Goal: Task Accomplishment & Management: Complete application form

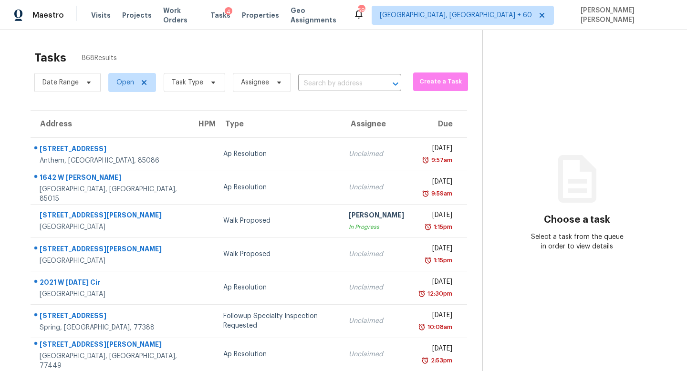
click at [329, 96] on section "Tasks 868 Results Date Range Open Task Type Assignee ​ Create a Task Address HP…" at bounding box center [248, 271] width 467 height 452
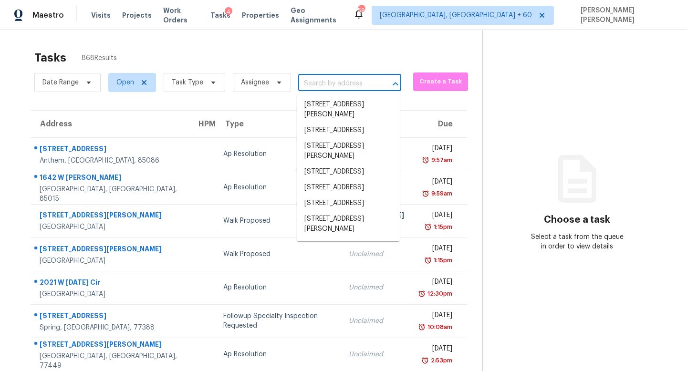
click at [329, 84] on input "text" at bounding box center [336, 83] width 76 height 15
paste input "[STREET_ADDRESS][PERSON_NAME]"
type input "2526 N Via Artis Ave, Los Angeles, CA 90039"
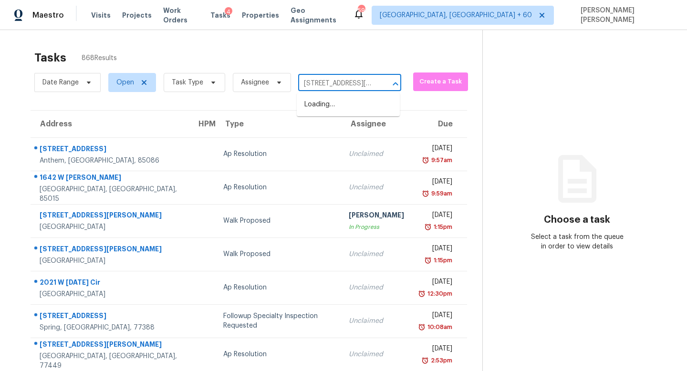
scroll to position [0, 70]
click at [338, 109] on li "2526 N Via Artis Ave, Los Angeles, CA 90039" at bounding box center [348, 110] width 103 height 26
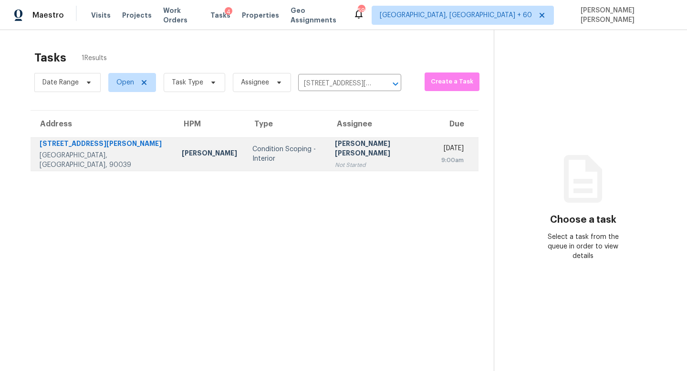
click at [344, 161] on div "Not Started" at bounding box center [380, 165] width 91 height 10
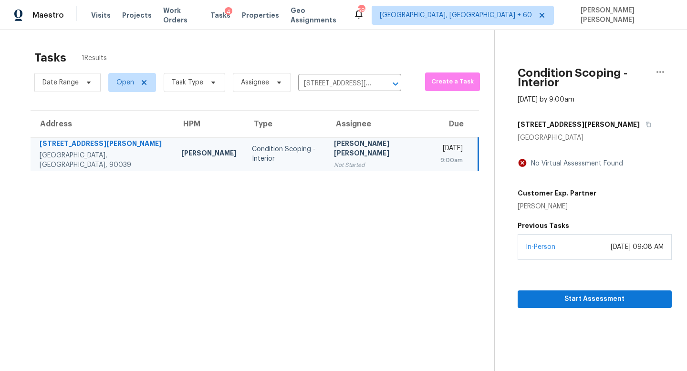
click at [611, 242] on div "September 16, 2025 at 09:08 AM" at bounding box center [637, 247] width 53 height 10
click at [584, 291] on button "Start Assessment" at bounding box center [595, 300] width 154 height 18
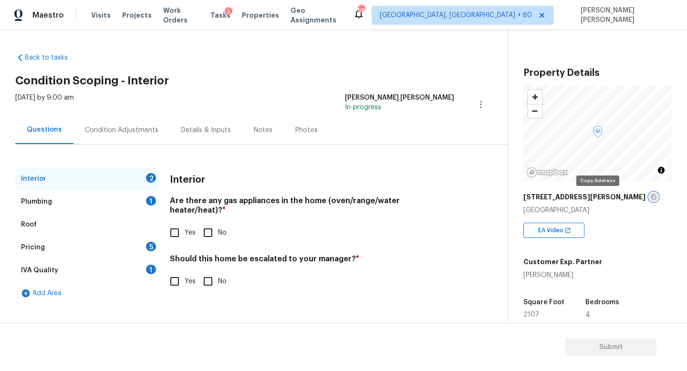
click at [651, 197] on icon "button" at bounding box center [654, 197] width 6 height 6
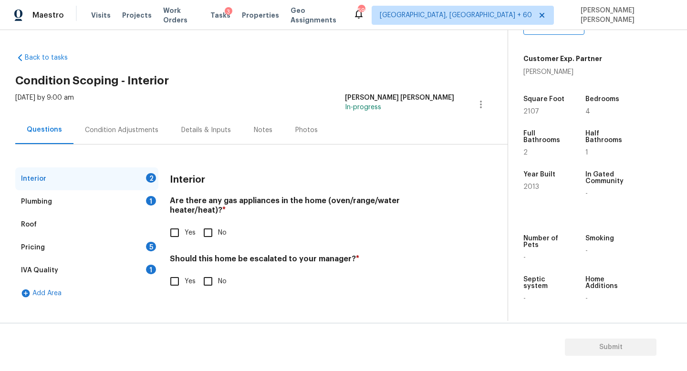
click at [176, 223] on input "Yes" at bounding box center [175, 233] width 20 height 20
checkbox input "true"
click at [135, 197] on div "Plumbing 1" at bounding box center [86, 201] width 143 height 23
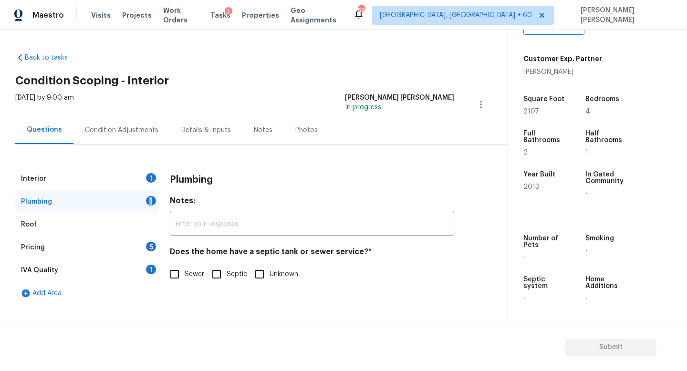
click at [135, 197] on div "Plumbing 1" at bounding box center [86, 201] width 143 height 23
click at [172, 273] on input "Sewer" at bounding box center [175, 274] width 20 height 20
checkbox input "true"
click at [134, 246] on div "Pricing 5" at bounding box center [86, 247] width 143 height 23
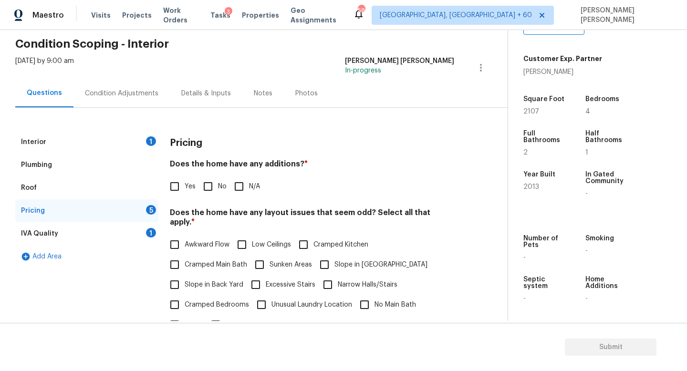
scroll to position [38, 0]
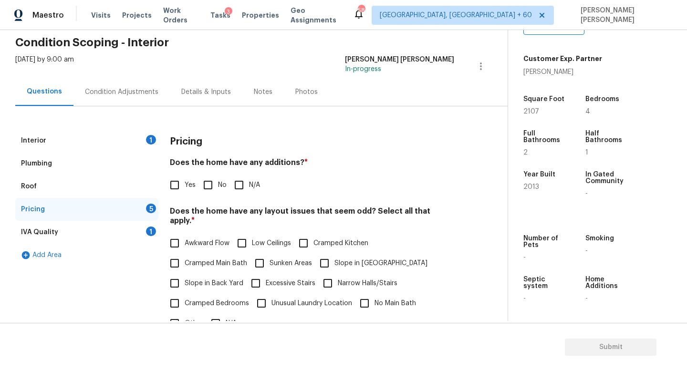
click at [176, 276] on input "Slope in Back Yard" at bounding box center [175, 283] width 20 height 20
checkbox input "true"
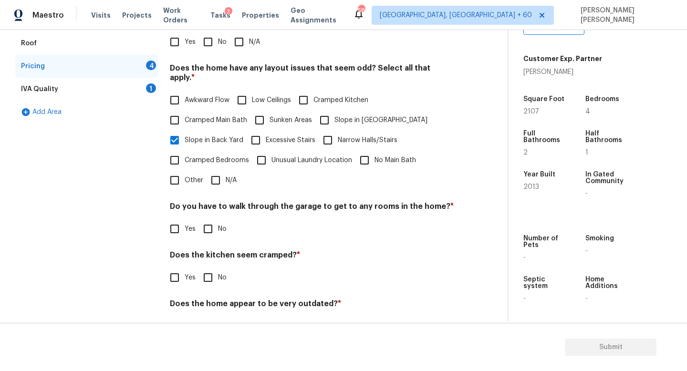
scroll to position [201, 0]
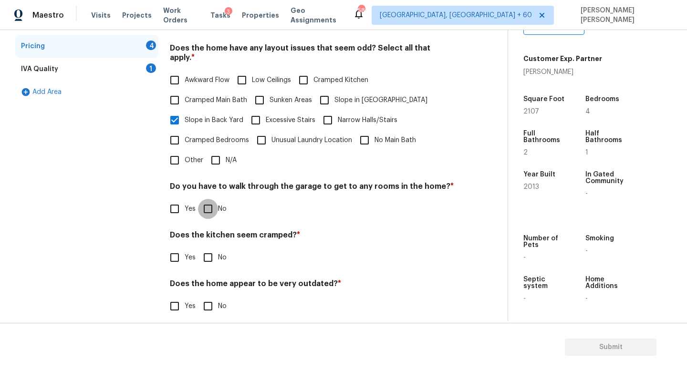
click at [212, 199] on input "No" at bounding box center [208, 209] width 20 height 20
checkbox input "true"
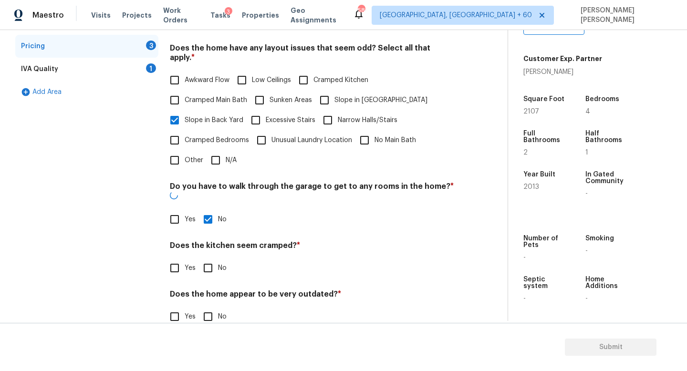
click at [210, 258] on input "No" at bounding box center [208, 268] width 20 height 20
checkbox input "true"
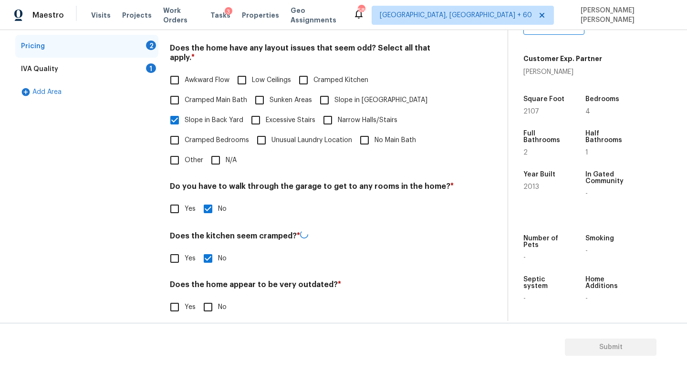
click at [212, 301] on input "No" at bounding box center [208, 307] width 20 height 20
checkbox input "true"
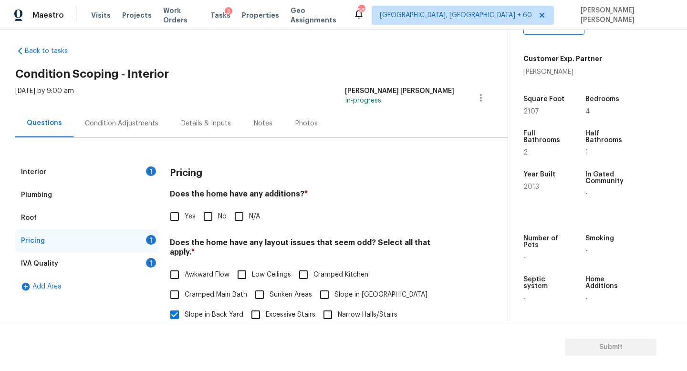
scroll to position [0, 0]
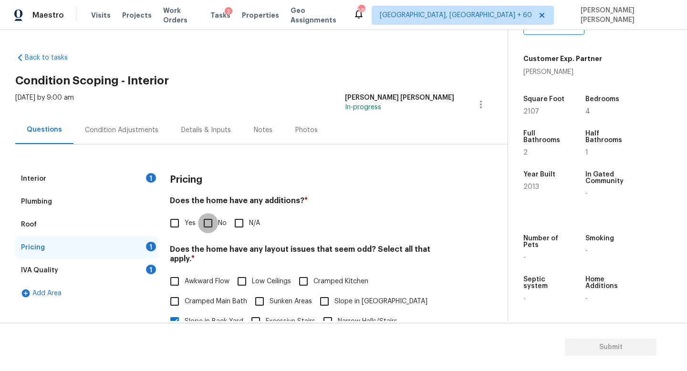
click at [213, 224] on input "No" at bounding box center [208, 223] width 20 height 20
checkbox input "true"
click at [136, 125] on div "Condition Adjustments" at bounding box center [121, 130] width 73 height 10
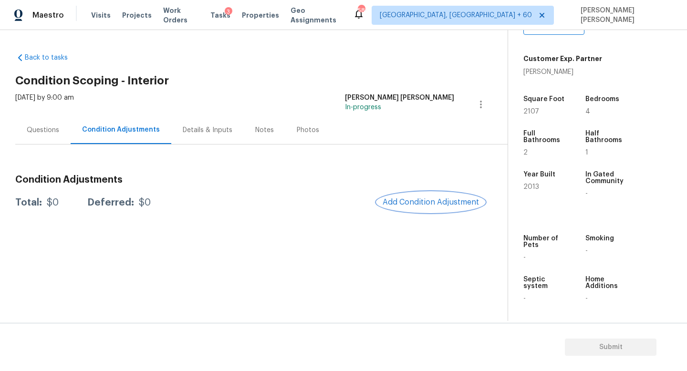
click at [415, 206] on span "Add Condition Adjustment" at bounding box center [431, 202] width 96 height 9
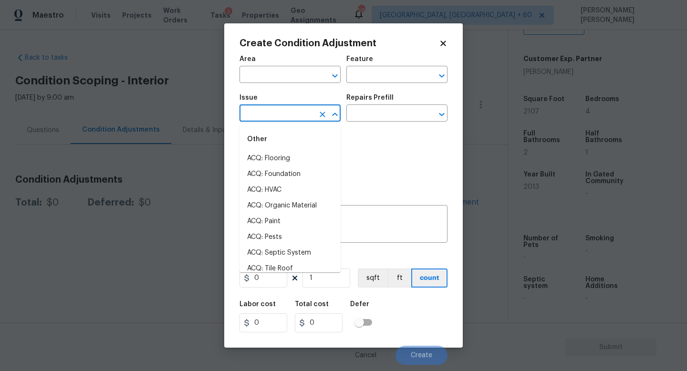
click at [276, 122] on body "Maestro Visits Projects Work Orders Tasks 3 Properties Geo Assignments 589 Knox…" at bounding box center [343, 185] width 687 height 371
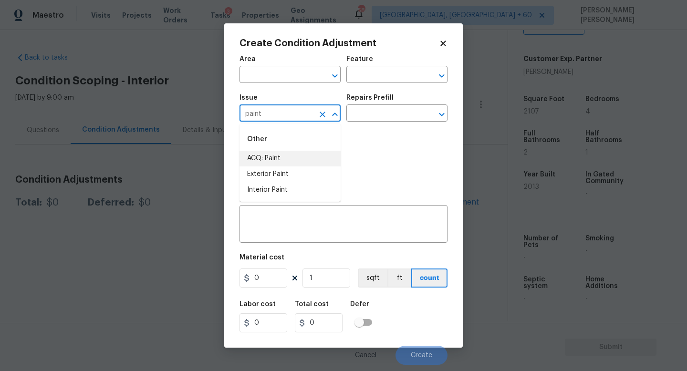
click at [276, 161] on li "ACQ: Paint" at bounding box center [290, 159] width 101 height 16
type input "ACQ: Paint"
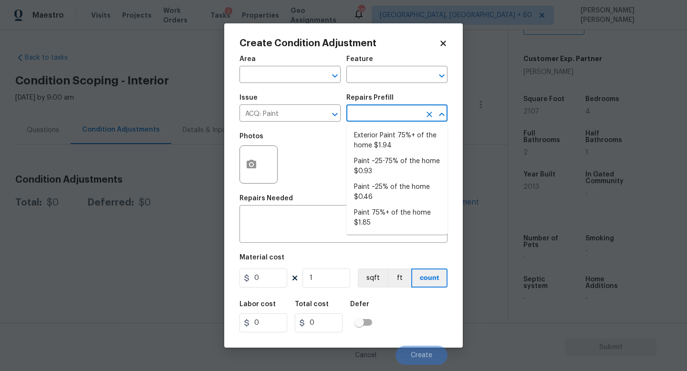
click at [395, 116] on input "text" at bounding box center [383, 114] width 74 height 15
click at [379, 210] on li "Paint 75%+ of the home $1.85" at bounding box center [396, 218] width 101 height 26
type input "Acquisition"
type textarea "Acquisition Scope: 75%+ of the home will likely require interior paint"
type input "1.85"
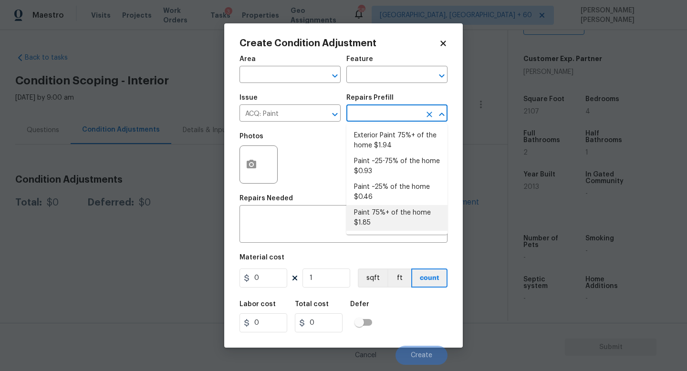
type input "1.85"
click at [386, 209] on li "Paint 75%+ of the home $1.85" at bounding box center [396, 218] width 101 height 26
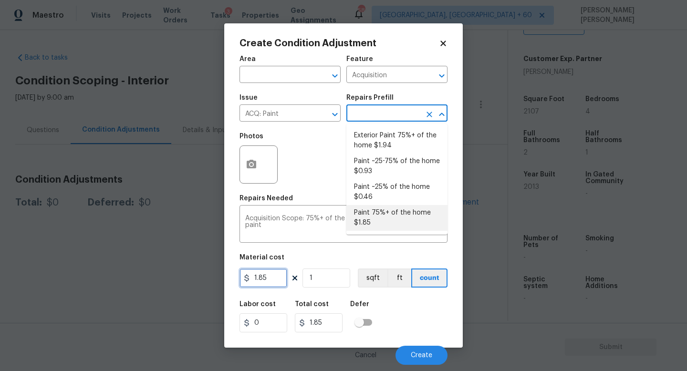
click at [281, 278] on input "1.85" at bounding box center [264, 278] width 48 height 19
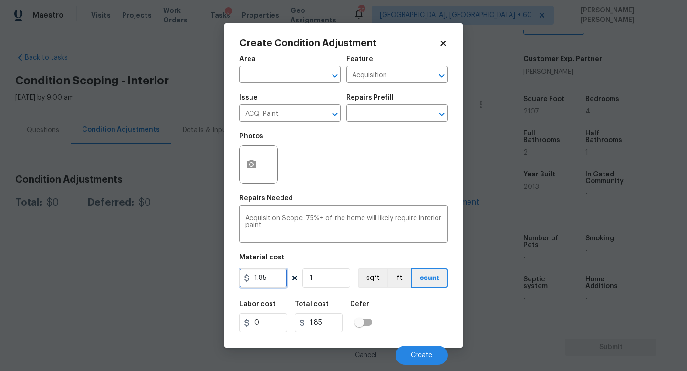
click at [281, 278] on input "1.85" at bounding box center [264, 278] width 48 height 19
type input "2.4"
click at [341, 280] on input "1" at bounding box center [327, 278] width 48 height 19
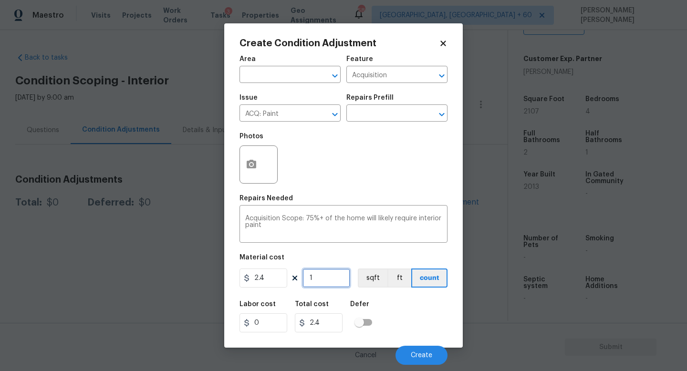
type input "15"
type input "36"
type input "158"
type input "379.2"
type input "1580"
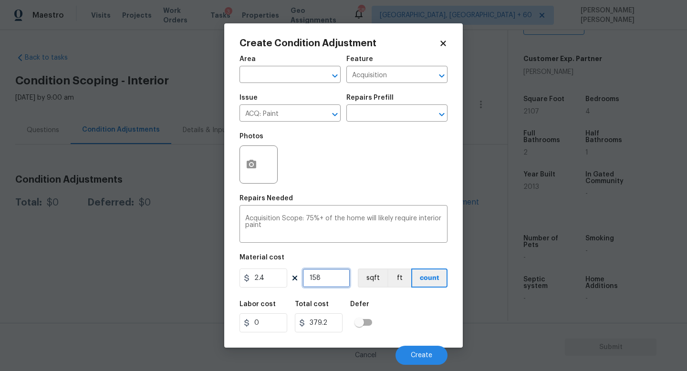
type input "3792"
type input "1580"
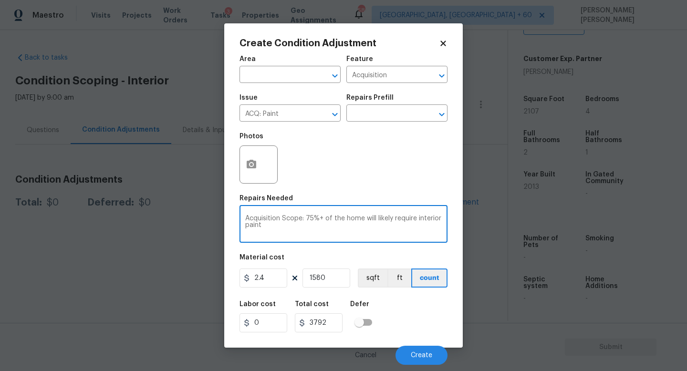
click at [283, 232] on textarea "Acquisition Scope: 75%+ of the home will likely require interior paint" at bounding box center [343, 225] width 197 height 20
type textarea "Acquisition Scope: 75%+ of the home will likely require interior paint includes…"
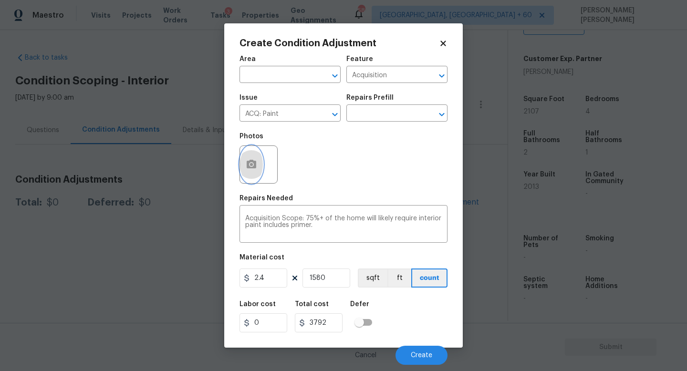
click at [255, 160] on icon "button" at bounding box center [251, 164] width 11 height 11
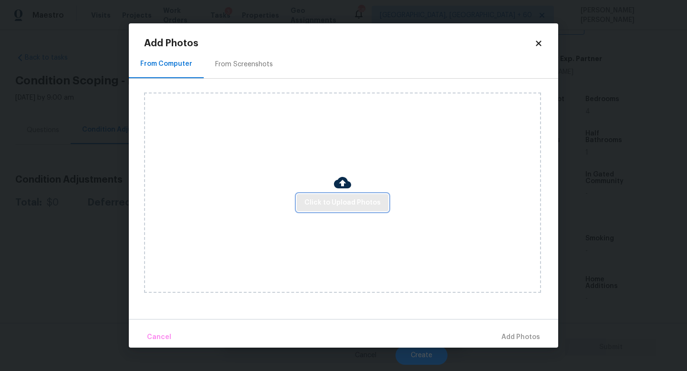
click at [374, 199] on span "Click to Upload Photos" at bounding box center [342, 203] width 76 height 12
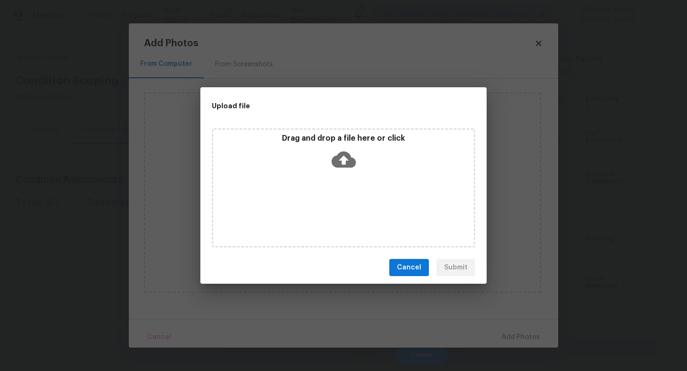
click at [374, 199] on div "Drag and drop a file here or click" at bounding box center [343, 187] width 263 height 119
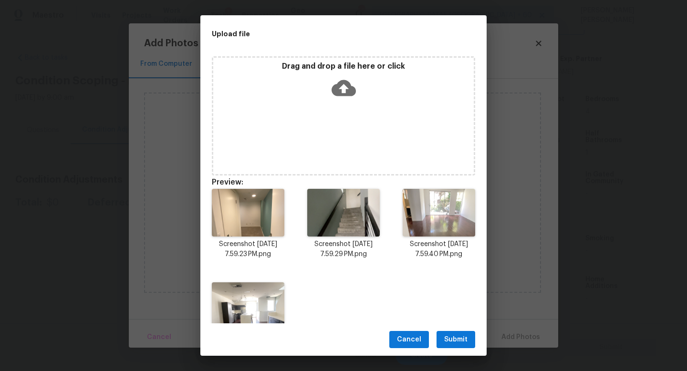
click at [466, 344] on span "Submit" at bounding box center [455, 340] width 23 height 12
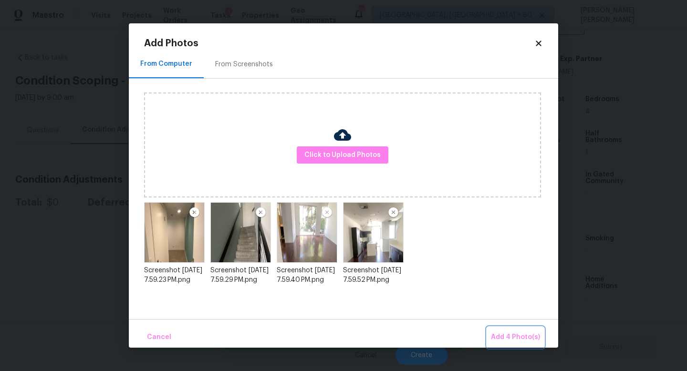
click at [511, 337] on span "Add 4 Photo(s)" at bounding box center [515, 338] width 49 height 12
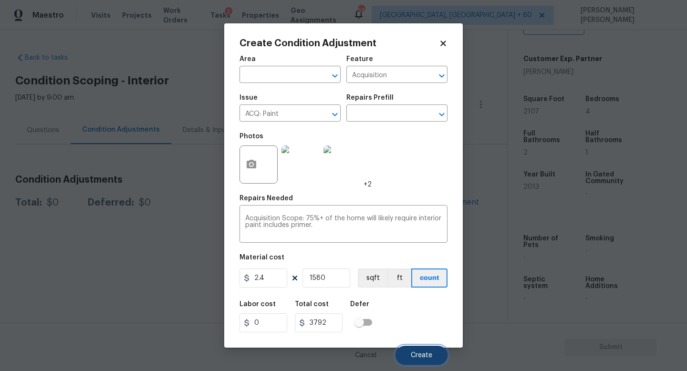
click at [413, 356] on span "Create" at bounding box center [421, 355] width 21 height 7
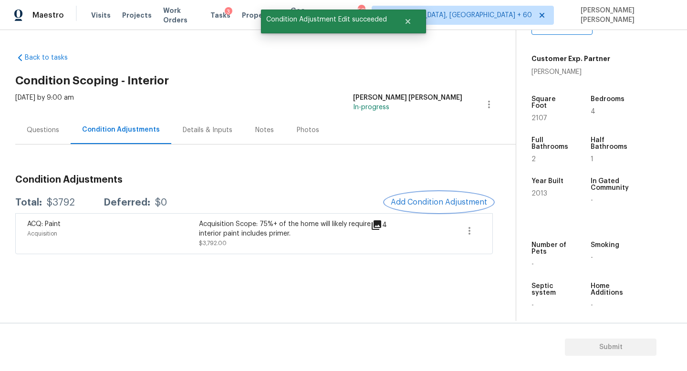
click at [429, 204] on span "Add Condition Adjustment" at bounding box center [439, 202] width 96 height 9
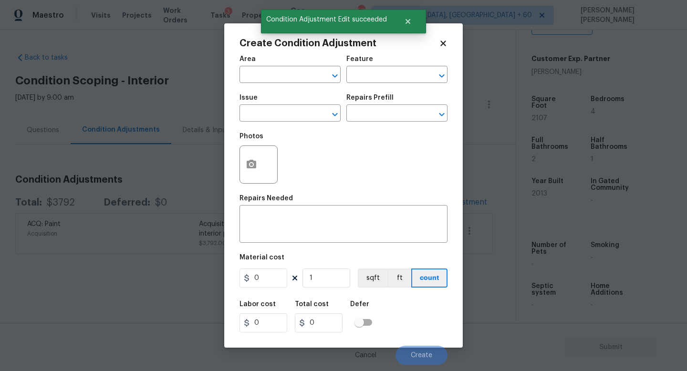
click at [326, 123] on span "Issue ​" at bounding box center [290, 108] width 101 height 39
click at [292, 118] on input "text" at bounding box center [277, 114] width 74 height 15
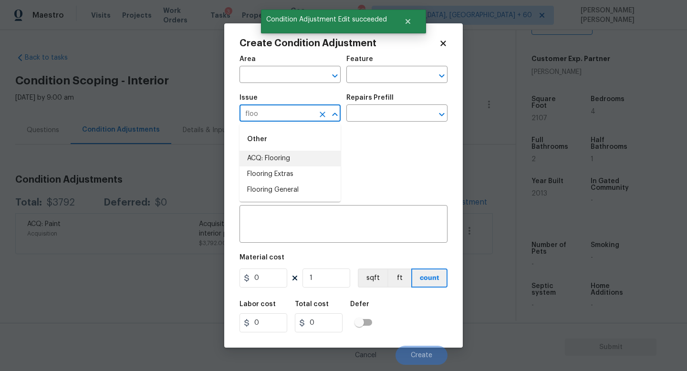
click at [295, 157] on li "ACQ: Flooring" at bounding box center [290, 159] width 101 height 16
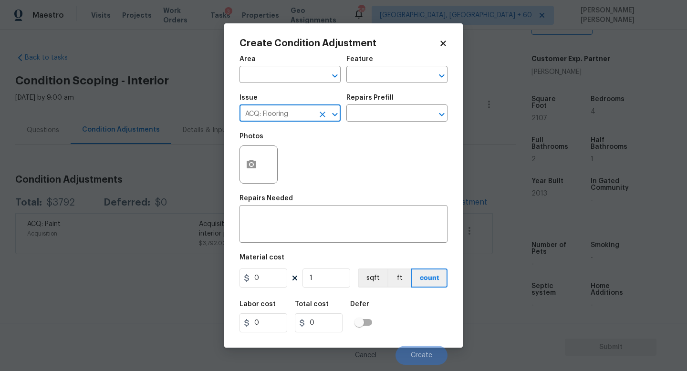
type input "ACQ: Flooring"
click at [371, 106] on div "Repairs Prefill" at bounding box center [396, 100] width 101 height 12
click at [370, 117] on input "text" at bounding box center [383, 114] width 74 height 15
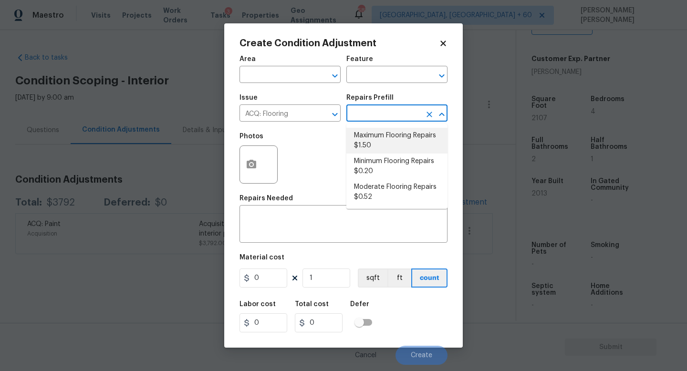
click at [381, 146] on li "Maximum Flooring Repairs $1.50" at bounding box center [396, 141] width 101 height 26
type input "Acquisition"
type textarea "Acquisition Scope: Maximum flooring repairs"
type input "1.5"
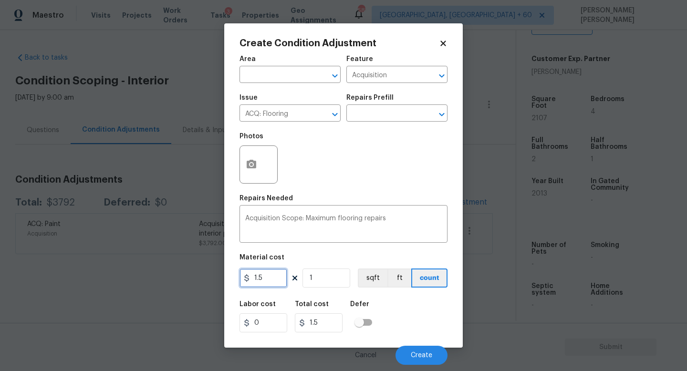
drag, startPoint x: 273, startPoint y: 280, endPoint x: 169, endPoint y: 274, distance: 104.6
click at [169, 274] on div "Create Condition Adjustment Area ​ Feature Acquisition ​ Issue ACQ: Flooring ​ …" at bounding box center [343, 185] width 687 height 371
type input "4.5"
click at [321, 274] on input "1" at bounding box center [327, 278] width 48 height 19
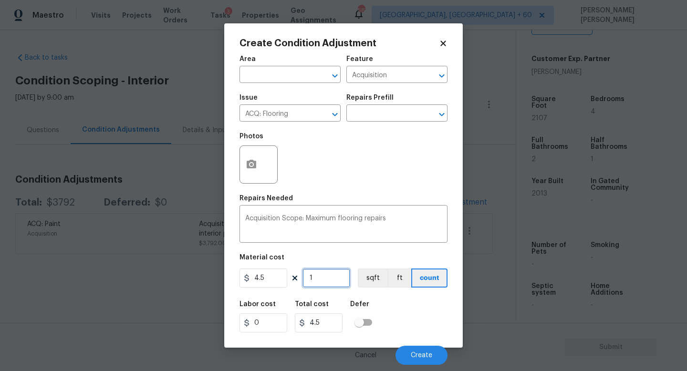
type input "12"
type input "54"
type input "120"
type input "540"
type input "1200"
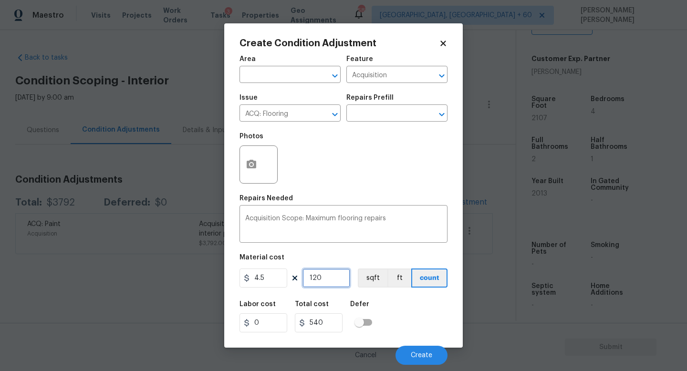
type input "5400"
type input "1200"
click at [248, 167] on icon "button" at bounding box center [252, 164] width 10 height 9
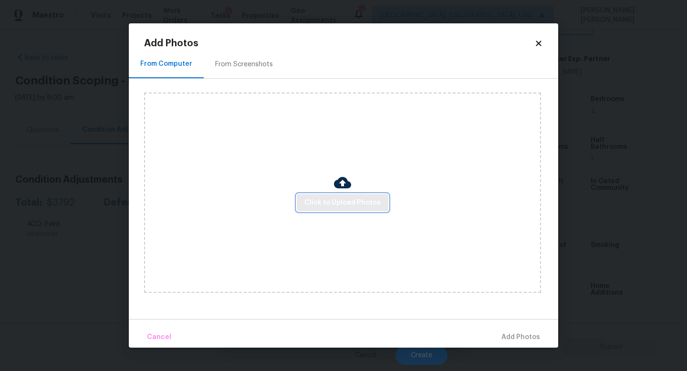
click at [356, 209] on button "Click to Upload Photos" at bounding box center [343, 203] width 92 height 18
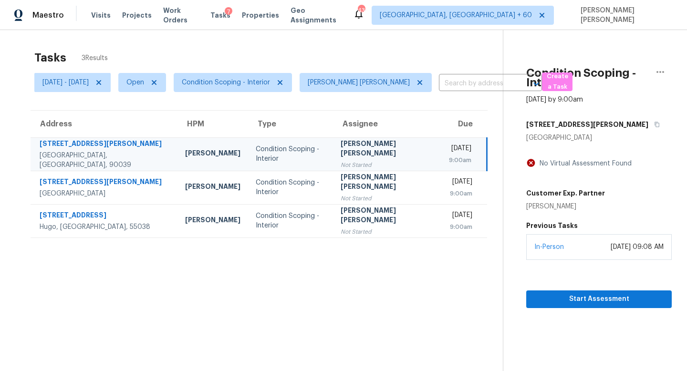
scroll to position [30, 0]
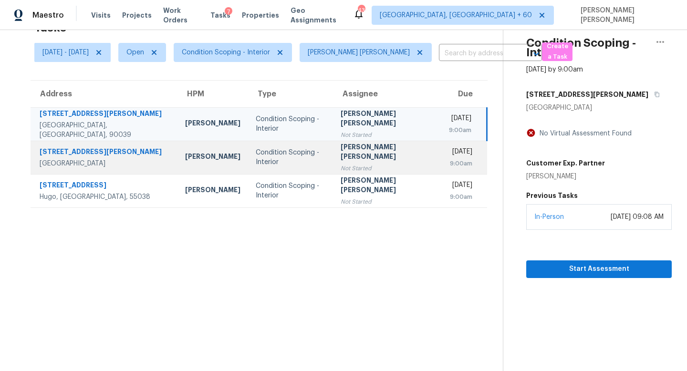
click at [289, 149] on td "Condition Scoping - Interior" at bounding box center [290, 157] width 84 height 33
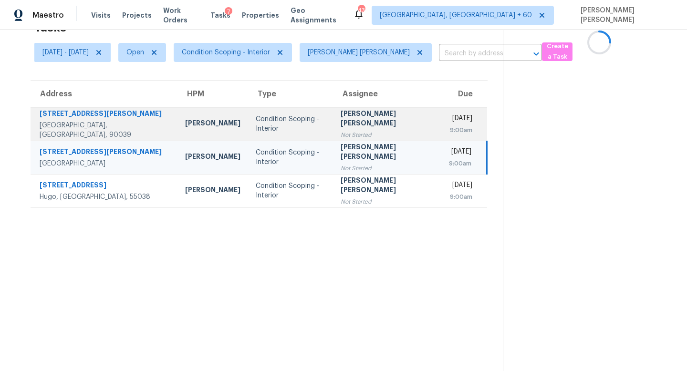
click at [313, 118] on td "Condition Scoping - Interior" at bounding box center [290, 123] width 84 height 33
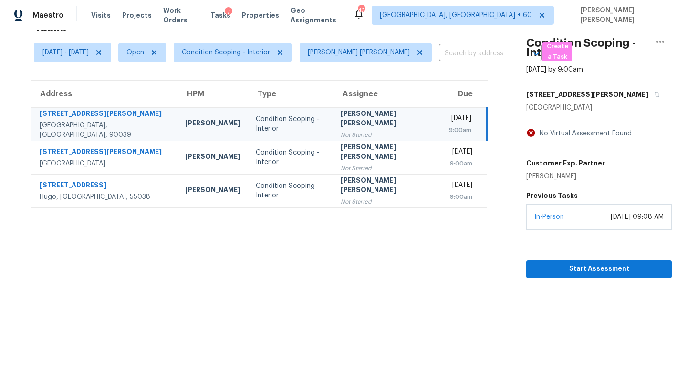
click at [598, 92] on div "[STREET_ADDRESS][PERSON_NAME]" at bounding box center [599, 94] width 146 height 17
click at [654, 93] on icon "button" at bounding box center [657, 95] width 6 height 6
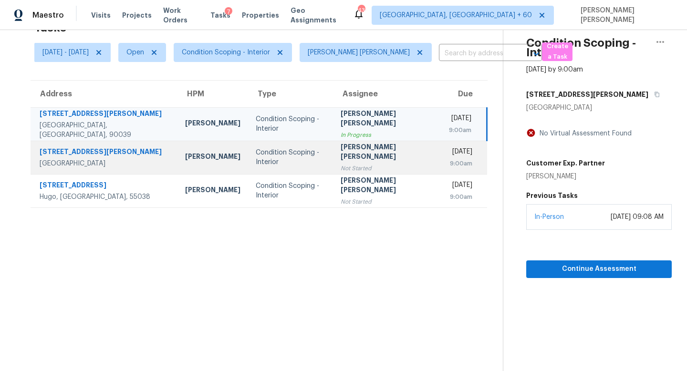
click at [336, 161] on td "Jishnu Manoj Not Started" at bounding box center [387, 157] width 109 height 33
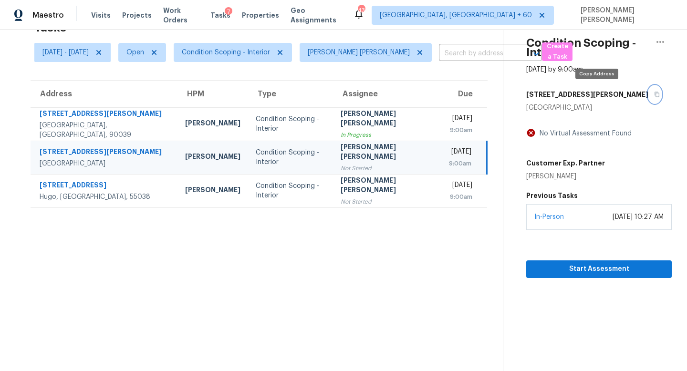
click at [654, 94] on icon "button" at bounding box center [657, 95] width 6 height 6
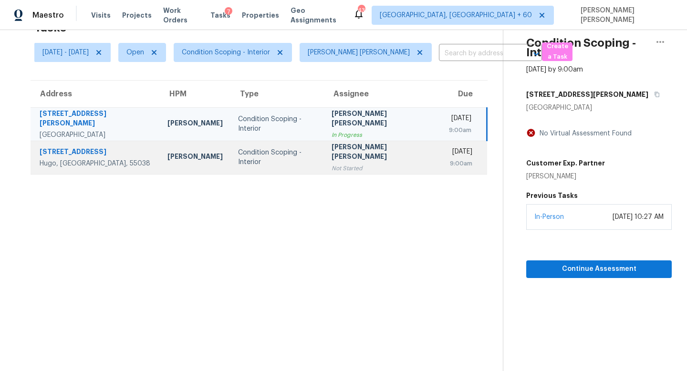
click at [316, 148] on td "Condition Scoping - Interior" at bounding box center [277, 157] width 94 height 33
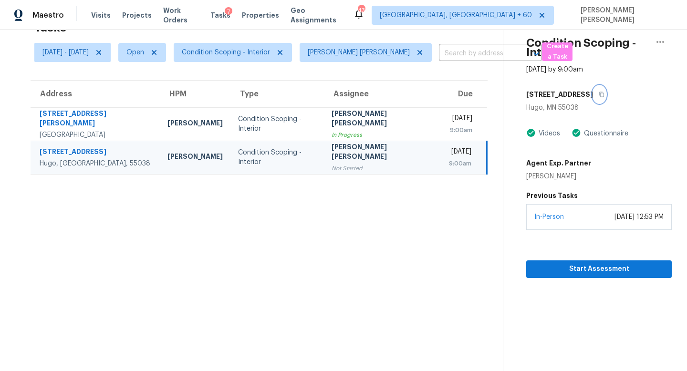
click at [599, 95] on icon "button" at bounding box center [602, 95] width 6 height 6
click at [292, 240] on section "Tasks 2 Results Wed, Sep 17 - Wed, Sep 17 Open Condition Scoping - Interior Jis…" at bounding box center [259, 193] width 488 height 356
click at [416, 52] on icon at bounding box center [420, 53] width 8 height 8
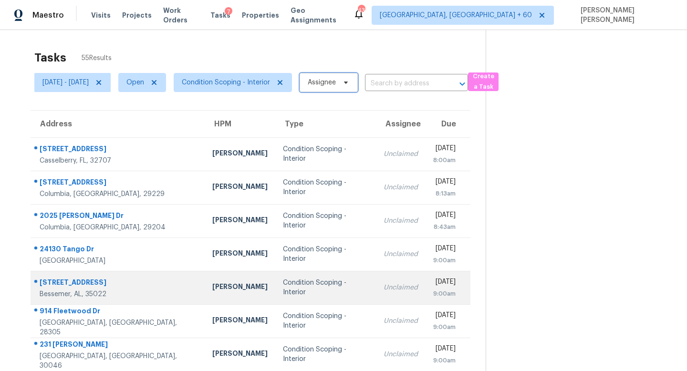
scroll to position [125, 0]
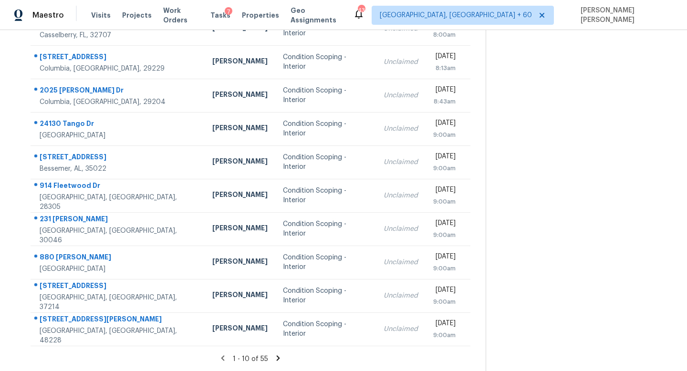
click at [281, 355] on icon at bounding box center [278, 358] width 9 height 9
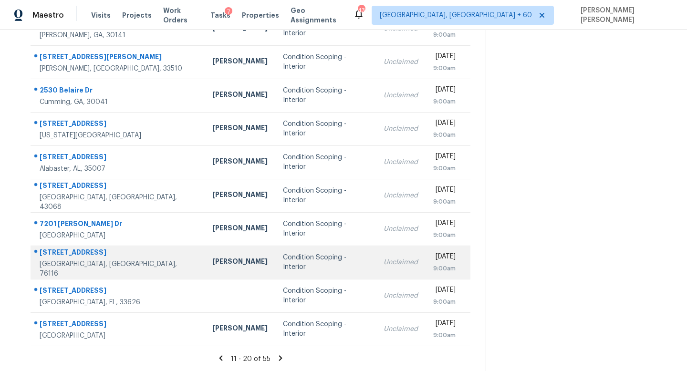
click at [290, 260] on div "Condition Scoping - Interior" at bounding box center [326, 262] width 86 height 19
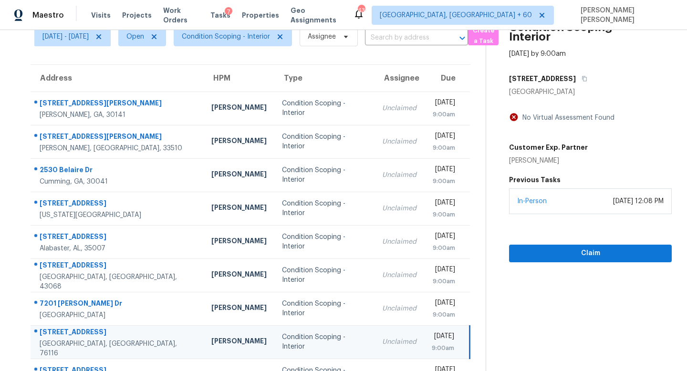
scroll to position [48, 0]
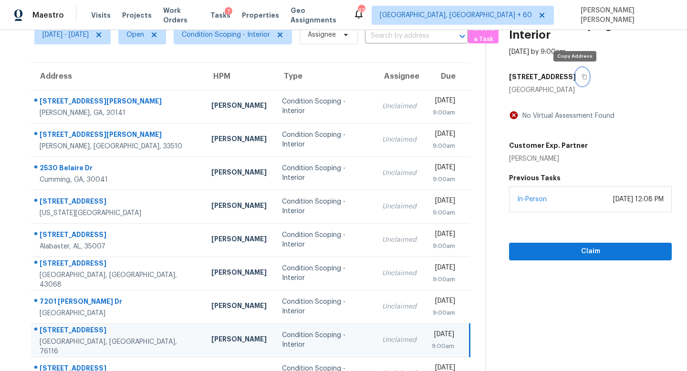
click at [576, 72] on button "button" at bounding box center [582, 76] width 13 height 17
click at [583, 74] on icon "button" at bounding box center [585, 76] width 5 height 5
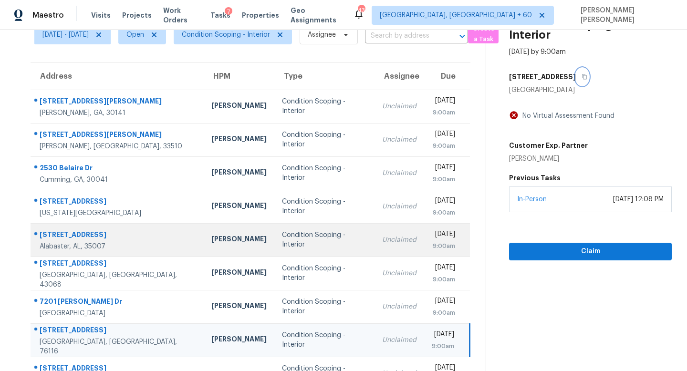
scroll to position [125, 0]
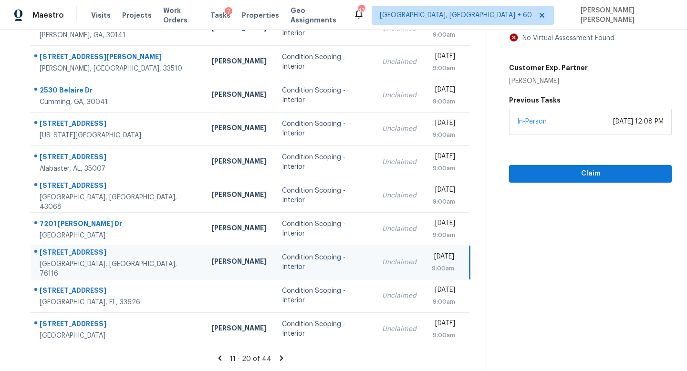
click at [283, 357] on icon at bounding box center [281, 357] width 3 height 5
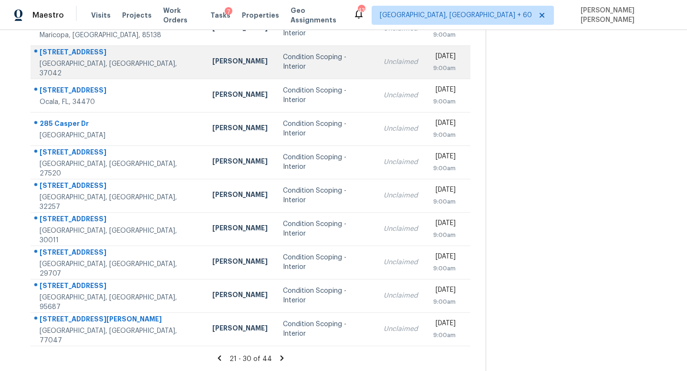
scroll to position [0, 0]
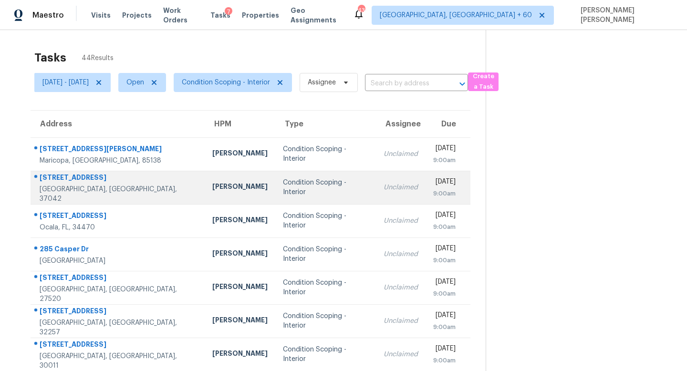
click at [319, 174] on td "Condition Scoping - Interior" at bounding box center [325, 187] width 101 height 33
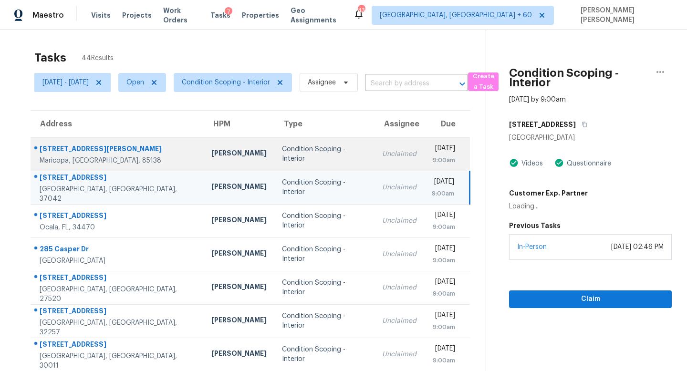
click at [327, 148] on td "Condition Scoping - Interior" at bounding box center [324, 153] width 100 height 33
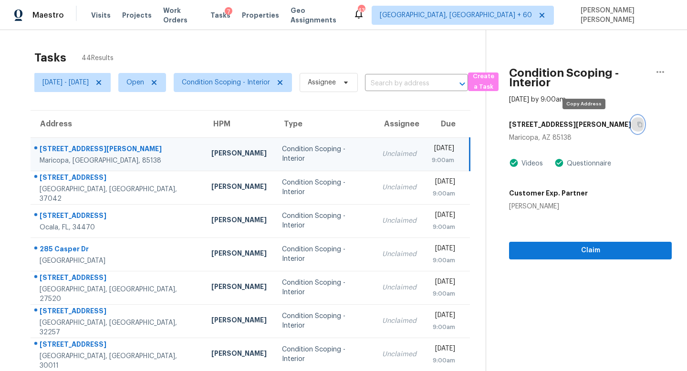
click at [638, 124] on icon "button" at bounding box center [640, 124] width 5 height 5
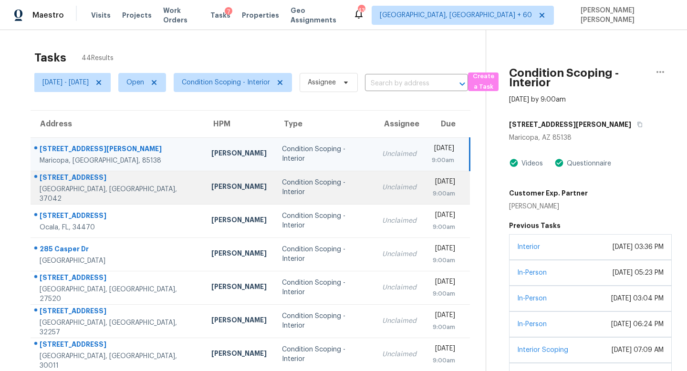
click at [379, 194] on td "Unclaimed" at bounding box center [400, 187] width 50 height 33
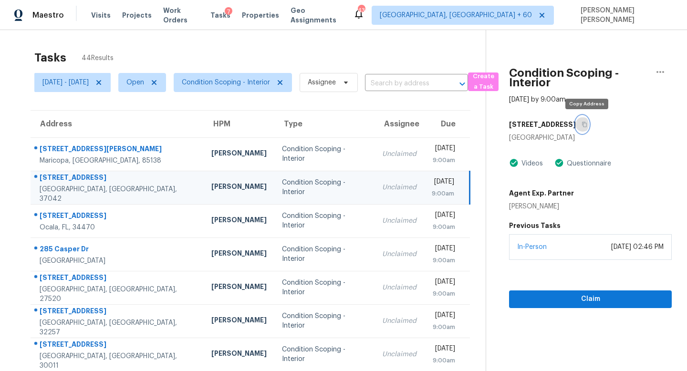
click at [589, 125] on button "button" at bounding box center [582, 124] width 13 height 17
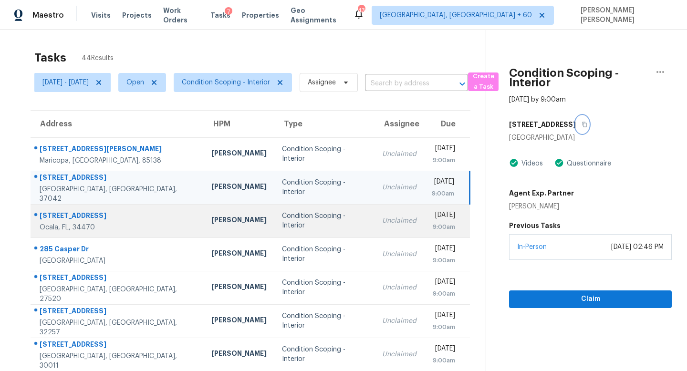
scroll to position [125, 0]
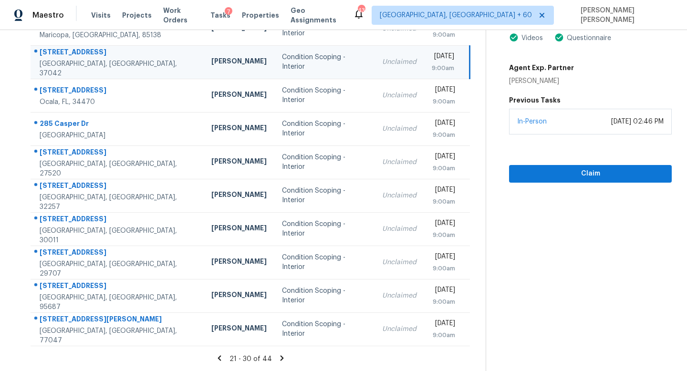
click at [283, 356] on icon at bounding box center [281, 357] width 3 height 5
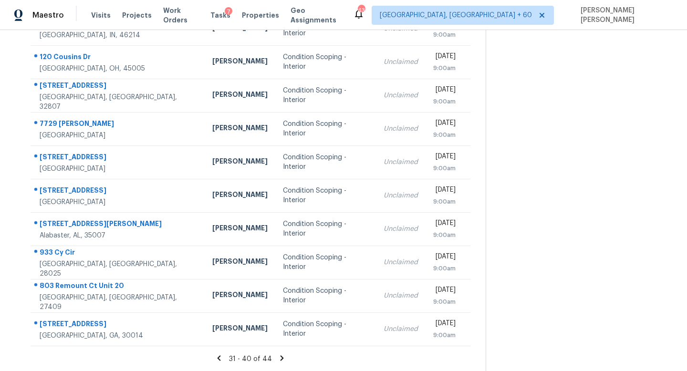
click at [283, 355] on icon at bounding box center [282, 357] width 3 height 5
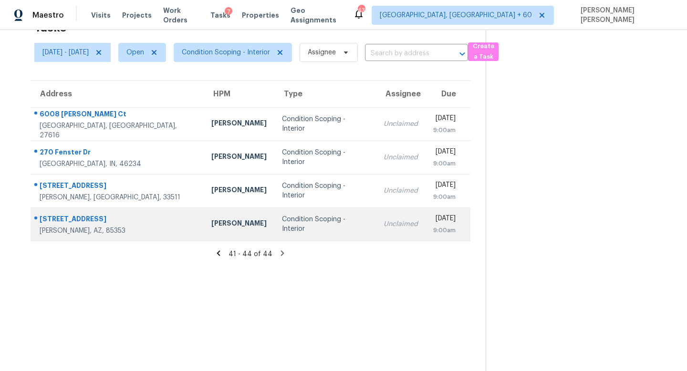
click at [384, 226] on div "Unclaimed" at bounding box center [401, 224] width 34 height 10
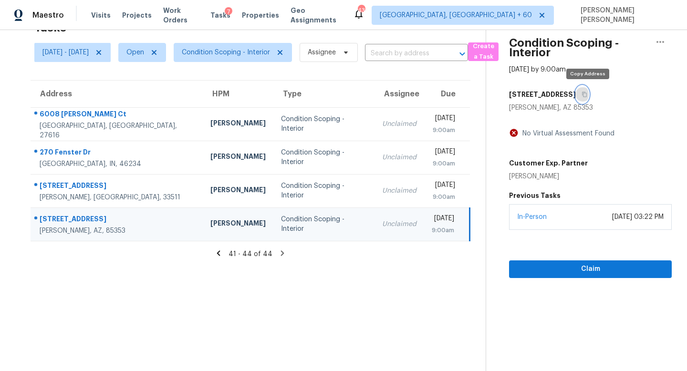
click at [585, 94] on button "button" at bounding box center [582, 94] width 13 height 17
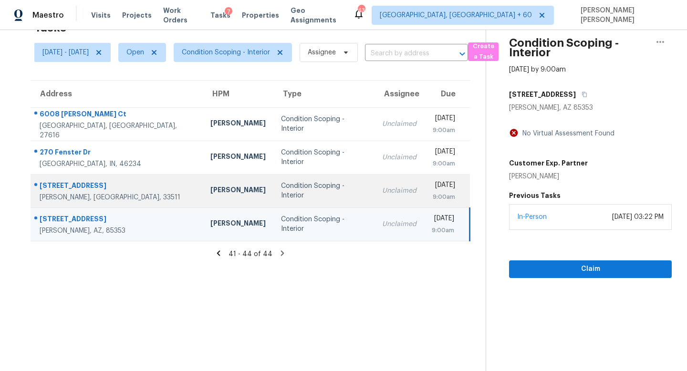
click at [281, 191] on div "Condition Scoping - Interior" at bounding box center [324, 190] width 86 height 19
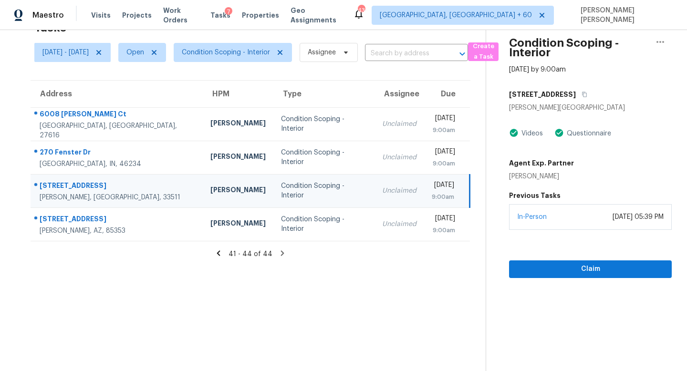
click at [609, 91] on div "2906 Hillside Ramble Dr" at bounding box center [590, 94] width 163 height 17
click at [587, 92] on icon "button" at bounding box center [585, 94] width 5 height 5
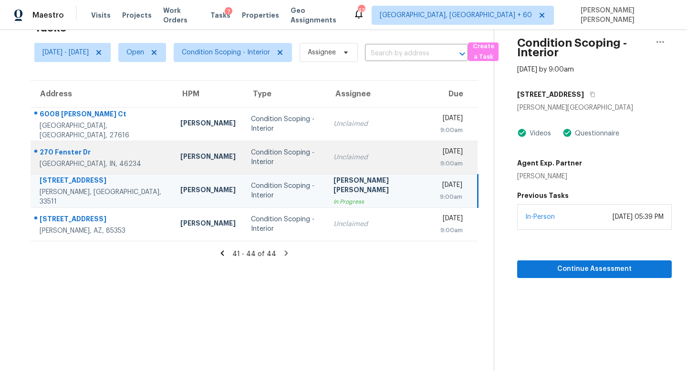
click at [360, 145] on td "Unclaimed" at bounding box center [379, 157] width 106 height 33
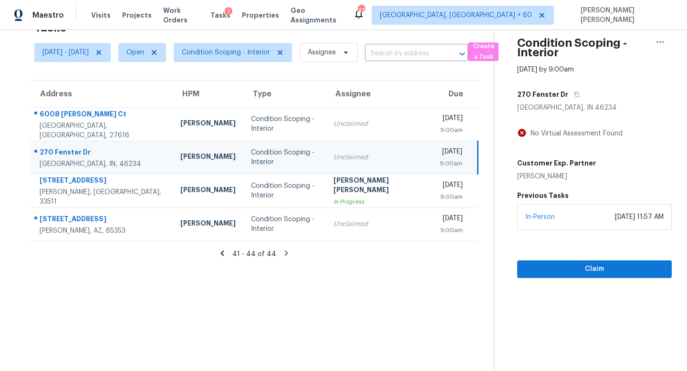
click at [577, 87] on div "270 Fenster Dr" at bounding box center [594, 94] width 155 height 17
click at [574, 92] on icon "button" at bounding box center [577, 95] width 6 height 6
click at [574, 92] on icon "button" at bounding box center [576, 94] width 5 height 5
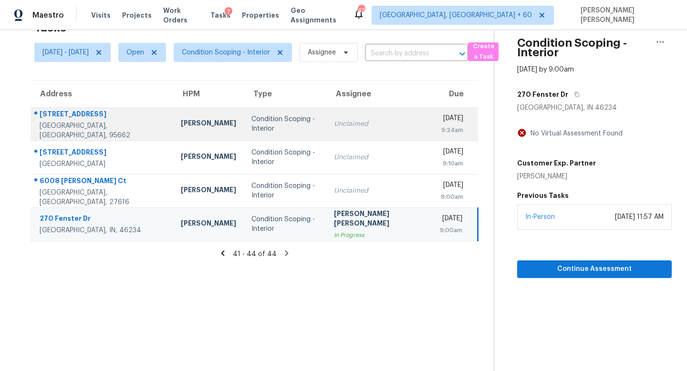
click at [329, 115] on td "Unclaimed" at bounding box center [379, 123] width 106 height 33
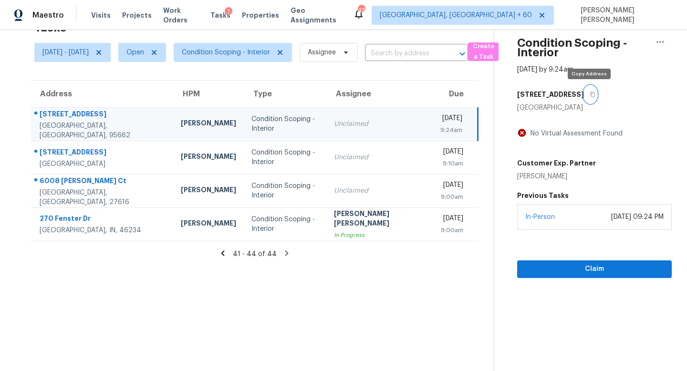
click at [585, 96] on button "button" at bounding box center [590, 94] width 13 height 17
click at [226, 252] on icon at bounding box center [223, 253] width 9 height 9
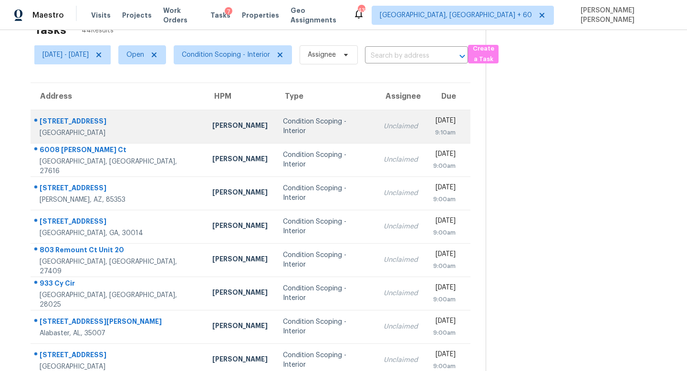
scroll to position [32, 0]
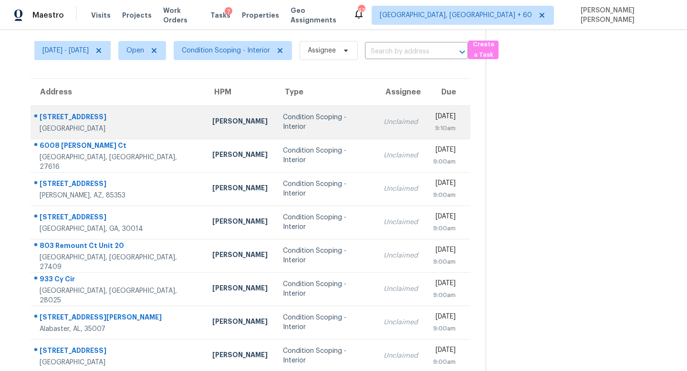
click at [284, 107] on td "Condition Scoping - Interior" at bounding box center [325, 121] width 101 height 33
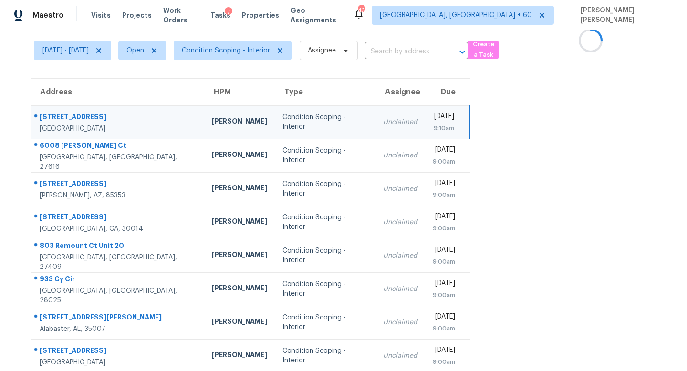
scroll to position [17, 0]
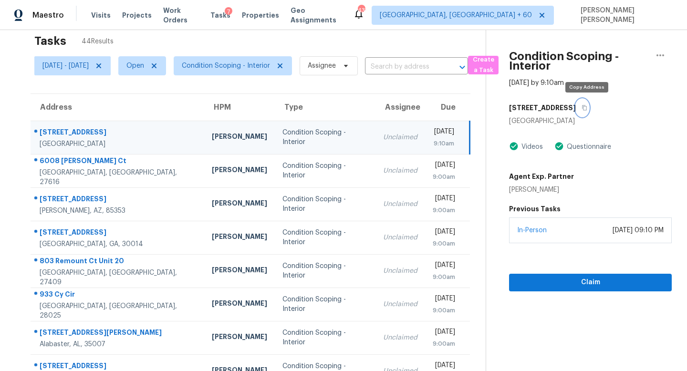
click at [587, 107] on icon "button" at bounding box center [585, 108] width 6 height 6
click at [587, 106] on icon "button" at bounding box center [585, 108] width 6 height 6
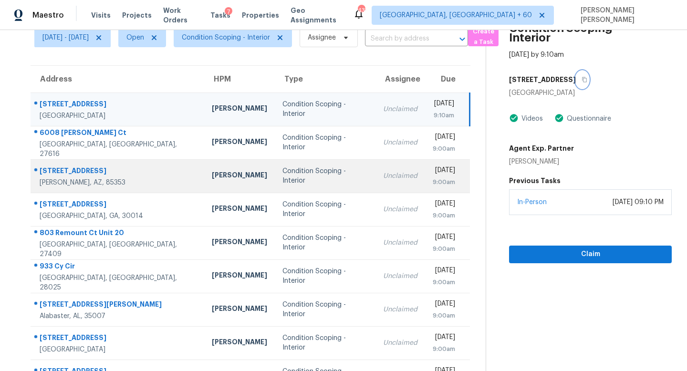
scroll to position [89, 0]
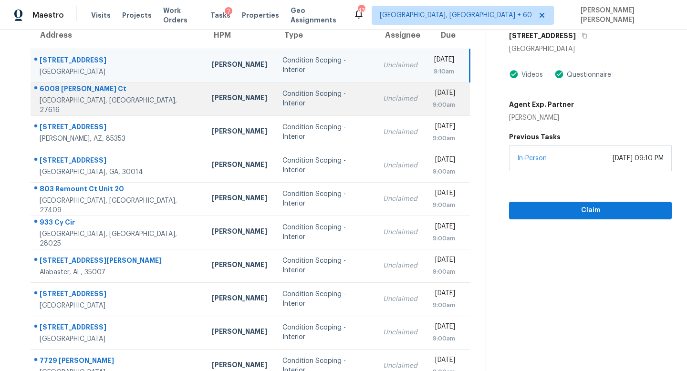
click at [383, 100] on td "Unclaimed" at bounding box center [401, 98] width 50 height 33
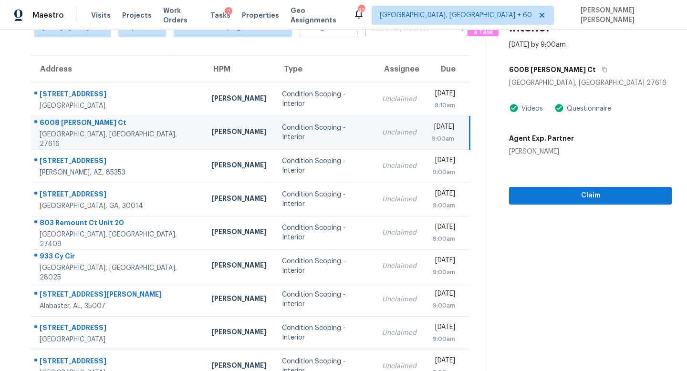
scroll to position [50, 0]
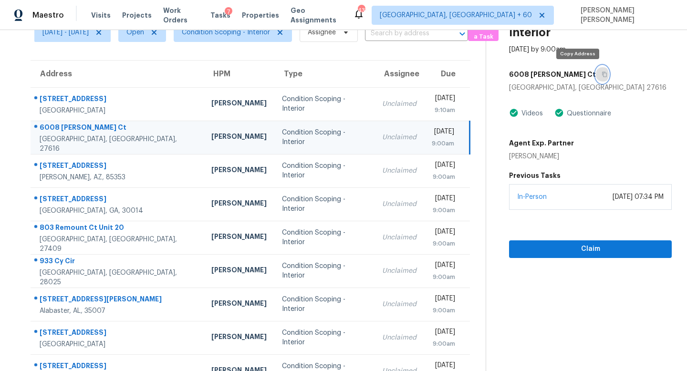
click at [602, 76] on icon "button" at bounding box center [605, 75] width 6 height 6
click at [603, 72] on icon "button" at bounding box center [605, 74] width 5 height 5
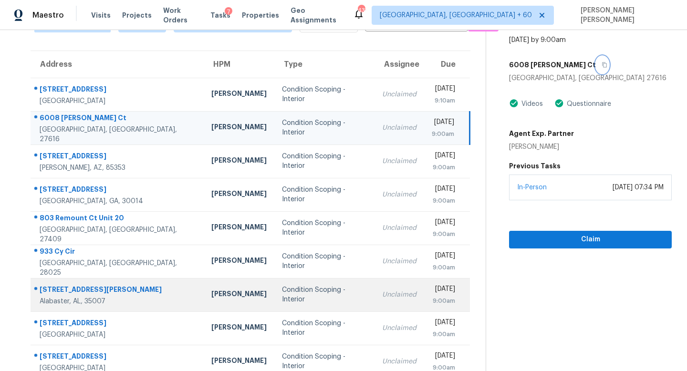
scroll to position [63, 0]
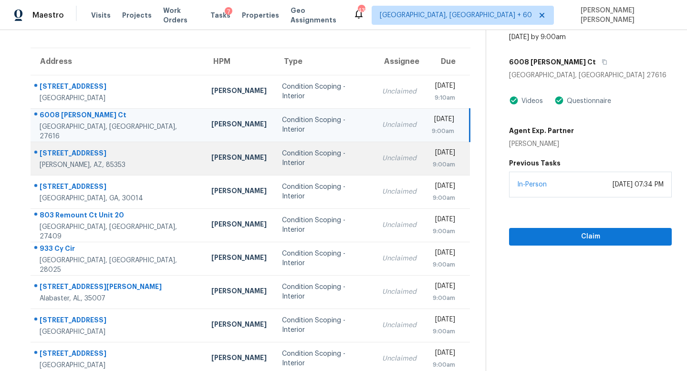
click at [332, 154] on td "Condition Scoping - Interior" at bounding box center [324, 158] width 101 height 33
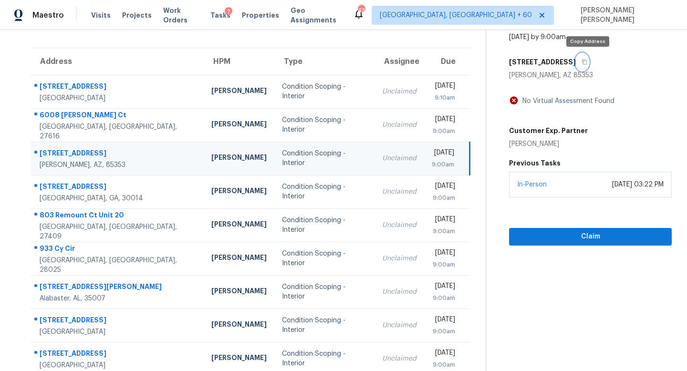
click at [587, 61] on icon "button" at bounding box center [585, 62] width 5 height 5
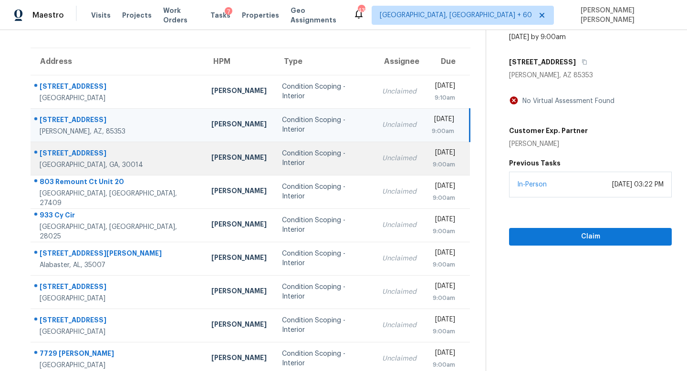
click at [382, 163] on div "Unclaimed" at bounding box center [399, 159] width 34 height 10
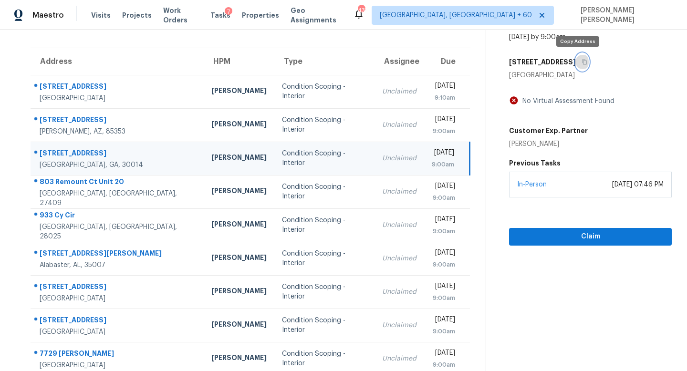
click at [582, 63] on icon "button" at bounding box center [585, 62] width 6 height 6
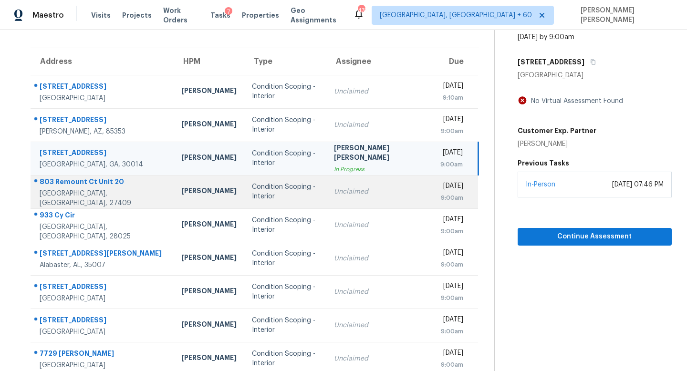
click at [433, 206] on td "Wed, Sep 17th 2025 9:00am" at bounding box center [456, 191] width 46 height 33
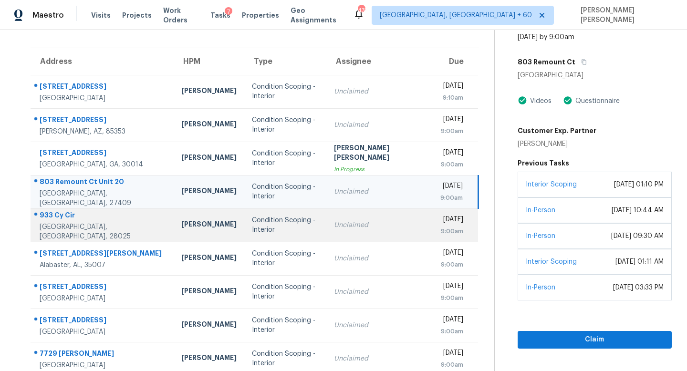
click at [433, 235] on td "Wed, Sep 17th 2025 9:00am" at bounding box center [456, 225] width 46 height 33
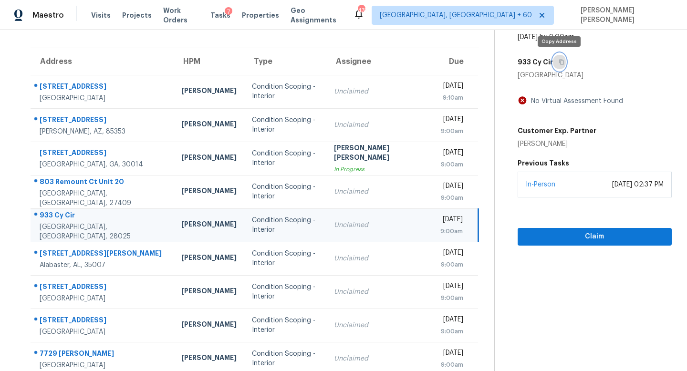
click at [560, 55] on button "button" at bounding box center [559, 61] width 13 height 17
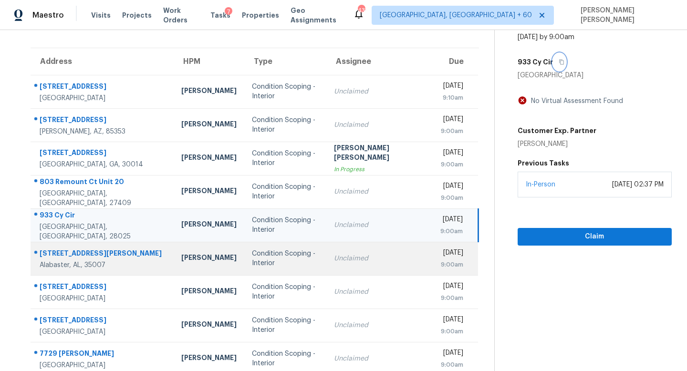
scroll to position [125, 0]
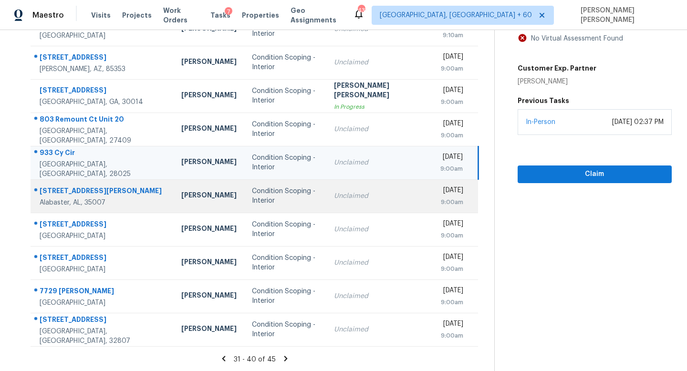
click at [345, 182] on td "Unclaimed" at bounding box center [379, 195] width 106 height 33
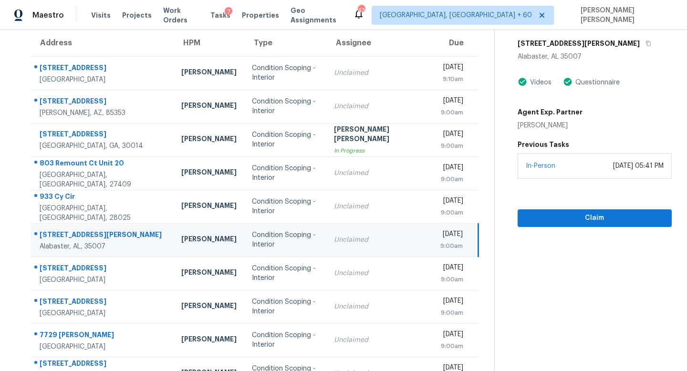
scroll to position [68, 0]
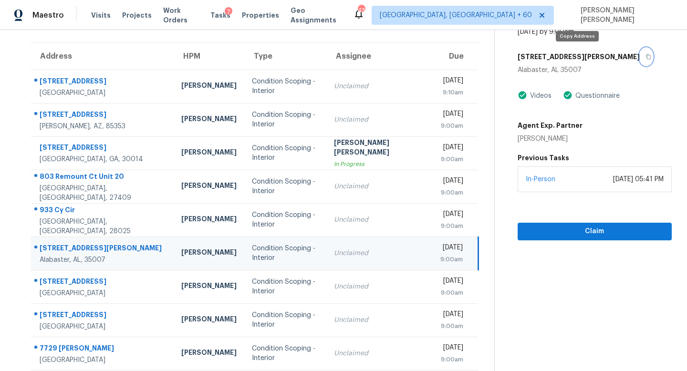
click at [640, 61] on button "button" at bounding box center [646, 56] width 13 height 17
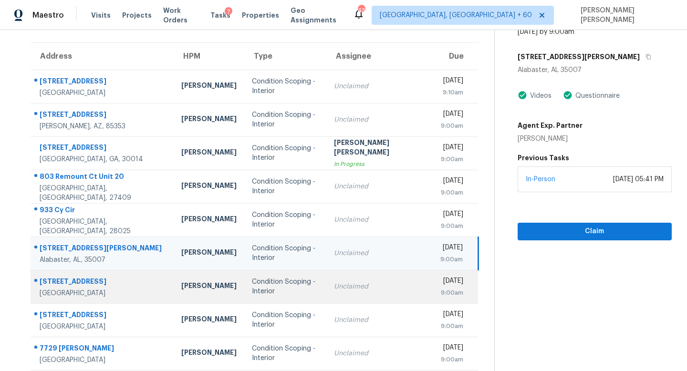
click at [304, 286] on div "Condition Scoping - Interior" at bounding box center [285, 286] width 67 height 19
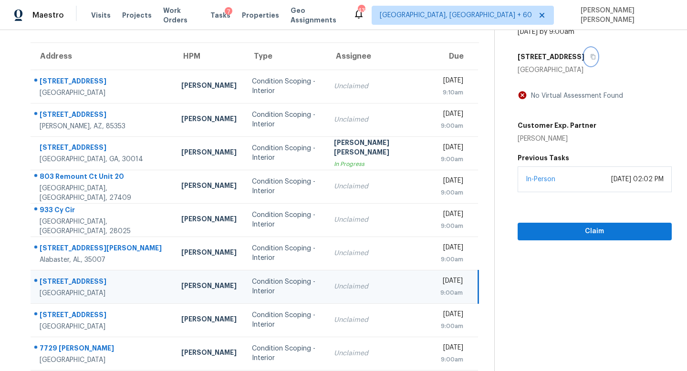
click at [596, 59] on icon "button" at bounding box center [593, 57] width 6 height 6
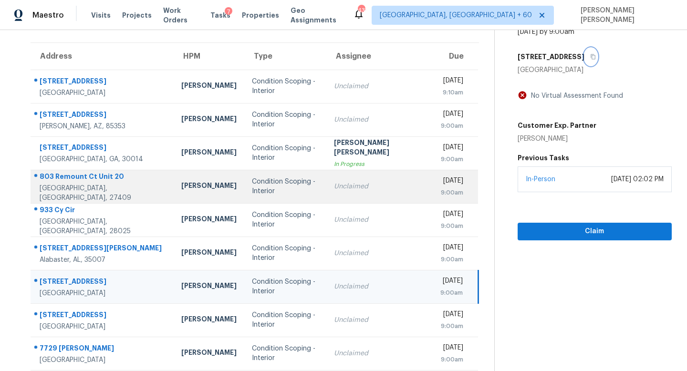
scroll to position [125, 0]
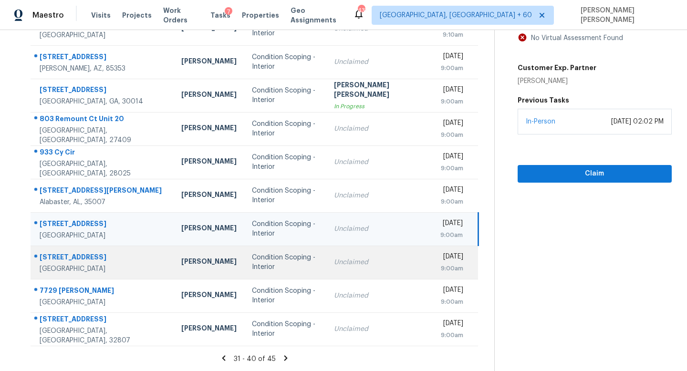
click at [320, 257] on td "Condition Scoping - Interior" at bounding box center [285, 262] width 82 height 33
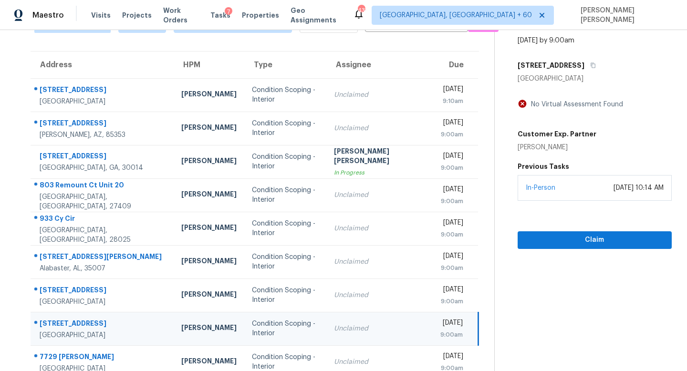
scroll to position [33, 0]
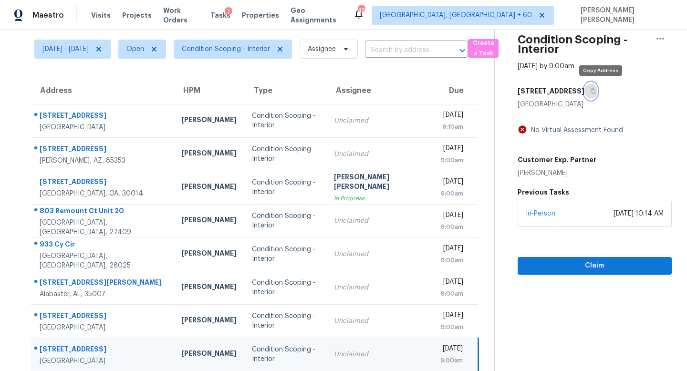
click at [596, 90] on icon "button" at bounding box center [593, 91] width 6 height 6
click at [595, 89] on icon "button" at bounding box center [593, 91] width 5 height 5
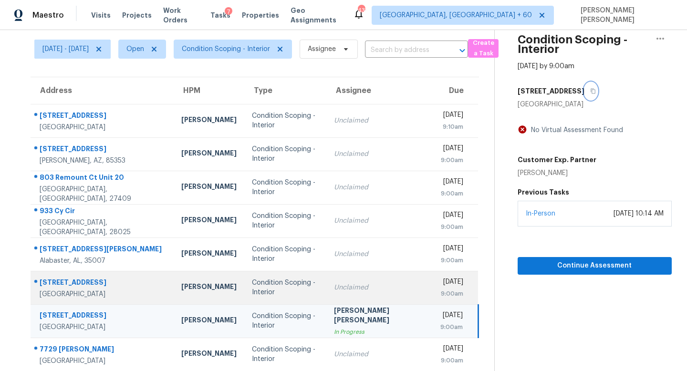
scroll to position [125, 0]
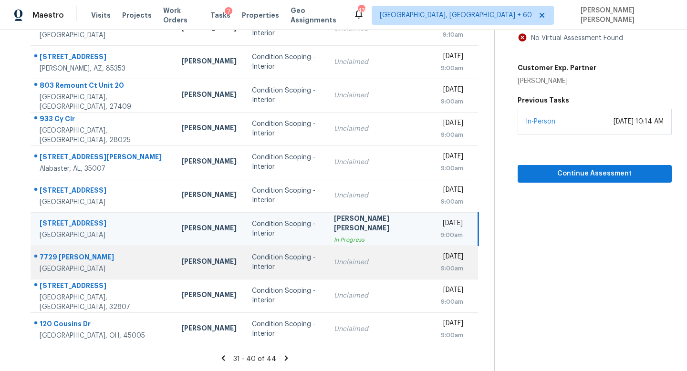
click at [307, 265] on div "Condition Scoping - Interior" at bounding box center [285, 262] width 67 height 19
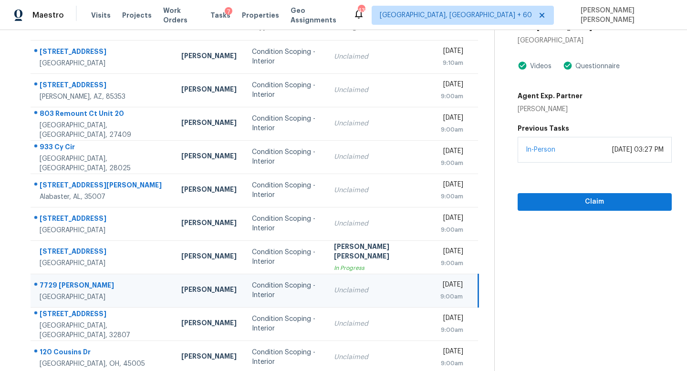
scroll to position [70, 0]
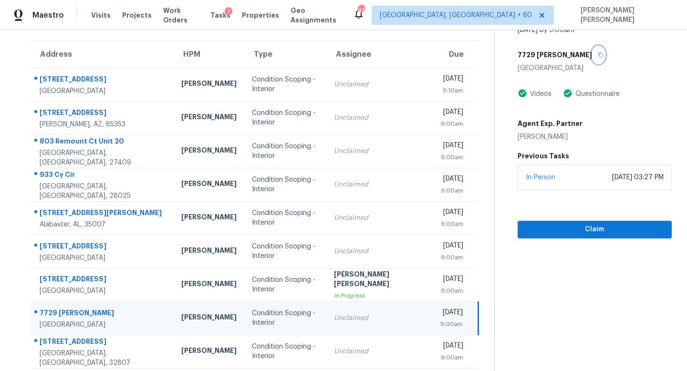
click at [592, 50] on button "button" at bounding box center [598, 54] width 13 height 17
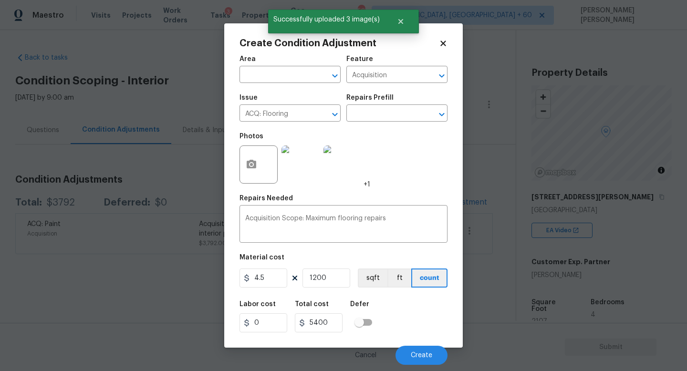
scroll to position [203, 0]
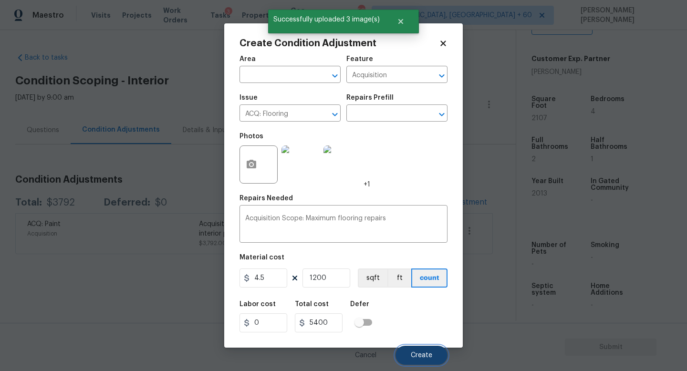
click at [422, 358] on span "Create" at bounding box center [421, 355] width 21 height 7
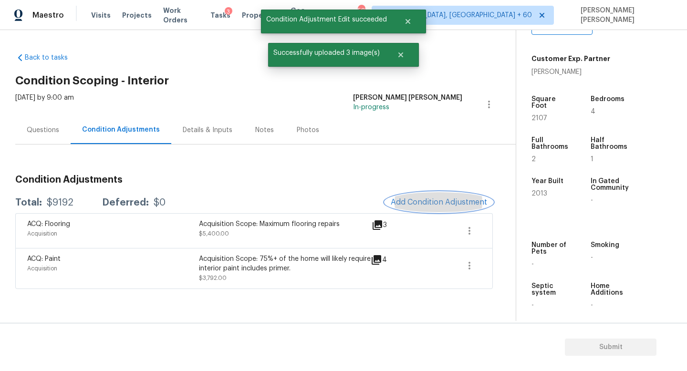
click at [424, 198] on span "Add Condition Adjustment" at bounding box center [439, 202] width 96 height 9
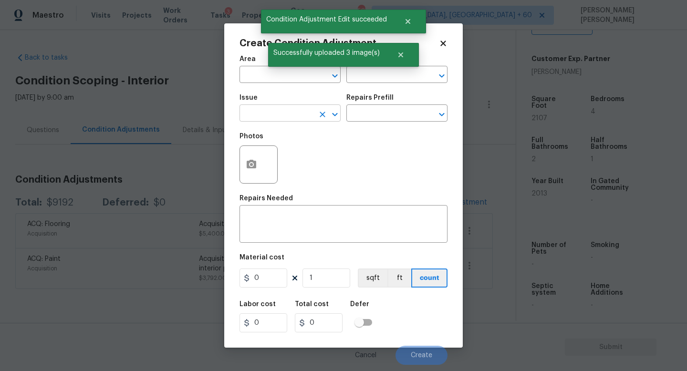
click at [273, 116] on input "text" at bounding box center [277, 114] width 74 height 15
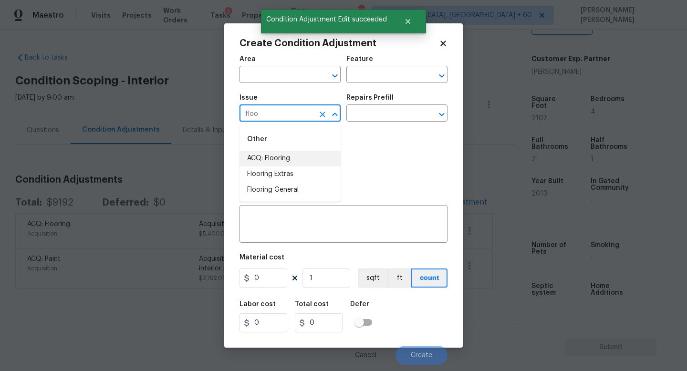
click at [278, 154] on li "ACQ: Flooring" at bounding box center [290, 159] width 101 height 16
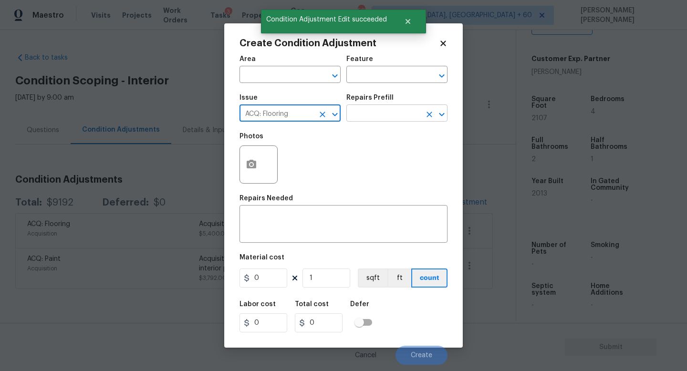
type input "ACQ: Flooring"
click at [380, 120] on input "text" at bounding box center [383, 114] width 74 height 15
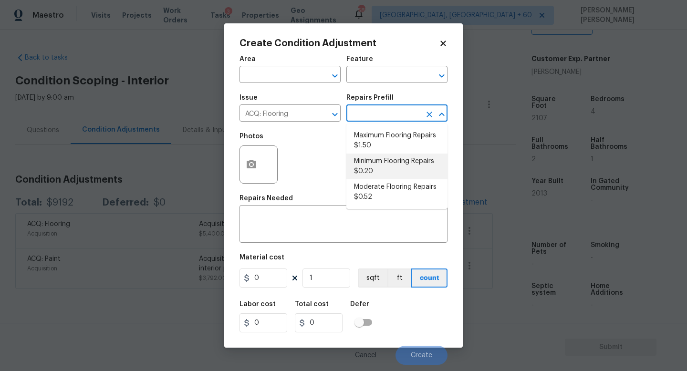
click at [373, 160] on li "Minimum Flooring Repairs $0.20" at bounding box center [396, 167] width 101 height 26
type input "Acquisition"
type textarea "Acquisition Scope: Minimum flooring repairs"
type input "0.2"
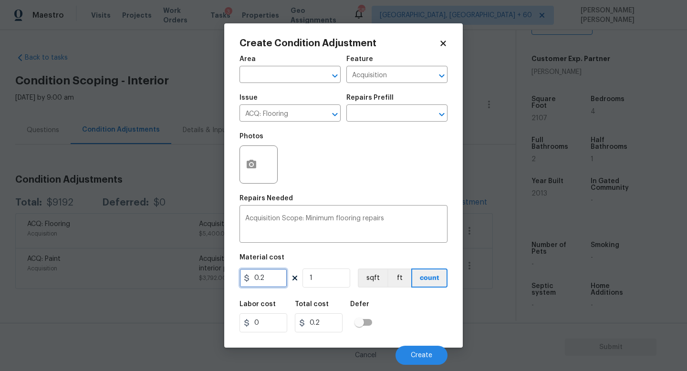
drag, startPoint x: 282, startPoint y: 276, endPoint x: 183, endPoint y: 274, distance: 99.3
click at [183, 274] on div "Create Condition Adjustment Area ​ Feature Acquisition ​ Issue ACQ: Flooring ​ …" at bounding box center [343, 185] width 687 height 371
type input "300"
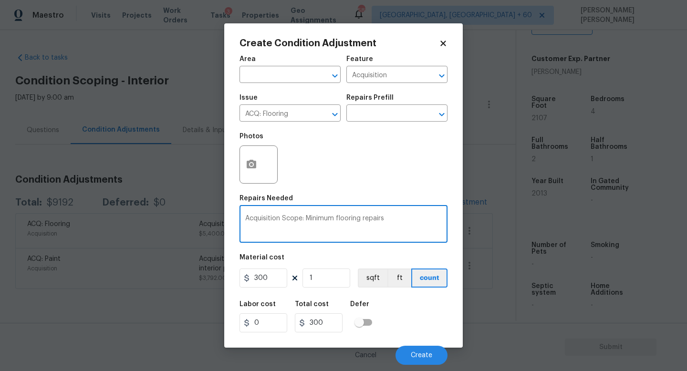
click at [412, 219] on textarea "Acquisition Scope: Minimum flooring repairs" at bounding box center [343, 225] width 197 height 20
type textarea "Acquisition Scope: Minimum flooring repairs to clean carpets."
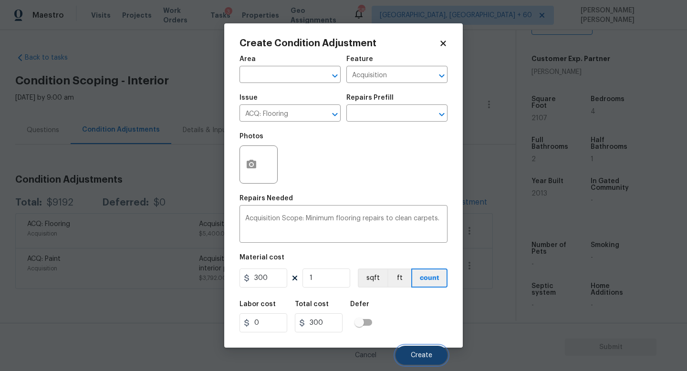
click at [413, 353] on span "Create" at bounding box center [421, 355] width 21 height 7
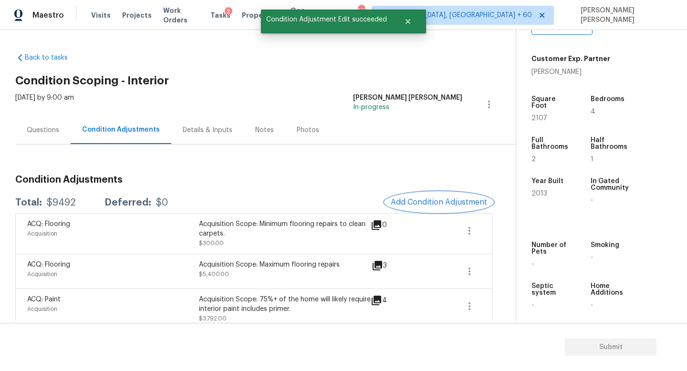
scroll to position [12, 0]
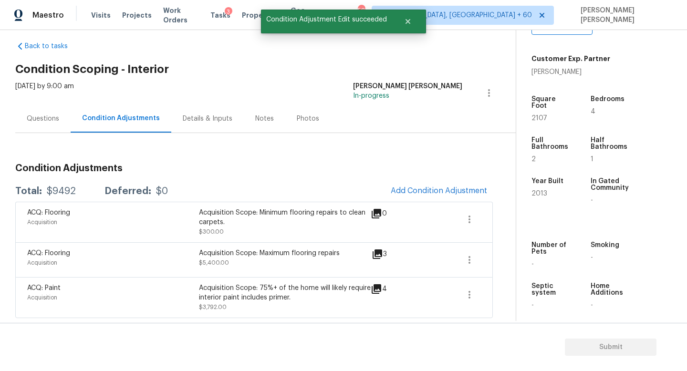
click at [51, 202] on div "ACQ: Flooring Acquisition Acquisition Scope: Minimum flooring repairs to clean …" at bounding box center [254, 222] width 478 height 41
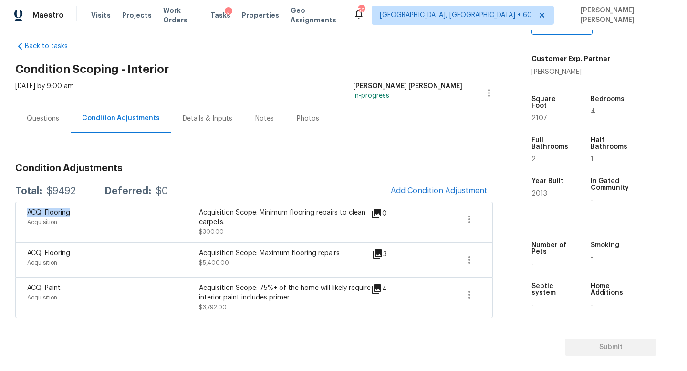
click at [62, 189] on div "$9492" at bounding box center [61, 192] width 29 height 10
copy div "$9492"
click at [248, 62] on div "Back to tasks Condition Scoping - Interior [DATE] by 9:00 am [PERSON_NAME] [PER…" at bounding box center [265, 177] width 501 height 287
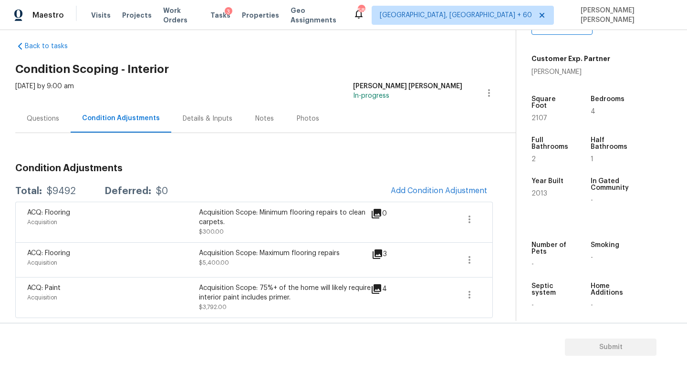
click at [236, 166] on h3 "Condition Adjustments" at bounding box center [254, 169] width 478 height 10
click at [31, 118] on div "Questions" at bounding box center [43, 119] width 32 height 10
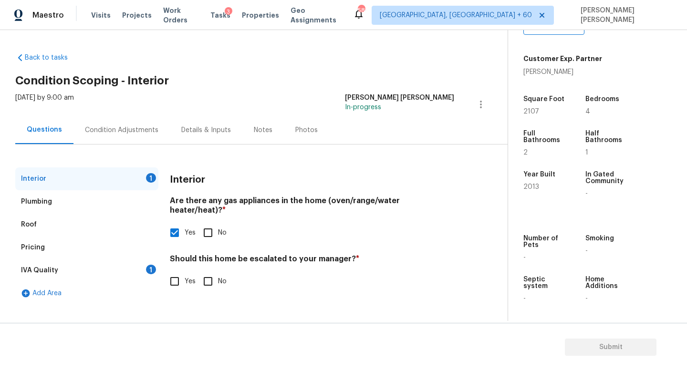
click at [132, 272] on div "IVA Quality 1" at bounding box center [86, 270] width 143 height 23
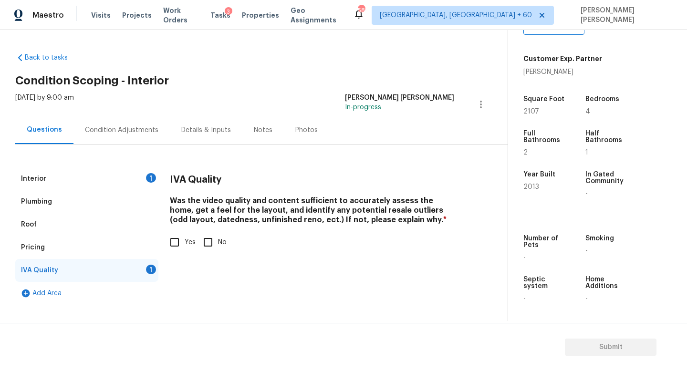
click at [181, 241] on input "Yes" at bounding box center [175, 242] width 20 height 20
checkbox input "true"
click at [92, 177] on div "Interior 1" at bounding box center [86, 178] width 143 height 23
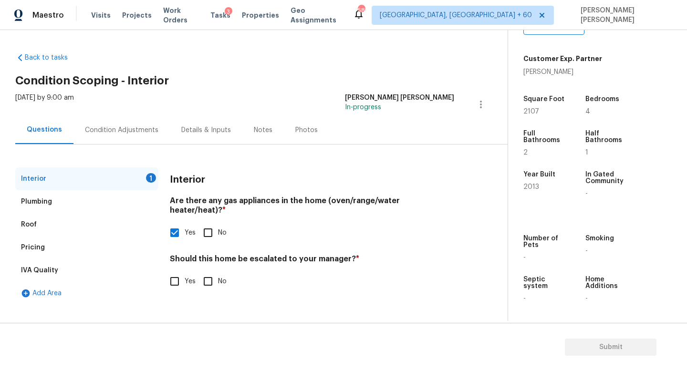
click at [207, 275] on input "No" at bounding box center [208, 281] width 20 height 20
checkbox input "true"
click at [597, 349] on span "Submit" at bounding box center [611, 348] width 76 height 12
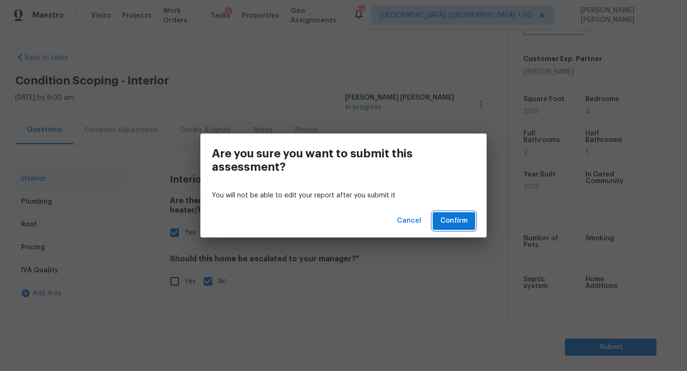
click at [464, 227] on span "Confirm" at bounding box center [453, 221] width 27 height 12
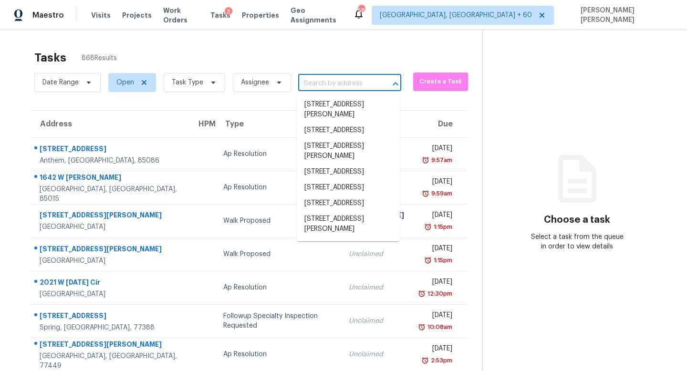
click at [330, 84] on input "text" at bounding box center [336, 83] width 76 height 15
paste input "[STREET_ADDRESS][PERSON_NAME]"
type input "[STREET_ADDRESS][PERSON_NAME]"
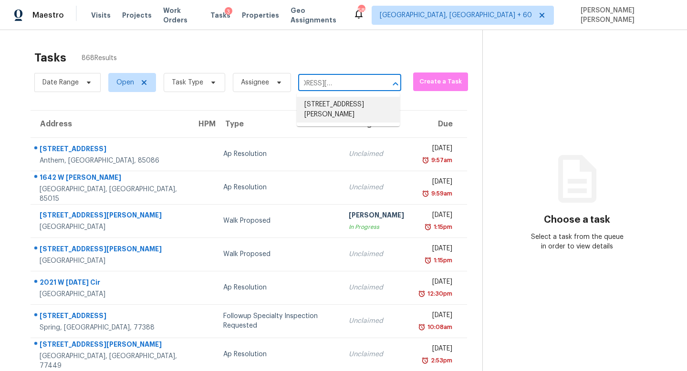
click at [327, 116] on li "[STREET_ADDRESS][PERSON_NAME]" at bounding box center [348, 110] width 103 height 26
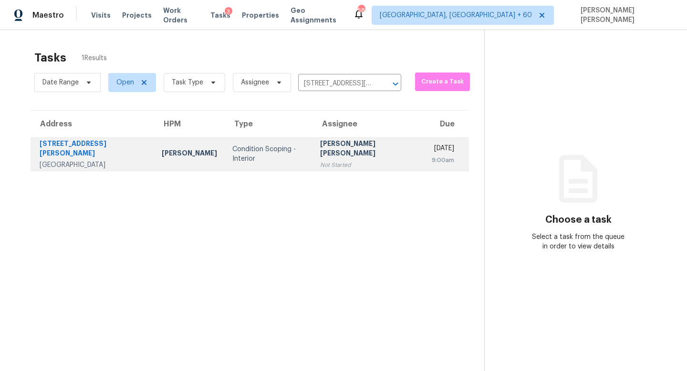
click at [320, 153] on div "[PERSON_NAME] [PERSON_NAME]" at bounding box center [368, 149] width 96 height 21
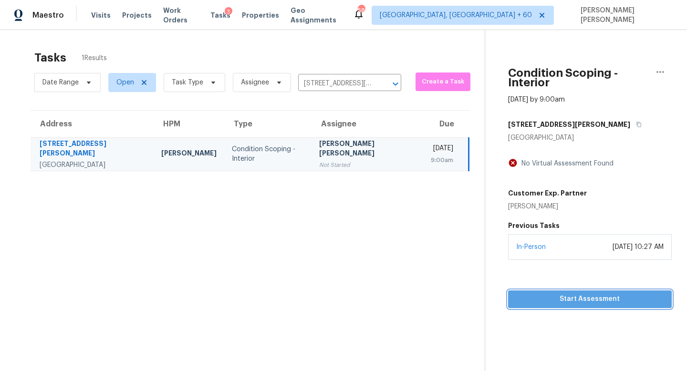
click at [594, 293] on span "Start Assessment" at bounding box center [590, 299] width 148 height 12
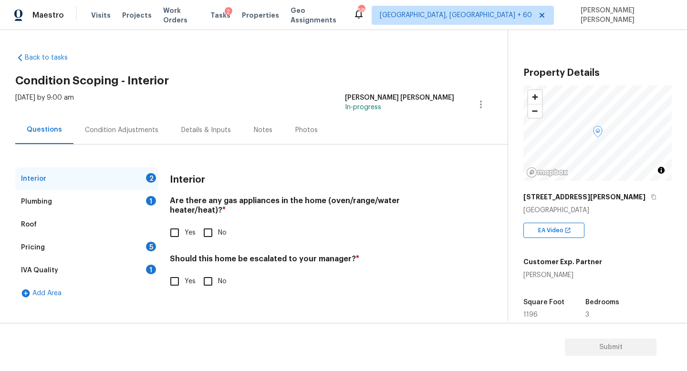
click at [178, 223] on input "Yes" at bounding box center [175, 233] width 20 height 20
checkbox input "true"
click at [176, 271] on input "Yes" at bounding box center [175, 281] width 20 height 20
checkbox input "true"
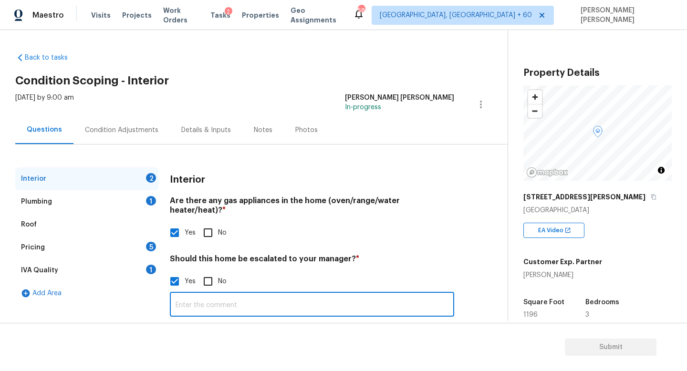
click at [202, 294] on input "text" at bounding box center [312, 305] width 284 height 22
type input "Mold and foundation issues"
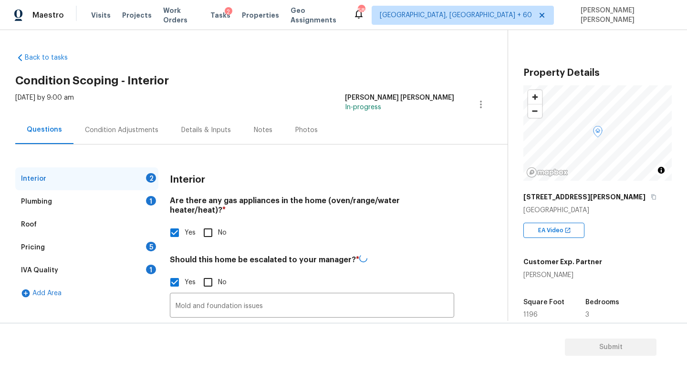
click at [323, 136] on div "Photos" at bounding box center [306, 130] width 45 height 28
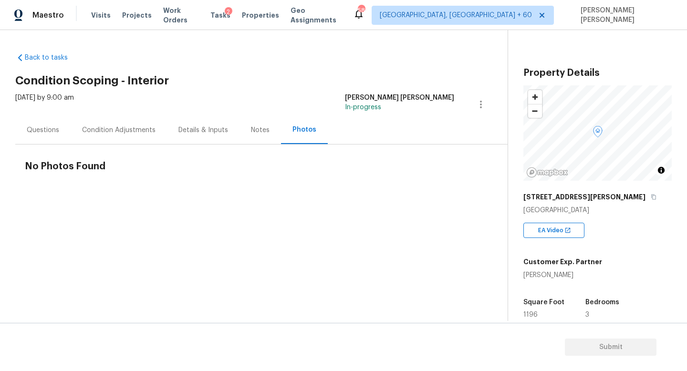
click at [34, 112] on div "[DATE] by 9:00 am" at bounding box center [44, 104] width 59 height 23
click at [41, 127] on div "Questions" at bounding box center [43, 130] width 32 height 10
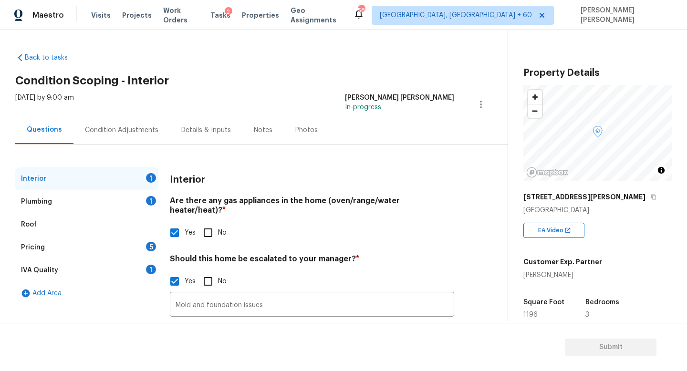
scroll to position [65, 0]
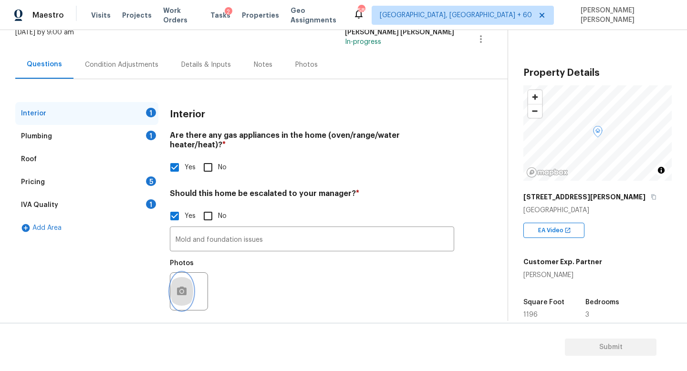
click at [187, 286] on icon "button" at bounding box center [181, 291] width 11 height 11
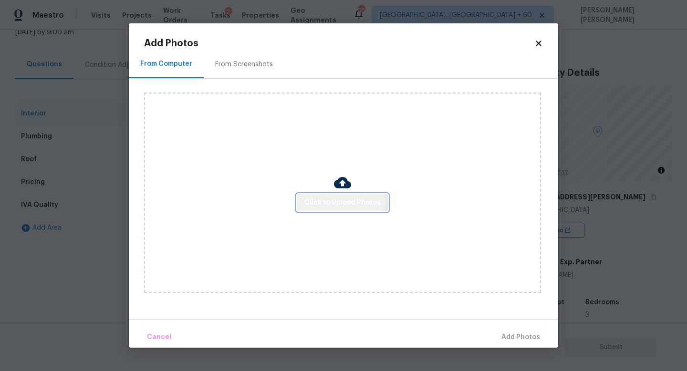
click at [340, 202] on span "Click to Upload Photos" at bounding box center [342, 203] width 76 height 12
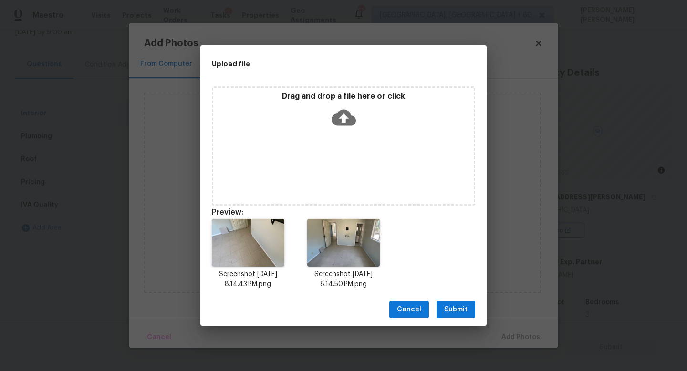
click at [456, 304] on span "Submit" at bounding box center [455, 310] width 23 height 12
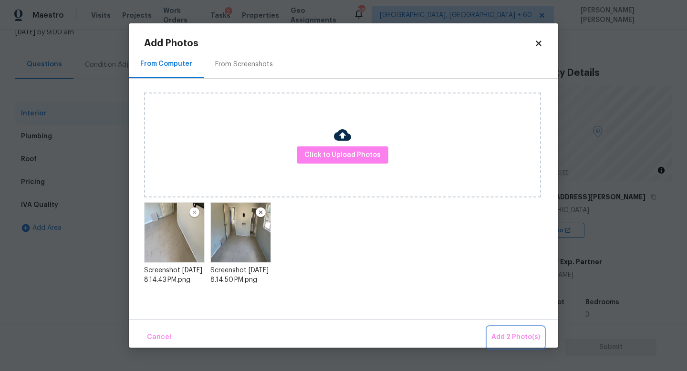
click at [502, 339] on span "Add 2 Photo(s)" at bounding box center [515, 338] width 49 height 12
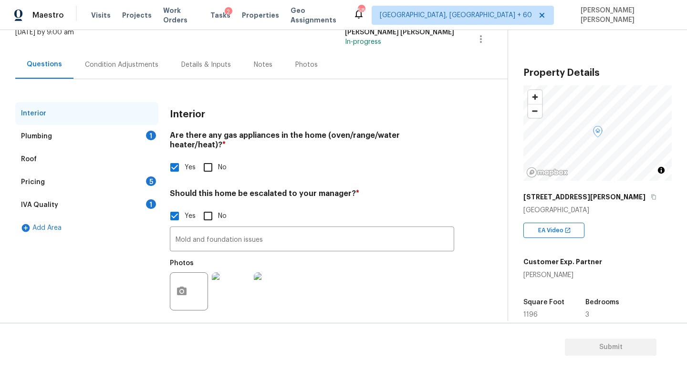
click at [96, 138] on div "Plumbing 1" at bounding box center [86, 136] width 143 height 23
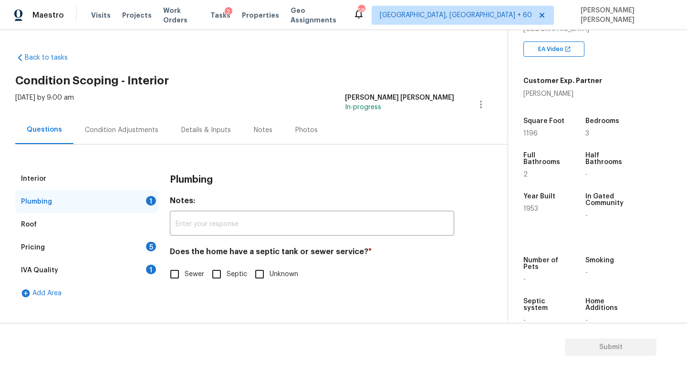
scroll to position [199, 0]
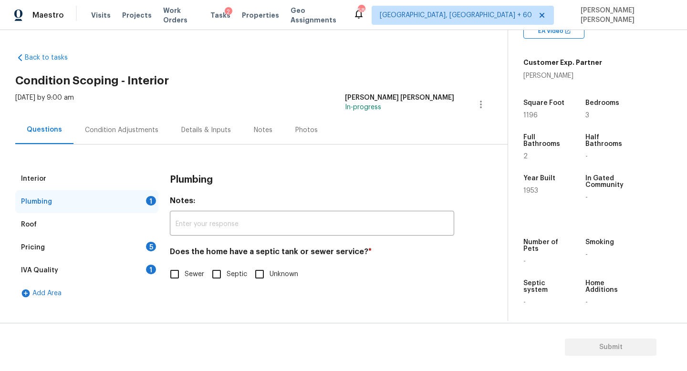
click at [173, 268] on input "Sewer" at bounding box center [175, 274] width 20 height 20
checkbox input "true"
click at [119, 241] on div "Pricing 5" at bounding box center [86, 247] width 143 height 23
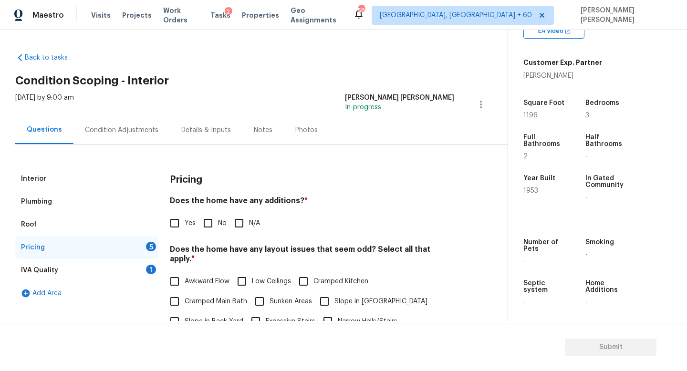
scroll to position [21, 0]
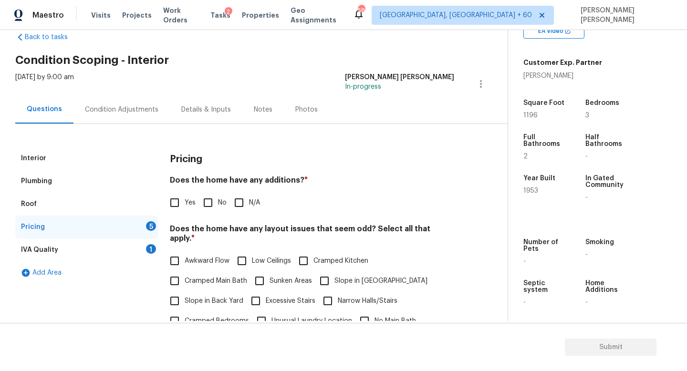
click at [95, 149] on div "Interior" at bounding box center [86, 158] width 143 height 23
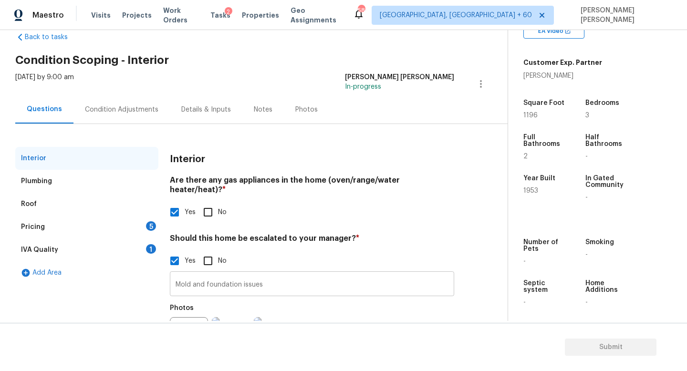
click at [267, 279] on input "Mold and foundation issues" at bounding box center [312, 285] width 284 height 22
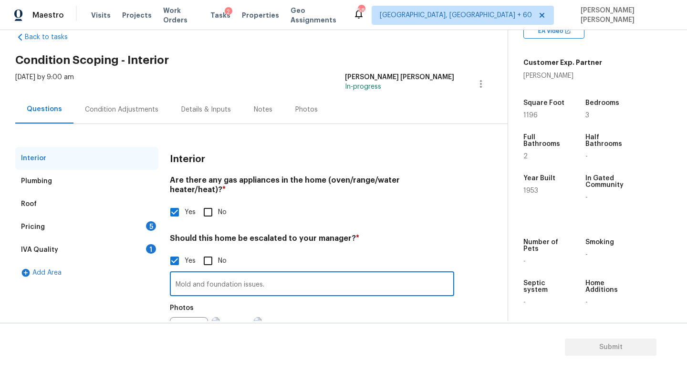
paste input "Possible foundation issues due to prior kitchen leak, primary bedroom floor cra…"
drag, startPoint x: 329, startPoint y: 275, endPoint x: 490, endPoint y: 287, distance: 161.3
click at [490, 287] on div "Back to tasks Condition Scoping - Interior [DATE] by 9:00 am [PERSON_NAME] [PER…" at bounding box center [261, 200] width 492 height 351
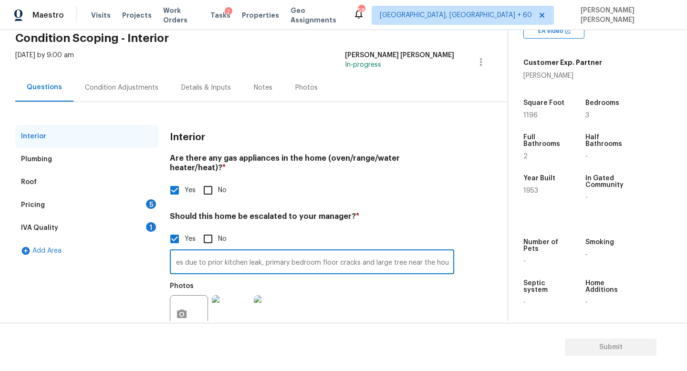
scroll to position [65, 0]
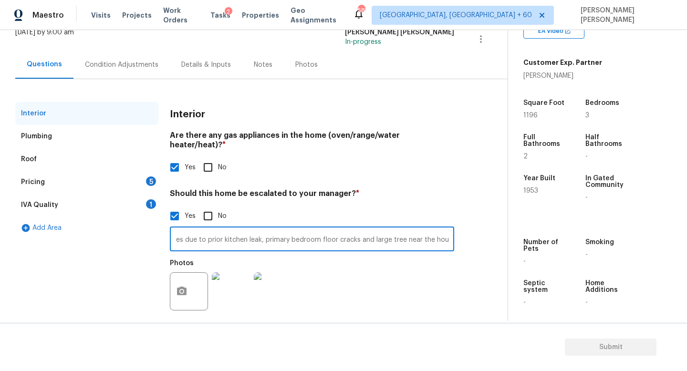
click at [323, 233] on input "Mold and foundation issues. Possible foundation issues due to prior kitchen lea…" at bounding box center [312, 240] width 284 height 22
drag, startPoint x: 323, startPoint y: 233, endPoint x: 539, endPoint y: 237, distance: 215.7
click at [539, 237] on div "Back to tasks Condition Scoping - Interior [DATE] by 9:00 am [PERSON_NAME] [PER…" at bounding box center [343, 175] width 687 height 291
click at [434, 235] on input "Mold and foundation issues. Possible foundation issues due to prior kitchen lea…" at bounding box center [312, 240] width 284 height 22
drag, startPoint x: 397, startPoint y: 230, endPoint x: 541, endPoint y: 231, distance: 143.6
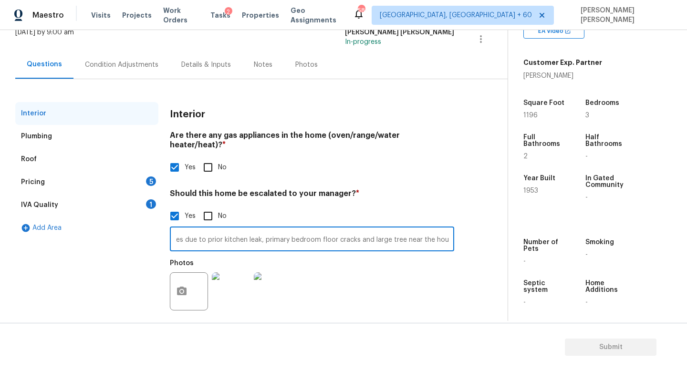
click at [541, 231] on div "Back to tasks Condition Scoping - Interior [DATE] by 9:00 am [PERSON_NAME] [PER…" at bounding box center [343, 175] width 687 height 291
click at [350, 231] on input "Mold and foundation issues. Possible foundation issues due to prior kitchen lea…" at bounding box center [312, 240] width 284 height 22
drag, startPoint x: 238, startPoint y: 230, endPoint x: 30, endPoint y: 229, distance: 208.0
click at [30, 229] on div "Interior Plumbing Roof Pricing 5 IVA Quality 1 Add Area Interior Are there any …" at bounding box center [249, 215] width 469 height 226
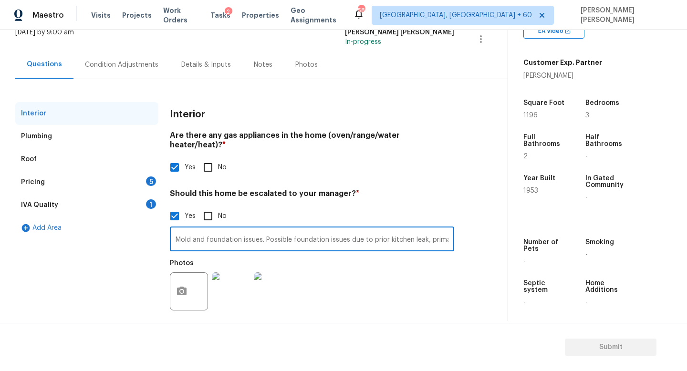
click at [258, 235] on input "Mold and foundation issues. Possible foundation issues due to prior kitchen lea…" at bounding box center [312, 240] width 284 height 22
type input "Mold and foundation issues. Possible foundation issues due to prior kitchen lea…"
click at [186, 273] on button "button" at bounding box center [181, 291] width 23 height 37
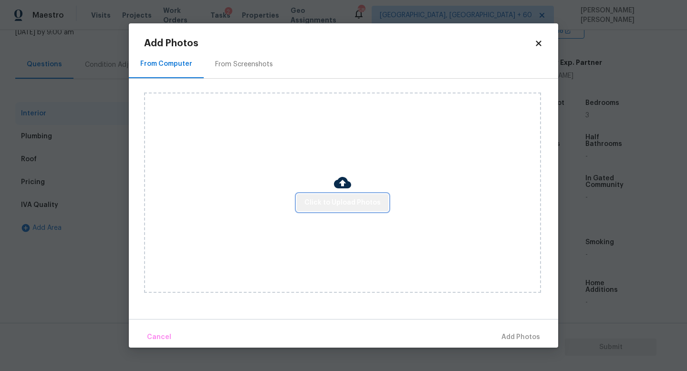
click at [348, 199] on span "Click to Upload Photos" at bounding box center [342, 203] width 76 height 12
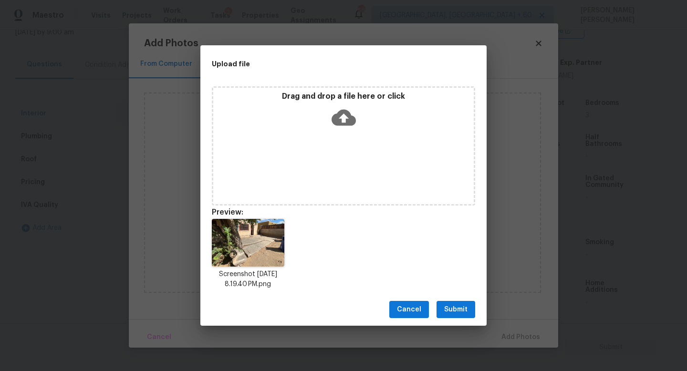
click at [452, 306] on span "Submit" at bounding box center [455, 310] width 23 height 12
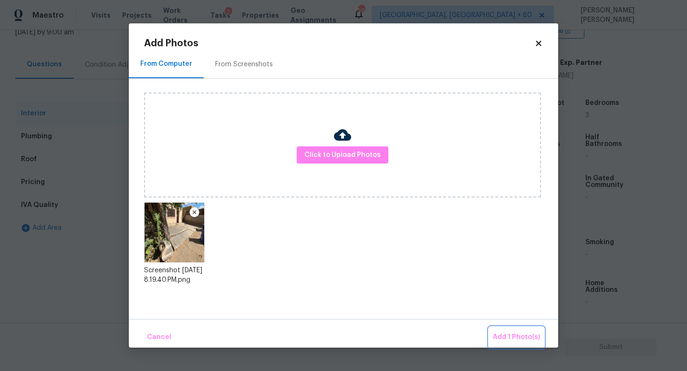
click at [507, 337] on span "Add 1 Photo(s)" at bounding box center [516, 338] width 47 height 12
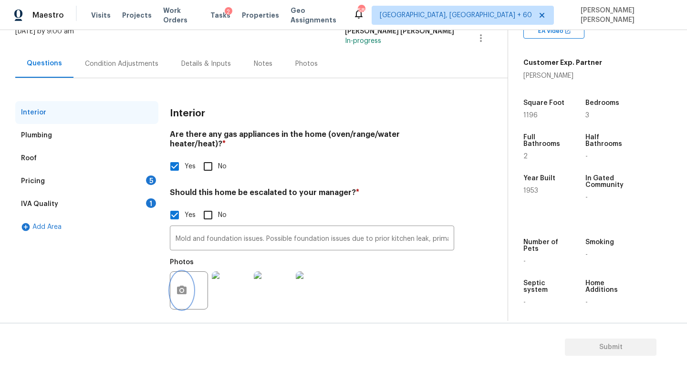
scroll to position [65, 0]
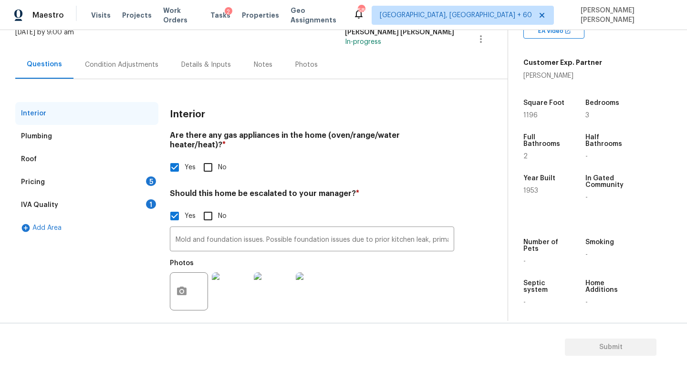
click at [116, 184] on div "Pricing 5" at bounding box center [86, 182] width 143 height 23
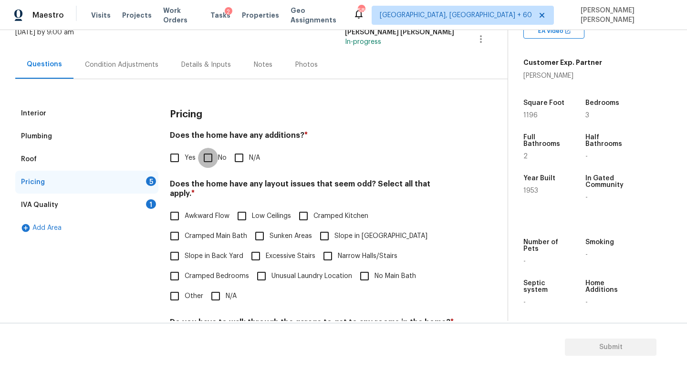
click at [206, 157] on input "No" at bounding box center [208, 158] width 20 height 20
checkbox input "true"
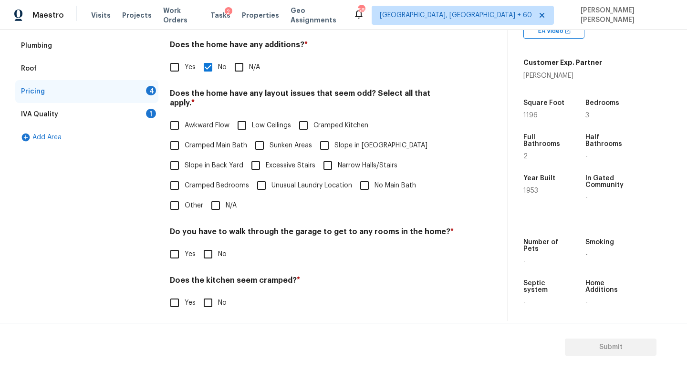
click at [219, 196] on input "N/A" at bounding box center [216, 206] width 20 height 20
checkbox input "true"
click at [211, 244] on input "No" at bounding box center [208, 254] width 20 height 20
checkbox input "true"
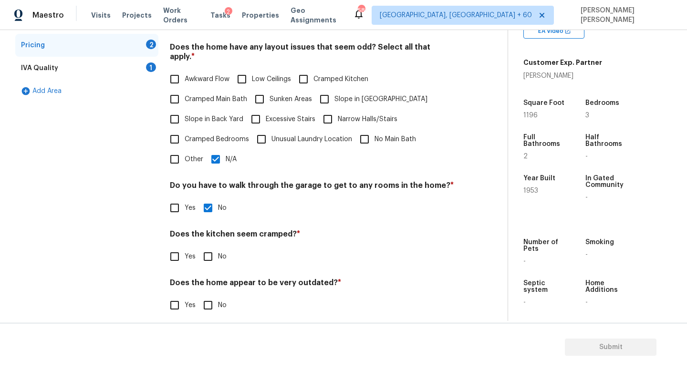
scroll to position [201, 0]
click at [207, 250] on input "No" at bounding box center [208, 258] width 20 height 20
checkbox input "true"
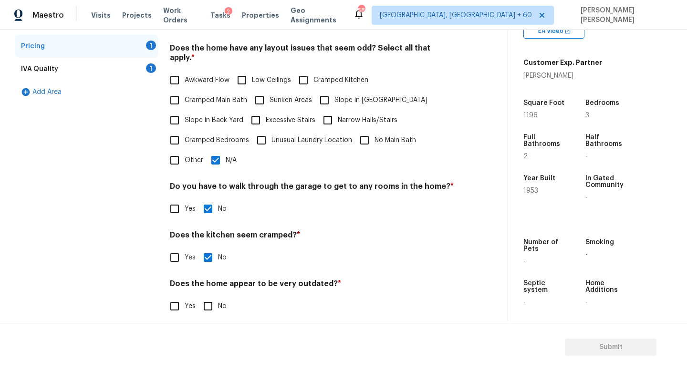
click at [206, 298] on input "No" at bounding box center [208, 306] width 20 height 20
checkbox input "true"
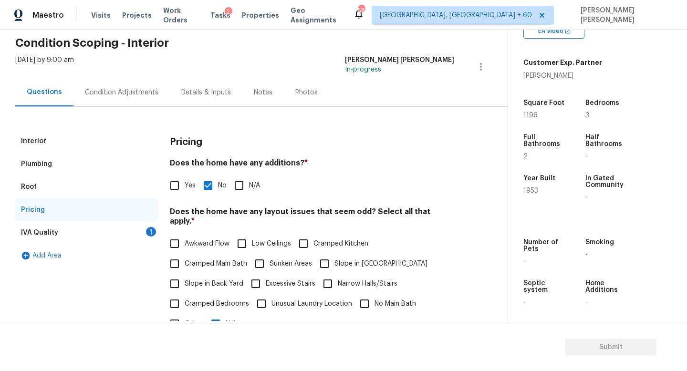
scroll to position [0, 0]
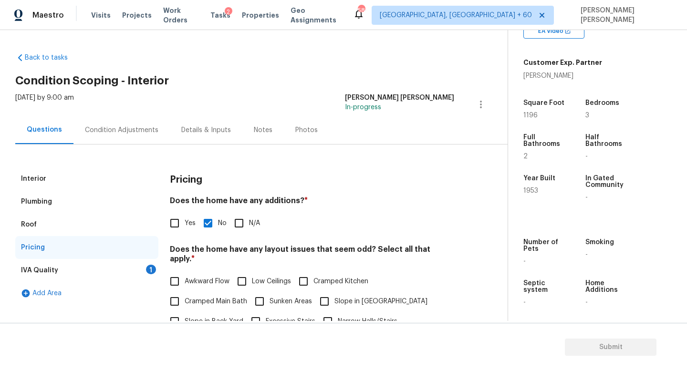
click at [146, 271] on div "1" at bounding box center [151, 270] width 10 height 10
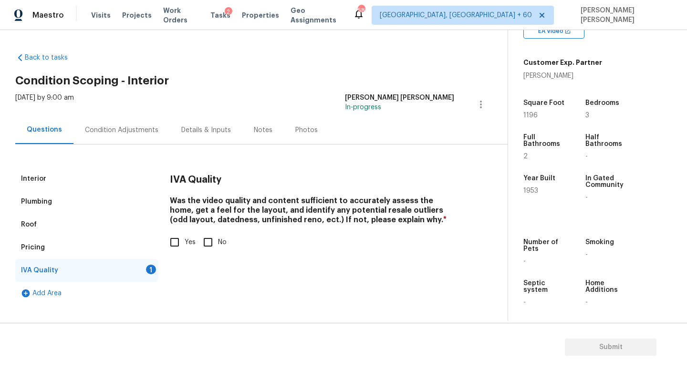
click at [178, 240] on input "Yes" at bounding box center [175, 242] width 20 height 20
checkbox input "true"
click at [115, 125] on div "Condition Adjustments" at bounding box center [121, 130] width 73 height 10
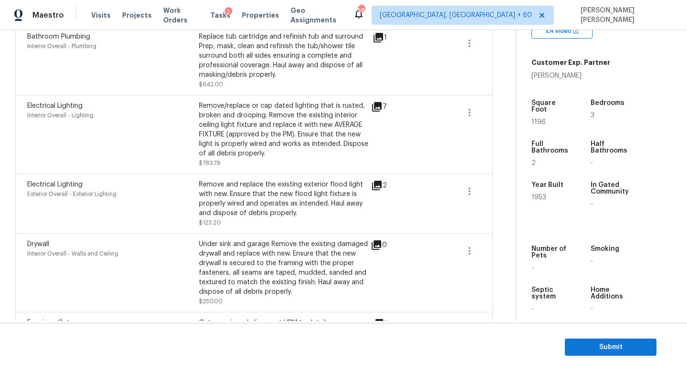
scroll to position [158, 0]
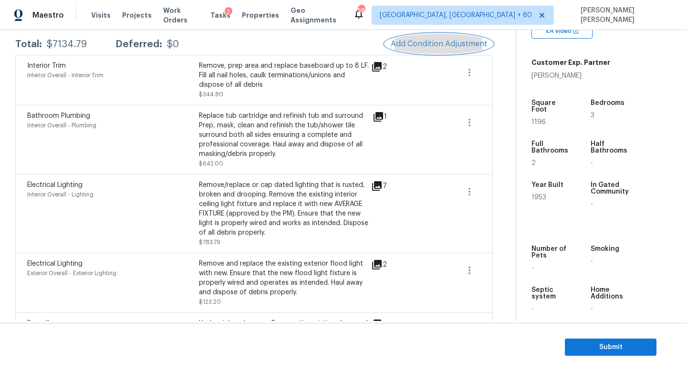
click at [447, 48] on span "Add Condition Adjustment" at bounding box center [439, 44] width 96 height 9
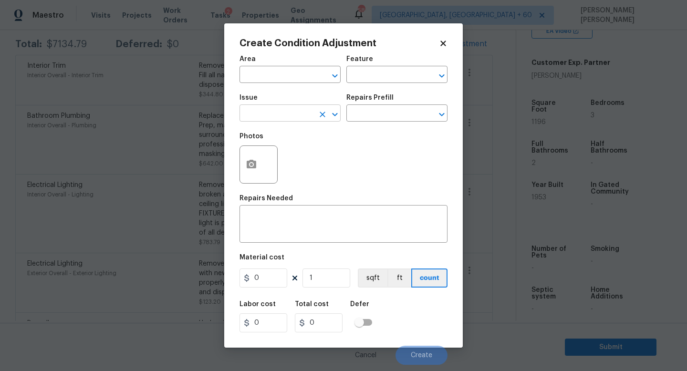
click at [257, 114] on input "text" at bounding box center [277, 114] width 74 height 15
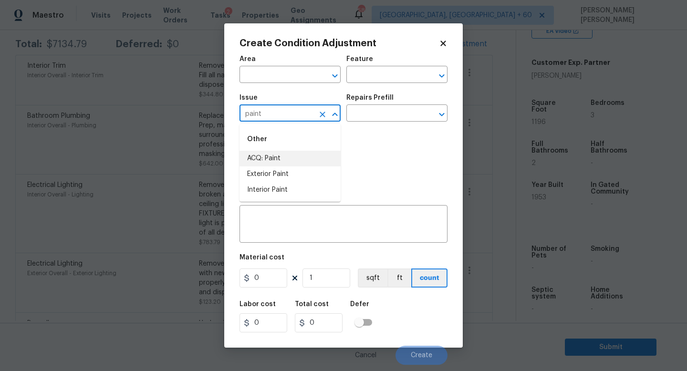
click at [295, 157] on li "ACQ: Paint" at bounding box center [290, 159] width 101 height 16
type input "ACQ: Paint"
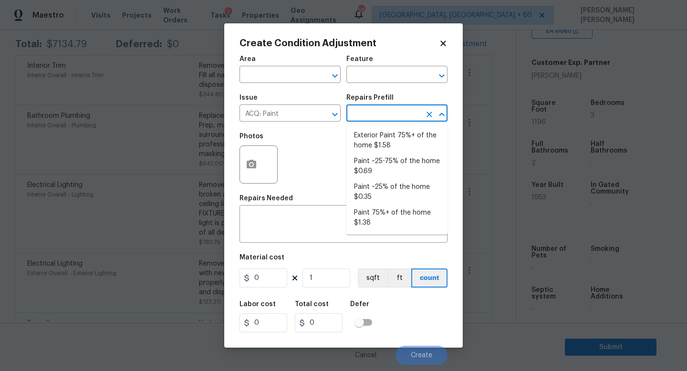
click at [376, 108] on input "text" at bounding box center [383, 114] width 74 height 15
click at [372, 225] on li "Paint 75%+ of the home $1.38" at bounding box center [396, 218] width 101 height 26
type input "Acquisition"
type textarea "Acquisition Scope: 75%+ of the home will likely require interior paint"
type input "1.38"
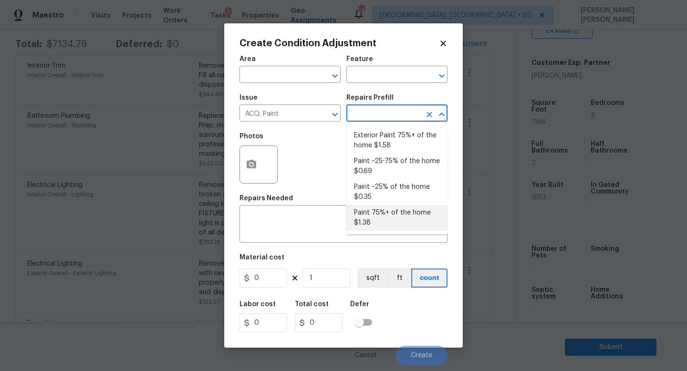
type input "1.38"
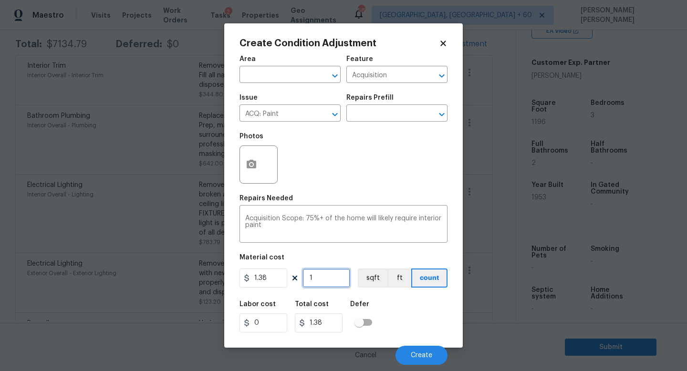
click at [329, 275] on input "1" at bounding box center [327, 278] width 48 height 19
type input "0"
type input "1"
type input "1.38"
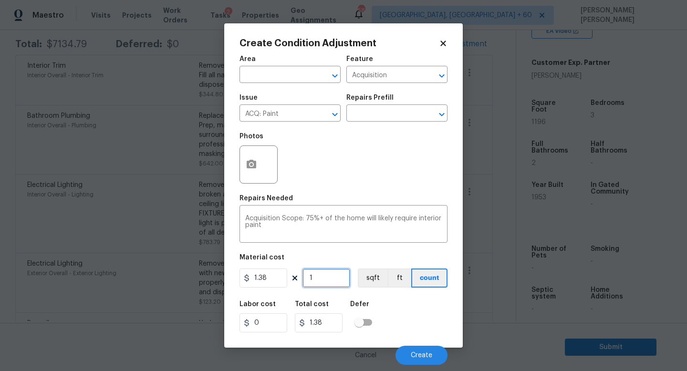
type input "11"
type input "15.18"
type input "119"
type input "164.22"
type input "1196"
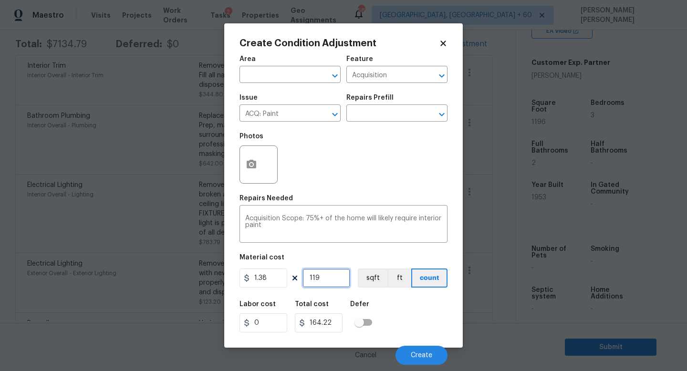
type input "1650.48"
type input "1196"
click at [386, 121] on input "text" at bounding box center [383, 114] width 74 height 15
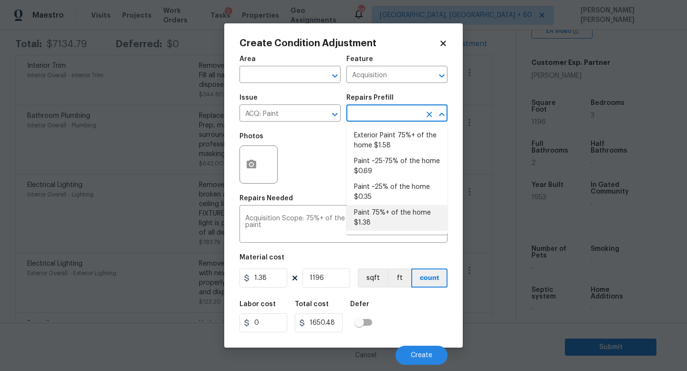
click at [366, 219] on li "Paint 75%+ of the home $1.38" at bounding box center [396, 218] width 101 height 26
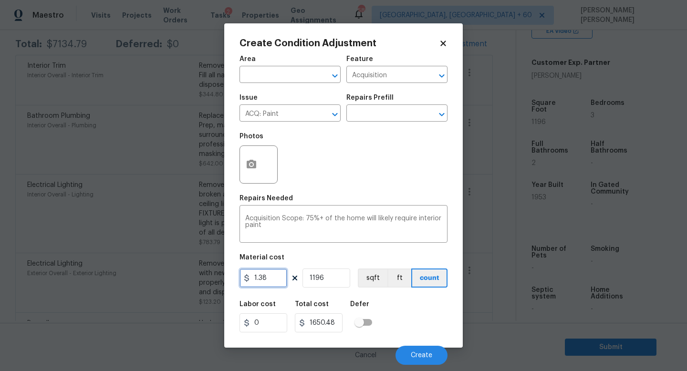
drag, startPoint x: 279, startPoint y: 274, endPoint x: 210, endPoint y: 289, distance: 69.8
click at [211, 289] on div "Create Condition Adjustment Area ​ Feature Acquisition ​ Issue ACQ: Paint ​ Rep…" at bounding box center [343, 185] width 687 height 371
drag, startPoint x: 272, startPoint y: 276, endPoint x: 181, endPoint y: 276, distance: 91.1
click at [181, 276] on div "Create Condition Adjustment Area ​ Feature Acquisition ​ Issue ACQ: Paint ​ Rep…" at bounding box center [343, 185] width 687 height 371
type input "2400"
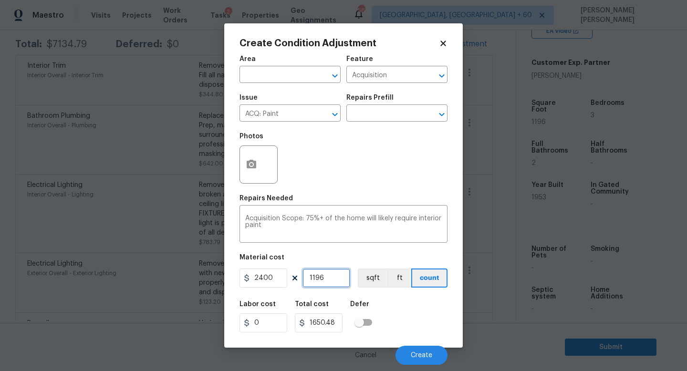
type input "2870400"
drag, startPoint x: 333, startPoint y: 275, endPoint x: 260, endPoint y: 275, distance: 73.5
click at [266, 275] on div "2400 1196 sqft ft count" at bounding box center [344, 278] width 208 height 19
type input "1"
type input "2400"
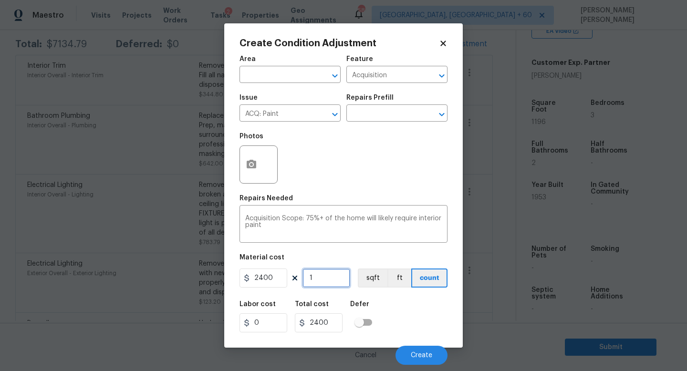
type input "1"
click at [252, 174] on button "button" at bounding box center [251, 164] width 23 height 37
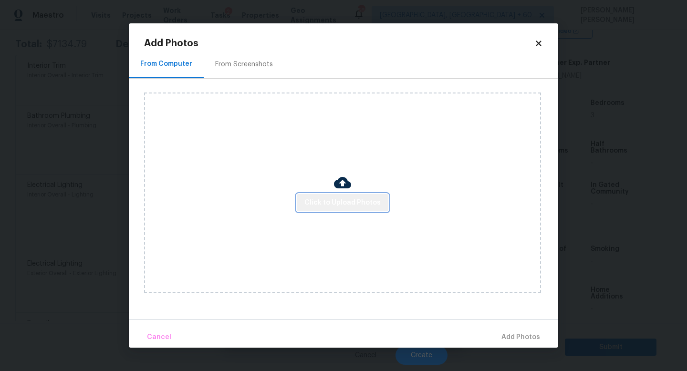
click at [366, 202] on span "Click to Upload Photos" at bounding box center [342, 203] width 76 height 12
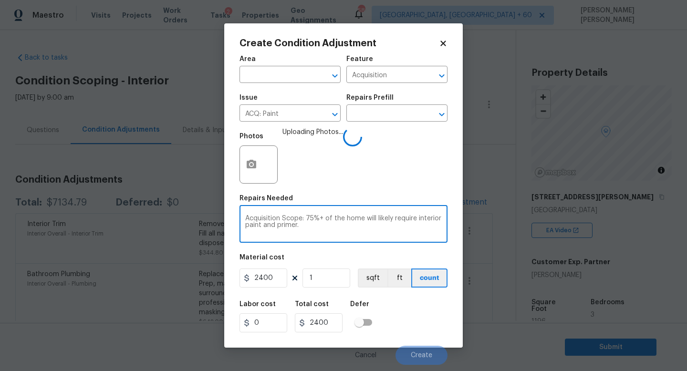
scroll to position [199, 0]
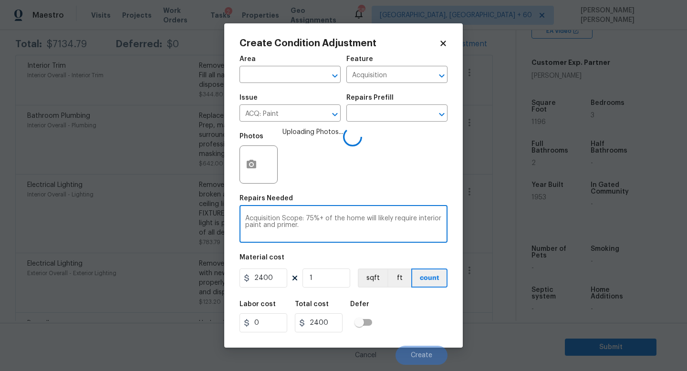
type textarea "Acquisition Scope: 75%+ of the home will likely require interior paint and prim…"
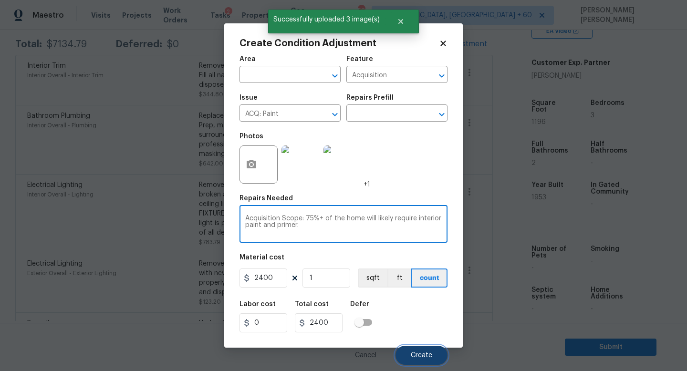
click at [424, 355] on span "Create" at bounding box center [421, 355] width 21 height 7
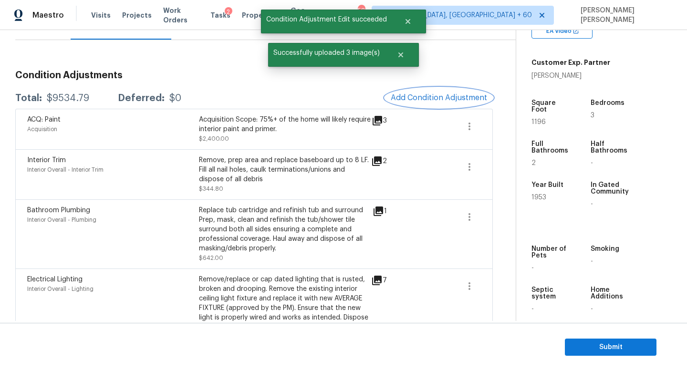
scroll to position [94, 0]
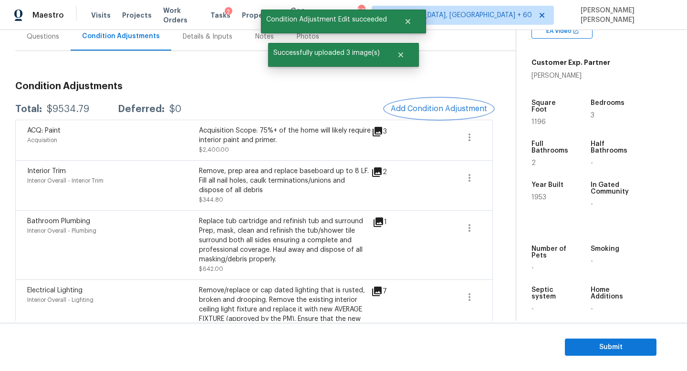
click at [445, 110] on span "Add Condition Adjustment" at bounding box center [439, 108] width 96 height 9
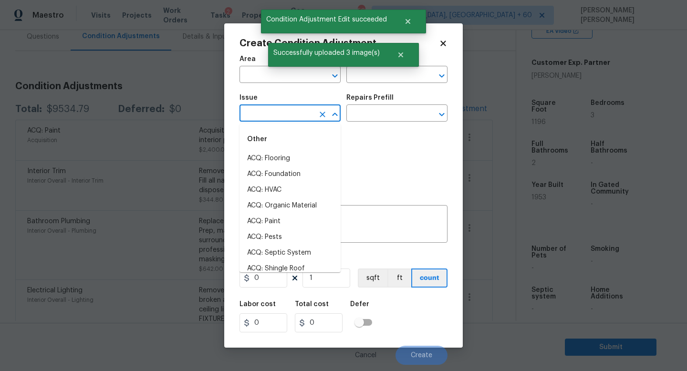
click at [277, 107] on input "text" at bounding box center [277, 114] width 74 height 15
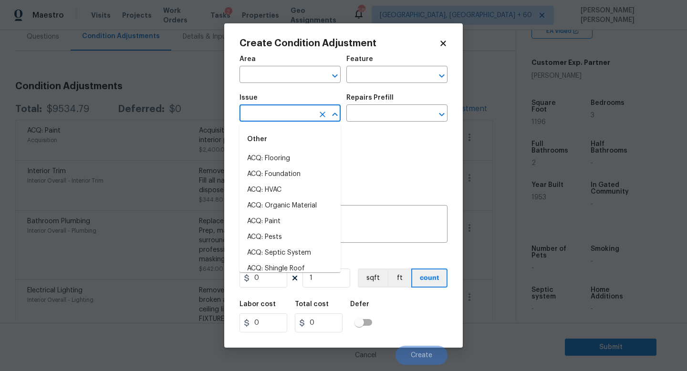
type input "f"
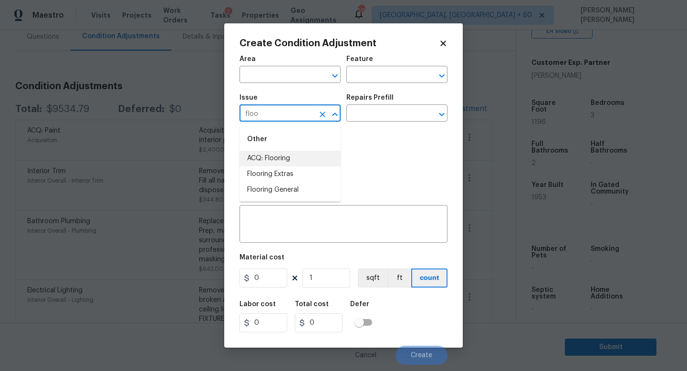
click at [293, 165] on li "ACQ: Flooring" at bounding box center [290, 159] width 101 height 16
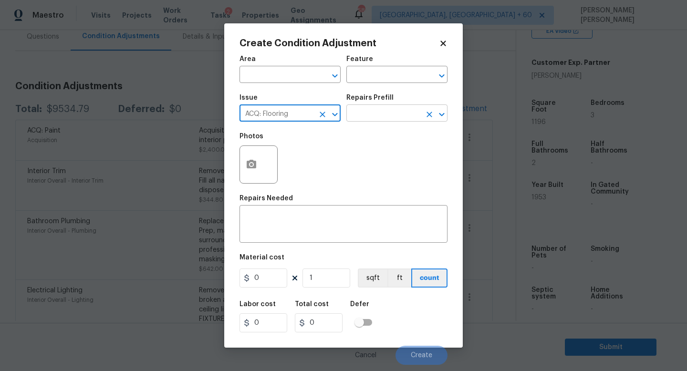
type input "ACQ: Flooring"
click at [352, 116] on input "text" at bounding box center [383, 114] width 74 height 15
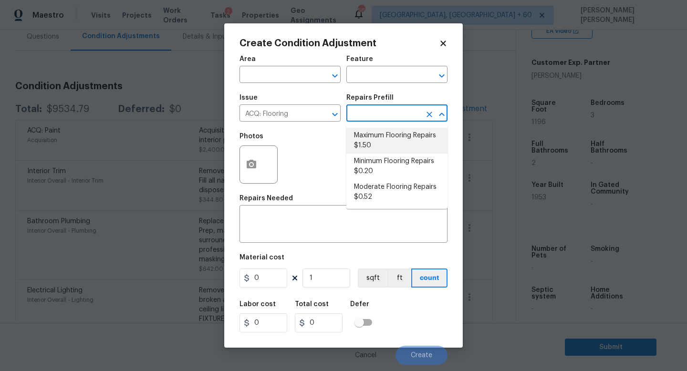
click at [390, 142] on li "Maximum Flooring Repairs $1.50" at bounding box center [396, 141] width 101 height 26
type input "Acquisition"
type textarea "Acquisition Scope: Maximum flooring repairs"
type input "1.5"
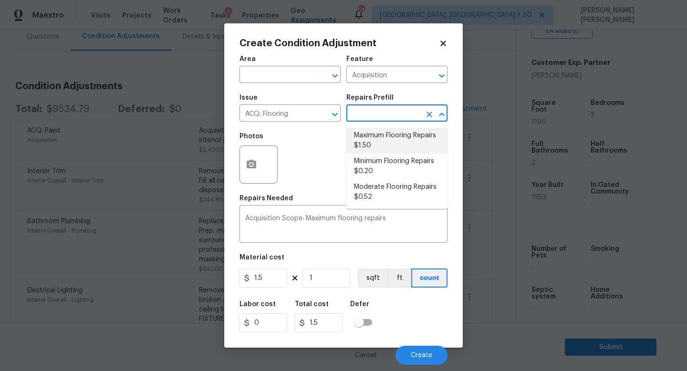
click at [405, 145] on li "Maximum Flooring Repairs $1.50" at bounding box center [396, 141] width 101 height 26
click at [376, 146] on li "Maximum Flooring Repairs $1.50" at bounding box center [396, 141] width 101 height 26
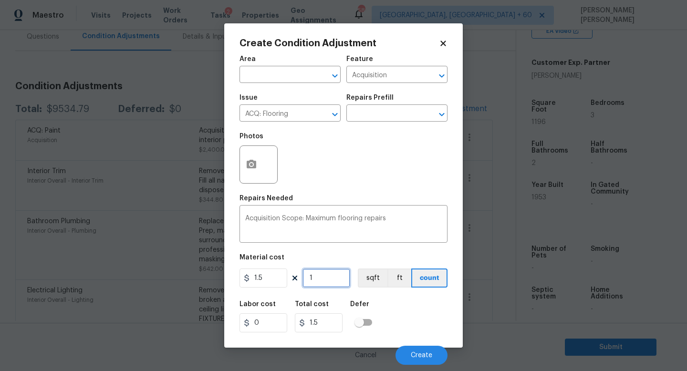
click at [331, 272] on input "1" at bounding box center [327, 278] width 48 height 19
type input "0"
type input "1"
type input "1.5"
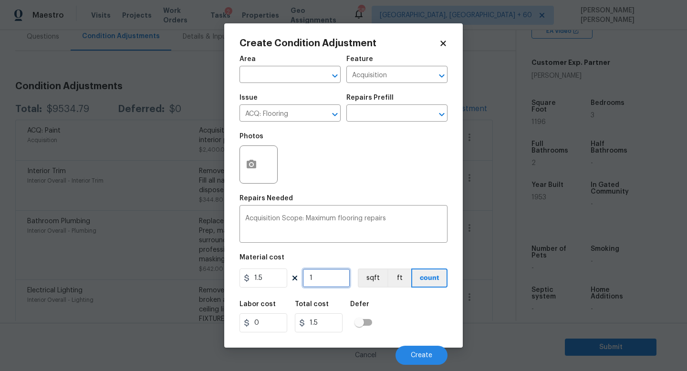
type input "11"
type input "16.5"
type input "119"
type input "178.5"
type input "1196"
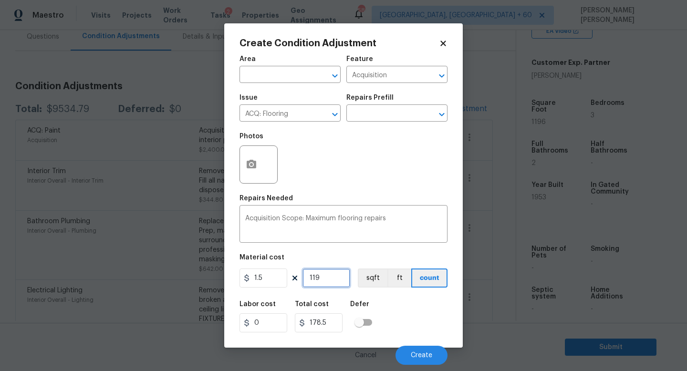
type input "1794"
type input "1196"
drag, startPoint x: 271, startPoint y: 274, endPoint x: 174, endPoint y: 294, distance: 98.8
click at [174, 294] on div "Create Condition Adjustment Area ​ Feature Acquisition ​ Issue ACQ: Flooring ​ …" at bounding box center [343, 185] width 687 height 371
type input "3600"
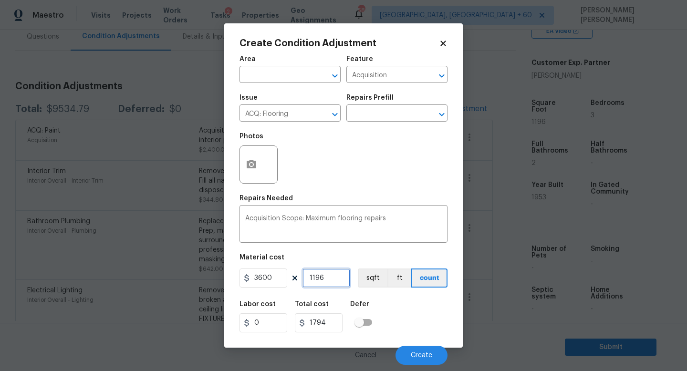
type input "4305600"
drag, startPoint x: 332, startPoint y: 276, endPoint x: 272, endPoint y: 276, distance: 59.6
click at [279, 276] on div "3600 1196 sqft ft count" at bounding box center [344, 278] width 208 height 19
type input "1"
type input "3600"
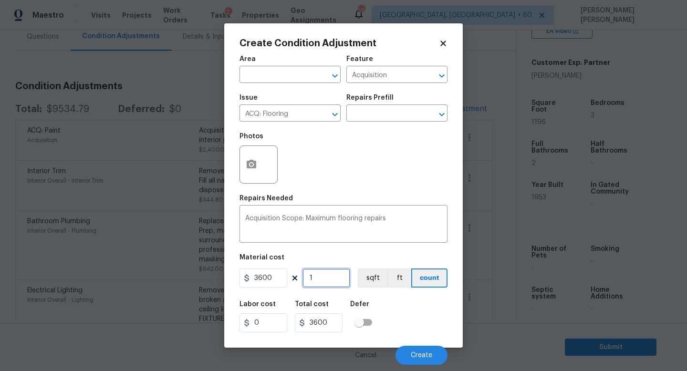
type input "1"
click at [247, 169] on icon "button" at bounding box center [251, 164] width 11 height 11
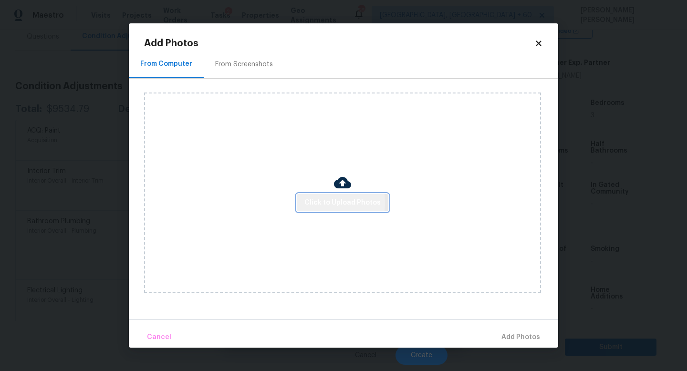
click at [302, 202] on button "Click to Upload Photos" at bounding box center [343, 203] width 92 height 18
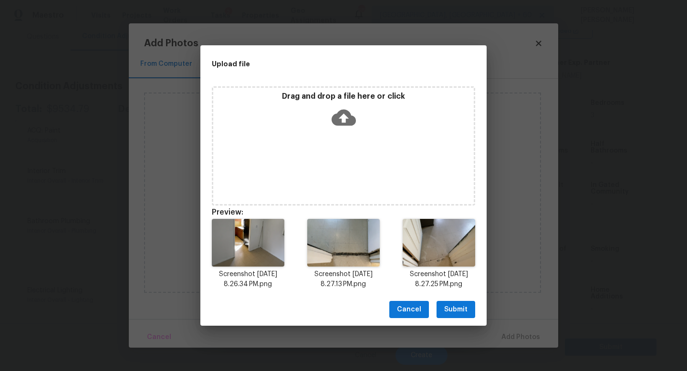
click at [446, 311] on span "Submit" at bounding box center [455, 310] width 23 height 12
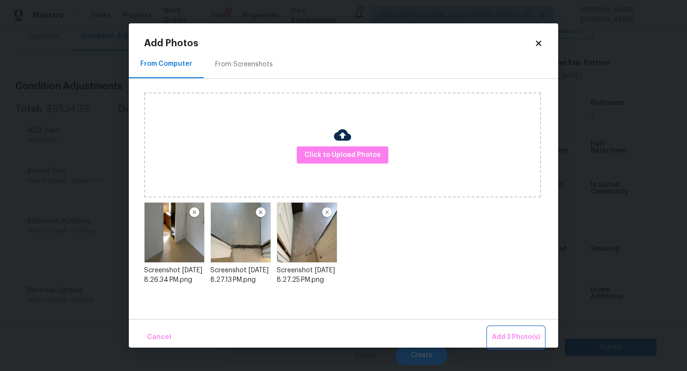
click at [513, 332] on span "Add 3 Photo(s)" at bounding box center [516, 338] width 48 height 12
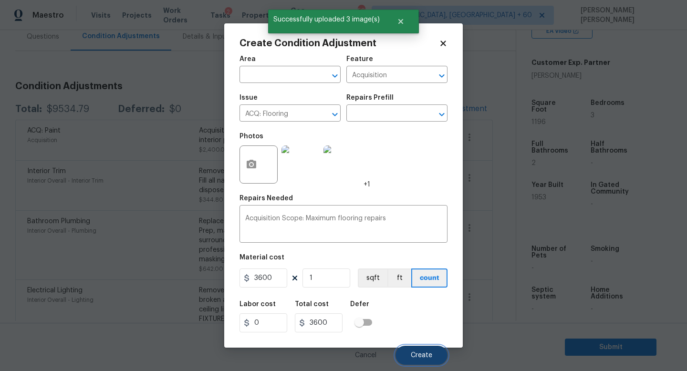
click at [430, 355] on span "Create" at bounding box center [421, 355] width 21 height 7
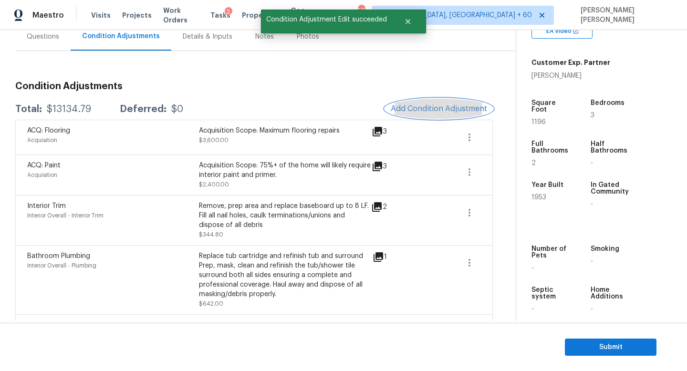
click at [433, 100] on button "Add Condition Adjustment" at bounding box center [439, 109] width 108 height 20
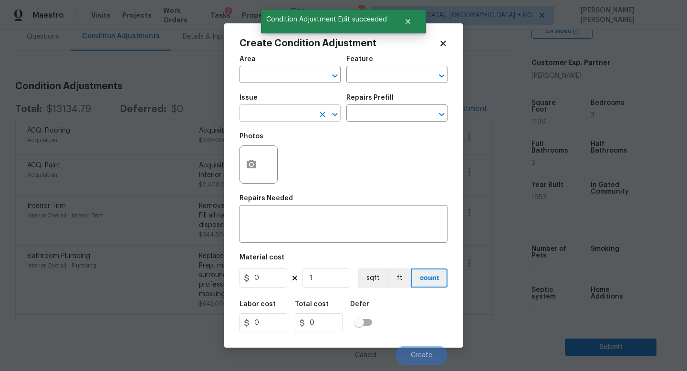
click at [289, 113] on input "text" at bounding box center [277, 114] width 74 height 15
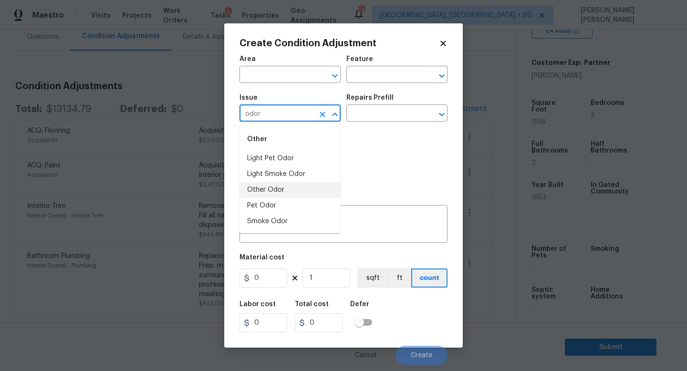
click at [284, 191] on li "Other Odor" at bounding box center [290, 190] width 101 height 16
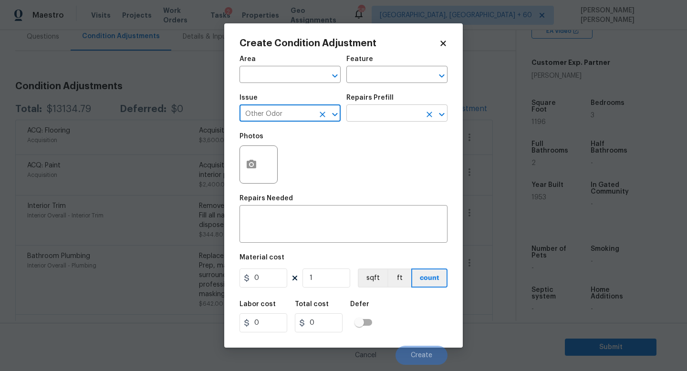
type input "Other Odor"
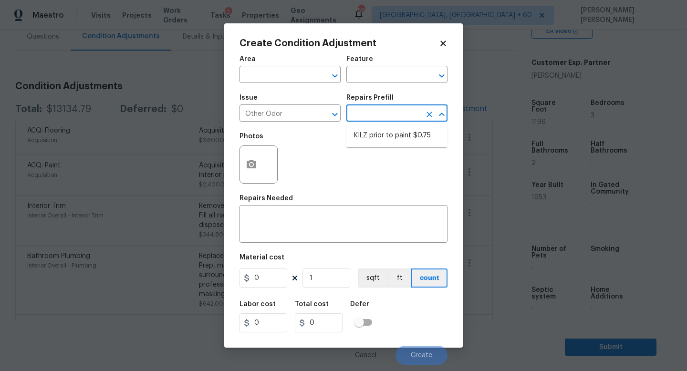
click at [373, 119] on input "text" at bounding box center [383, 114] width 74 height 15
click at [300, 224] on textarea at bounding box center [343, 225] width 197 height 20
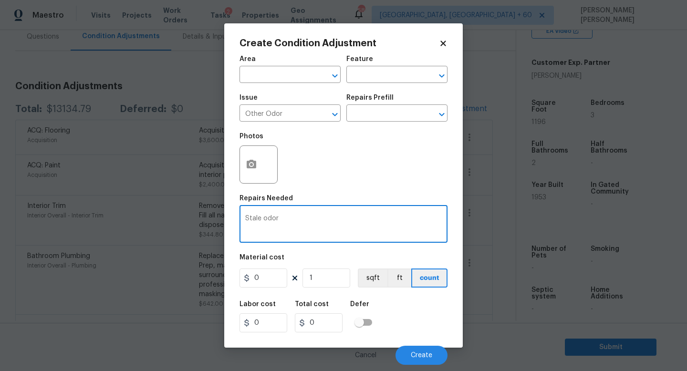
type textarea "Stale odor"
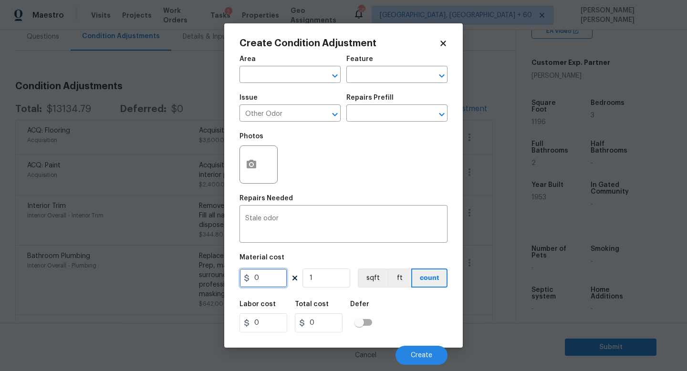
drag, startPoint x: 277, startPoint y: 279, endPoint x: 201, endPoint y: 263, distance: 77.9
click at [252, 278] on input "0" at bounding box center [264, 278] width 48 height 19
type input "575"
click at [398, 321] on div "Labor cost 0 Total cost 575 Defer" at bounding box center [344, 316] width 208 height 43
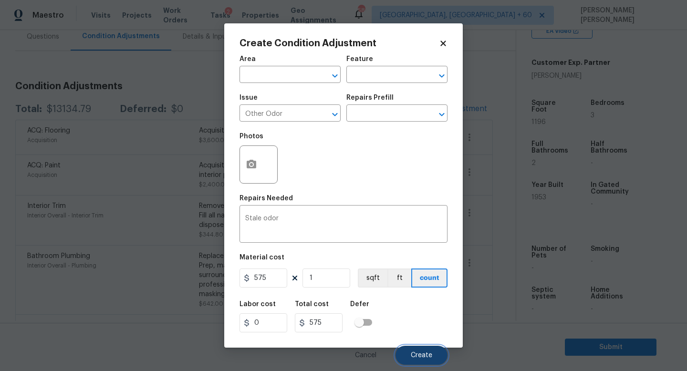
click at [412, 356] on span "Create" at bounding box center [421, 355] width 21 height 7
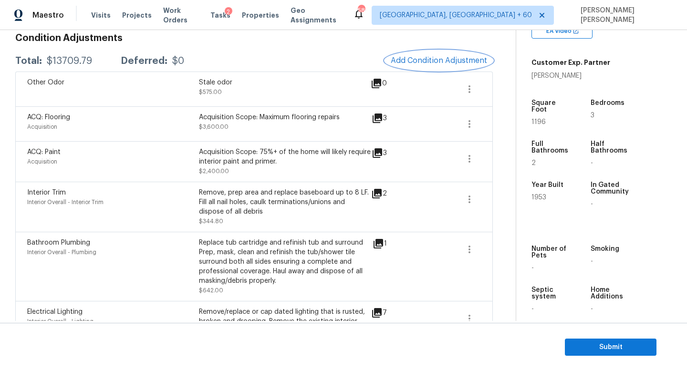
scroll to position [0, 0]
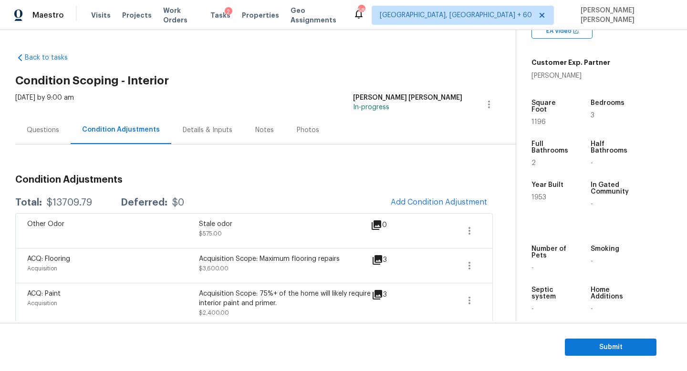
click at [55, 130] on div "Questions" at bounding box center [43, 130] width 32 height 10
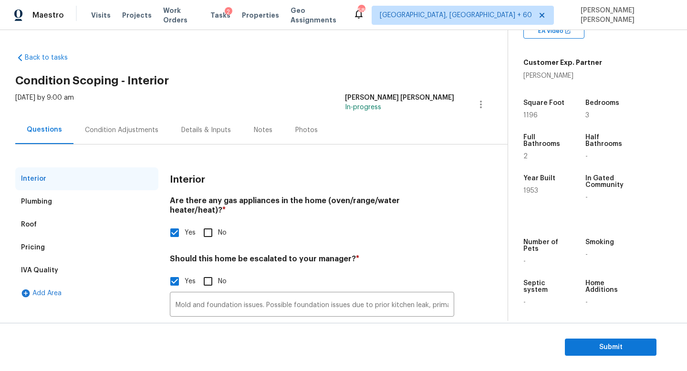
click at [103, 127] on div "Condition Adjustments" at bounding box center [121, 130] width 73 height 10
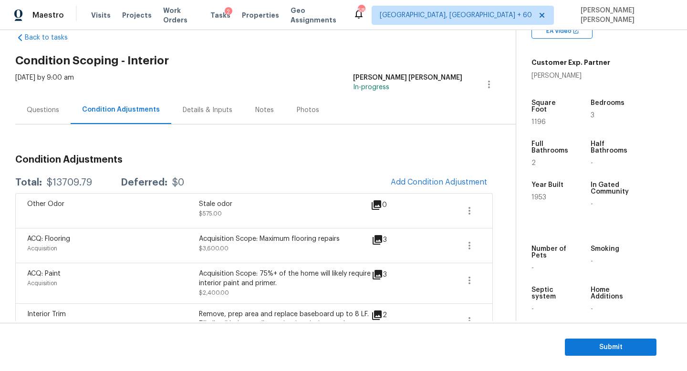
scroll to position [22, 0]
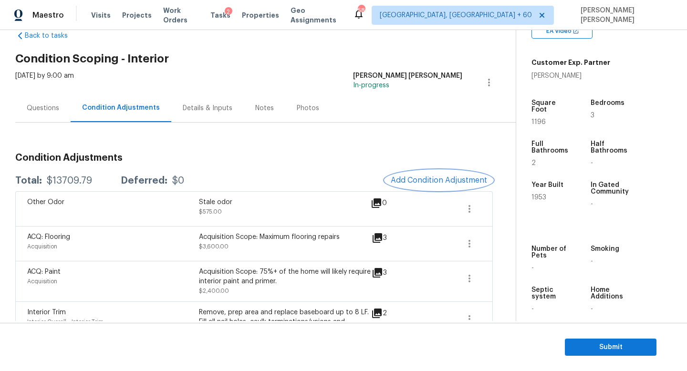
click at [477, 180] on span "Add Condition Adjustment" at bounding box center [439, 180] width 96 height 9
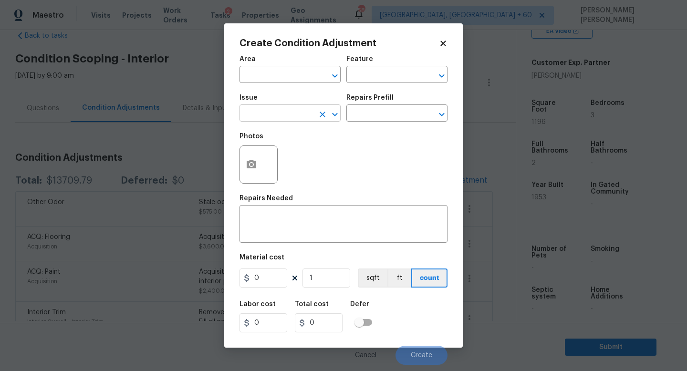
click at [292, 120] on input "text" at bounding box center [277, 114] width 74 height 15
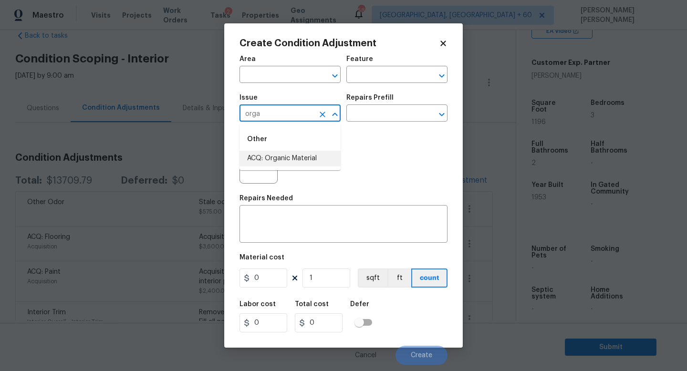
click at [301, 159] on li "ACQ: Organic Material" at bounding box center [290, 159] width 101 height 16
type input "ACQ: Organic Material"
click at [378, 110] on input "text" at bounding box center [383, 114] width 74 height 15
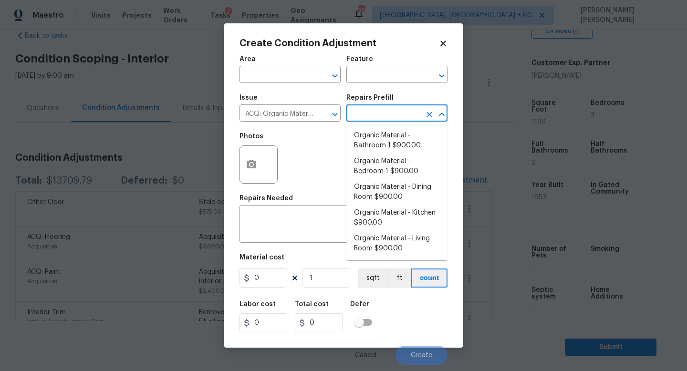
click at [387, 128] on li "Organic Material - Bathroom 1 $900.00" at bounding box center [396, 141] width 101 height 26
type input "Acquisition"
type textarea "Acquisition Scope: Conditions Conducive to Organic Material - Bathroom 1 Discla…"
type input "900"
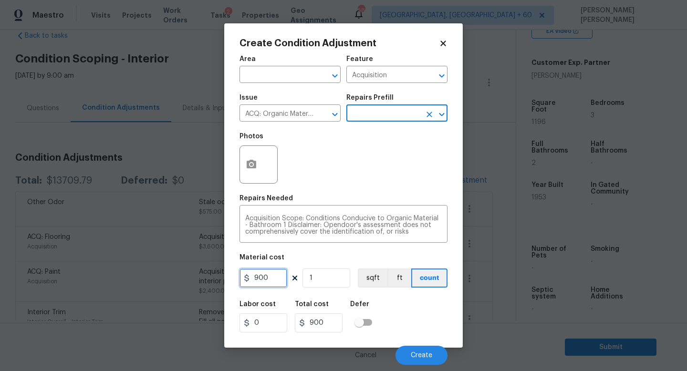
drag, startPoint x: 277, startPoint y: 279, endPoint x: 105, endPoint y: 273, distance: 171.9
click at [105, 273] on div "Create Condition Adjustment Area ​ Feature Acquisition ​ Issue ACQ: Organic Mat…" at bounding box center [343, 185] width 687 height 371
type input "2500"
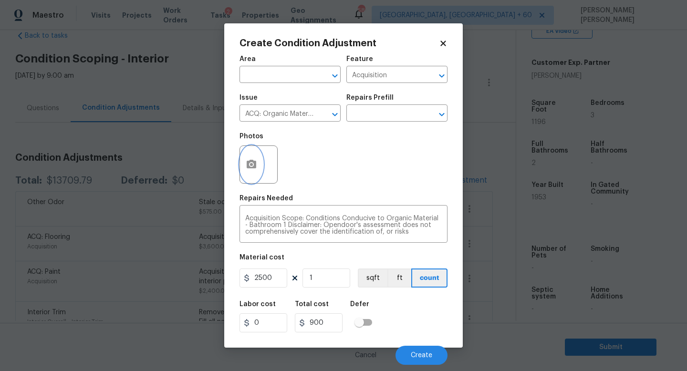
type input "2500"
click at [244, 164] on button "button" at bounding box center [251, 164] width 23 height 37
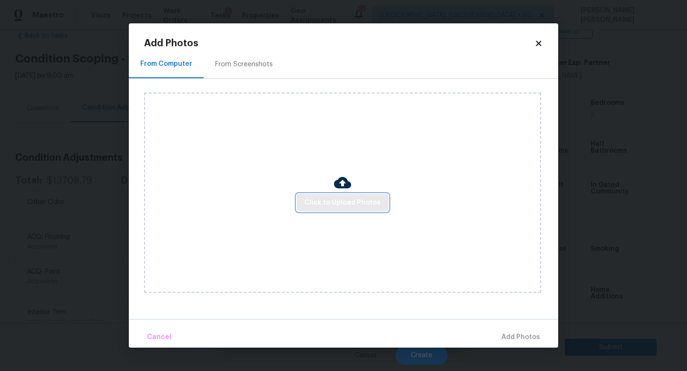
click at [343, 203] on span "Click to Upload Photos" at bounding box center [342, 203] width 76 height 12
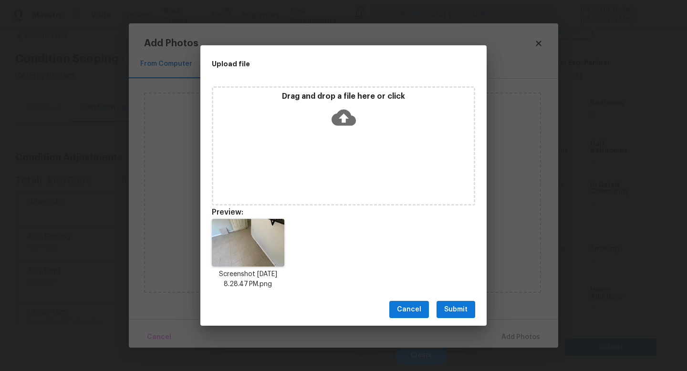
click at [452, 311] on span "Submit" at bounding box center [455, 310] width 23 height 12
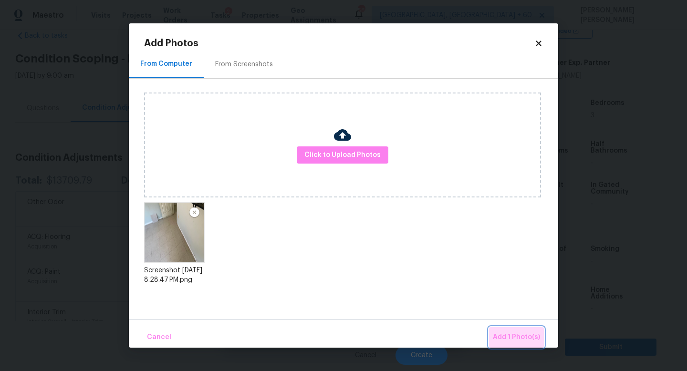
click at [521, 335] on span "Add 1 Photo(s)" at bounding box center [516, 338] width 47 height 12
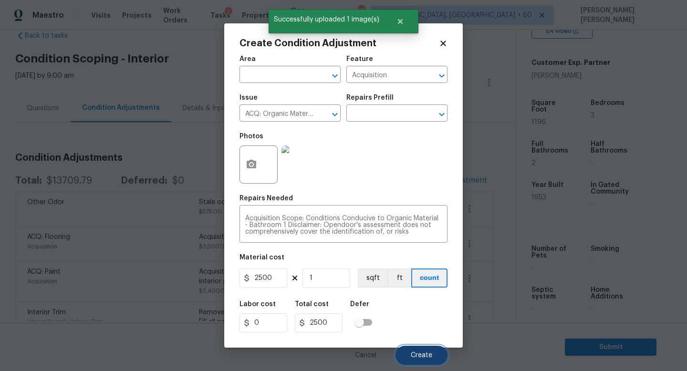
click at [418, 358] on span "Create" at bounding box center [421, 355] width 21 height 7
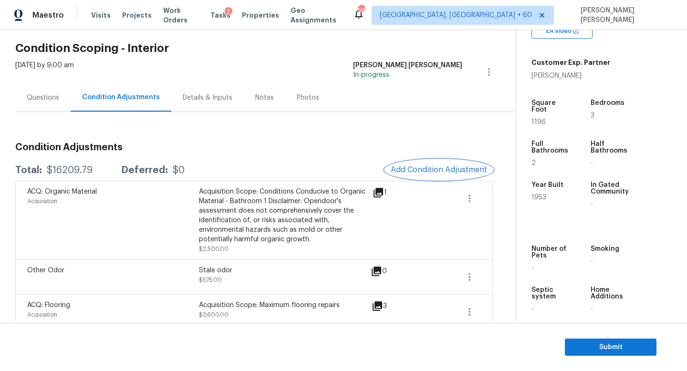
scroll to position [36, 0]
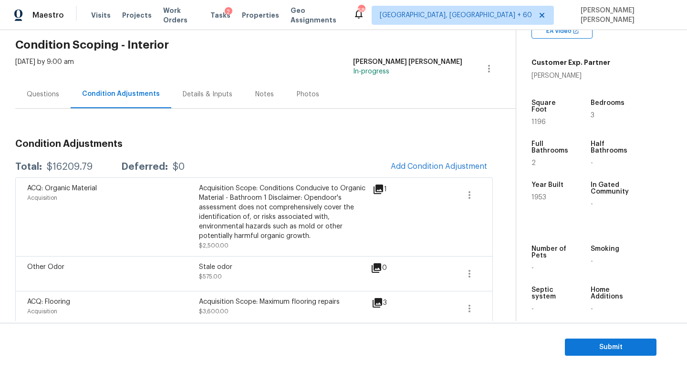
click at [237, 164] on div "Total: $16209.79 Deferred: $0 Add Condition Adjustment" at bounding box center [254, 166] width 478 height 21
click at [87, 162] on div "$16209.79" at bounding box center [70, 167] width 46 height 10
copy div "$16209.79"
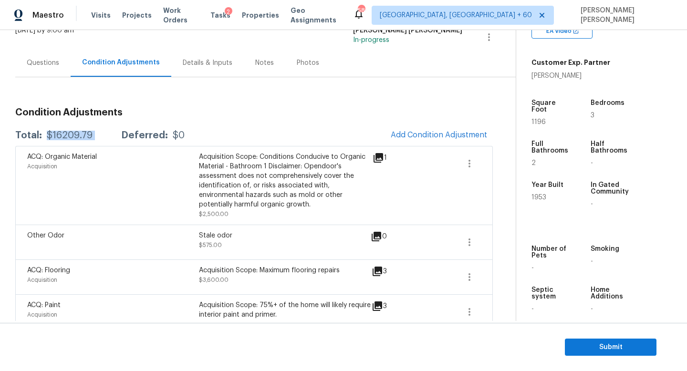
scroll to position [69, 0]
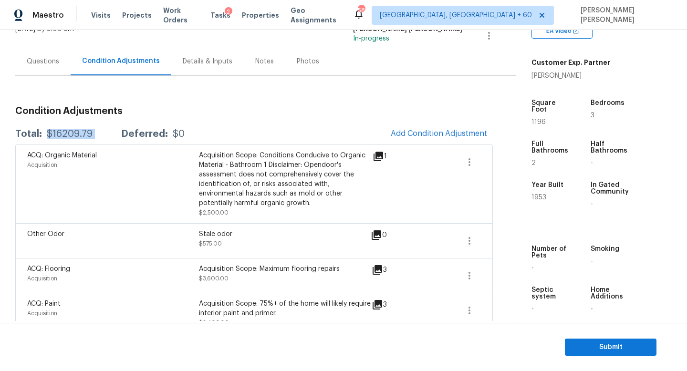
copy div "$16209.79"
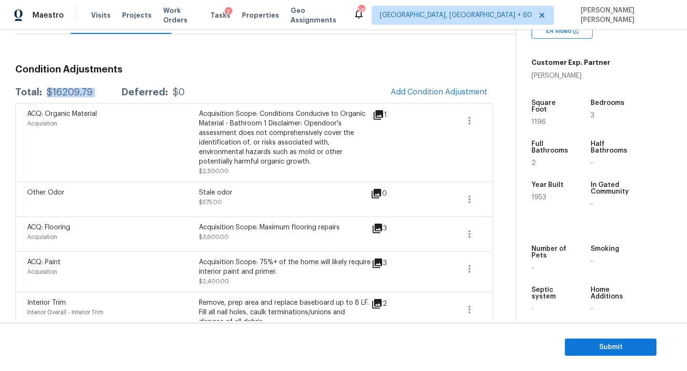
scroll to position [117, 0]
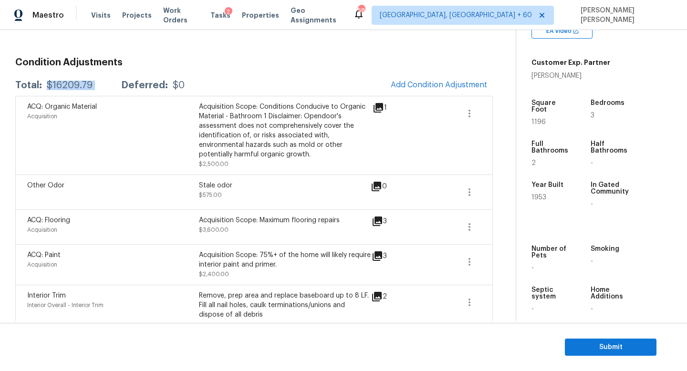
copy div "$16209.79"
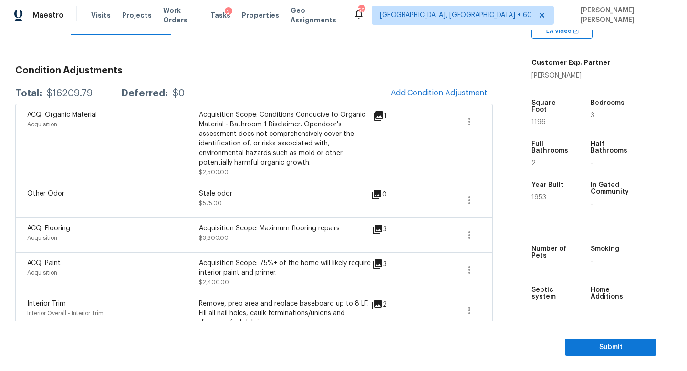
scroll to position [93, 0]
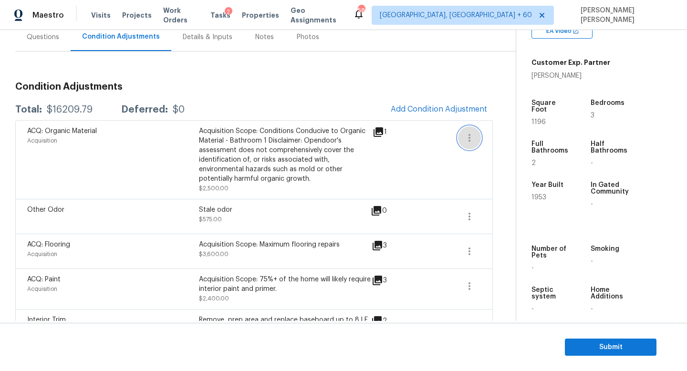
click at [468, 138] on icon "button" at bounding box center [469, 137] width 11 height 11
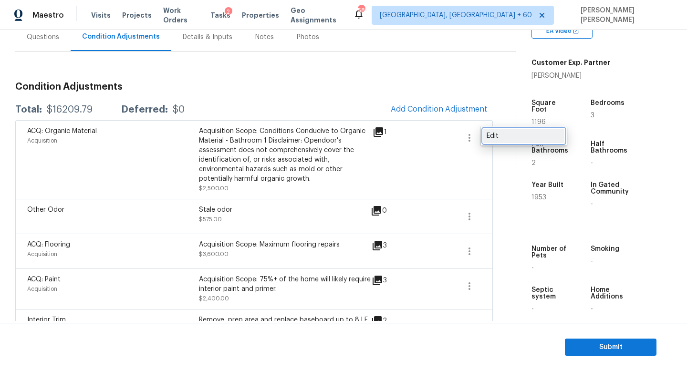
click at [503, 136] on div "Edit" at bounding box center [524, 136] width 74 height 10
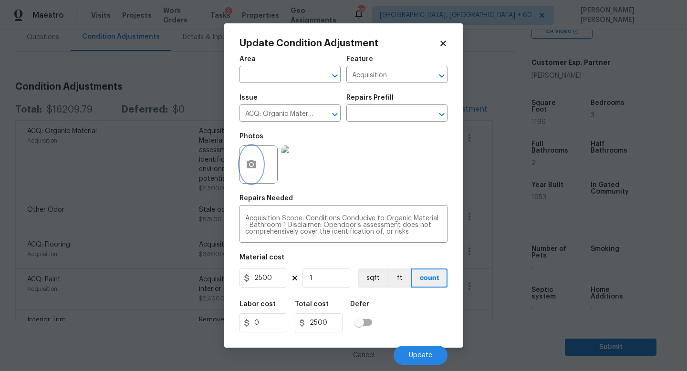
click at [252, 163] on circle "button" at bounding box center [251, 164] width 3 height 3
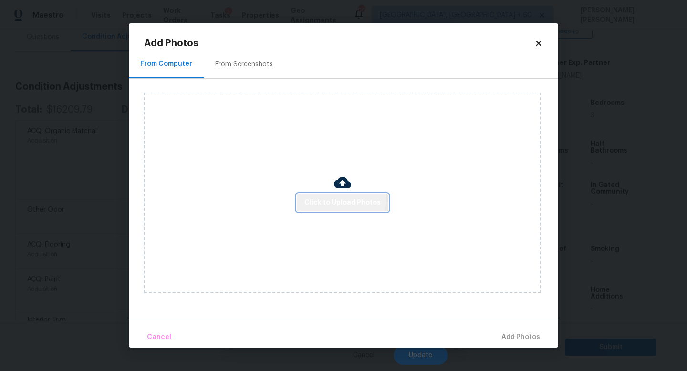
click at [333, 198] on span "Click to Upload Photos" at bounding box center [342, 203] width 76 height 12
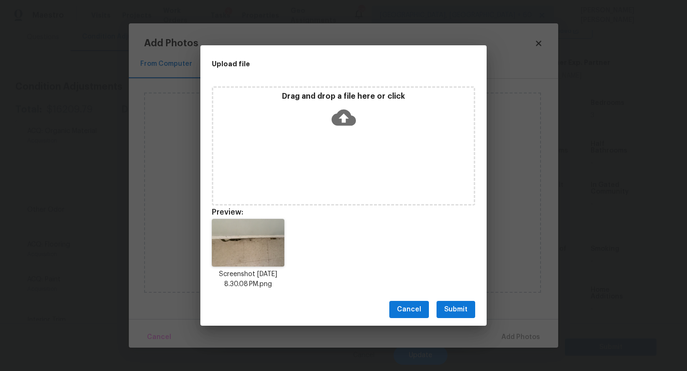
click at [418, 311] on span "Cancel" at bounding box center [409, 310] width 24 height 12
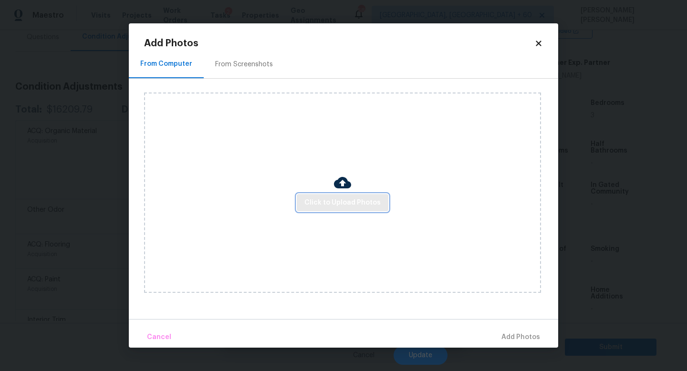
click at [346, 206] on span "Click to Upload Photos" at bounding box center [342, 203] width 76 height 12
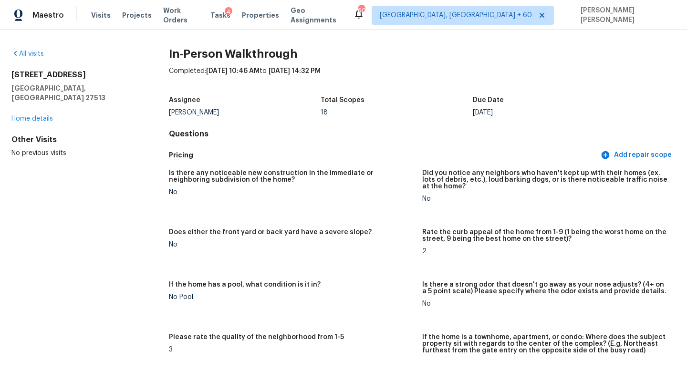
scroll to position [1003, 0]
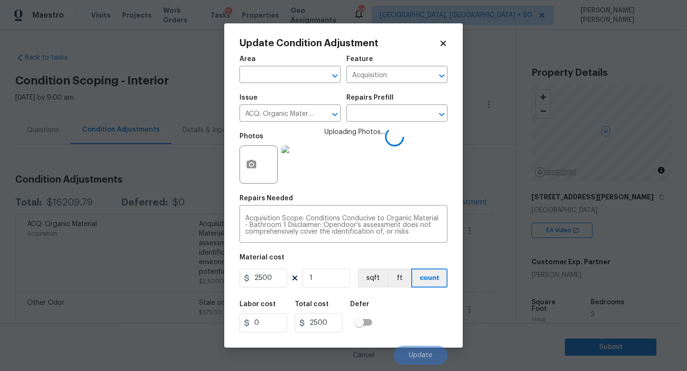
scroll to position [199, 0]
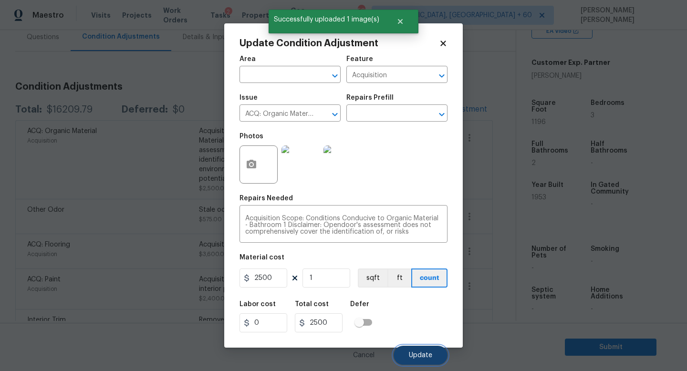
click at [425, 351] on button "Update" at bounding box center [421, 355] width 54 height 19
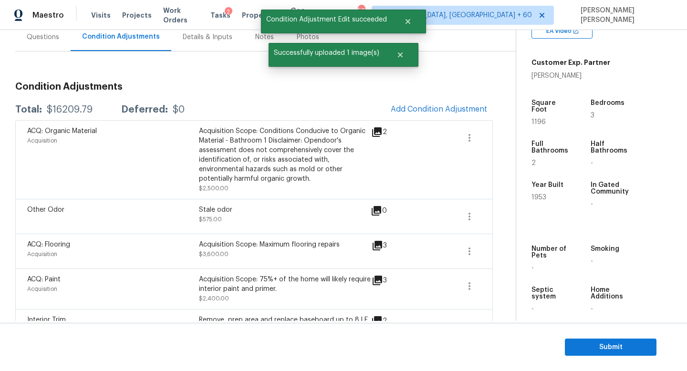
scroll to position [14, 0]
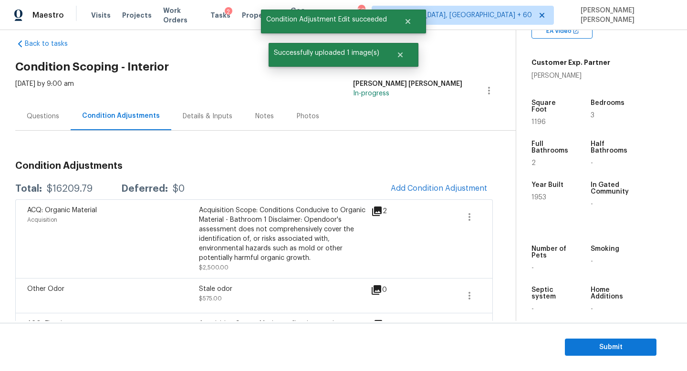
click at [33, 112] on div "Questions" at bounding box center [43, 117] width 32 height 10
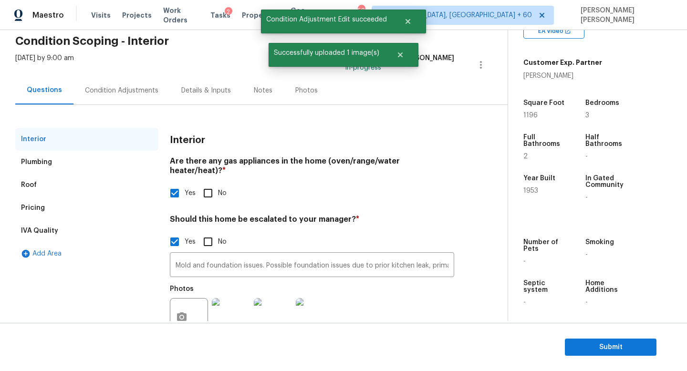
scroll to position [42, 0]
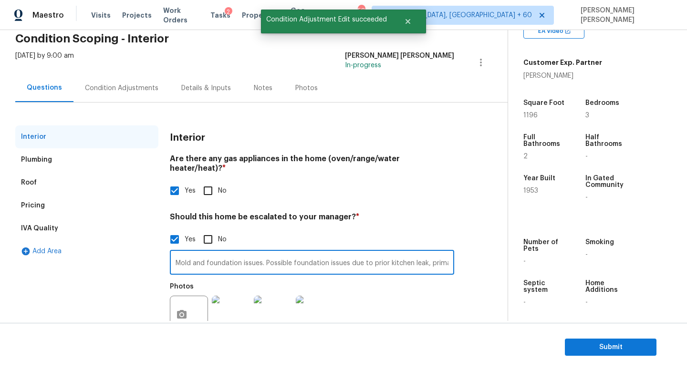
click at [262, 252] on input "Mold and foundation issues. Possible foundation issues due to prior kitchen lea…" at bounding box center [312, 263] width 284 height 22
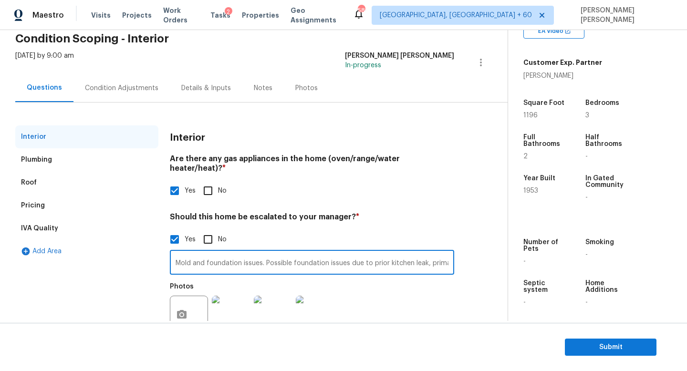
click at [191, 253] on input "Mold and foundation issues. Possible foundation issues due to prior kitchen lea…" at bounding box center [312, 263] width 284 height 22
click at [296, 252] on input "Mold @3.16 and foundation issues. Possible foundation issues due to prior kitch…" at bounding box center [312, 263] width 284 height 22
click at [281, 253] on input "Mold @3.16 and foundation issues. Possible foundation issues due to prior kitch…" at bounding box center [312, 263] width 284 height 22
type input "Mold @3.16 and foundation issues. Possible foundation issues due to prior kitch…"
click at [320, 149] on div "Interior" at bounding box center [312, 137] width 284 height 25
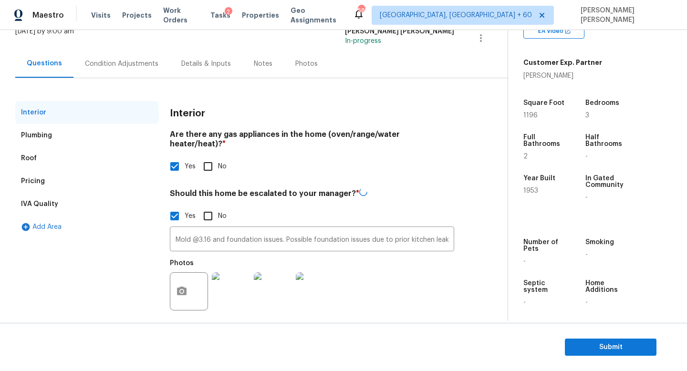
scroll to position [65, 0]
click at [103, 60] on div "Condition Adjustments" at bounding box center [121, 65] width 73 height 10
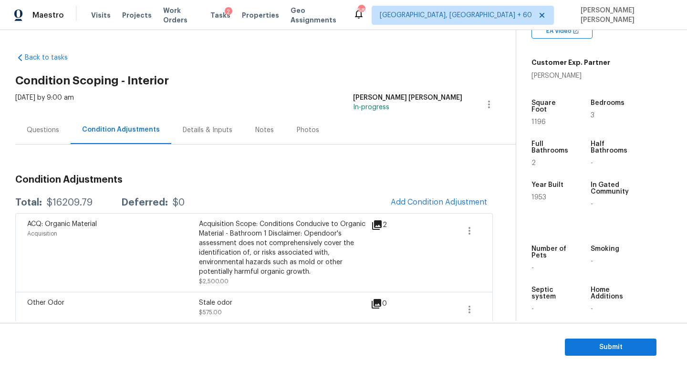
click at [74, 205] on div "$16209.79" at bounding box center [70, 203] width 46 height 10
click at [41, 131] on div "Questions" at bounding box center [43, 130] width 32 height 10
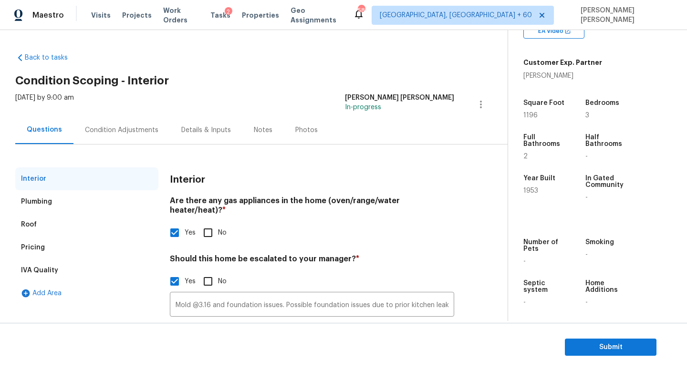
scroll to position [65, 0]
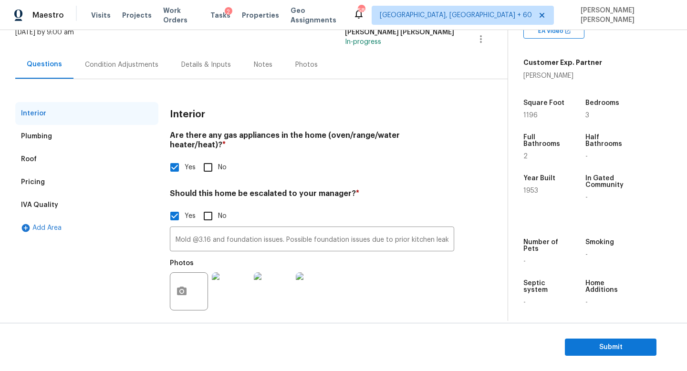
click at [124, 66] on div "Condition Adjustments" at bounding box center [121, 65] width 73 height 10
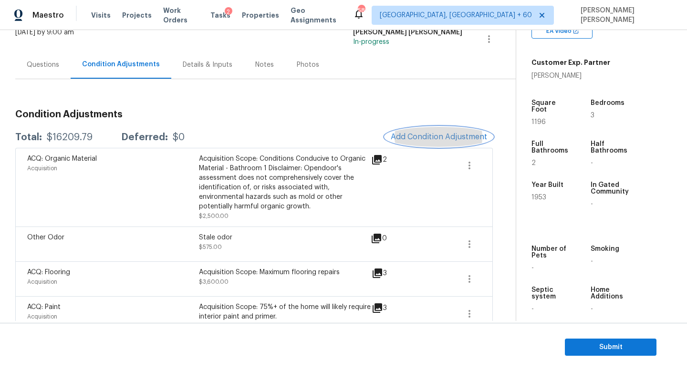
click at [420, 135] on span "Add Condition Adjustment" at bounding box center [439, 137] width 96 height 9
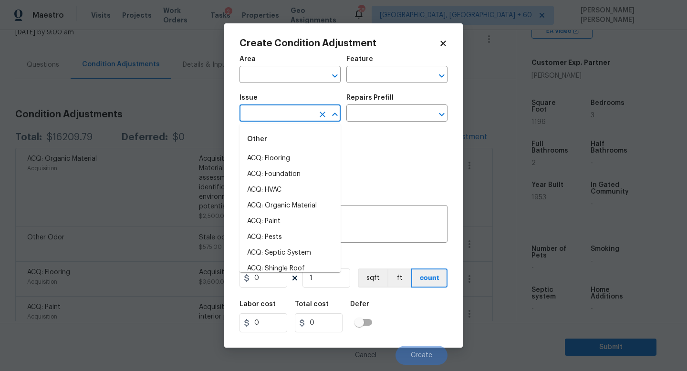
click at [258, 112] on input "text" at bounding box center [277, 114] width 74 height 15
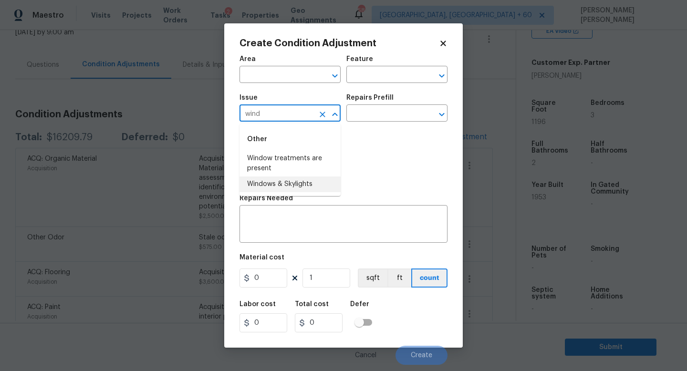
click at [268, 182] on li "Windows & Skylights" at bounding box center [290, 185] width 101 height 16
type input "Windows & Skylights"
click at [268, 236] on div "x ​" at bounding box center [344, 225] width 208 height 35
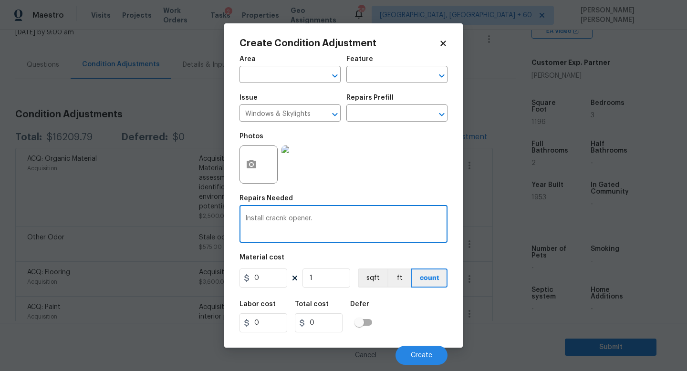
click at [277, 217] on textarea "Install cracnk opener." at bounding box center [343, 225] width 197 height 20
type textarea "Install crank opener."
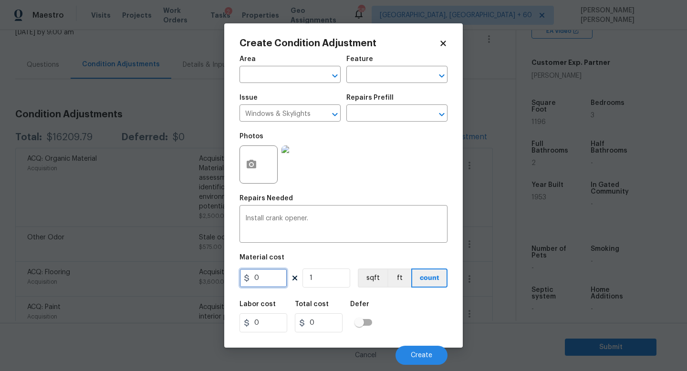
click at [276, 279] on input "0" at bounding box center [264, 278] width 48 height 19
type input "50"
click at [418, 329] on div "Labor cost 0 Total cost 50 Defer" at bounding box center [344, 316] width 208 height 43
click at [419, 357] on span "Create" at bounding box center [421, 355] width 21 height 7
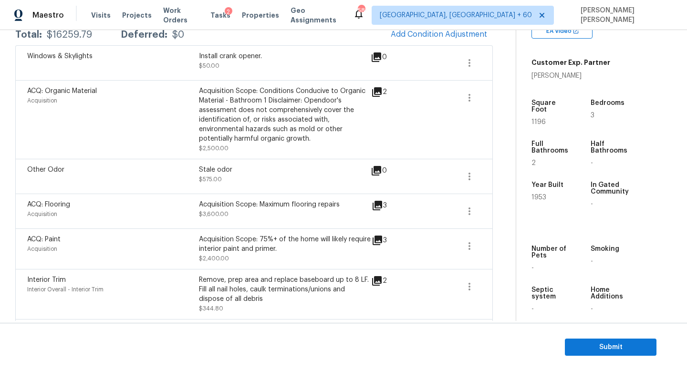
scroll to position [31, 0]
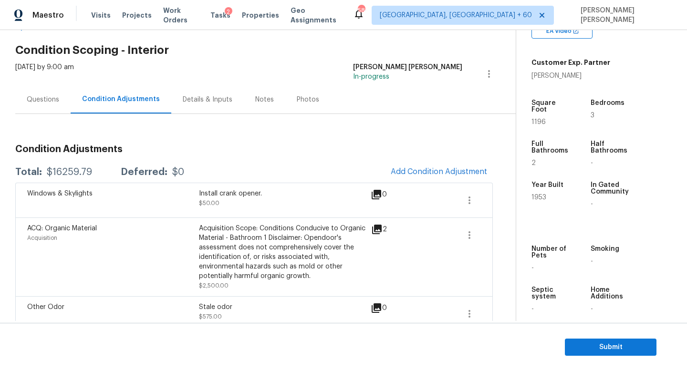
click at [425, 175] on span "Add Condition Adjustment" at bounding box center [439, 171] width 96 height 9
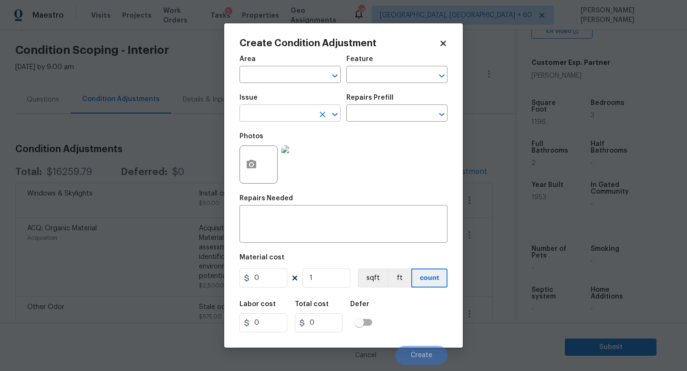
click at [294, 116] on input "text" at bounding box center [277, 114] width 74 height 15
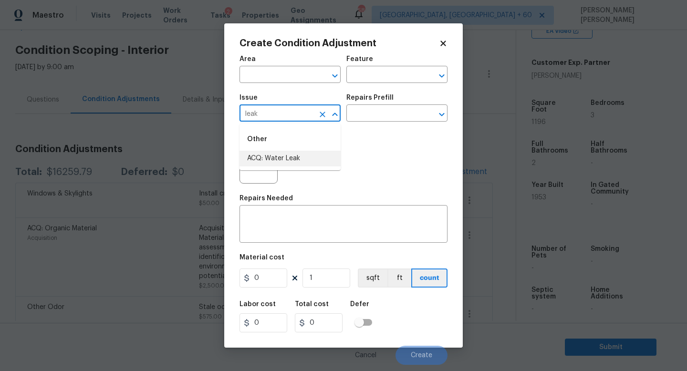
click at [301, 153] on li "ACQ: Water Leak" at bounding box center [290, 159] width 101 height 16
type input "ACQ: Water Leak"
click at [372, 124] on div "Issue ACQ: Water Leak ​ Repairs Prefill ​" at bounding box center [344, 108] width 208 height 39
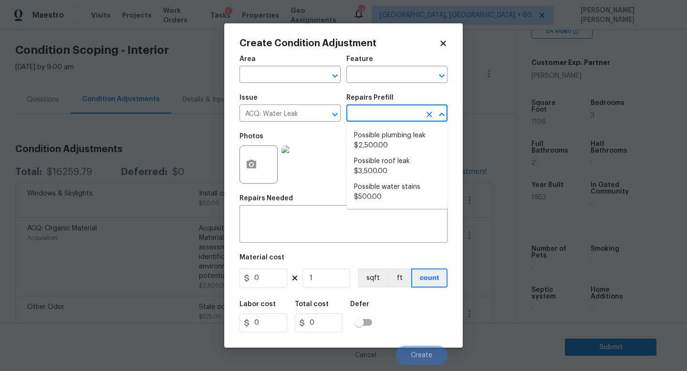
click at [374, 121] on input "text" at bounding box center [383, 114] width 74 height 15
click at [375, 147] on li "Possible plumbing leak $2,500.00" at bounding box center [396, 141] width 101 height 26
type input "Acquisition"
type textarea "Acquisition Scope: Possible plumbing leak"
type input "2500"
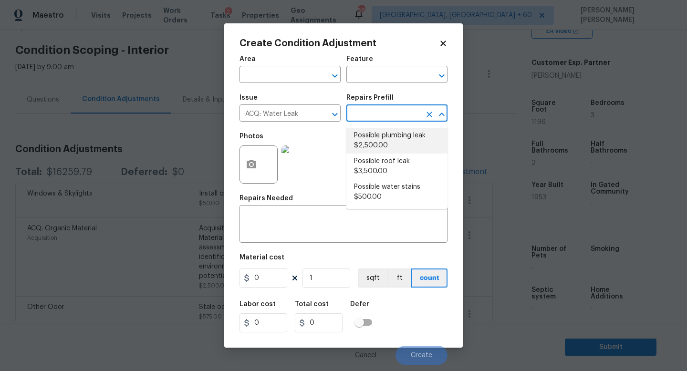
type input "2500"
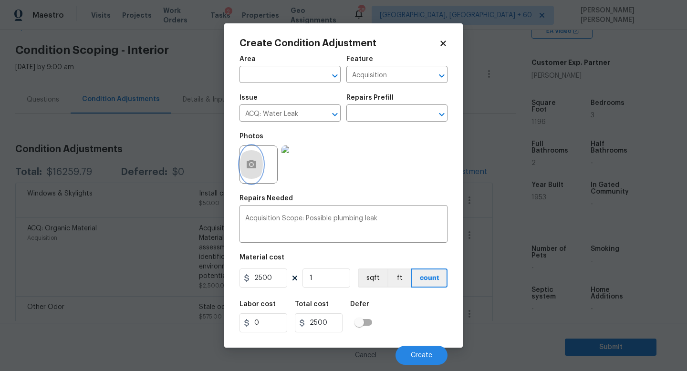
click at [257, 159] on button "button" at bounding box center [251, 164] width 23 height 37
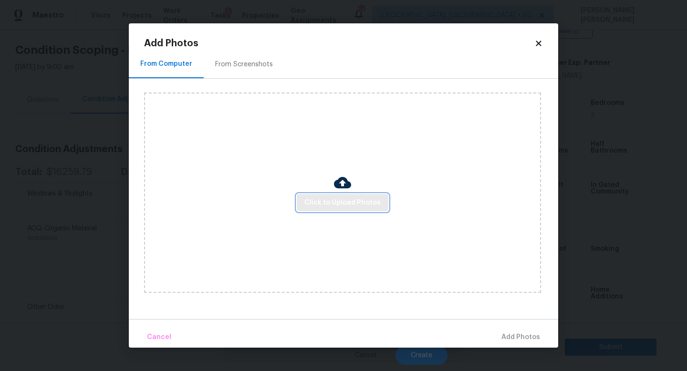
click at [369, 201] on span "Click to Upload Photos" at bounding box center [342, 203] width 76 height 12
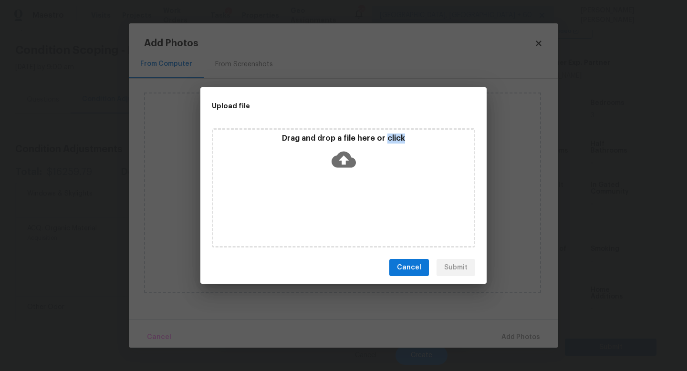
click at [369, 201] on div "Drag and drop a file here or click" at bounding box center [343, 187] width 263 height 119
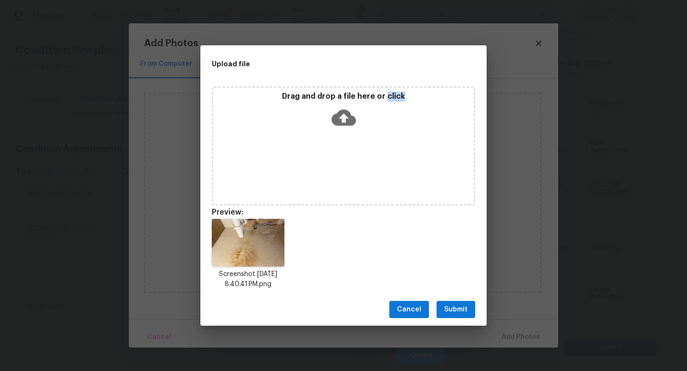
click at [449, 307] on span "Submit" at bounding box center [455, 310] width 23 height 12
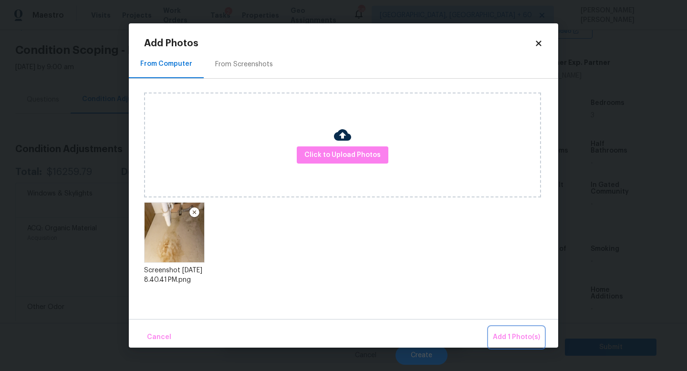
click at [511, 328] on button "Add 1 Photo(s)" at bounding box center [516, 337] width 55 height 21
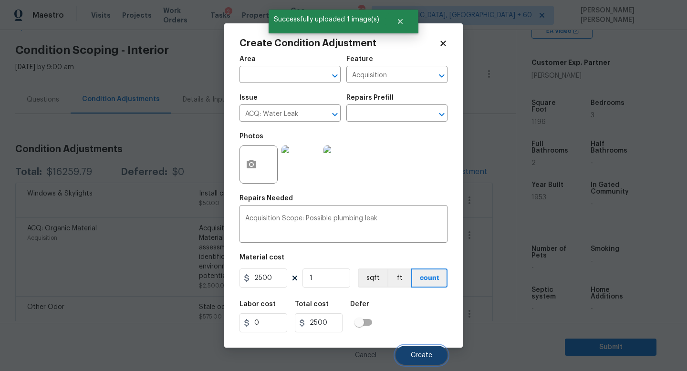
click at [421, 354] on span "Create" at bounding box center [421, 355] width 21 height 7
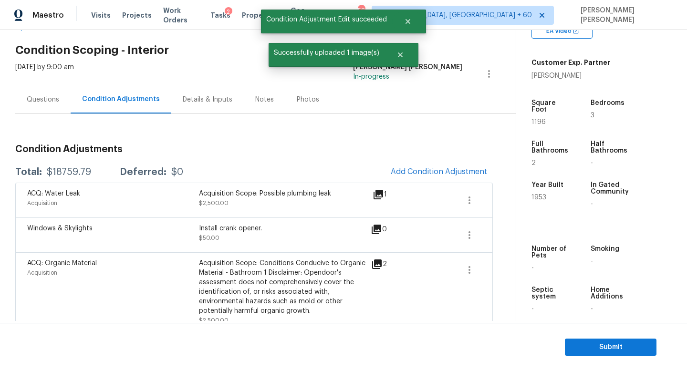
click at [70, 170] on div "$18759.79" at bounding box center [69, 172] width 44 height 10
copy div "$18759.79"
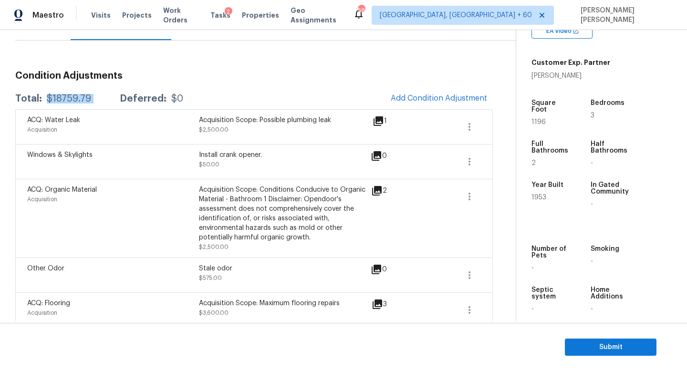
scroll to position [0, 0]
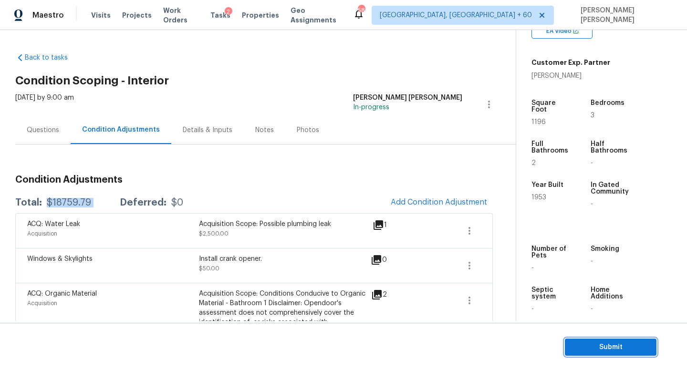
click at [607, 342] on span "Submit" at bounding box center [611, 348] width 76 height 12
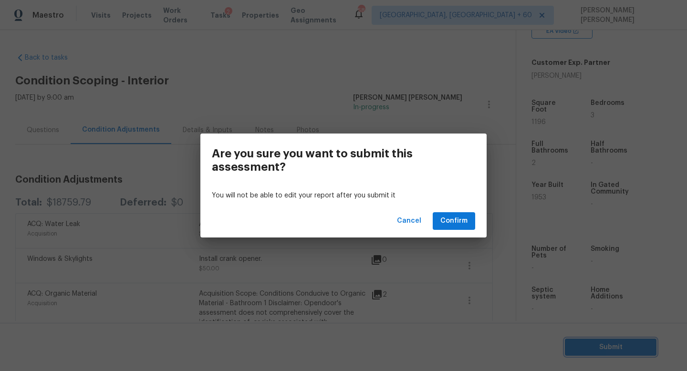
click at [360, 286] on div "Are you sure you want to submit this assessment? You will not be able to edit y…" at bounding box center [343, 185] width 687 height 371
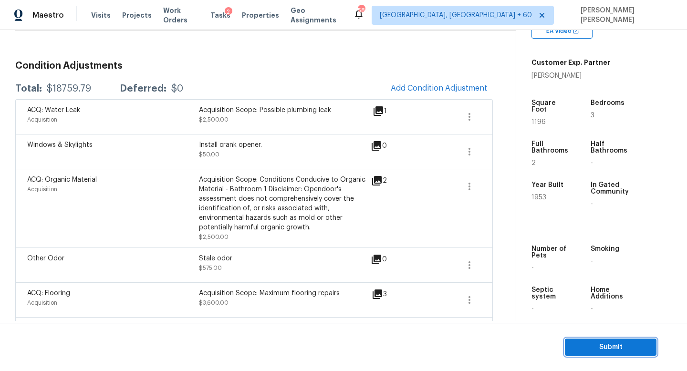
scroll to position [114, 0]
click at [598, 344] on span "Submit" at bounding box center [611, 348] width 76 height 12
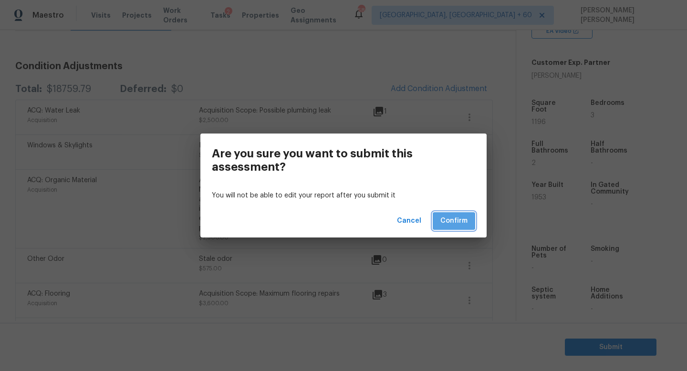
click at [457, 219] on span "Confirm" at bounding box center [453, 221] width 27 height 12
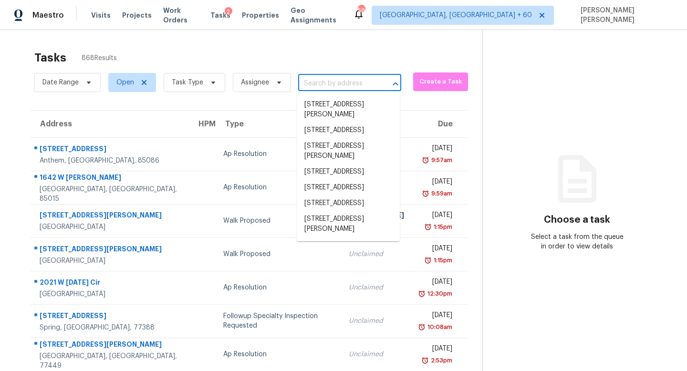
click at [330, 80] on input "text" at bounding box center [336, 83] width 76 height 15
paste input "14569 Everton Ave N Unit 5, Hugo, MN 55038"
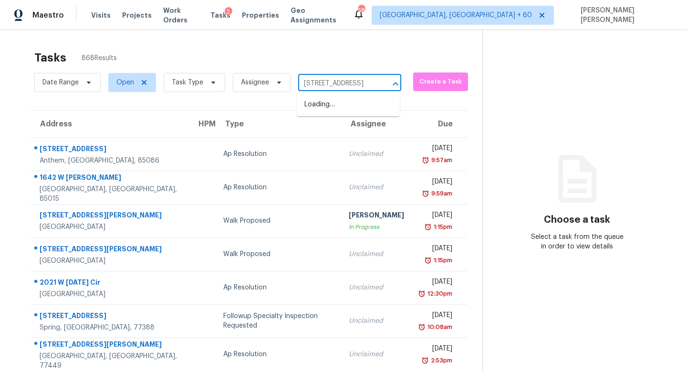
type input "14569 Everton Ave N"
click at [340, 105] on li "14569 Everton Ave N Unit 5, Hugo, MN 55038" at bounding box center [348, 105] width 103 height 16
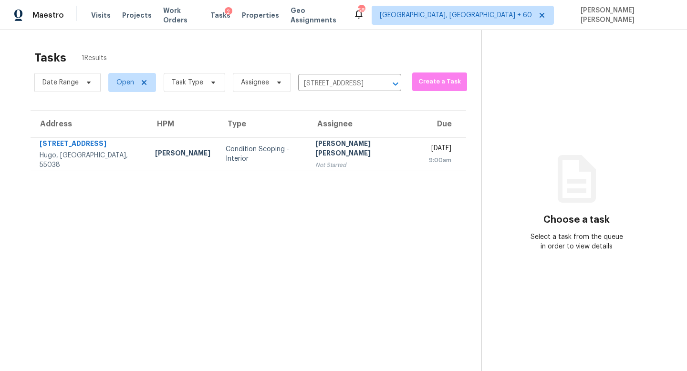
click at [298, 158] on td "Condition Scoping - Interior" at bounding box center [263, 153] width 90 height 33
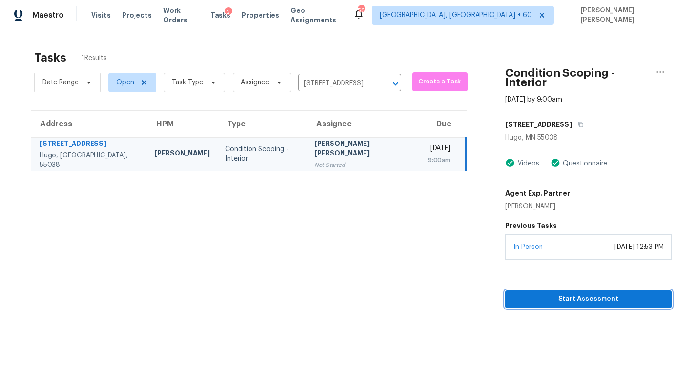
click at [505, 298] on button "Start Assessment" at bounding box center [588, 300] width 167 height 18
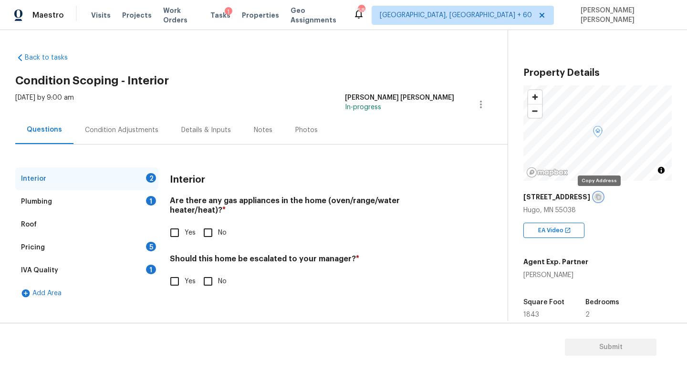
click at [600, 198] on icon "button" at bounding box center [598, 197] width 5 height 5
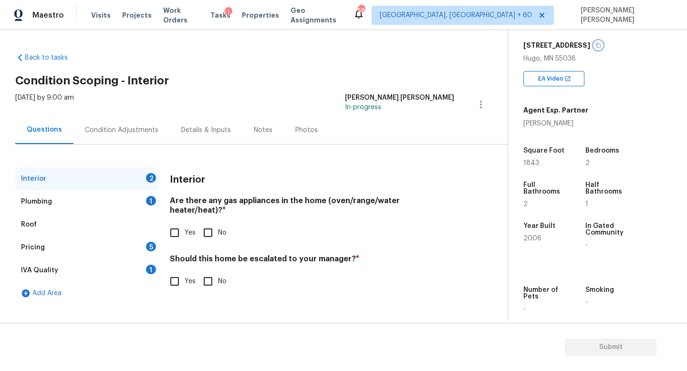
scroll to position [182, 0]
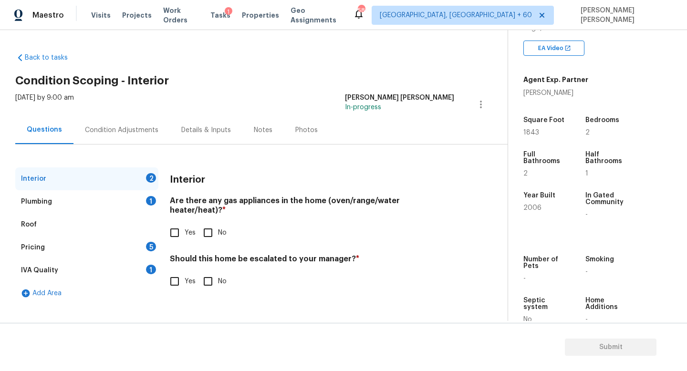
click at [178, 224] on input "Yes" at bounding box center [175, 233] width 20 height 20
checkbox input "true"
click at [207, 271] on input "No" at bounding box center [208, 281] width 20 height 20
checkbox input "true"
click at [124, 202] on div "Plumbing 1" at bounding box center [86, 201] width 143 height 23
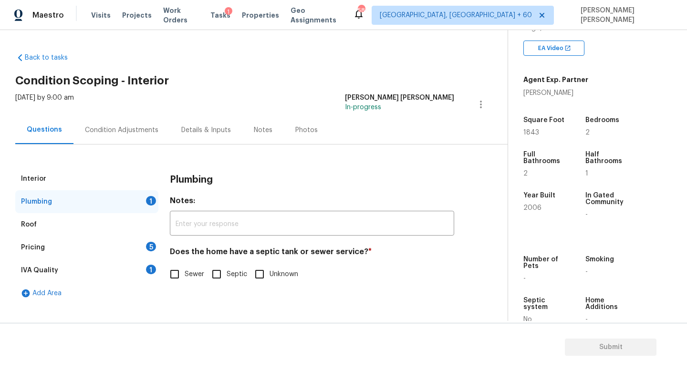
click at [173, 274] on input "Sewer" at bounding box center [175, 274] width 20 height 20
checkbox input "true"
click at [126, 248] on div "Pricing 5" at bounding box center [86, 247] width 143 height 23
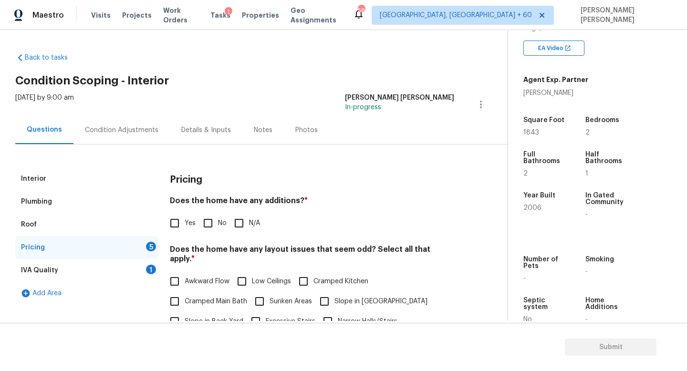
click at [202, 220] on input "No" at bounding box center [208, 223] width 20 height 20
click at [202, 220] on input "No" at bounding box center [208, 224] width 20 height 20
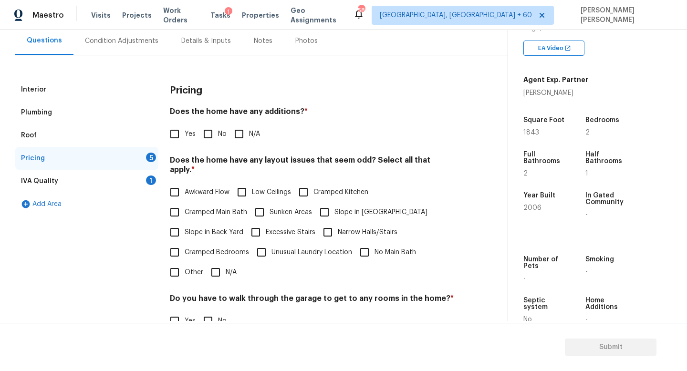
scroll to position [94, 0]
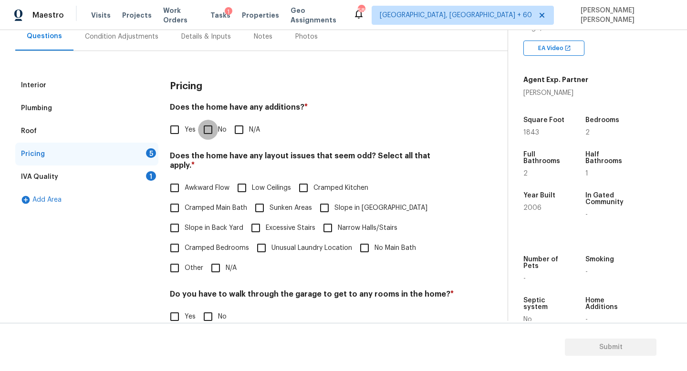
click at [210, 128] on input "No" at bounding box center [208, 130] width 20 height 20
checkbox input "true"
click at [217, 259] on input "N/A" at bounding box center [216, 268] width 20 height 20
checkbox input "true"
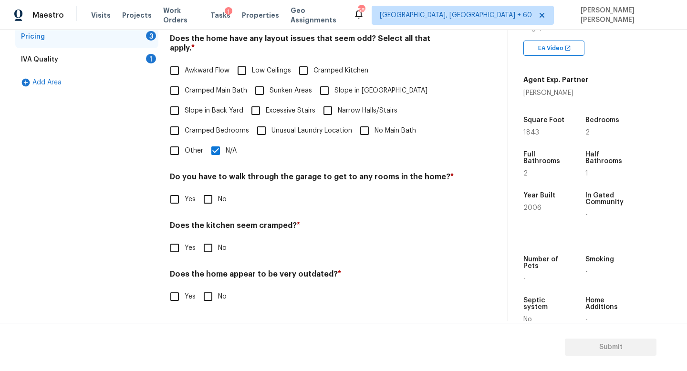
scroll to position [201, 0]
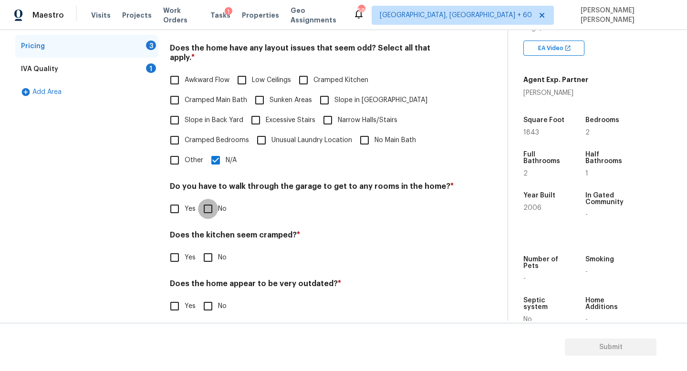
click at [205, 199] on input "No" at bounding box center [208, 209] width 20 height 20
checkbox input "true"
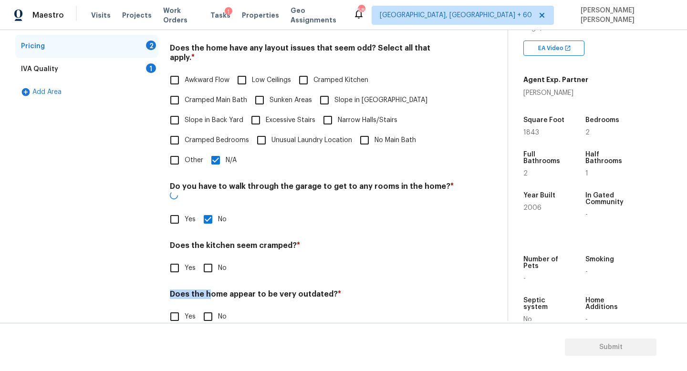
click at [208, 290] on h4 "Does the home appear to be very outdated? *" at bounding box center [312, 296] width 284 height 13
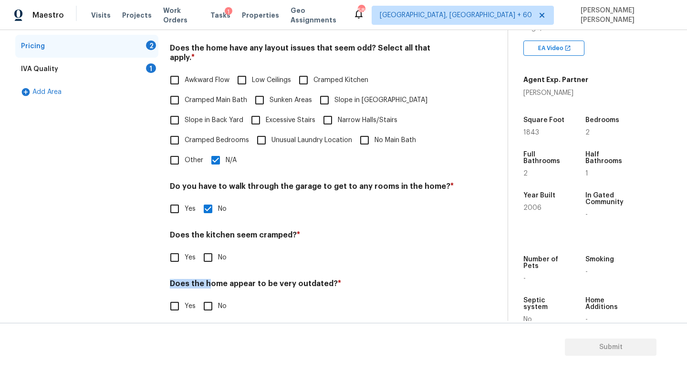
click at [208, 248] on input "No" at bounding box center [208, 258] width 20 height 20
checkbox input "true"
click at [207, 303] on input "No" at bounding box center [208, 307] width 20 height 20
checkbox input "true"
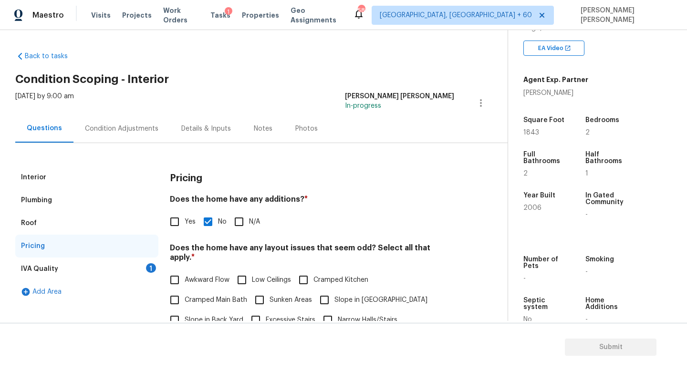
click at [153, 273] on div "IVA Quality 1" at bounding box center [86, 269] width 143 height 23
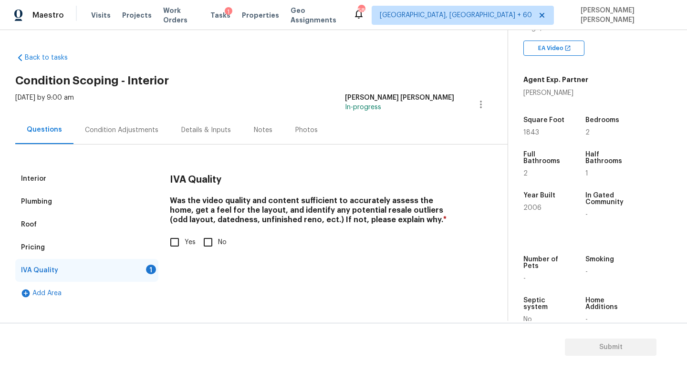
scroll to position [0, 0]
click at [167, 241] on input "Yes" at bounding box center [175, 242] width 20 height 20
checkbox input "true"
click at [105, 136] on div "Condition Adjustments" at bounding box center [121, 130] width 96 height 28
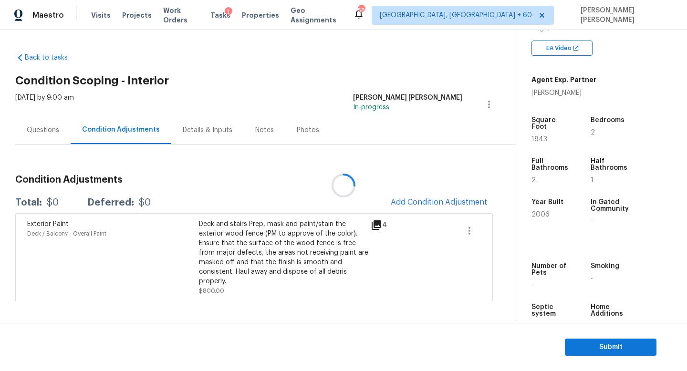
click at [451, 206] on div at bounding box center [343, 185] width 687 height 371
click at [226, 203] on div at bounding box center [343, 185] width 687 height 371
click at [436, 197] on button "Add Condition Adjustment" at bounding box center [439, 202] width 108 height 20
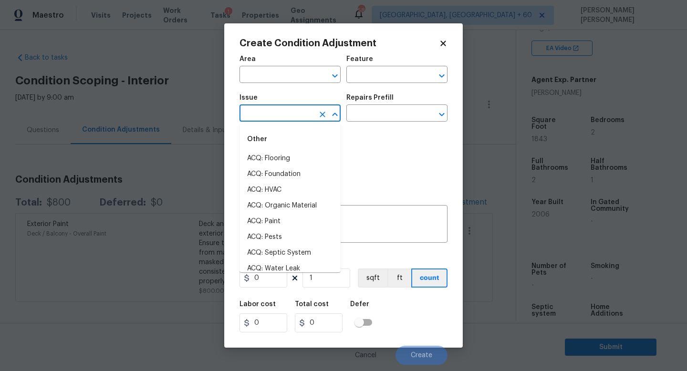
click at [298, 111] on input "text" at bounding box center [277, 114] width 74 height 15
type input "pa"
click at [298, 155] on li "ACQ: Paint" at bounding box center [290, 159] width 101 height 16
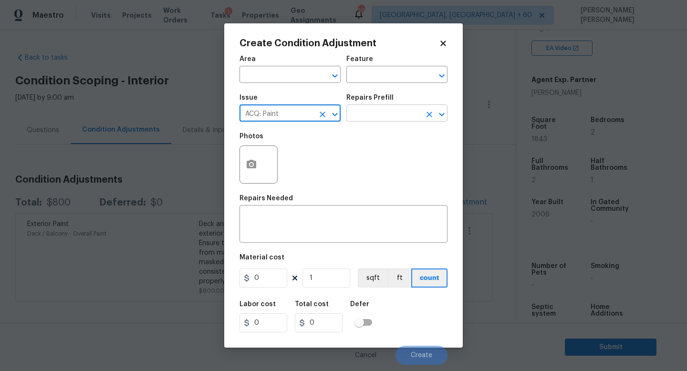
type input "ACQ: Paint"
click at [385, 108] on input "text" at bounding box center [383, 114] width 74 height 15
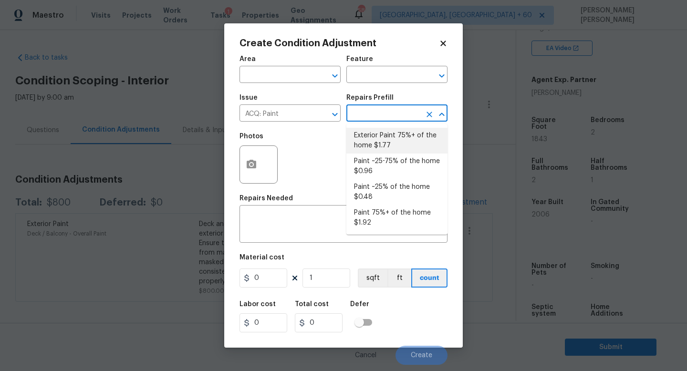
click at [385, 144] on li "Exterior Paint 75%+ of the home $1.77" at bounding box center [396, 141] width 101 height 26
type input "Acquisition"
type textarea "Acquisition Scope: 75%+ of the home exterior will likely require paint"
type input "1.77"
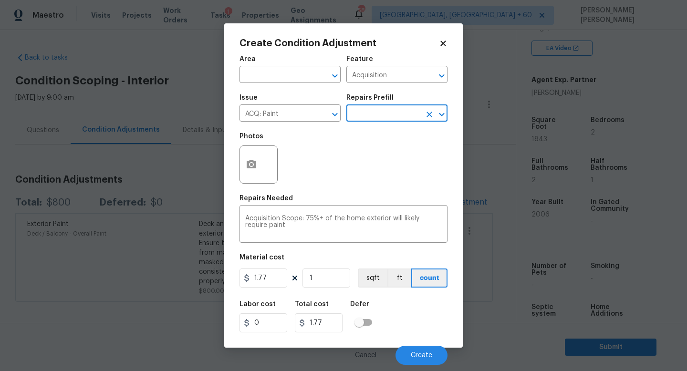
click at [376, 120] on input "text" at bounding box center [383, 114] width 74 height 15
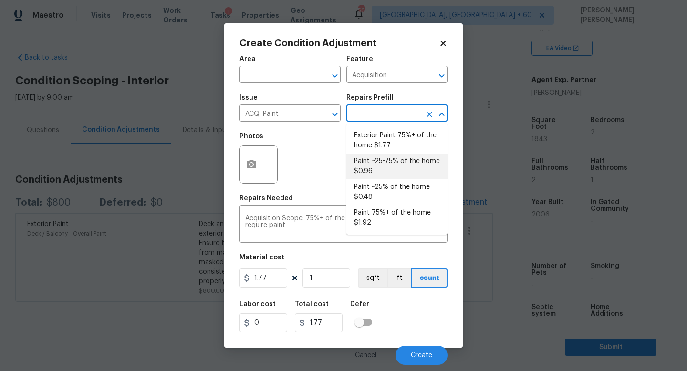
click at [384, 162] on li "Paint ~25-75% of the home $0.96" at bounding box center [396, 167] width 101 height 26
type textarea "Acquisition Scope: ~25 - 75% of the home needs interior paint"
type input "0.96"
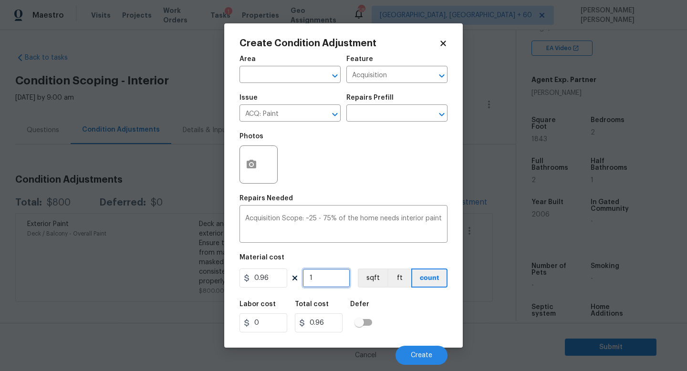
click at [333, 286] on input "1" at bounding box center [327, 278] width 48 height 19
type input "0"
type input "1"
type input "0.96"
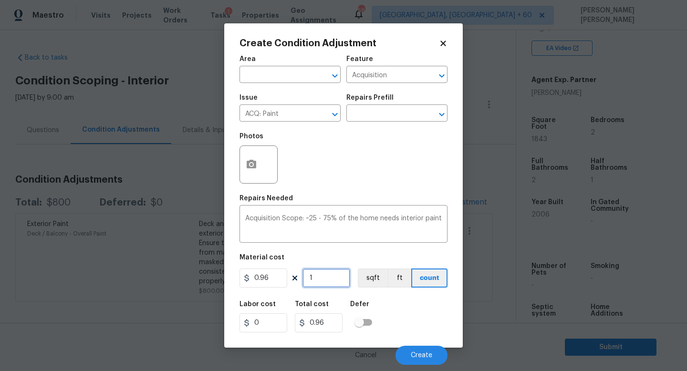
type input "18"
type input "17.28"
type input "184"
type input "176.64"
type input "1843"
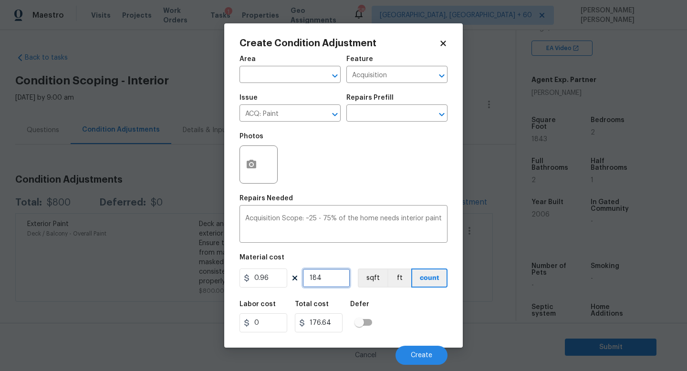
type input "1769.28"
type input "1843"
click at [386, 121] on input "text" at bounding box center [383, 114] width 74 height 15
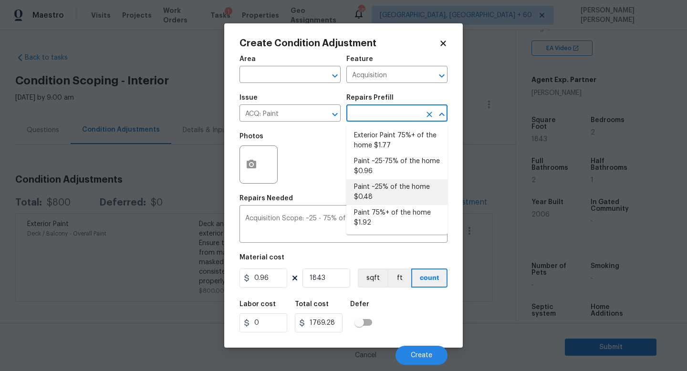
click at [371, 187] on li "Paint ~25% of the home $0.48" at bounding box center [396, 192] width 101 height 26
type textarea "Acquisition Scope: ~25% of the home needs interior paint"
type input "0.48"
type input "884.64"
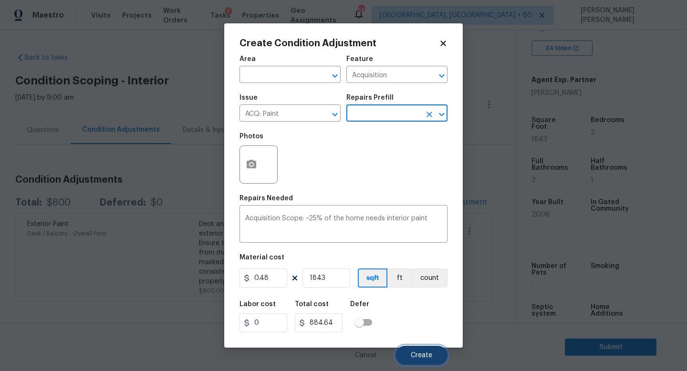
click at [423, 356] on span "Create" at bounding box center [421, 355] width 21 height 7
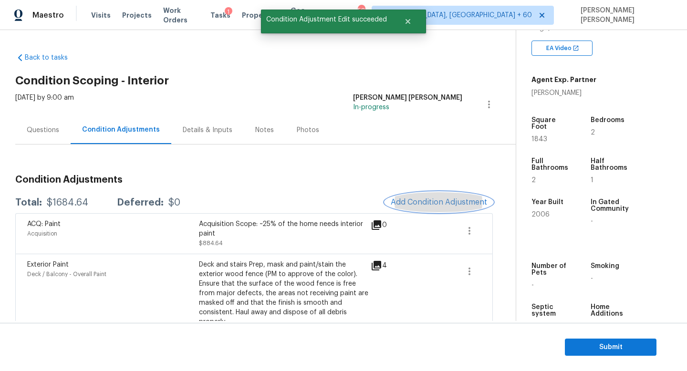
click at [423, 204] on span "Add Condition Adjustment" at bounding box center [439, 202] width 96 height 9
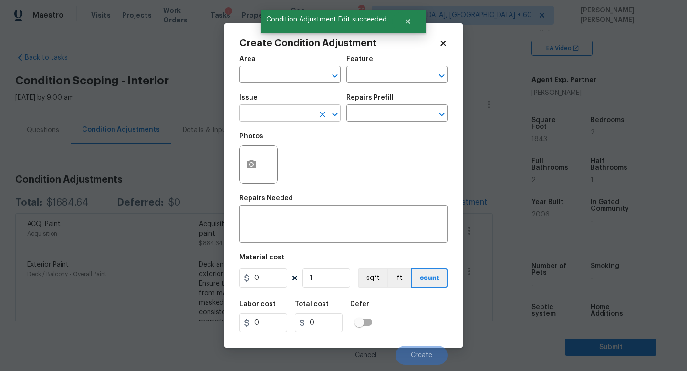
click at [301, 119] on input "text" at bounding box center [277, 114] width 74 height 15
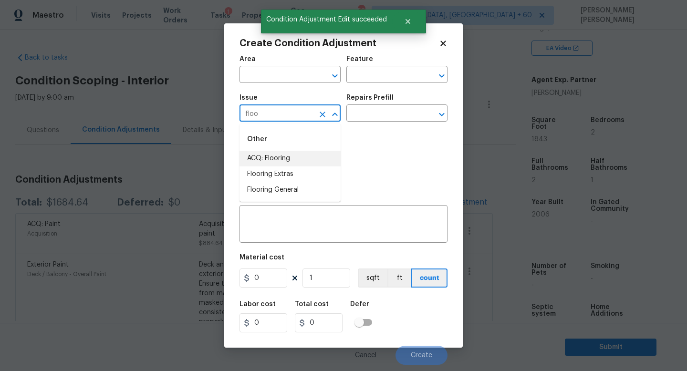
click at [306, 156] on li "ACQ: Flooring" at bounding box center [290, 159] width 101 height 16
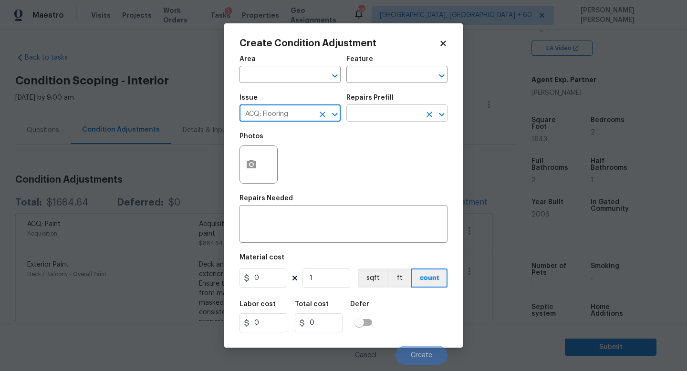
type input "ACQ: Flooring"
click at [376, 108] on input "text" at bounding box center [383, 114] width 74 height 15
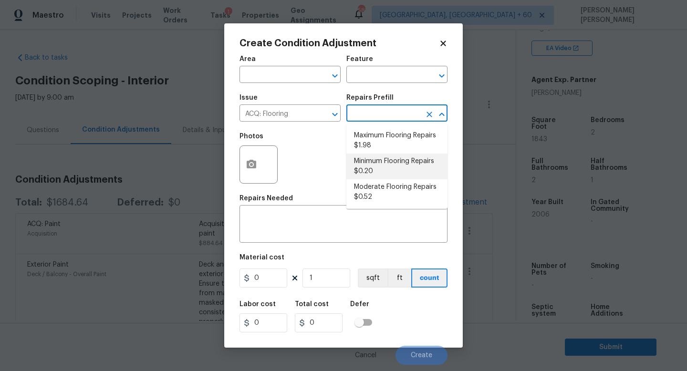
click at [379, 174] on li "Minimum Flooring Repairs $0.20" at bounding box center [396, 167] width 101 height 26
type input "Acquisition"
type textarea "Acquisition Scope: Minimum flooring repairs"
type input "0.2"
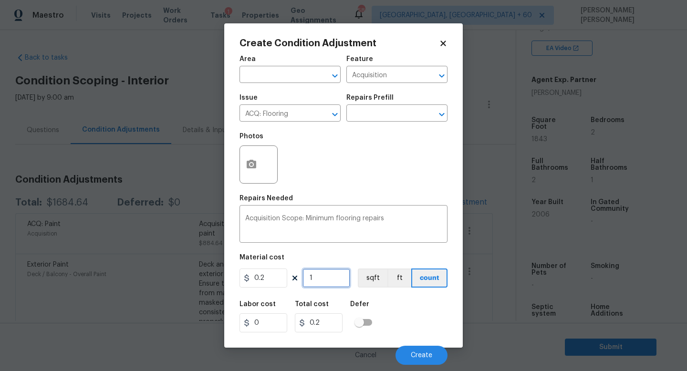
click at [320, 286] on input "1" at bounding box center [327, 278] width 48 height 19
type input "0"
type input "1"
type input "0.2"
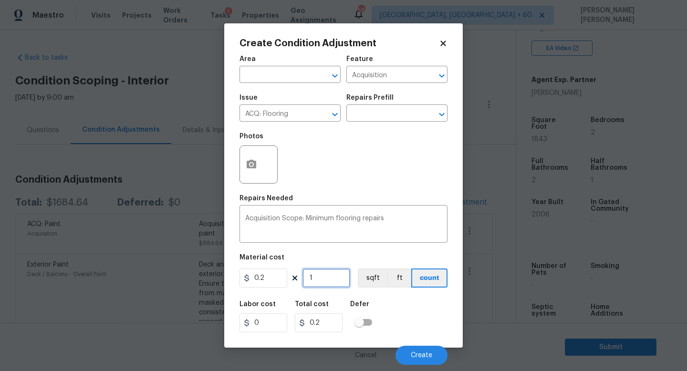
type input "18"
type input "3.6"
type input "184"
type input "36.8"
type input "1843"
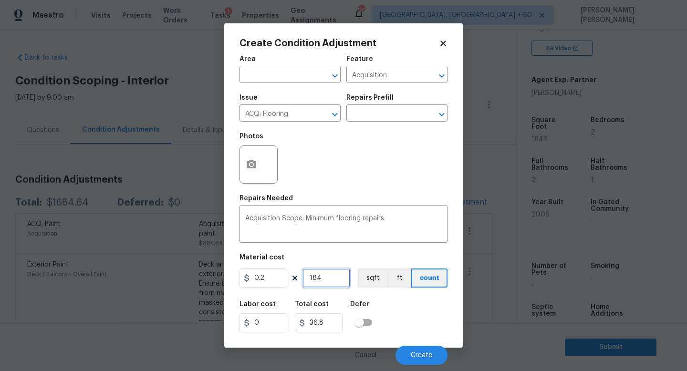
type input "368.6"
type input "1843"
click at [432, 353] on button "Create" at bounding box center [422, 355] width 52 height 19
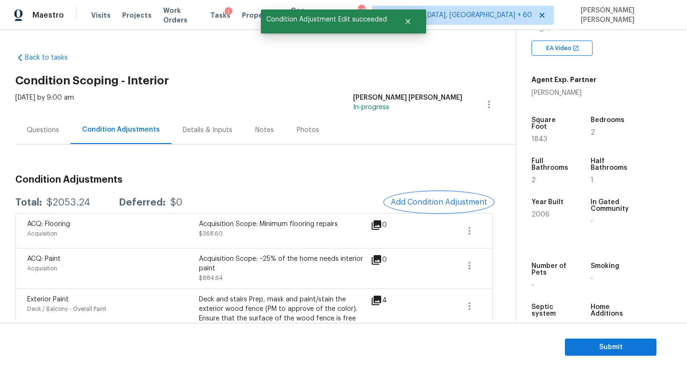
click at [417, 196] on button "Add Condition Adjustment" at bounding box center [439, 202] width 108 height 20
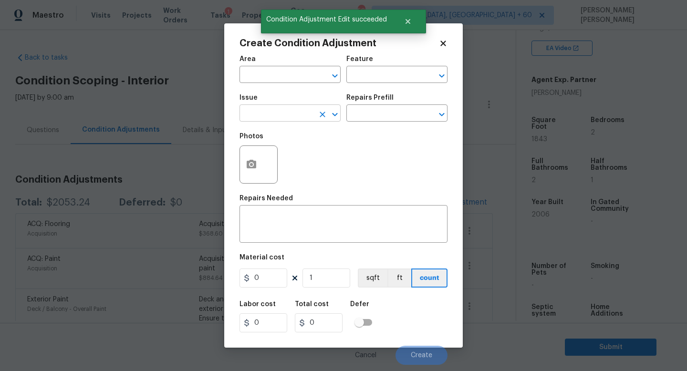
click at [278, 112] on input "text" at bounding box center [277, 114] width 74 height 15
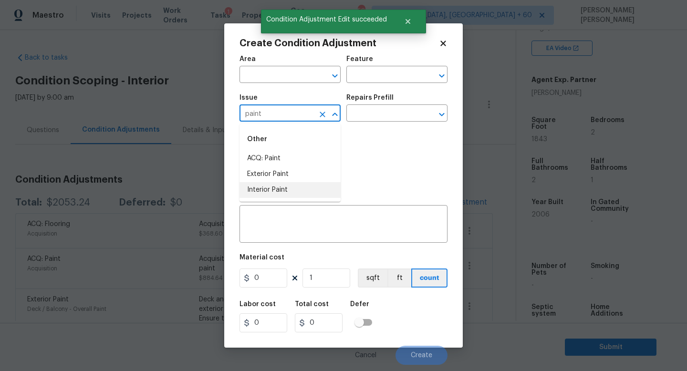
click at [278, 191] on li "Interior Paint" at bounding box center [290, 190] width 101 height 16
type input "Interior Paint"
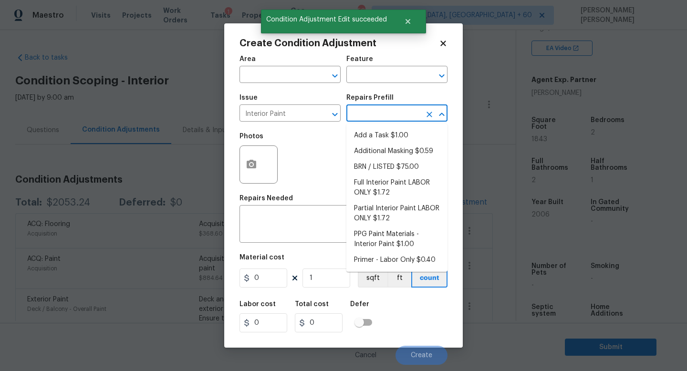
click at [354, 115] on input "text" at bounding box center [383, 114] width 74 height 15
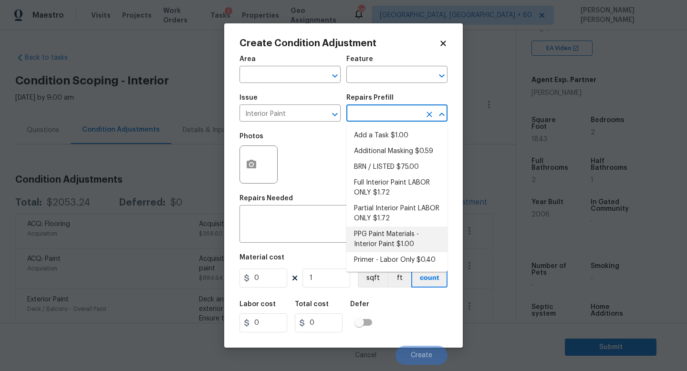
click at [388, 257] on li "Primer - Labor Only $0.40" at bounding box center [396, 260] width 101 height 16
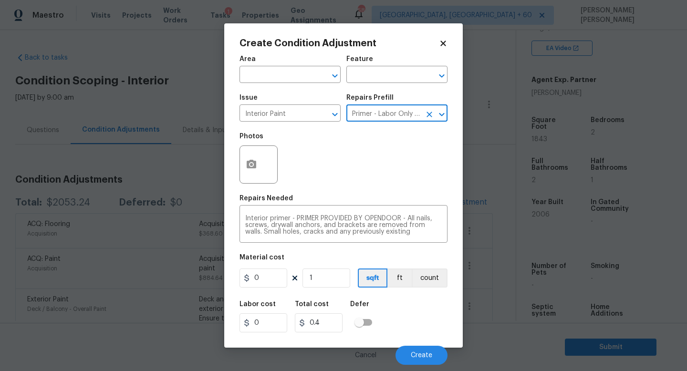
type input "Overall Paint"
type textarea "Interior primer - PRIMER PROVIDED BY OPENDOOR - All nails, screws, drywall anch…"
type input "0.4"
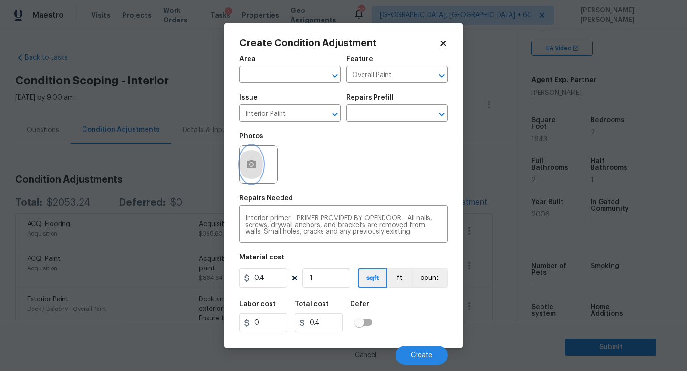
click at [249, 167] on icon "button" at bounding box center [252, 164] width 10 height 9
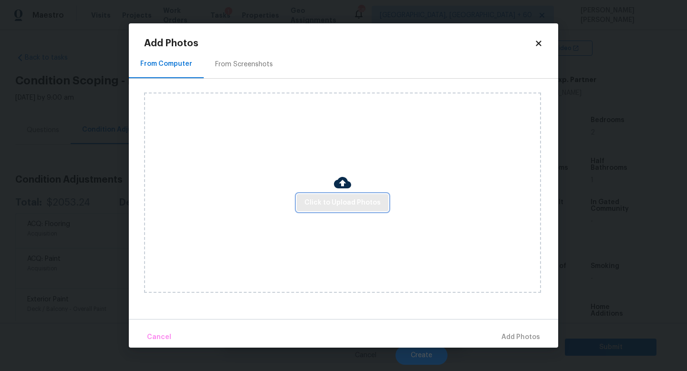
click at [344, 201] on span "Click to Upload Photos" at bounding box center [342, 203] width 76 height 12
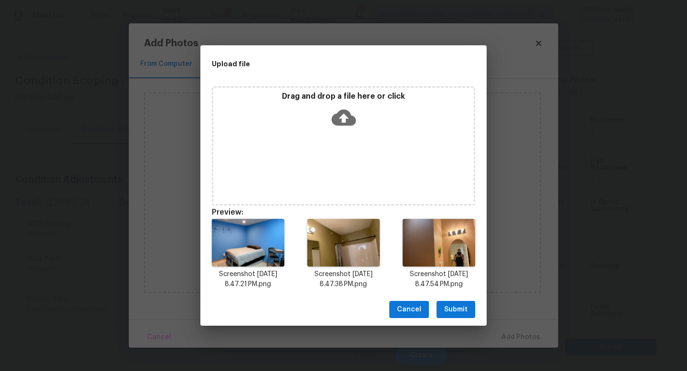
click at [447, 307] on span "Submit" at bounding box center [455, 310] width 23 height 12
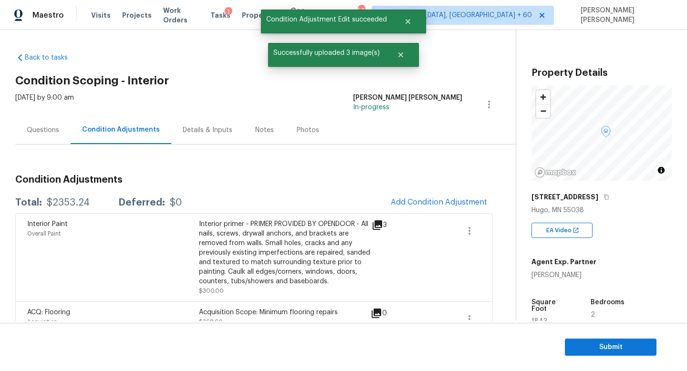
scroll to position [182, 0]
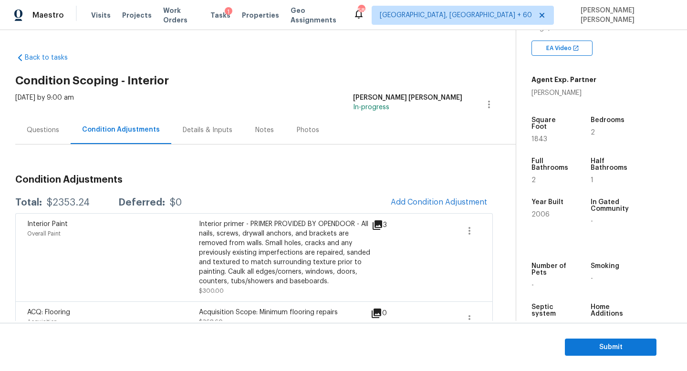
click at [60, 208] on div "Total: $2353.24 Deferred: $0 Add Condition Adjustment" at bounding box center [254, 202] width 478 height 21
copy div "$2353.24"
click at [274, 166] on div "Condition Adjustments Total: $2353.24 Deferred: $0 Add Condition Adjustment Int…" at bounding box center [254, 305] width 478 height 321
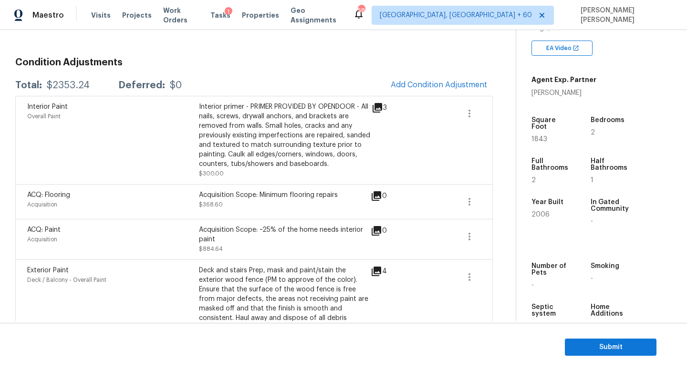
scroll to position [138, 0]
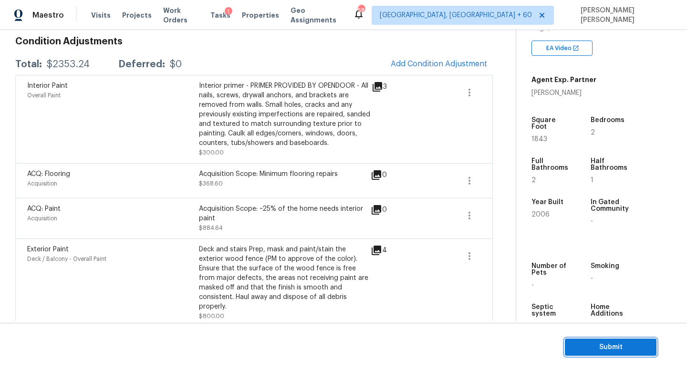
click at [601, 347] on span "Submit" at bounding box center [611, 348] width 76 height 12
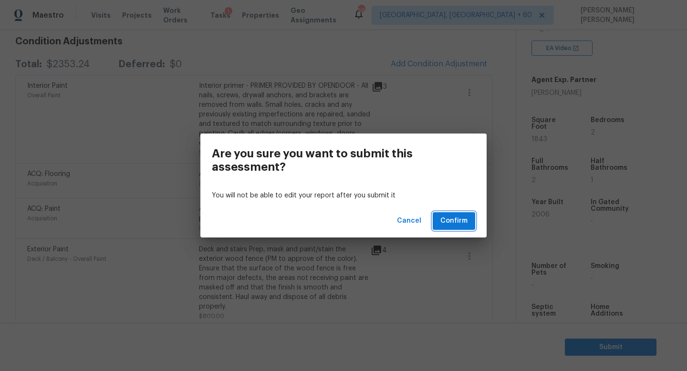
click at [454, 219] on span "Confirm" at bounding box center [453, 221] width 27 height 12
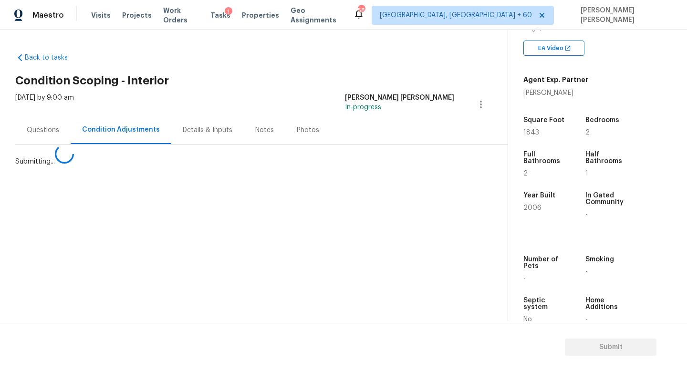
scroll to position [0, 0]
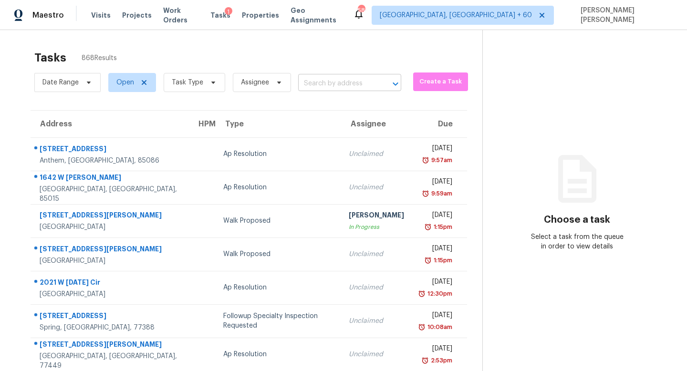
click at [337, 78] on input "text" at bounding box center [336, 83] width 76 height 15
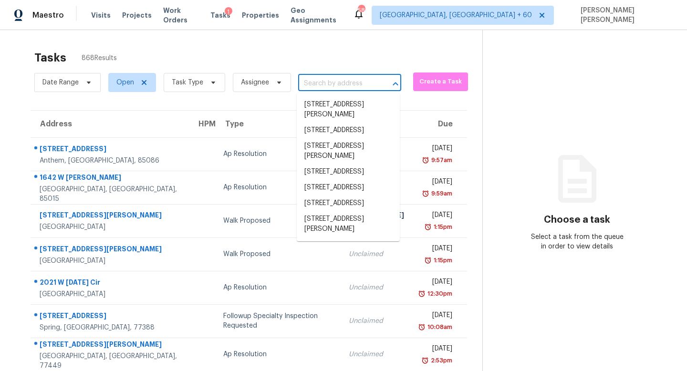
paste input "2906 Hillside Ramble Dr, Brandon, FL 33511"
type input "2906 Hillside Ramble Dr, Brandon, FL 33511"
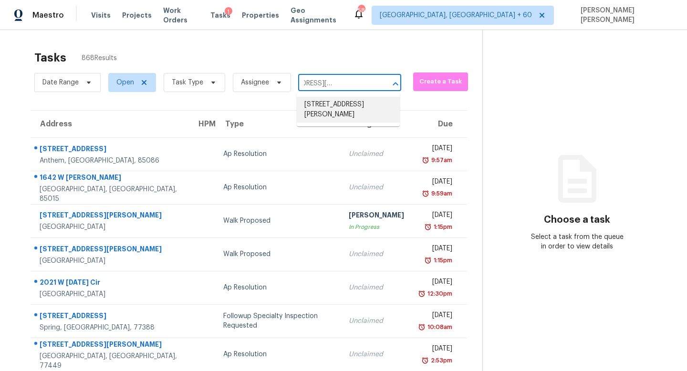
click at [344, 107] on li "2906 Hillside Ramble Dr, Brandon, FL 33511" at bounding box center [348, 110] width 103 height 26
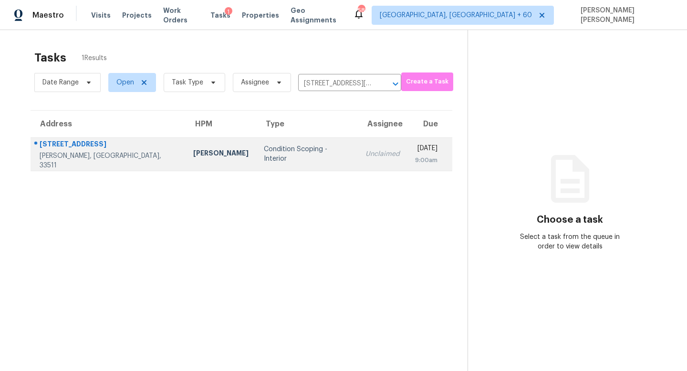
click at [358, 163] on td "Unclaimed" at bounding box center [383, 153] width 50 height 33
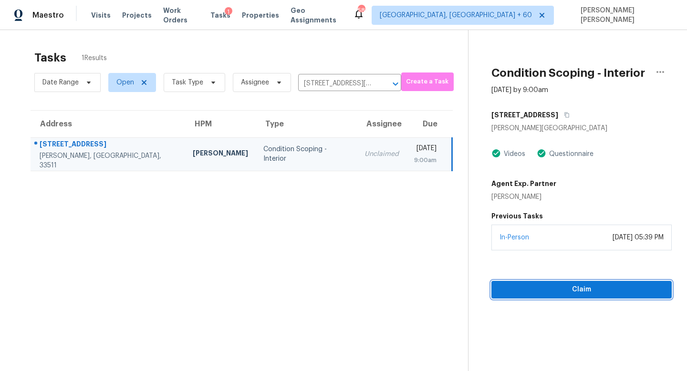
click at [596, 292] on span "Claim" at bounding box center [581, 290] width 165 height 12
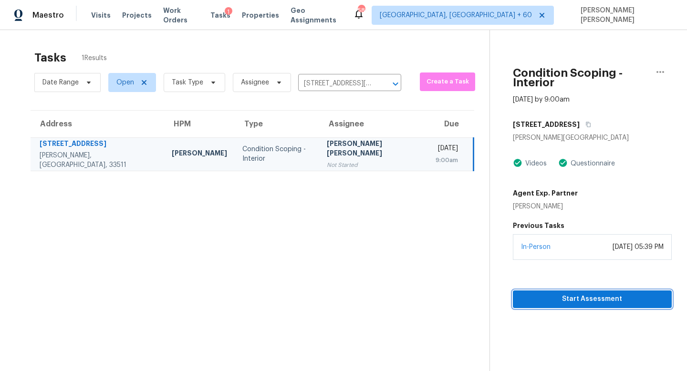
click at [571, 293] on span "Start Assessment" at bounding box center [593, 299] width 144 height 12
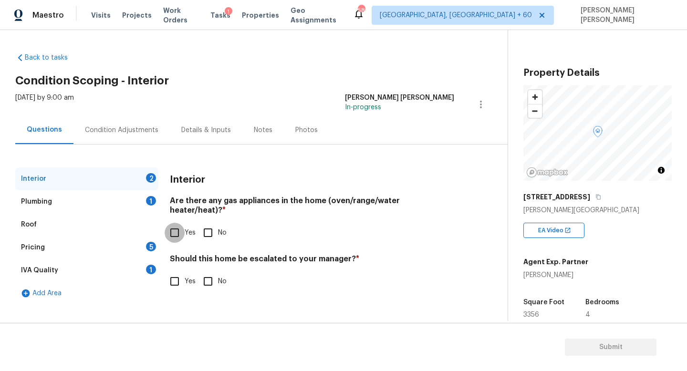
click at [177, 229] on input "Yes" at bounding box center [175, 233] width 20 height 20
checkbox input "true"
click at [168, 278] on input "Yes" at bounding box center [175, 281] width 20 height 20
checkbox input "true"
click at [208, 275] on input "No" at bounding box center [208, 281] width 20 height 20
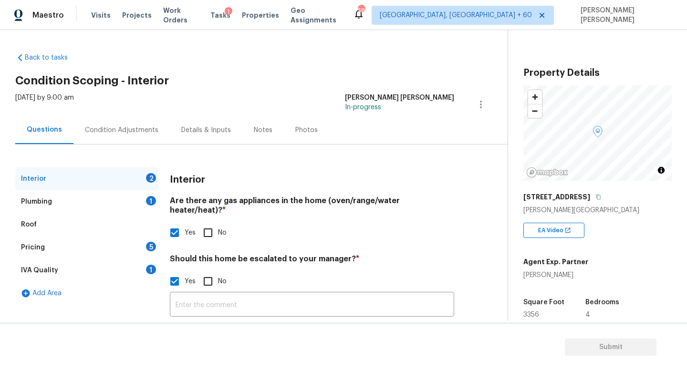
checkbox input "true"
checkbox input "false"
click at [133, 199] on div "Plumbing 1" at bounding box center [86, 201] width 143 height 23
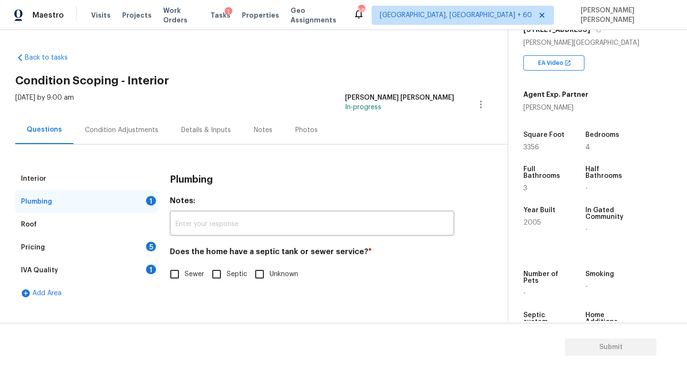
scroll to position [171, 0]
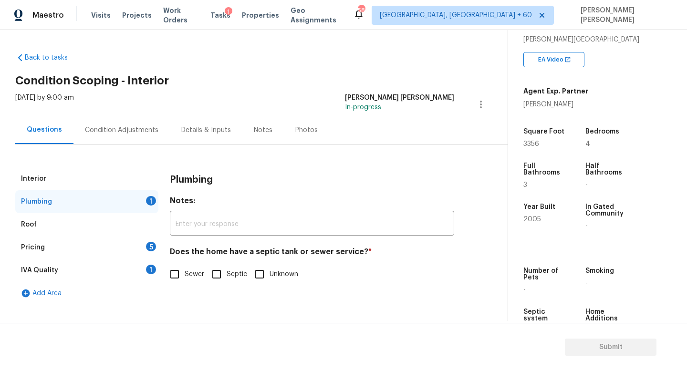
click at [179, 274] on input "Sewer" at bounding box center [175, 274] width 20 height 20
checkbox input "true"
click at [147, 244] on div "5" at bounding box center [151, 247] width 10 height 10
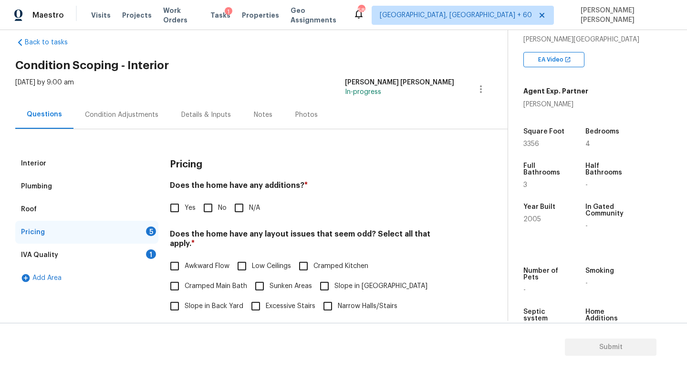
scroll to position [16, 0]
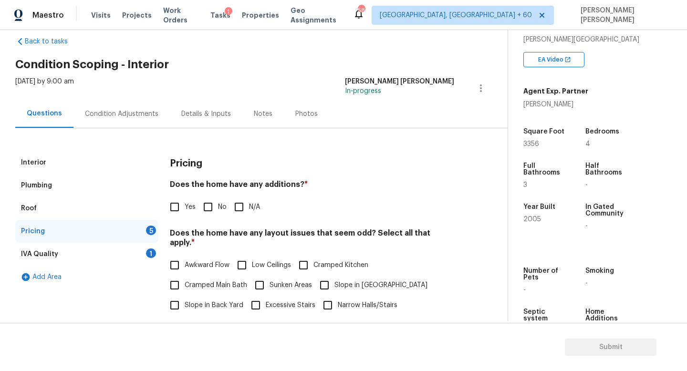
click at [213, 206] on input "No" at bounding box center [208, 207] width 20 height 20
checkbox input "true"
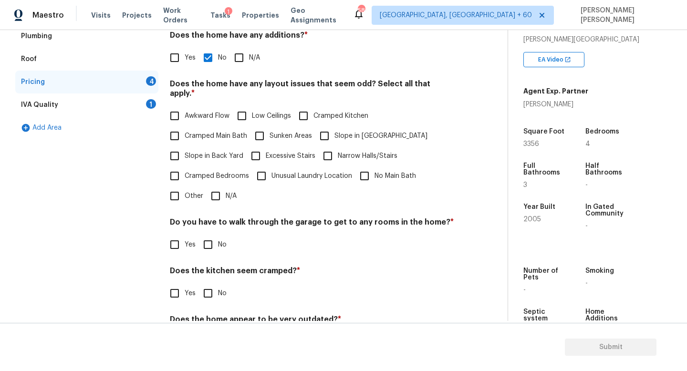
scroll to position [198, 0]
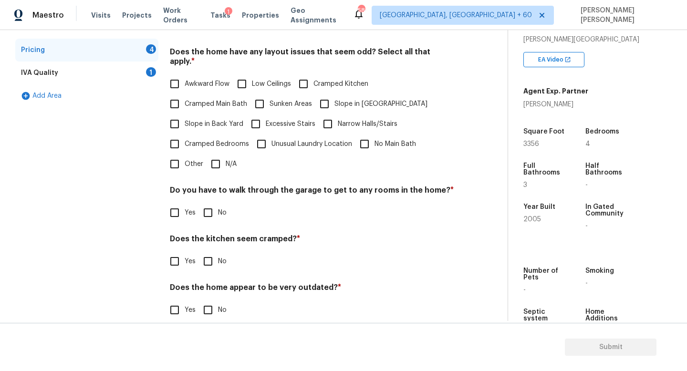
click at [214, 156] on input "N/A" at bounding box center [216, 164] width 20 height 20
checkbox input "true"
click at [209, 206] on input "No" at bounding box center [208, 213] width 20 height 20
checkbox input "true"
click at [207, 251] on input "No" at bounding box center [208, 261] width 20 height 20
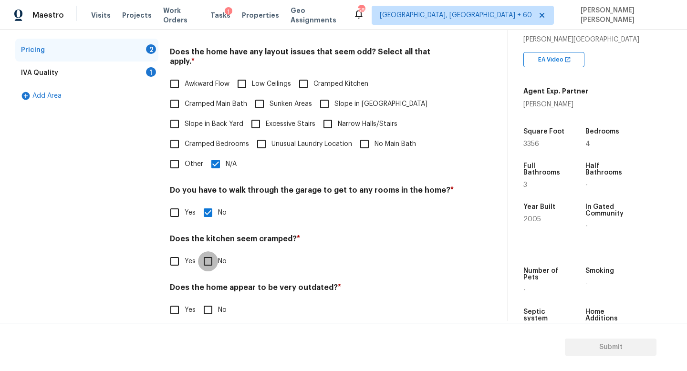
checkbox input "true"
click at [207, 300] on input "No" at bounding box center [208, 310] width 20 height 20
checkbox input "true"
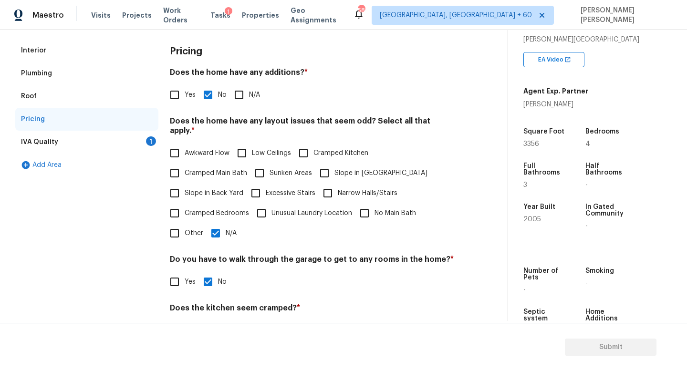
scroll to position [68, 0]
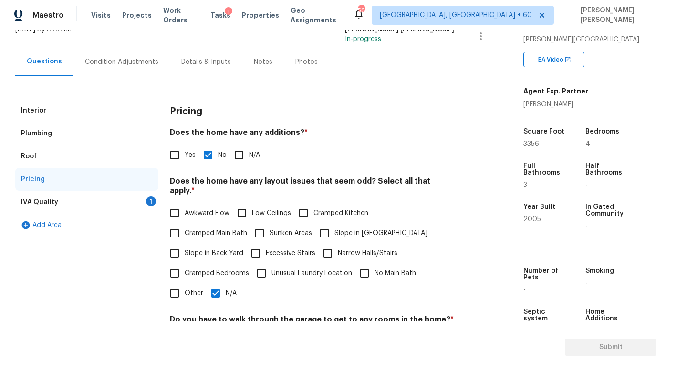
click at [141, 199] on div "IVA Quality 1" at bounding box center [86, 202] width 143 height 23
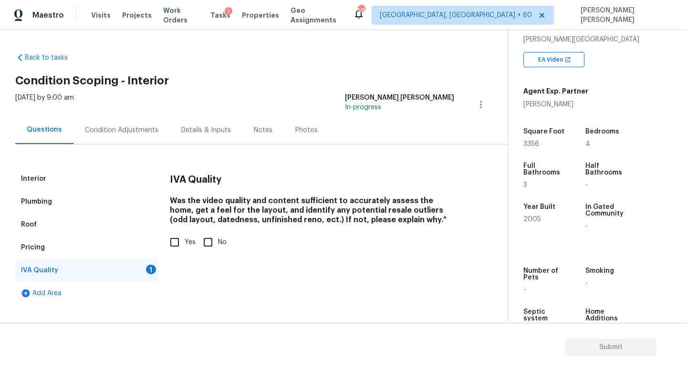
scroll to position [0, 0]
click at [208, 240] on input "No" at bounding box center [208, 242] width 20 height 20
checkbox input "true"
click at [176, 237] on input "Yes" at bounding box center [175, 242] width 20 height 20
checkbox input "true"
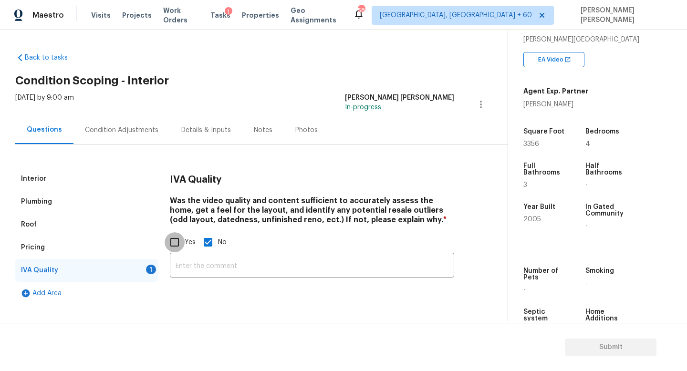
checkbox input "false"
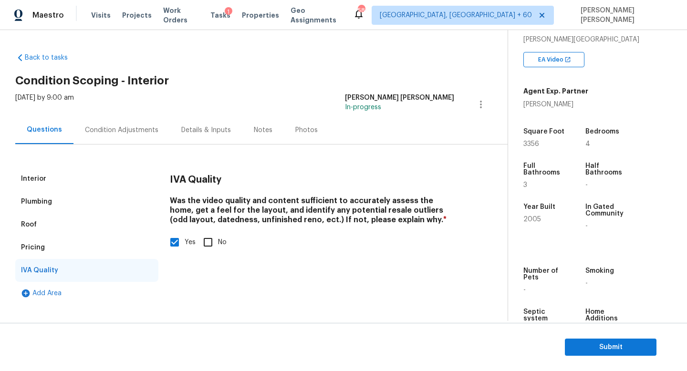
click at [125, 125] on div "Condition Adjustments" at bounding box center [121, 130] width 73 height 10
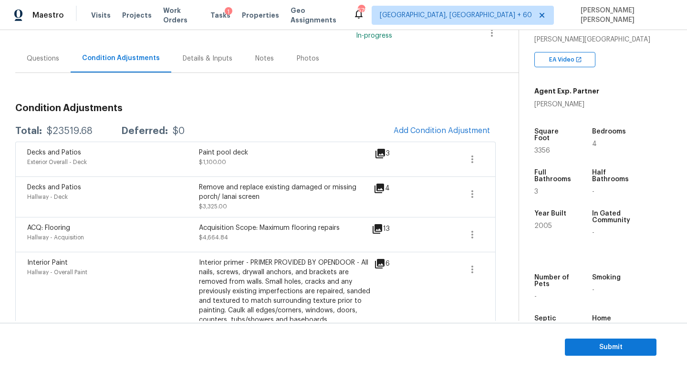
scroll to position [76, 0]
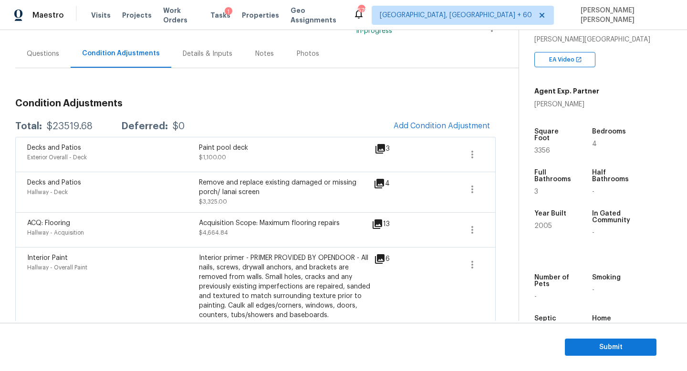
click at [62, 129] on div "$23519.68" at bounding box center [70, 127] width 46 height 10
copy div "$23519.68"
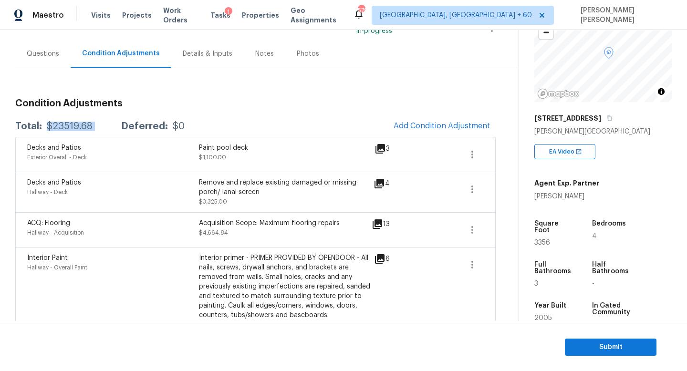
scroll to position [0, 0]
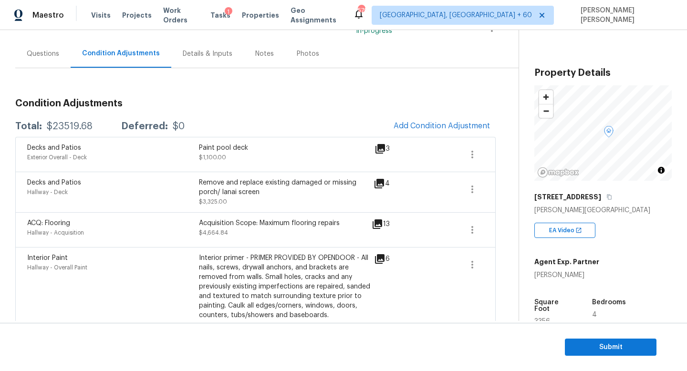
click at [626, 194] on div "2906 Hillside Ramble Dr" at bounding box center [602, 196] width 137 height 17
click at [615, 197] on div "2906 Hillside Ramble Dr" at bounding box center [602, 196] width 137 height 17
click at [612, 196] on icon "button" at bounding box center [609, 197] width 6 height 6
click at [446, 124] on span "Add Condition Adjustment" at bounding box center [442, 126] width 96 height 9
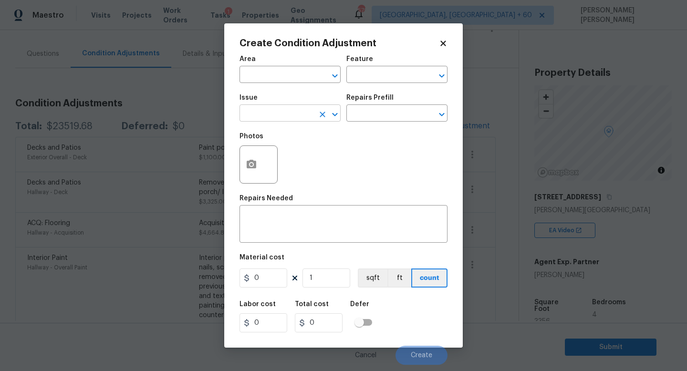
click at [266, 115] on input "text" at bounding box center [277, 114] width 74 height 15
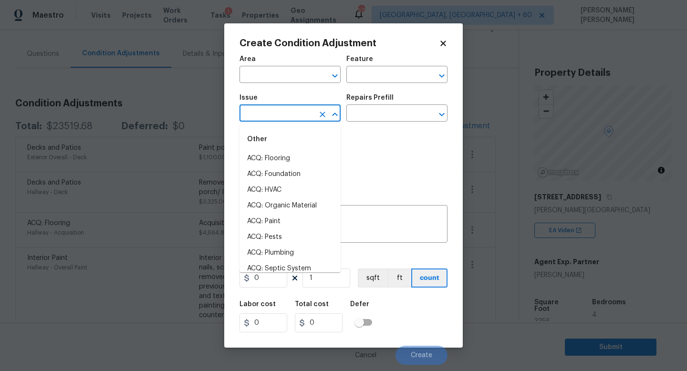
type input "r"
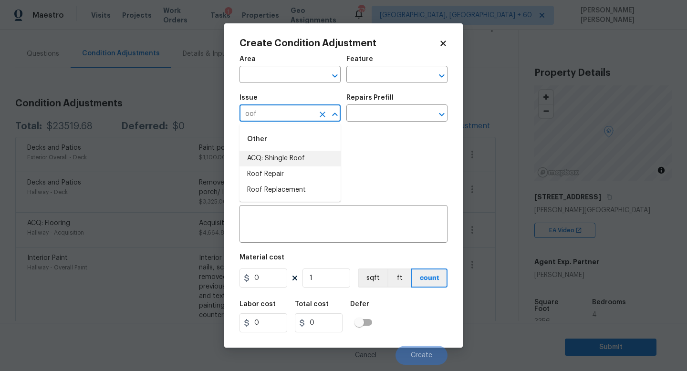
click at [279, 152] on li "ACQ: Shingle Roof" at bounding box center [290, 159] width 101 height 16
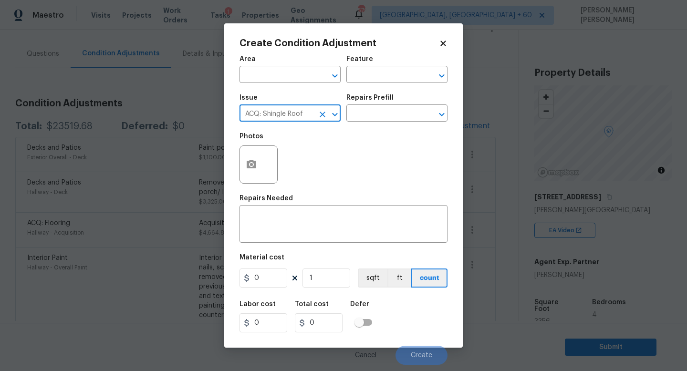
type input "ACQ: Shingle Roof"
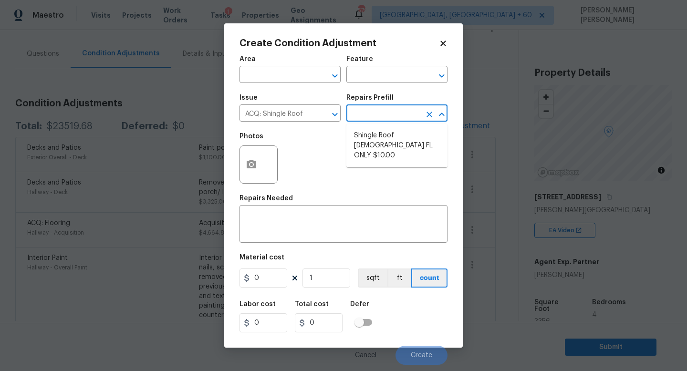
click at [368, 121] on input "text" at bounding box center [383, 114] width 74 height 15
click at [384, 136] on li "Shingle Roof 15+ Years Old FL ONLY $10.00" at bounding box center [396, 146] width 101 height 36
type input "Acquisition"
type textarea "Acquisition Scope (Florida Only): Shingle Roof 15+ years in age maintenance."
type input "10"
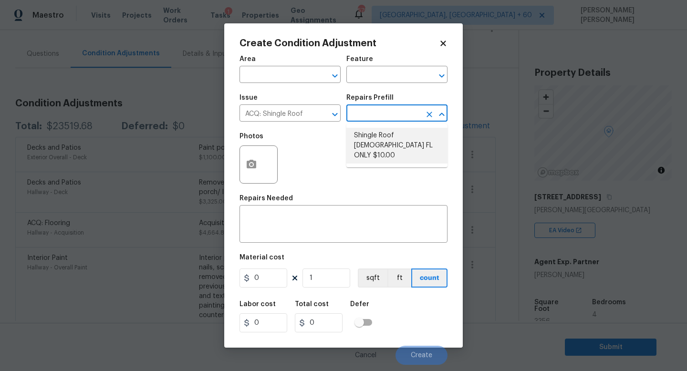
type input "10"
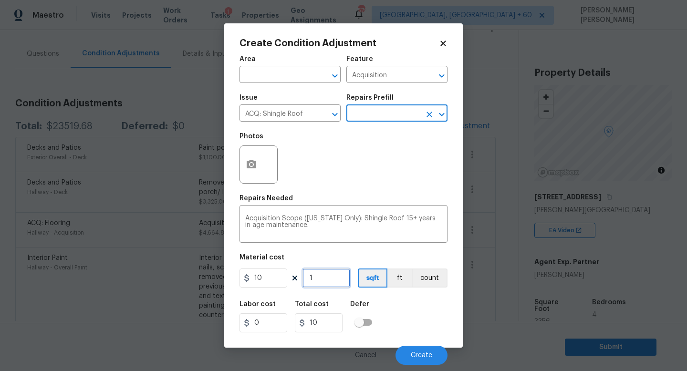
click at [330, 276] on input "1" at bounding box center [327, 278] width 48 height 19
type input "0"
type input "3"
type input "30"
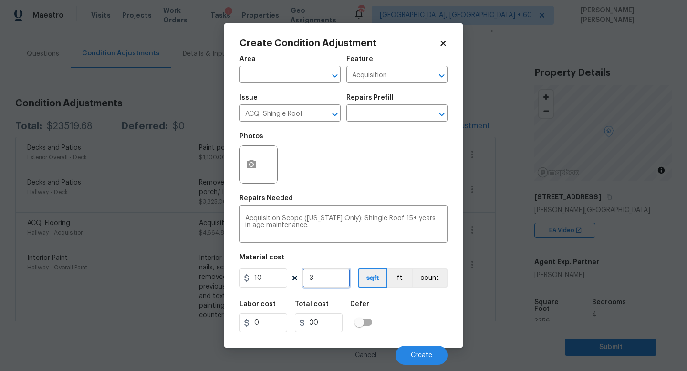
type input "33"
type input "330"
type input "335"
type input "3350"
type input "3356"
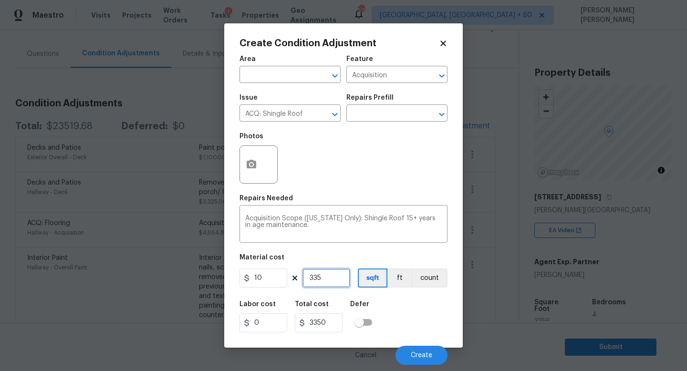
type input "33560"
type input "3356"
click at [419, 350] on button "Create" at bounding box center [422, 355] width 52 height 19
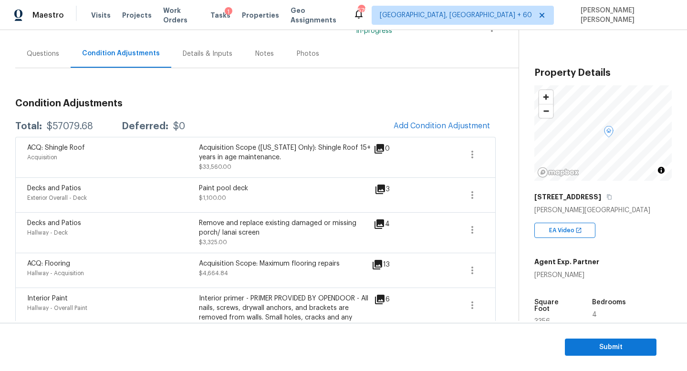
click at [65, 124] on div "$57079.68" at bounding box center [70, 127] width 46 height 10
copy div "57079.68"
click at [65, 124] on div "$57079.68" at bounding box center [70, 127] width 46 height 10
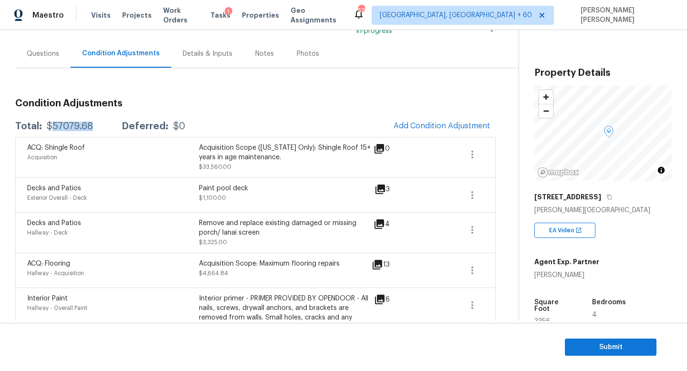
click at [65, 124] on div "$57079.68" at bounding box center [70, 127] width 46 height 10
click at [601, 348] on span "Submit" at bounding box center [611, 348] width 76 height 12
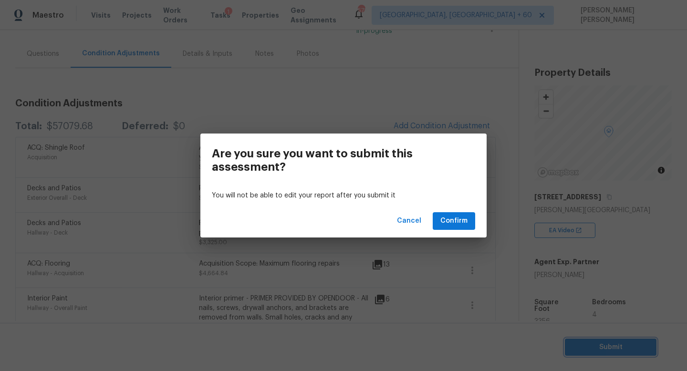
click at [417, 103] on div "Are you sure you want to submit this assessment? You will not be able to edit y…" at bounding box center [343, 185] width 687 height 371
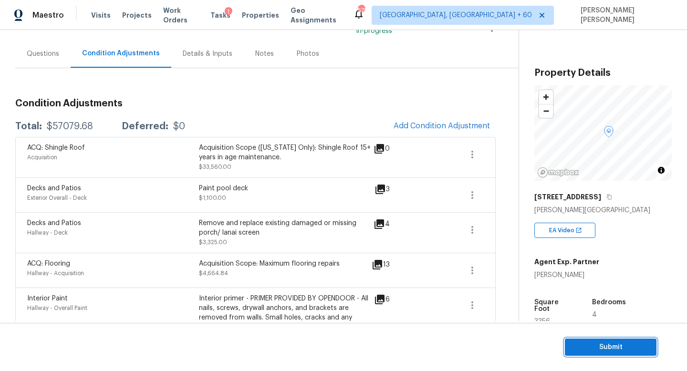
click at [580, 346] on span "Submit" at bounding box center [611, 348] width 76 height 12
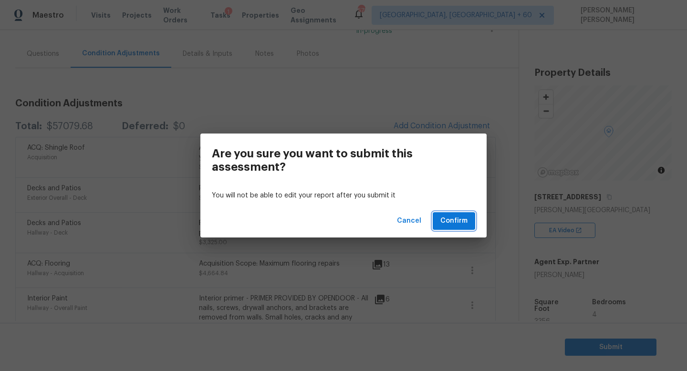
click at [459, 222] on span "Confirm" at bounding box center [453, 221] width 27 height 12
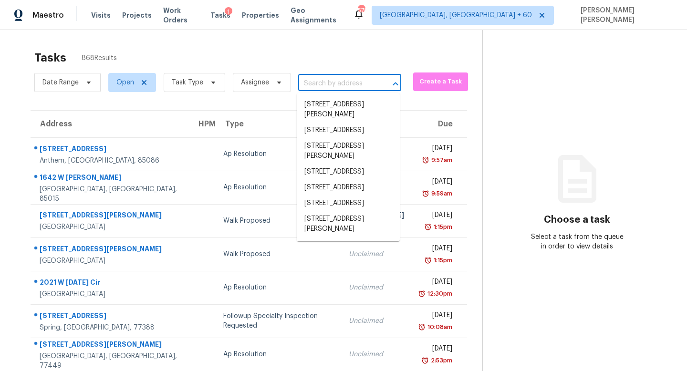
click at [342, 86] on input "text" at bounding box center [336, 83] width 76 height 15
paste input "270 Fenster Dr, Indianapolis, IN 46234"
type input "270 Fenster Dr, Indianapolis, IN 46234"
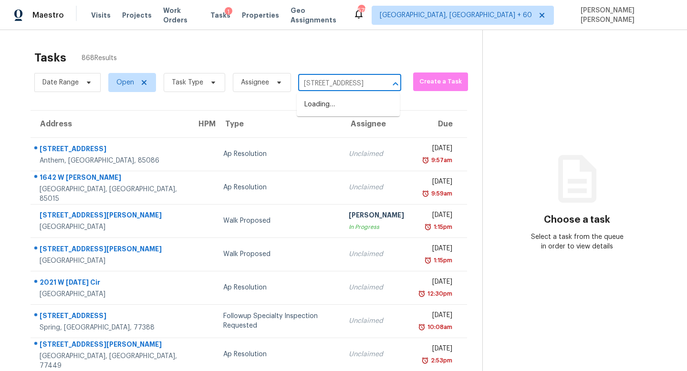
scroll to position [0, 48]
click at [343, 106] on li "270 Fenster Dr, Indianapolis, IN 46234" at bounding box center [348, 105] width 103 height 16
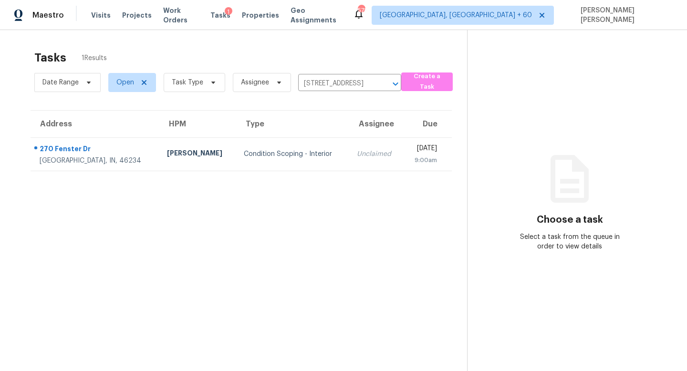
click at [357, 157] on div "Unclaimed" at bounding box center [376, 154] width 39 height 10
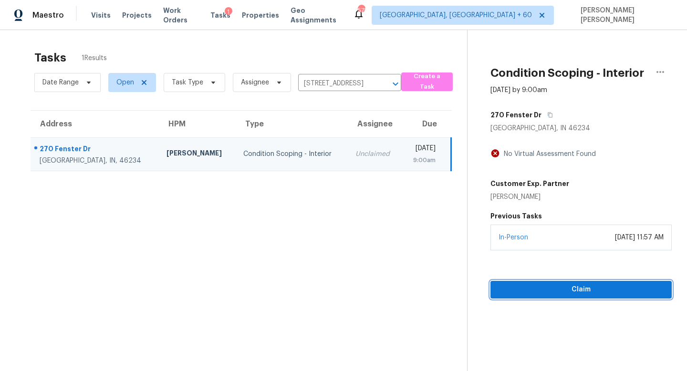
click at [569, 289] on span "Claim" at bounding box center [581, 290] width 166 height 12
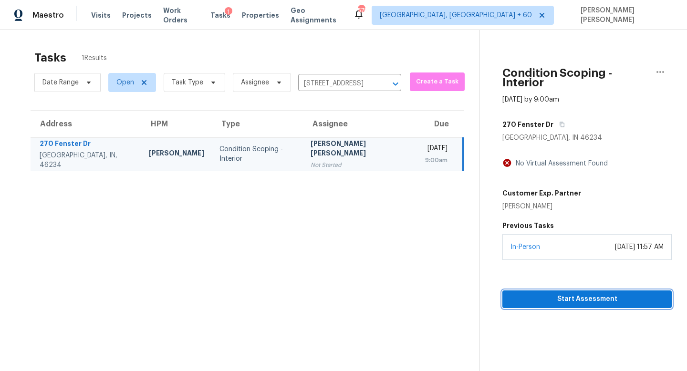
click at [554, 293] on span "Start Assessment" at bounding box center [587, 299] width 154 height 12
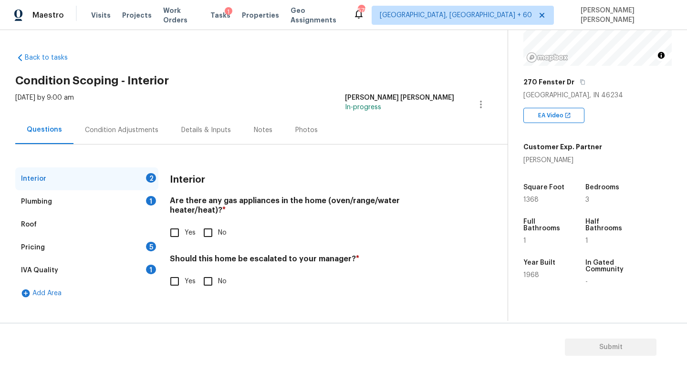
scroll to position [203, 0]
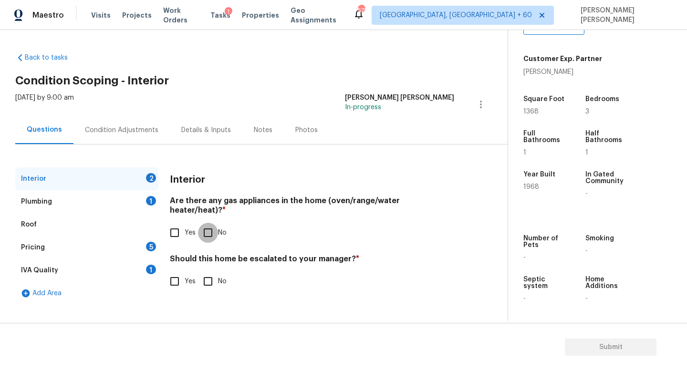
click at [204, 223] on input "No" at bounding box center [208, 233] width 20 height 20
checkbox input "true"
click at [121, 201] on div "Plumbing 1" at bounding box center [86, 201] width 143 height 23
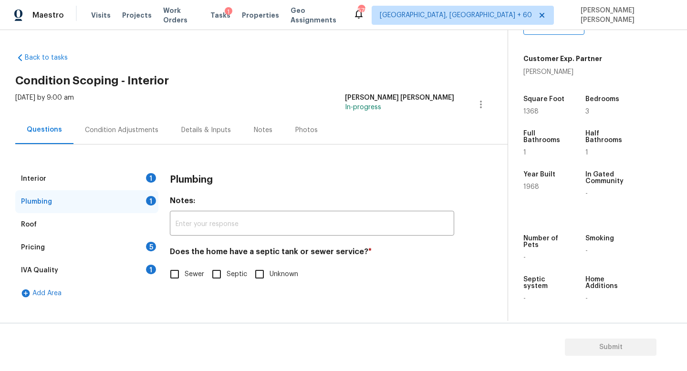
click at [128, 172] on div "Interior 1" at bounding box center [86, 178] width 143 height 23
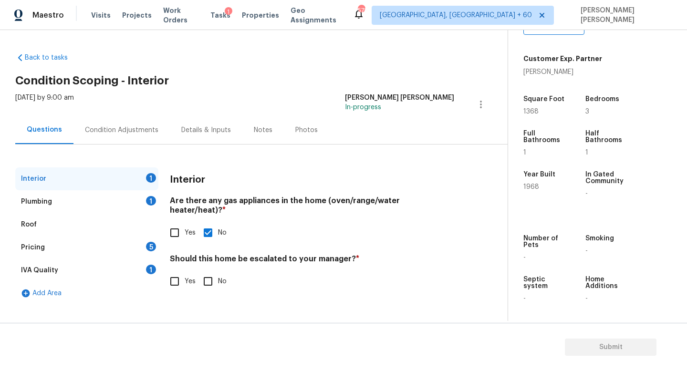
click at [176, 271] on input "Yes" at bounding box center [175, 281] width 20 height 20
checkbox input "true"
click at [239, 294] on input "text" at bounding box center [312, 305] width 284 height 22
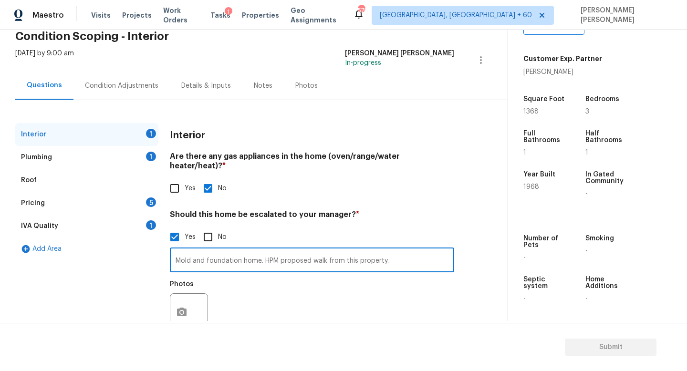
scroll to position [65, 0]
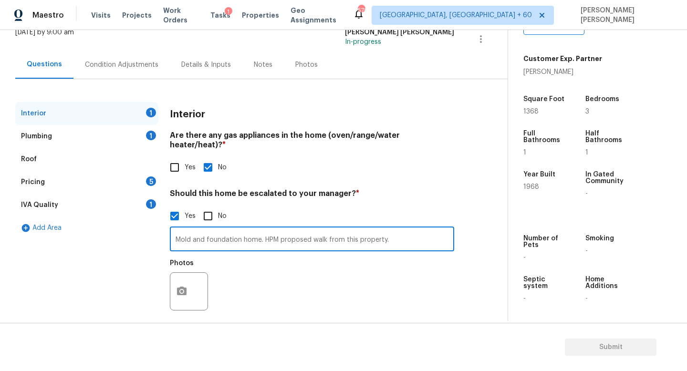
type input "Mold and foundation home. HPM proposed walk from this property."
click at [188, 276] on button "button" at bounding box center [181, 291] width 23 height 37
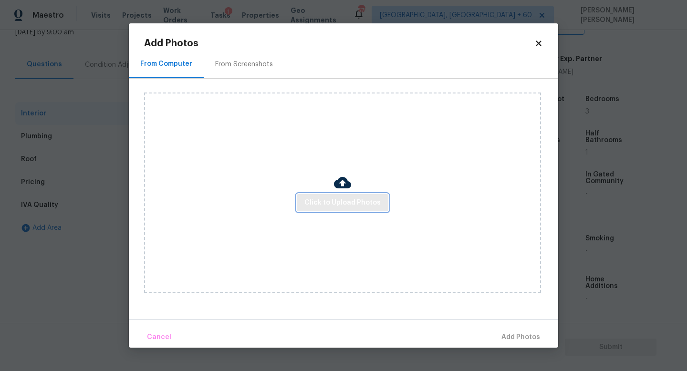
click at [351, 201] on span "Click to Upload Photos" at bounding box center [342, 203] width 76 height 12
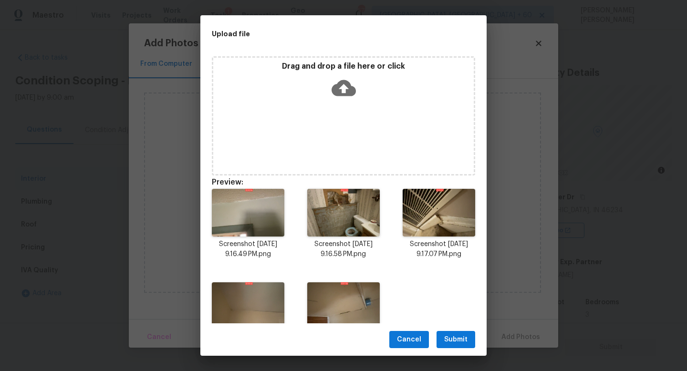
scroll to position [203, 0]
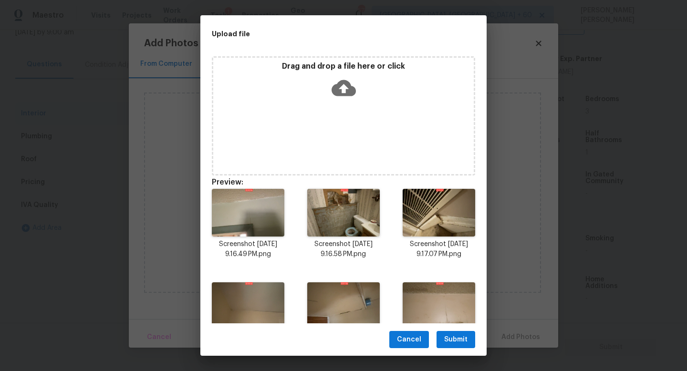
click at [457, 334] on span "Submit" at bounding box center [455, 340] width 23 height 12
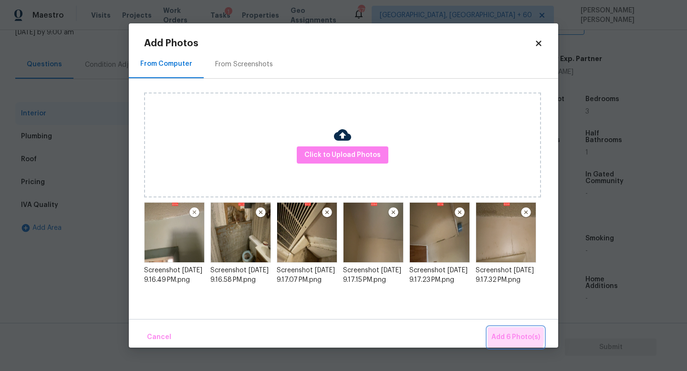
click at [501, 335] on span "Add 6 Photo(s)" at bounding box center [515, 338] width 49 height 12
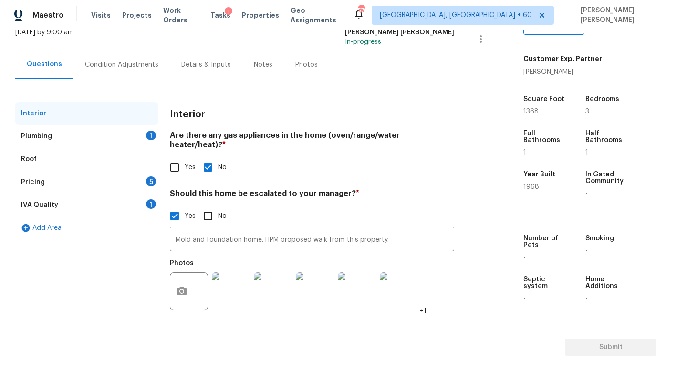
click at [137, 135] on div "Plumbing 1" at bounding box center [86, 136] width 143 height 23
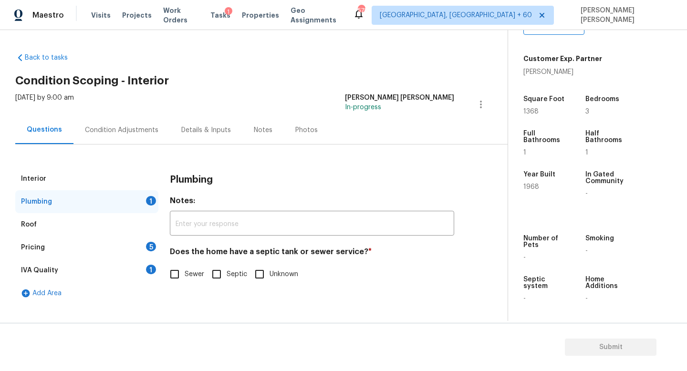
click at [173, 269] on input "Sewer" at bounding box center [175, 274] width 20 height 20
checkbox input "true"
click at [120, 236] on div "Pricing 5" at bounding box center [86, 247] width 143 height 23
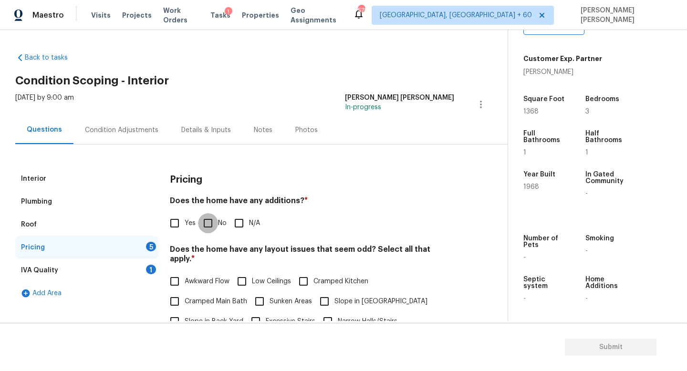
click at [212, 222] on input "No" at bounding box center [208, 223] width 20 height 20
checkbox input "true"
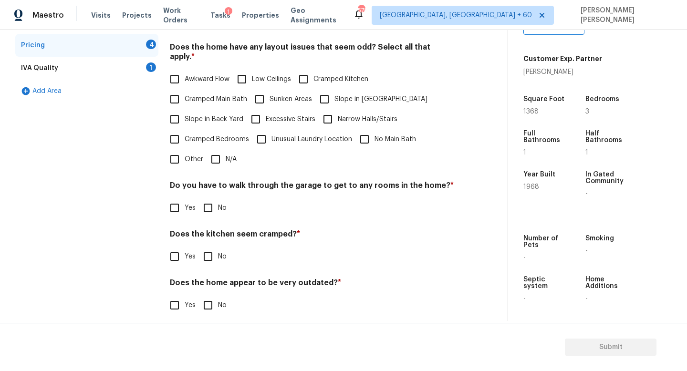
scroll to position [201, 0]
click at [365, 130] on input "No Main Bath" at bounding box center [365, 140] width 20 height 20
checkbox input "true"
click at [206, 187] on div "Do you have to walk through the garage to get to any rooms in the home? * Yes No" at bounding box center [312, 200] width 284 height 37
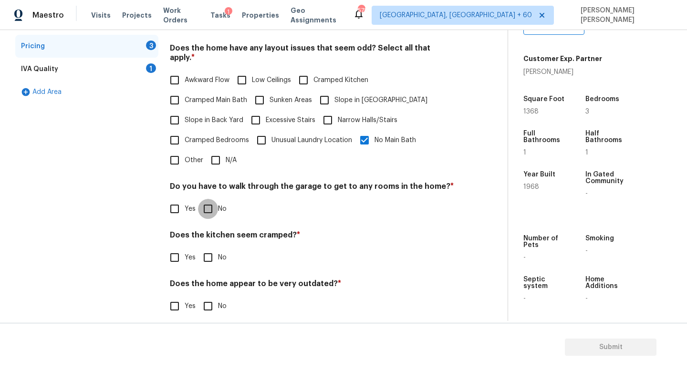
click at [206, 199] on input "No" at bounding box center [208, 209] width 20 height 20
checkbox input "true"
click at [206, 232] on h4 "Does the kitchen seem cramped? *" at bounding box center [312, 236] width 284 height 13
click at [206, 248] on input "No" at bounding box center [208, 258] width 20 height 20
checkbox input "true"
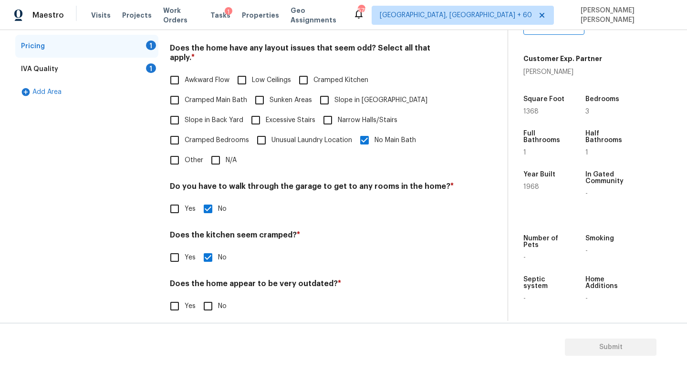
click at [210, 305] on input "No" at bounding box center [208, 306] width 20 height 20
checkbox input "true"
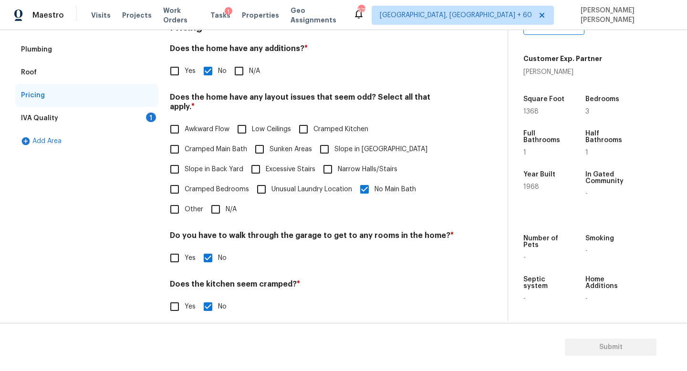
scroll to position [140, 0]
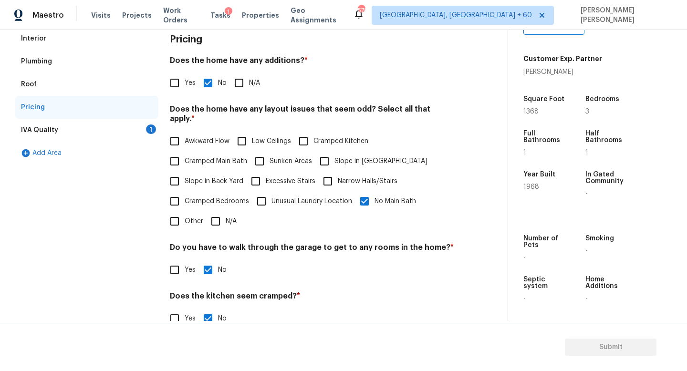
click at [117, 126] on div "IVA Quality 1" at bounding box center [86, 130] width 143 height 23
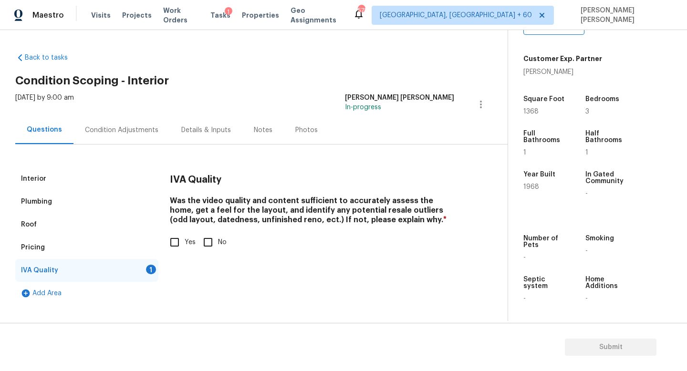
scroll to position [0, 0]
click at [187, 246] on span "Yes" at bounding box center [190, 243] width 11 height 10
click at [185, 246] on input "Yes" at bounding box center [175, 242] width 20 height 20
checkbox input "true"
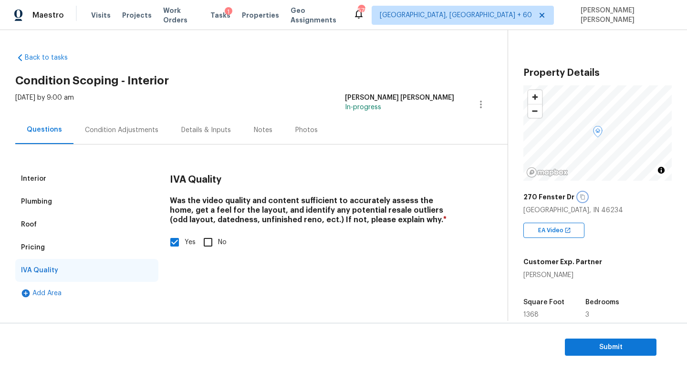
click at [580, 199] on icon "button" at bounding box center [583, 197] width 6 height 6
click at [120, 137] on div "Condition Adjustments" at bounding box center [121, 130] width 96 height 28
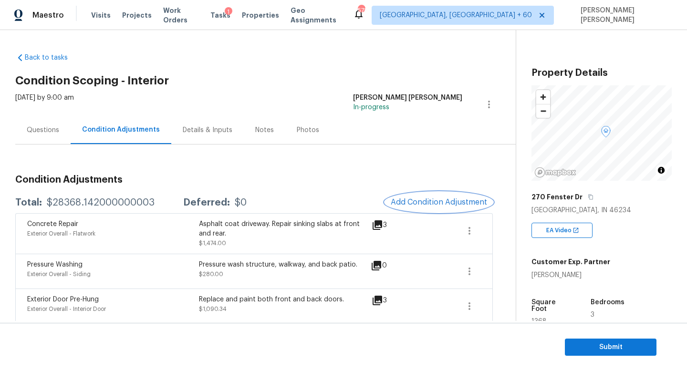
click at [435, 193] on button "Add Condition Adjustment" at bounding box center [439, 202] width 108 height 20
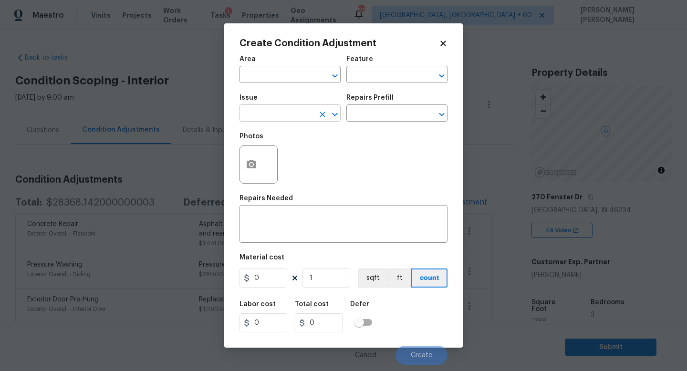
click at [279, 113] on input "text" at bounding box center [277, 114] width 74 height 15
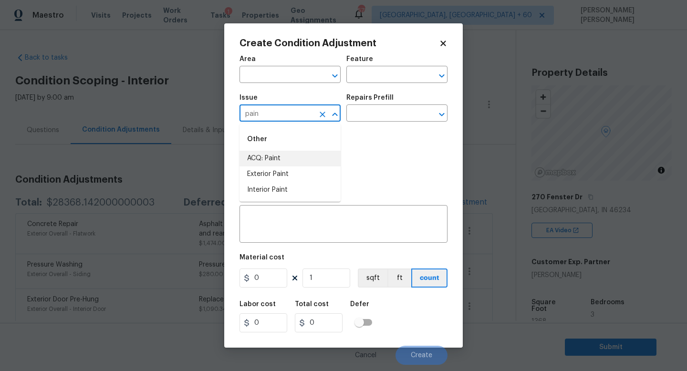
click at [279, 156] on li "ACQ: Paint" at bounding box center [290, 159] width 101 height 16
type input "ACQ: Paint"
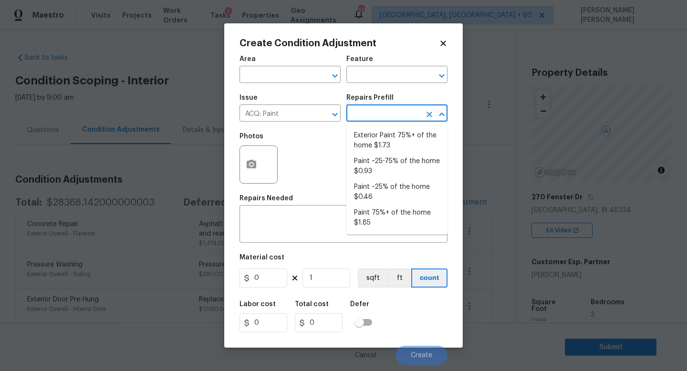
click at [392, 108] on input "text" at bounding box center [383, 114] width 74 height 15
click at [399, 223] on li "Paint 75%+ of the home $1.85" at bounding box center [396, 218] width 101 height 26
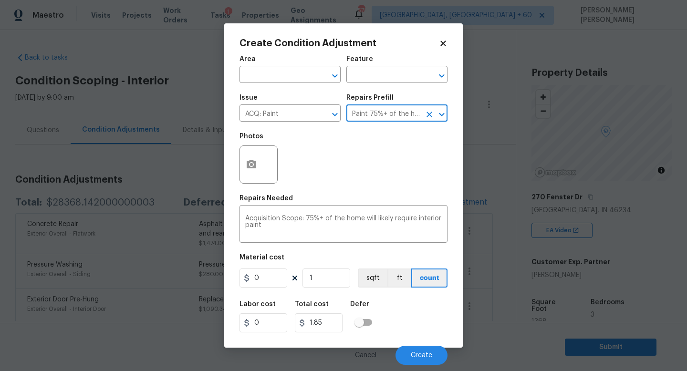
type input "Acquisition"
type textarea "Acquisition Scope: 75%+ of the home will likely require interior paint"
type input "1.85"
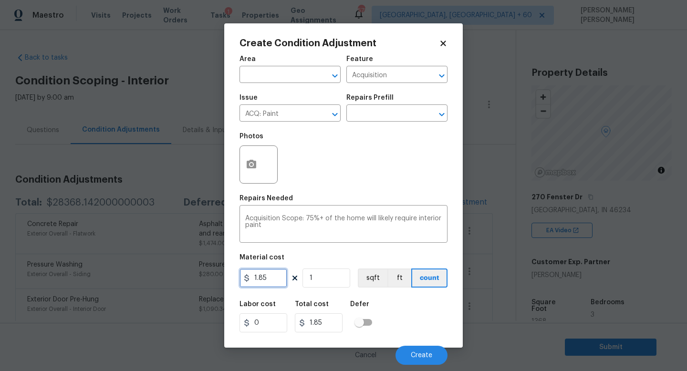
drag, startPoint x: 271, startPoint y: 277, endPoint x: 218, endPoint y: 278, distance: 53.4
click at [219, 279] on div "Create Condition Adjustment Area ​ Feature Acquisition ​ Issue ACQ: Paint ​ Rep…" at bounding box center [343, 185] width 687 height 371
type input "2.35"
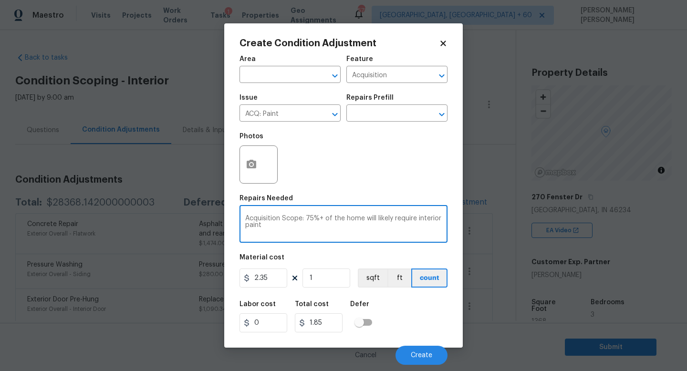
type input "2.35"
click at [295, 226] on textarea "Acquisition Scope: 75%+ of the home will likely require interior paint" at bounding box center [343, 225] width 197 height 20
type textarea "Acquisition Scope: 75%+ of the home will likely require interior paint and prim…"
click at [327, 277] on input "1" at bounding box center [327, 278] width 48 height 19
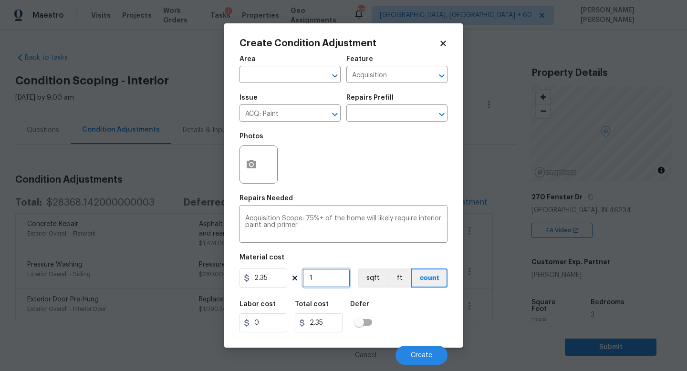
type input "0"
type input "1"
type input "2.35"
type input "13"
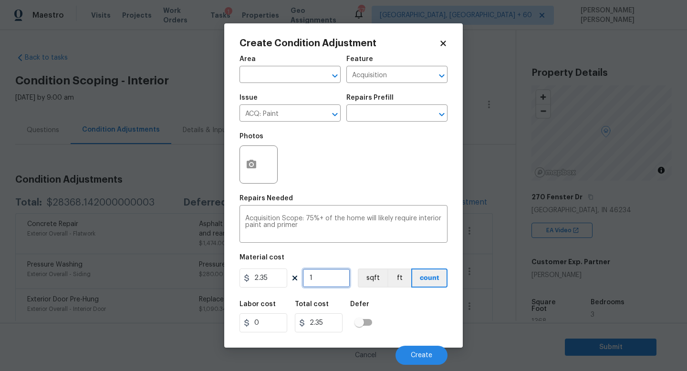
type input "30.55"
type input "136"
type input "319.6"
type input "1368"
type input "3214.8"
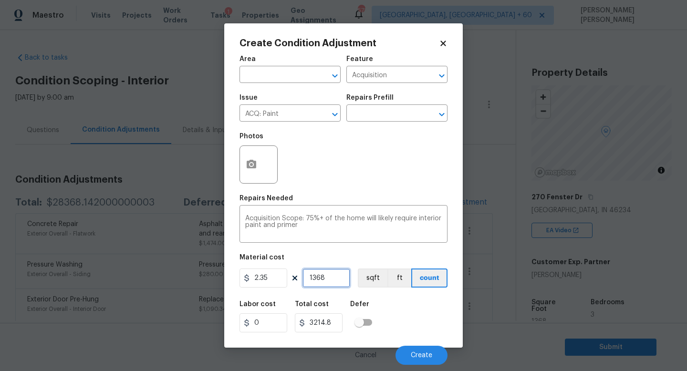
type input "1368"
click at [258, 167] on button "button" at bounding box center [251, 164] width 23 height 37
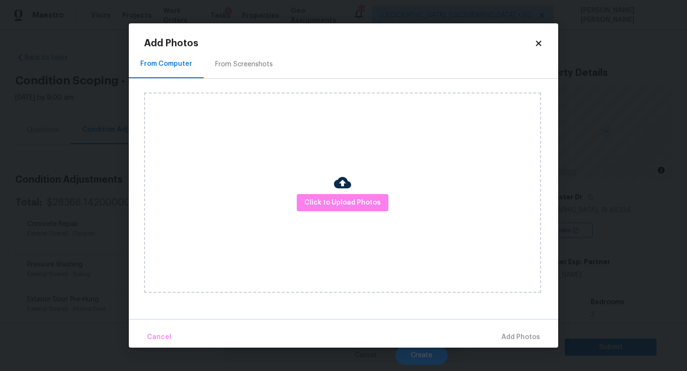
click at [537, 44] on icon at bounding box center [538, 43] width 5 height 5
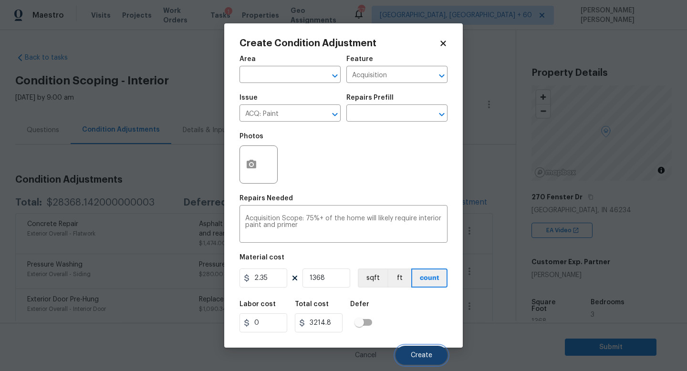
click at [424, 355] on span "Create" at bounding box center [421, 355] width 21 height 7
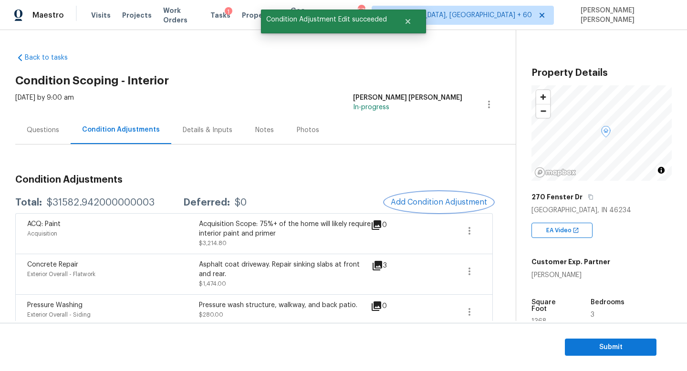
click at [454, 204] on span "Add Condition Adjustment" at bounding box center [439, 202] width 96 height 9
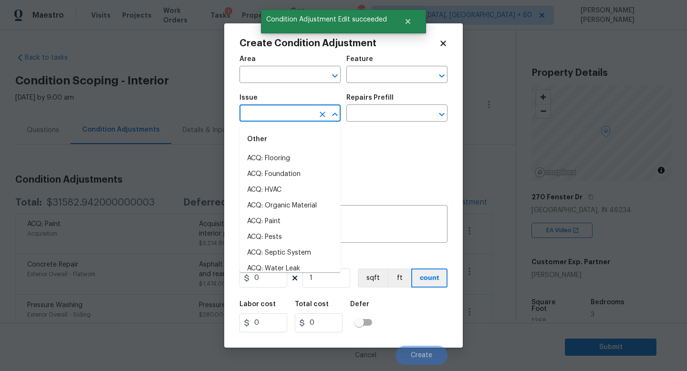
click at [296, 118] on input "text" at bounding box center [277, 114] width 74 height 15
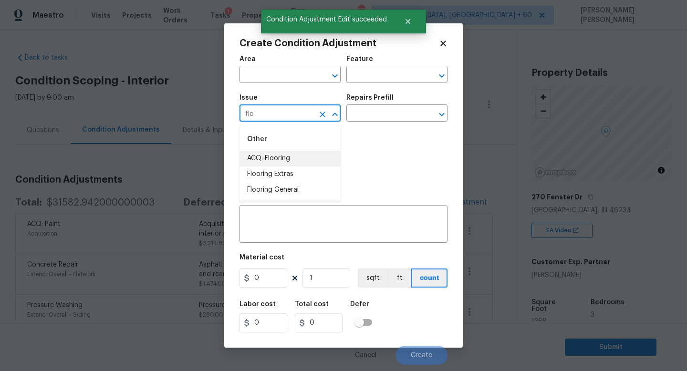
click at [294, 154] on li "ACQ: Flooring" at bounding box center [290, 159] width 101 height 16
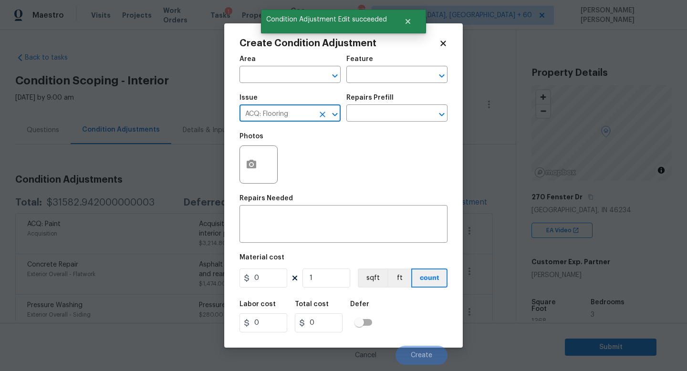
type input "ACQ: Flooring"
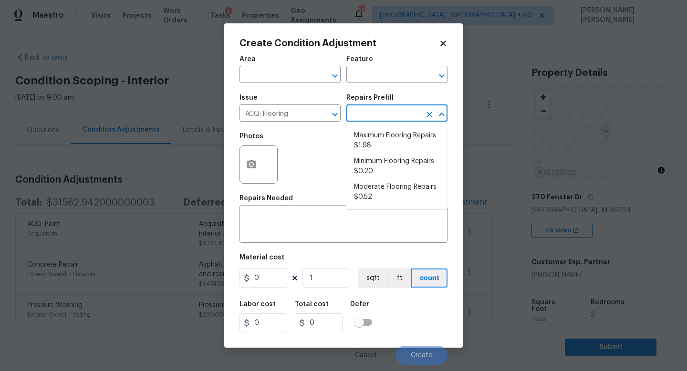
click at [395, 116] on input "text" at bounding box center [383, 114] width 74 height 15
click at [396, 147] on li "Maximum Flooring Repairs $1.98" at bounding box center [396, 141] width 101 height 26
type input "Acquisition"
type textarea "Acquisition Scope: Maximum flooring repairs"
type input "1.98"
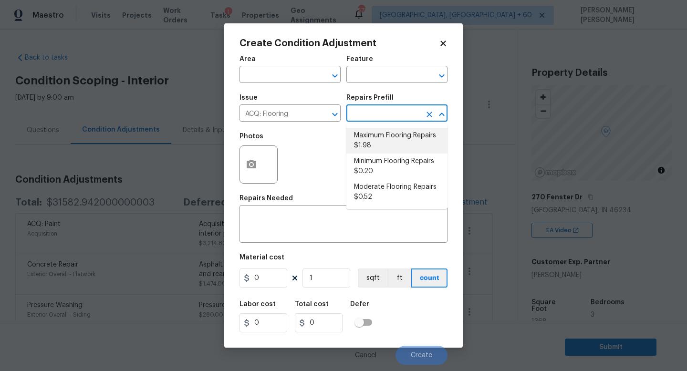
type input "1.98"
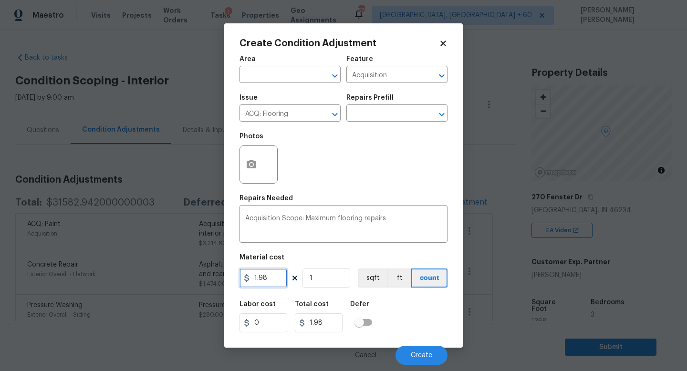
drag, startPoint x: 279, startPoint y: 284, endPoint x: 184, endPoint y: 270, distance: 96.0
click at [209, 277] on div "Create Condition Adjustment Area ​ Feature Acquisition ​ Issue ACQ: Flooring ​ …" at bounding box center [343, 185] width 687 height 371
type input "3.6"
click at [322, 282] on input "1" at bounding box center [327, 278] width 48 height 19
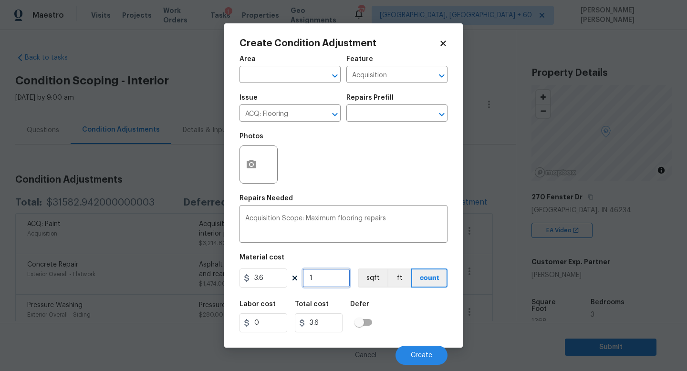
type input "0"
type input "1"
type input "3.6"
type input "13"
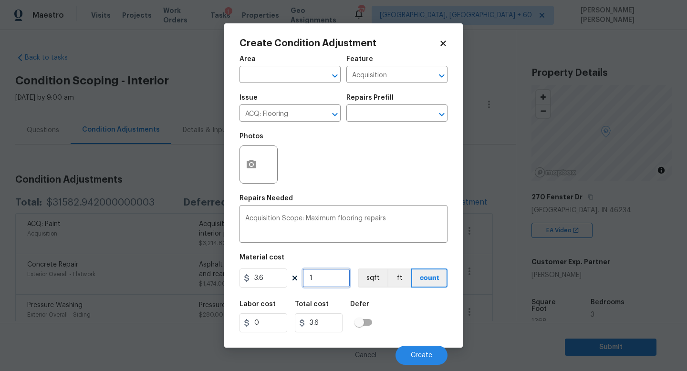
type input "46.8"
type input "136"
type input "489.6"
type input "1368"
type input "4924.8"
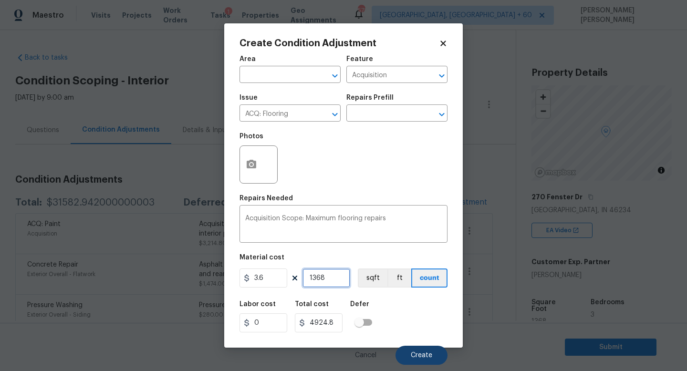
type input "1368"
click at [421, 350] on button "Create" at bounding box center [422, 355] width 52 height 19
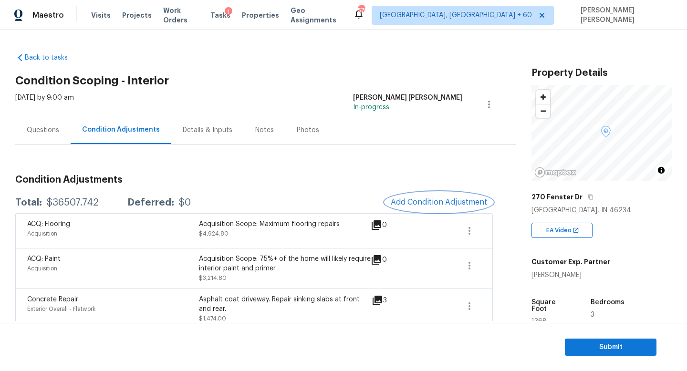
click at [445, 207] on button "Add Condition Adjustment" at bounding box center [439, 202] width 108 height 20
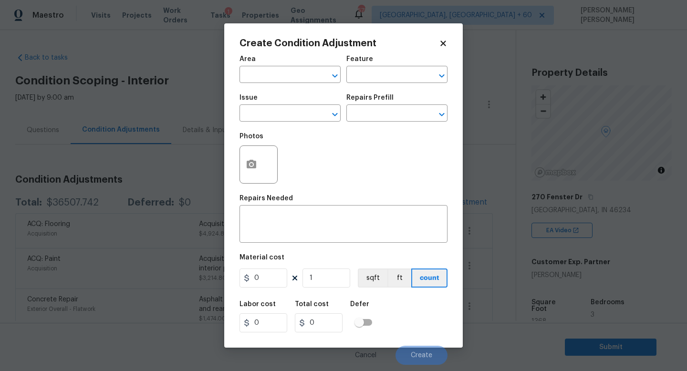
click at [282, 96] on div "Issue" at bounding box center [290, 100] width 101 height 12
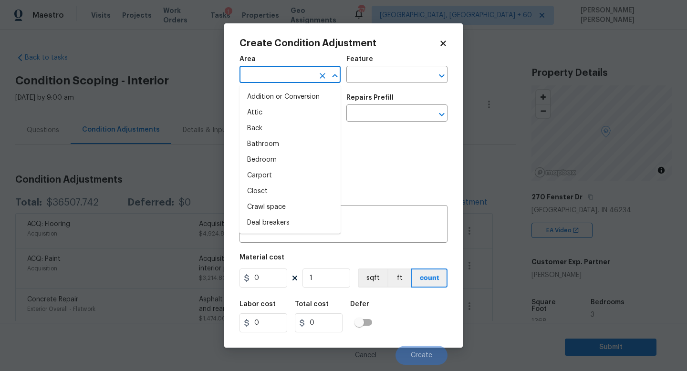
click at [255, 80] on input "text" at bounding box center [277, 75] width 74 height 15
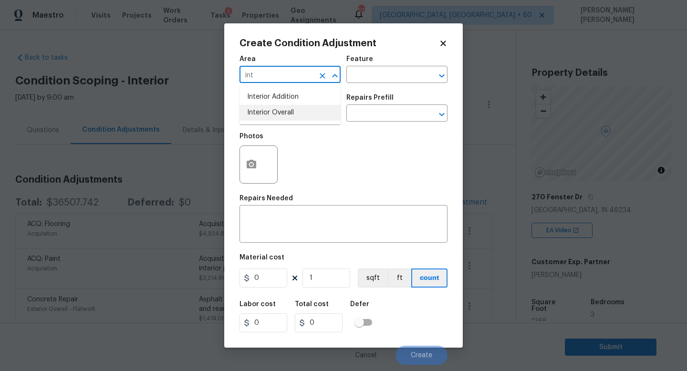
click at [261, 113] on li "Interior Overall" at bounding box center [290, 113] width 101 height 16
type input "Interior Overall"
click at [261, 113] on input "text" at bounding box center [277, 114] width 74 height 15
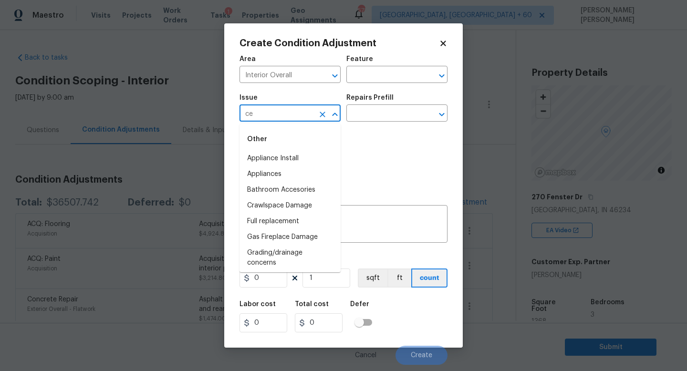
type input "cei"
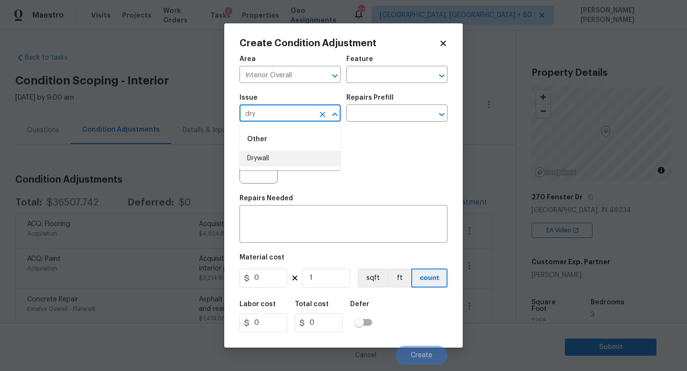
click at [284, 157] on li "Drywall" at bounding box center [290, 159] width 101 height 16
type input "Drywall"
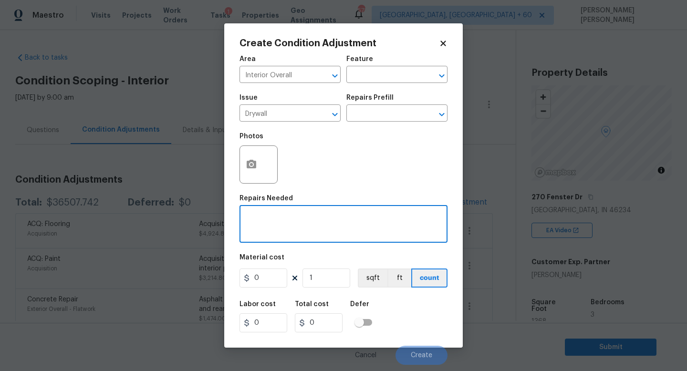
click at [275, 222] on textarea at bounding box center [343, 225] width 197 height 20
paste textarea "drywall and ceiling tile"
type textarea "drywall and ceiling tile"
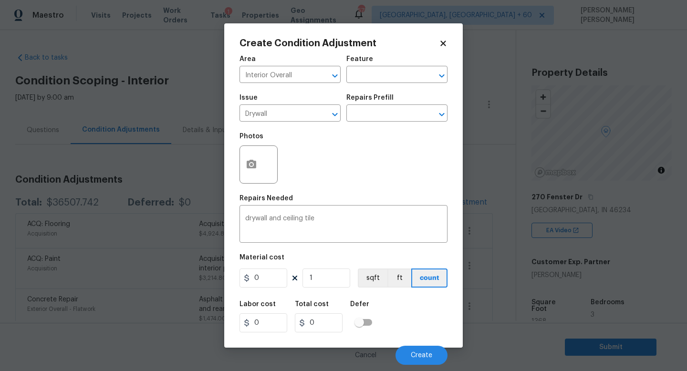
click at [270, 289] on figure "Material cost 0 1 sqft ft count" at bounding box center [344, 271] width 208 height 35
click at [271, 280] on input "0" at bounding box center [264, 278] width 48 height 19
type input "5000"
click at [431, 315] on div "Labor cost 0 Total cost 5000 Defer" at bounding box center [344, 316] width 208 height 43
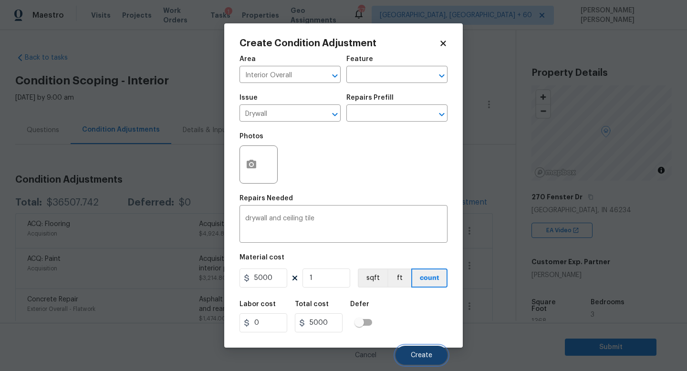
click at [424, 358] on span "Create" at bounding box center [421, 355] width 21 height 7
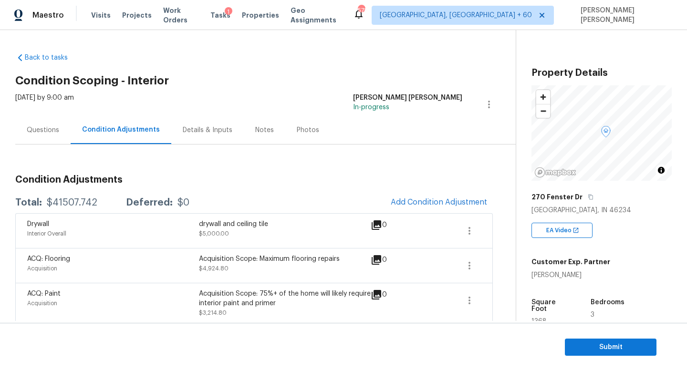
click at [459, 194] on button "Add Condition Adjustment" at bounding box center [439, 202] width 108 height 20
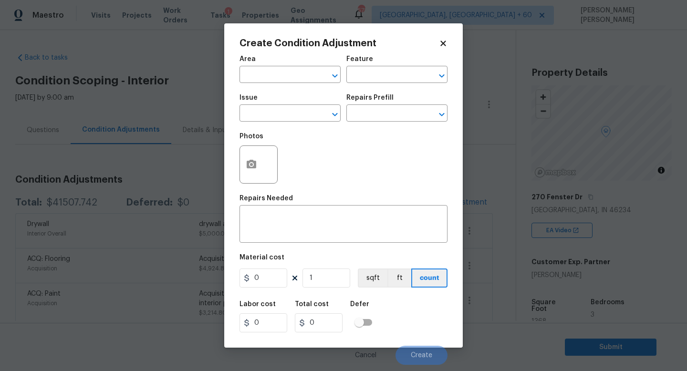
click at [282, 104] on div "Issue" at bounding box center [290, 100] width 101 height 12
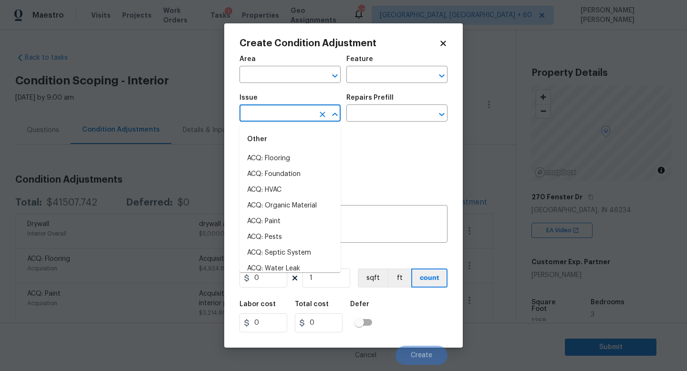
click at [273, 111] on input "text" at bounding box center [277, 114] width 74 height 15
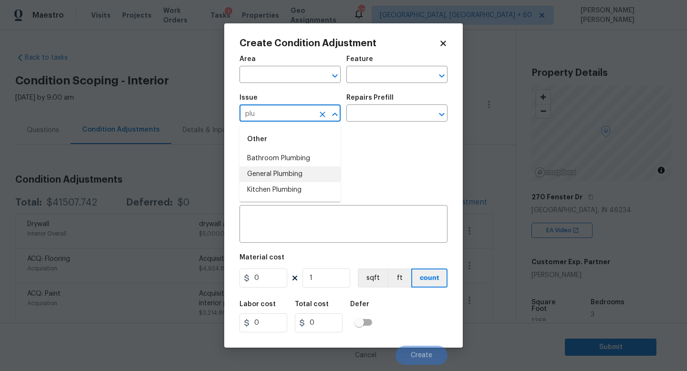
click at [291, 173] on li "General Plumbing" at bounding box center [290, 175] width 101 height 16
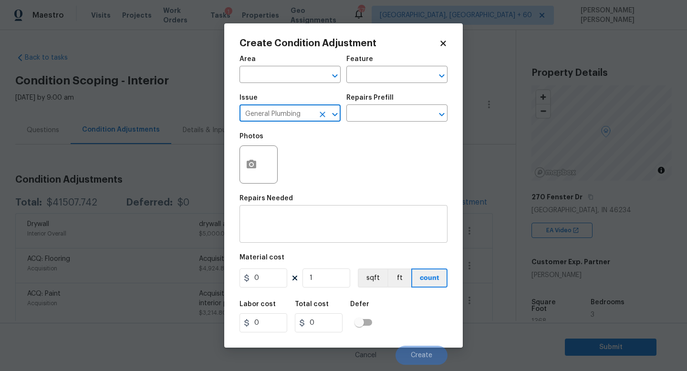
type input "General Plumbing"
click at [275, 224] on textarea at bounding box center [343, 225] width 197 height 20
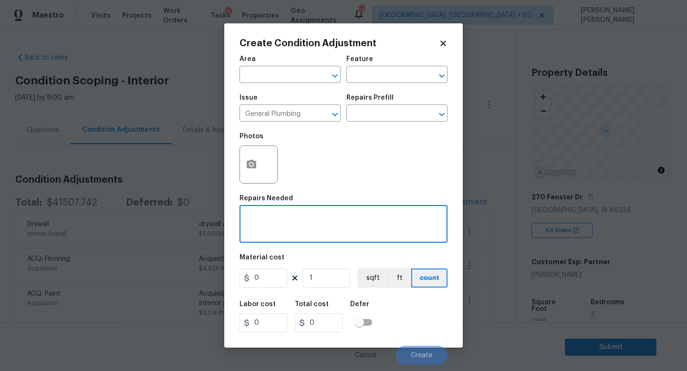
paste textarea "drywall and ceiling tile"
click at [272, 217] on textarea "drywall and ceiling tile" at bounding box center [343, 225] width 197 height 20
type textarea "Plumbing"
click at [270, 273] on input "0" at bounding box center [264, 278] width 48 height 19
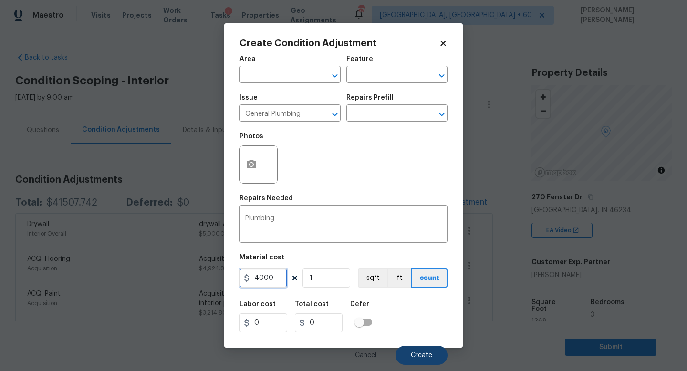
type input "4000"
click at [416, 356] on span "Create" at bounding box center [421, 355] width 21 height 7
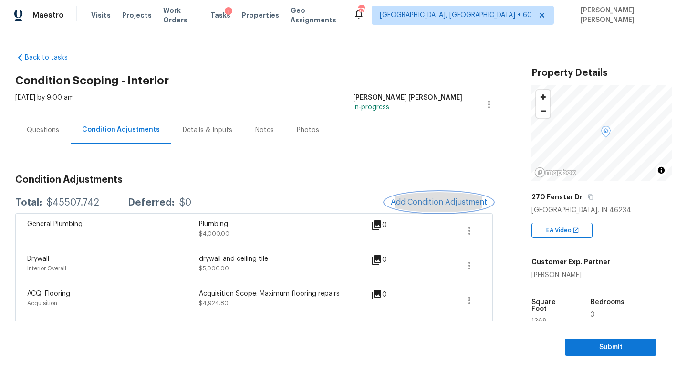
click at [438, 205] on span "Add Condition Adjustment" at bounding box center [439, 202] width 96 height 9
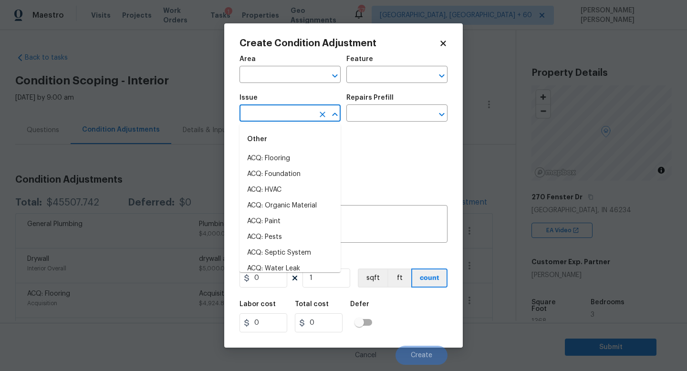
click at [270, 119] on input "text" at bounding box center [277, 114] width 74 height 15
click at [270, 77] on input "text" at bounding box center [277, 75] width 74 height 15
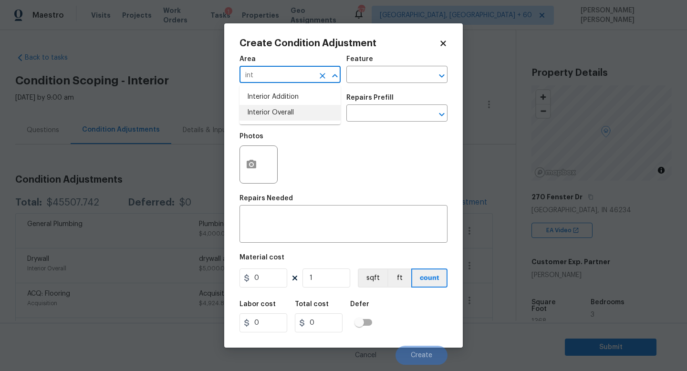
click at [271, 109] on li "Interior Overall" at bounding box center [290, 113] width 101 height 16
type input "Interior Overall"
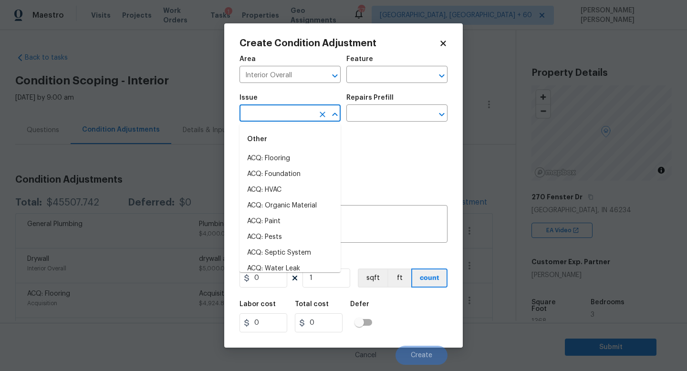
click at [269, 118] on input "text" at bounding box center [277, 114] width 74 height 15
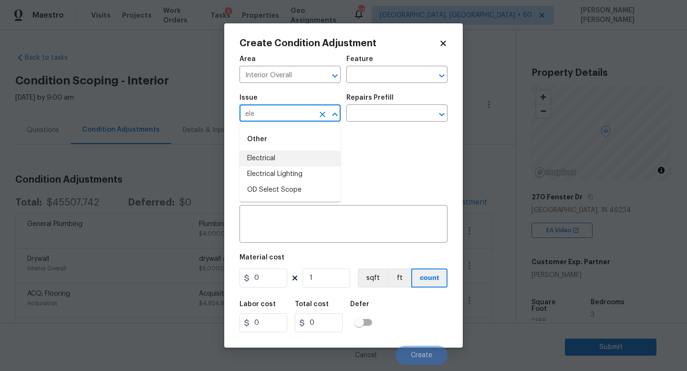
click at [268, 158] on li "Electrical" at bounding box center [290, 159] width 101 height 16
type input "Electrical"
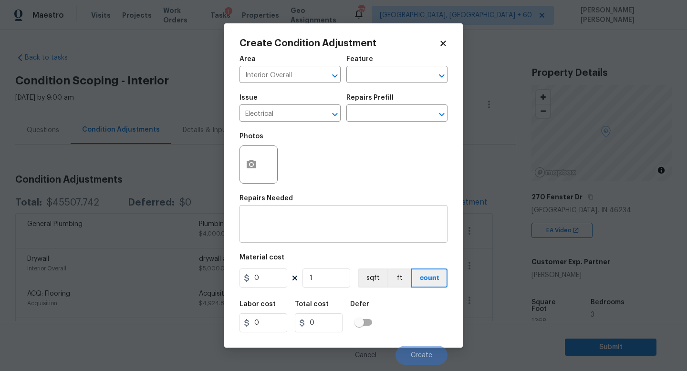
click at [275, 211] on div "x ​" at bounding box center [344, 225] width 208 height 35
paste textarea "electrical. Includes misc and panel replacement"
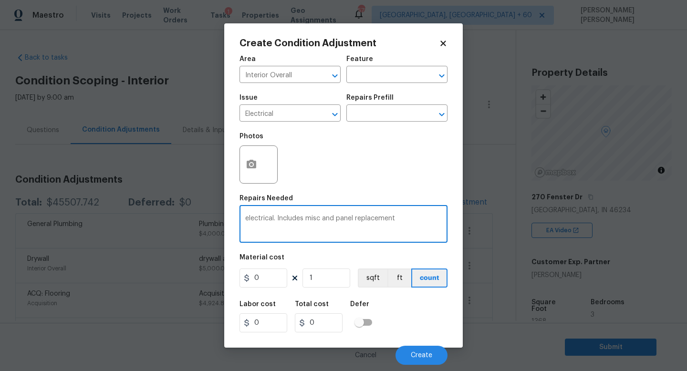
type textarea "electrical. Includes misc and panel replacement"
drag, startPoint x: 261, startPoint y: 277, endPoint x: 209, endPoint y: 269, distance: 52.6
click at [242, 277] on input "0" at bounding box center [264, 278] width 48 height 19
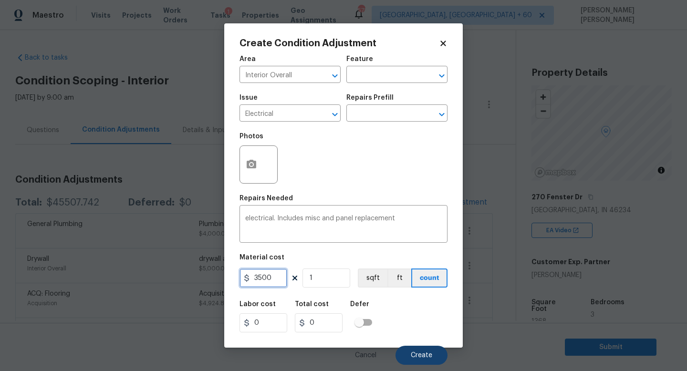
type input "3500"
click at [417, 354] on span "Create" at bounding box center [421, 355] width 21 height 7
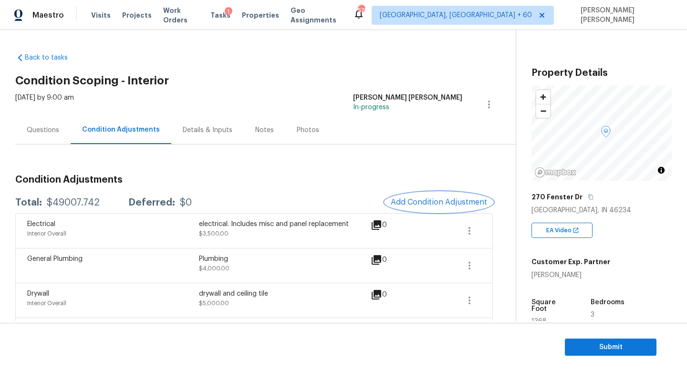
click at [419, 200] on span "Add Condition Adjustment" at bounding box center [439, 202] width 96 height 9
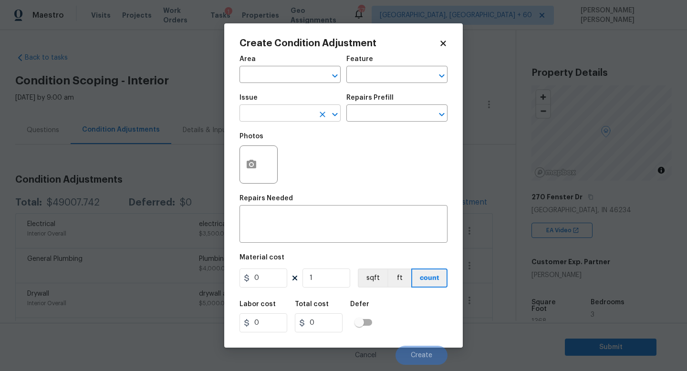
click at [278, 118] on input "text" at bounding box center [277, 114] width 74 height 15
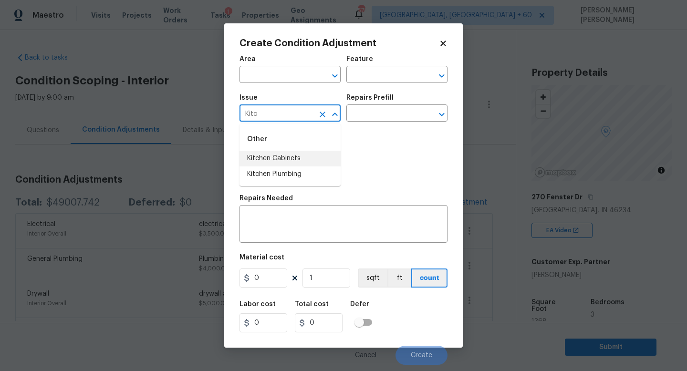
click at [277, 160] on li "Kitchen Cabinets" at bounding box center [290, 159] width 101 height 16
type input "Kitchen Cabinets"
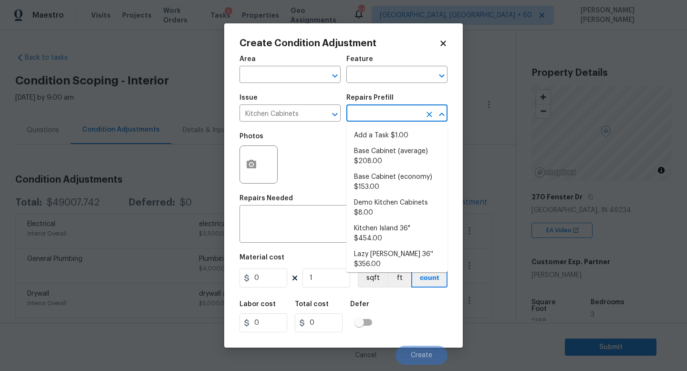
click at [373, 118] on input "text" at bounding box center [383, 114] width 74 height 15
click at [286, 241] on div "x ​" at bounding box center [344, 225] width 208 height 35
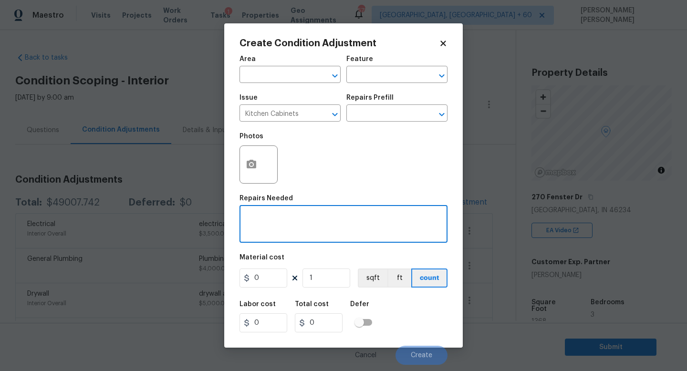
paste textarea "Rebuild and repaint kitchen cabinets"
type textarea "Rebuild and repaint kitchen cabinets"
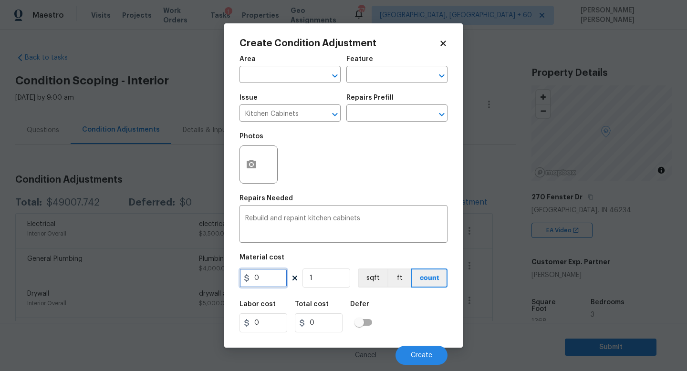
click at [272, 278] on input "0" at bounding box center [264, 278] width 48 height 19
type input "3500"
click at [418, 316] on div "Labor cost 0 Total cost 3500 Defer" at bounding box center [344, 316] width 208 height 43
click at [413, 351] on button "Create" at bounding box center [422, 355] width 52 height 19
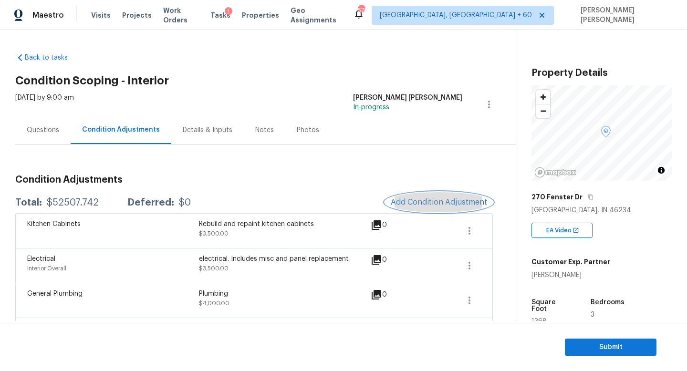
click at [412, 201] on span "Add Condition Adjustment" at bounding box center [439, 202] width 96 height 9
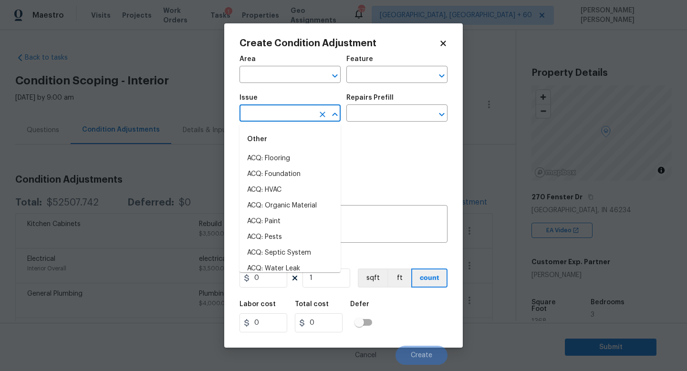
click at [293, 118] on input "text" at bounding box center [277, 114] width 74 height 15
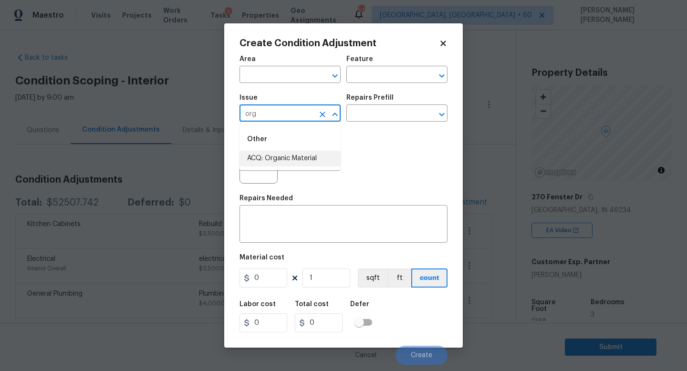
click at [303, 156] on li "ACQ: Organic Material" at bounding box center [290, 159] width 101 height 16
type input "ACQ: Organic Material"
click at [302, 213] on div "x ​" at bounding box center [344, 225] width 208 height 35
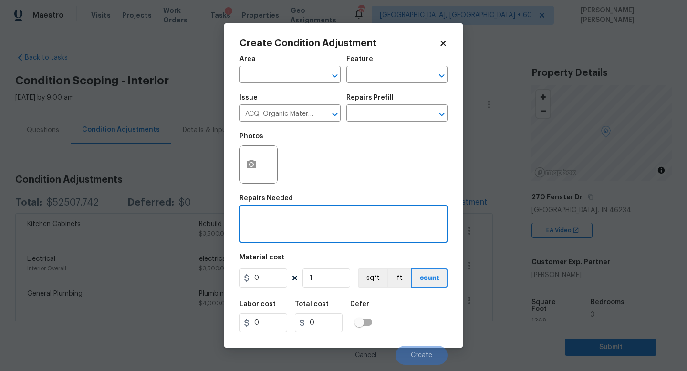
paste textarea "organic growth and sewage mitigation"
type textarea "organic growth and sewage mitigation"
click at [271, 280] on input "0" at bounding box center [264, 278] width 48 height 19
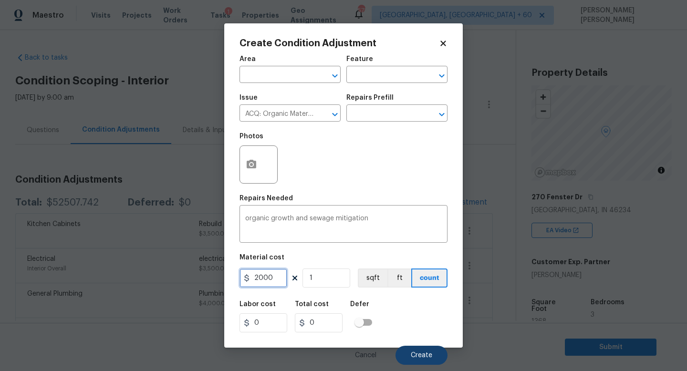
type input "2000"
click at [426, 358] on span "Create" at bounding box center [421, 355] width 21 height 7
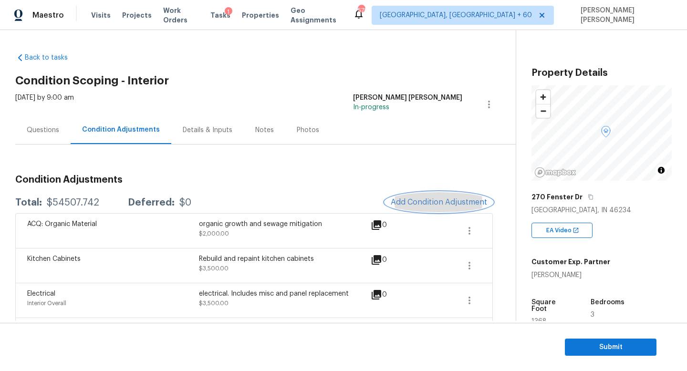
click at [447, 205] on span "Add Condition Adjustment" at bounding box center [439, 202] width 96 height 9
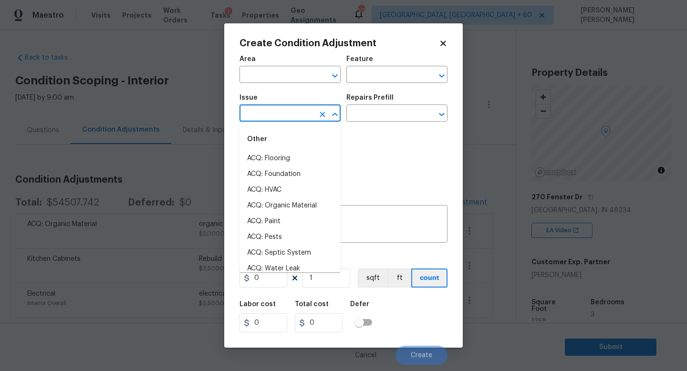
click at [280, 116] on input "text" at bounding box center [277, 114] width 74 height 15
click at [283, 178] on li "Demo Interior" at bounding box center [290, 175] width 101 height 16
type input "Demo Interior"
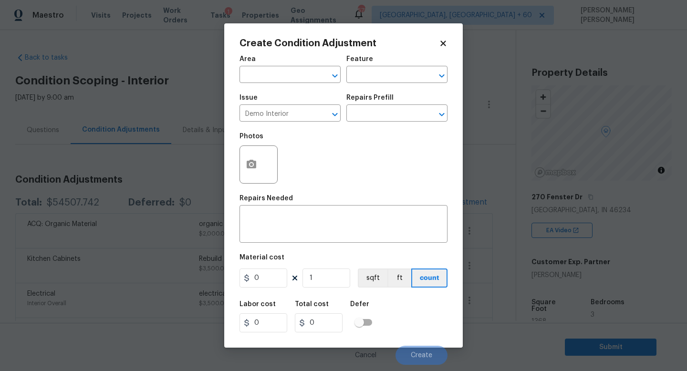
click at [283, 178] on div "Photos" at bounding box center [344, 158] width 208 height 62
click at [321, 112] on icon "Clear" at bounding box center [323, 115] width 10 height 10
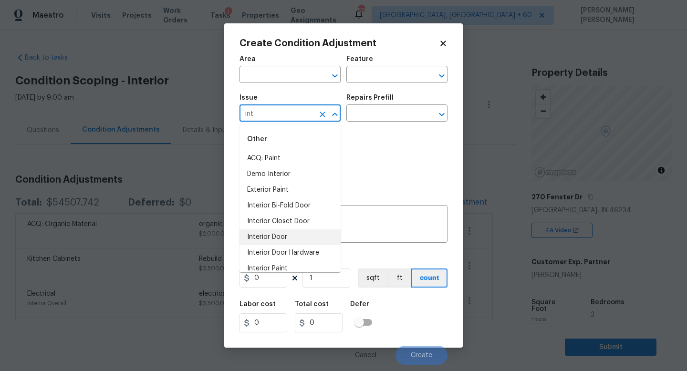
click at [284, 236] on li "Interior Door" at bounding box center [290, 237] width 101 height 16
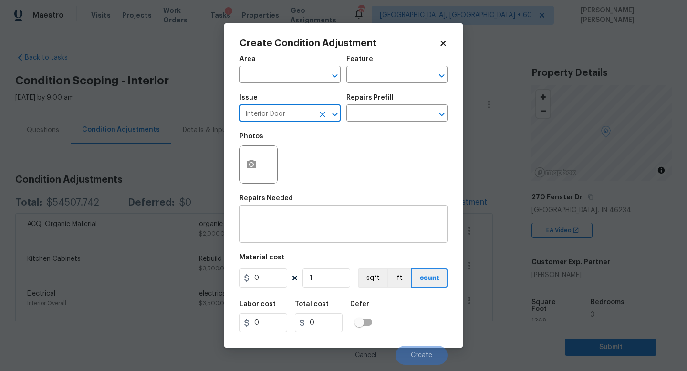
type input "Interior Door"
click at [309, 235] on textarea at bounding box center [343, 225] width 197 height 20
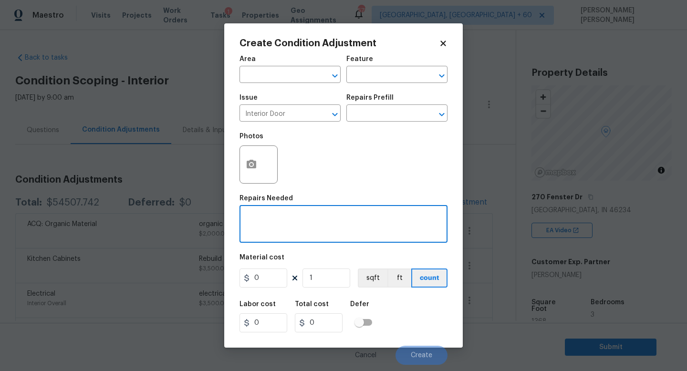
paste textarea "interior doors and trim"
type textarea "interior doors and trim"
click at [261, 280] on input "0" at bounding box center [264, 278] width 48 height 19
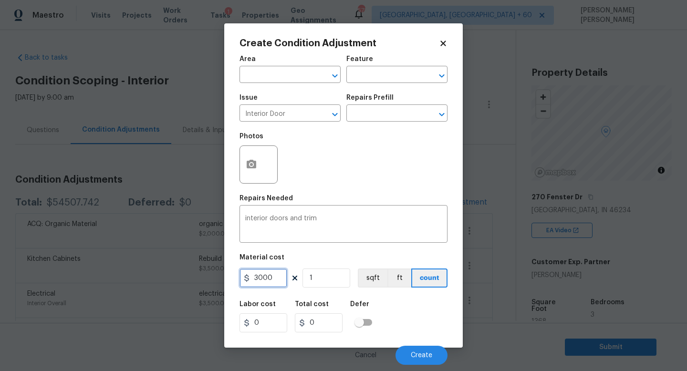
type input "3000"
click at [405, 328] on div "Labor cost 0 Total cost 3000 Defer" at bounding box center [344, 316] width 208 height 43
click at [417, 358] on span "Create" at bounding box center [421, 355] width 21 height 7
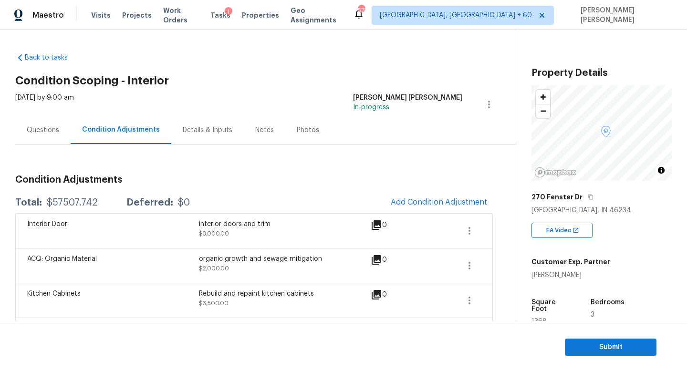
click at [83, 204] on div "$57507.742" at bounding box center [72, 203] width 51 height 10
copy div "$57507.742"
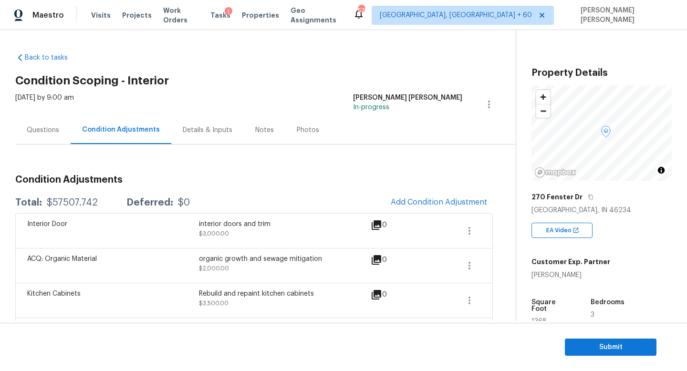
click at [71, 198] on div "$57507.742" at bounding box center [72, 203] width 51 height 10
copy div "$57507.742"
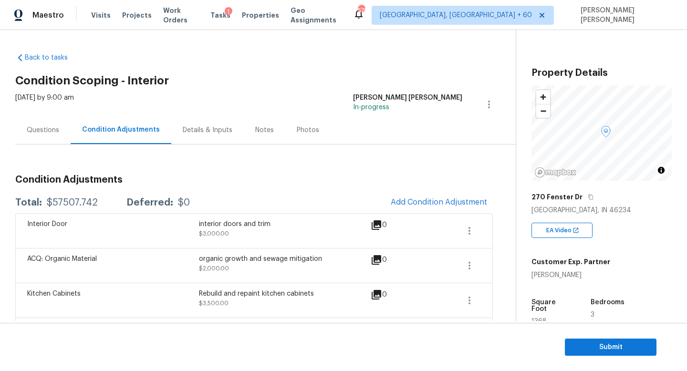
click at [48, 127] on div "Questions" at bounding box center [43, 130] width 32 height 10
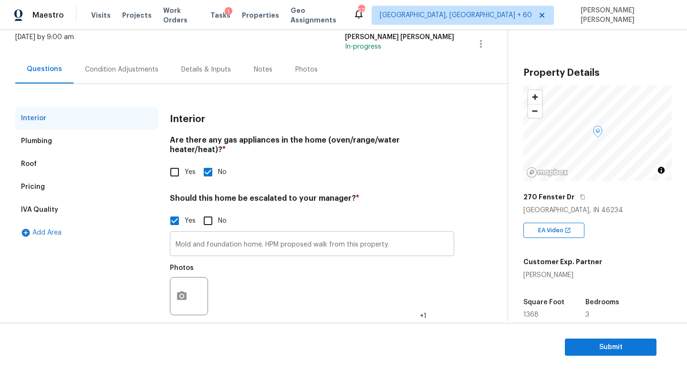
scroll to position [65, 0]
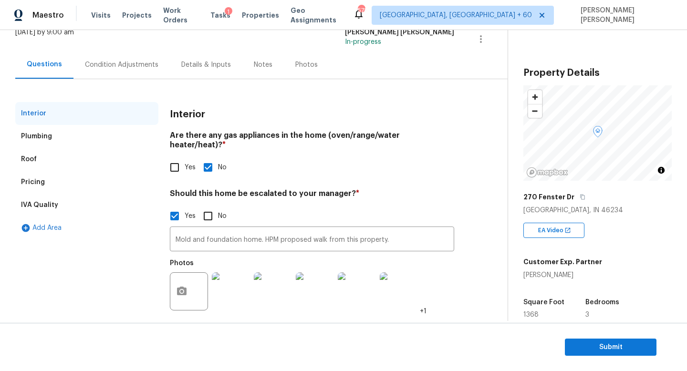
click at [142, 57] on div "Condition Adjustments" at bounding box center [121, 65] width 96 height 28
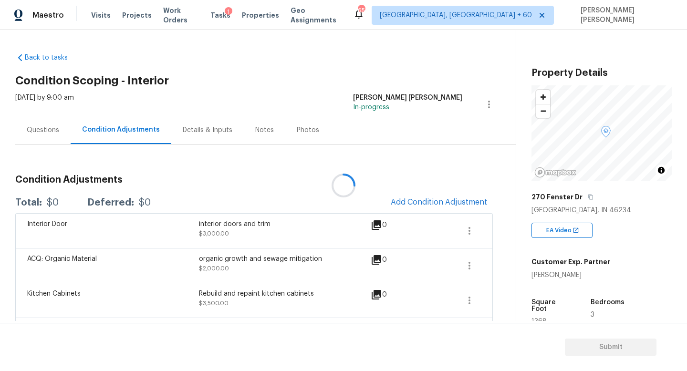
click at [42, 130] on div at bounding box center [343, 185] width 687 height 371
click at [263, 107] on div at bounding box center [343, 185] width 687 height 371
click at [42, 137] on div at bounding box center [343, 185] width 687 height 371
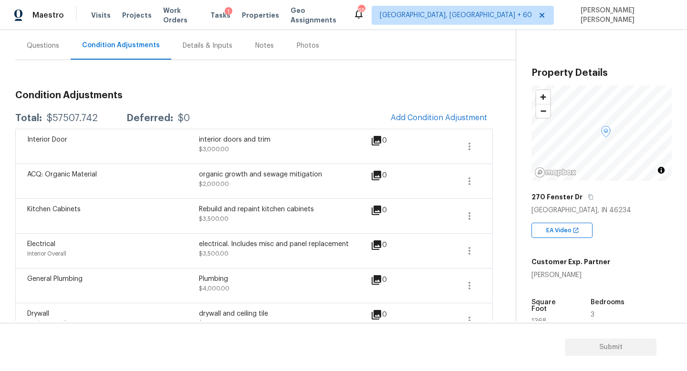
scroll to position [86, 0]
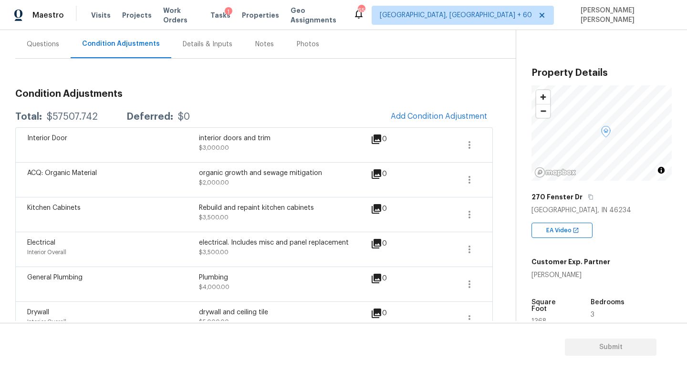
click at [26, 33] on div "Questions" at bounding box center [42, 44] width 55 height 28
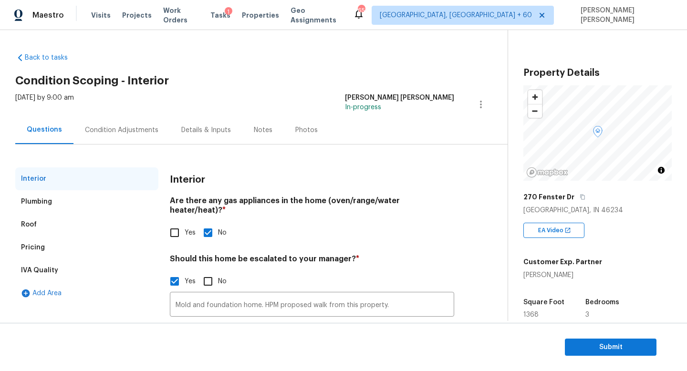
scroll to position [0, 0]
click at [617, 342] on span "Submit" at bounding box center [611, 348] width 76 height 12
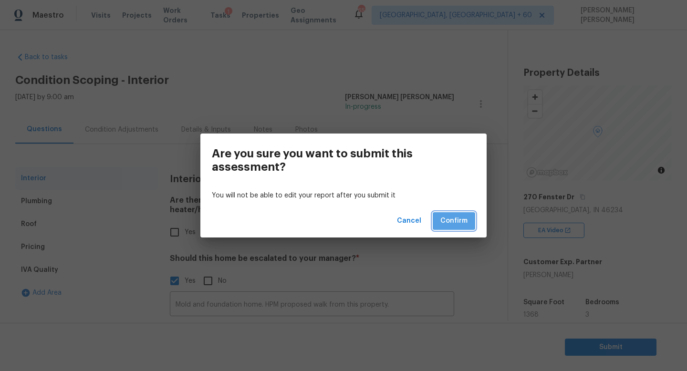
click at [454, 217] on span "Confirm" at bounding box center [453, 221] width 27 height 12
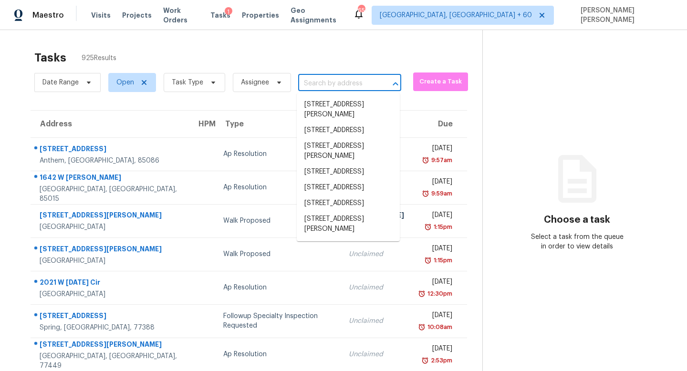
click at [324, 86] on input "text" at bounding box center [336, 83] width 76 height 15
paste input "[STREET_ADDRESS][PERSON_NAME]"
type input "[STREET_ADDRESS][PERSON_NAME]"
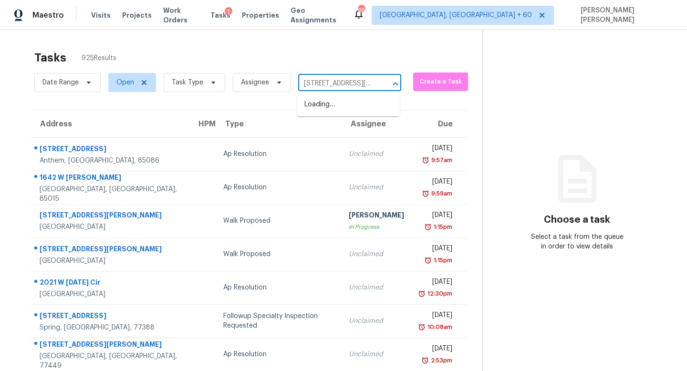
scroll to position [0, 41]
click at [348, 111] on li "[STREET_ADDRESS][PERSON_NAME]" at bounding box center [348, 110] width 103 height 26
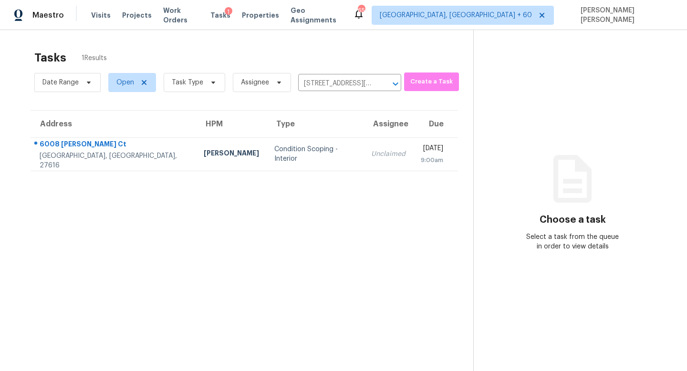
click at [364, 148] on td "Unclaimed" at bounding box center [389, 153] width 50 height 33
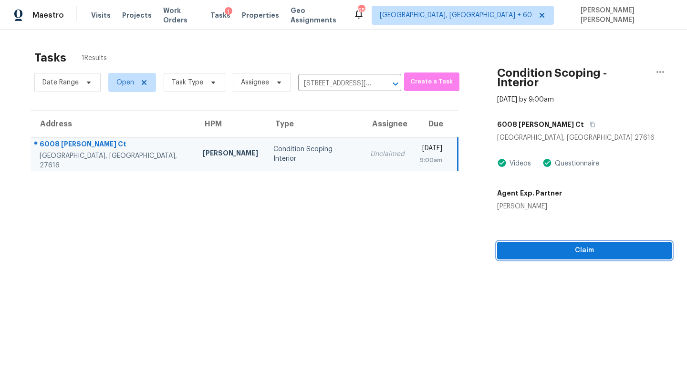
click at [590, 238] on div "Condition Scoping - Interior [DATE] by 9:00am [STREET_ADDRESS][PERSON_NAME] Vid…" at bounding box center [573, 144] width 198 height 229
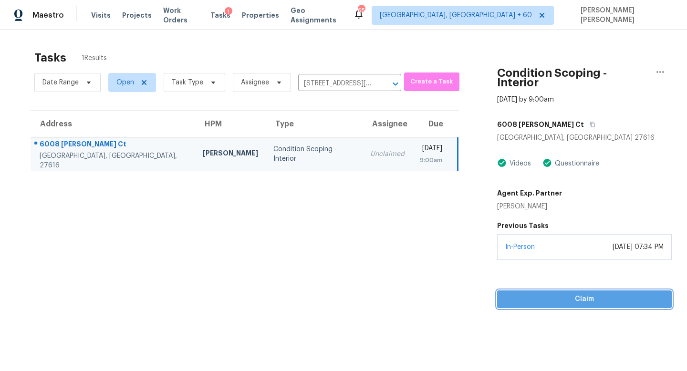
click at [569, 293] on span "Claim" at bounding box center [584, 299] width 159 height 12
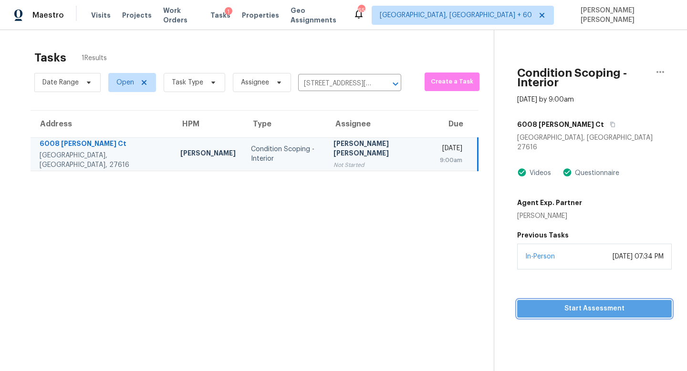
click at [525, 300] on button "Start Assessment" at bounding box center [594, 309] width 155 height 18
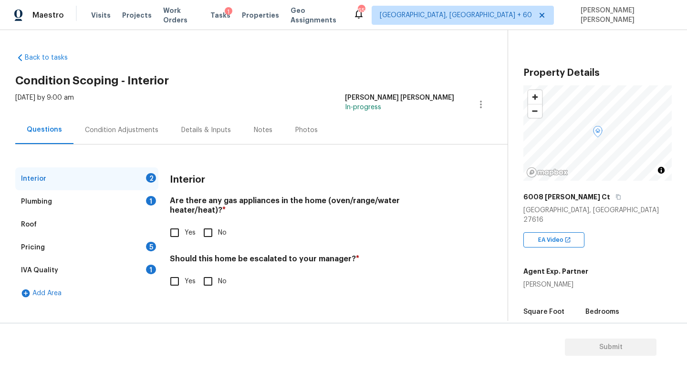
click at [170, 224] on input "Yes" at bounding box center [175, 233] width 20 height 20
checkbox input "true"
click at [172, 276] on input "Yes" at bounding box center [175, 281] width 20 height 20
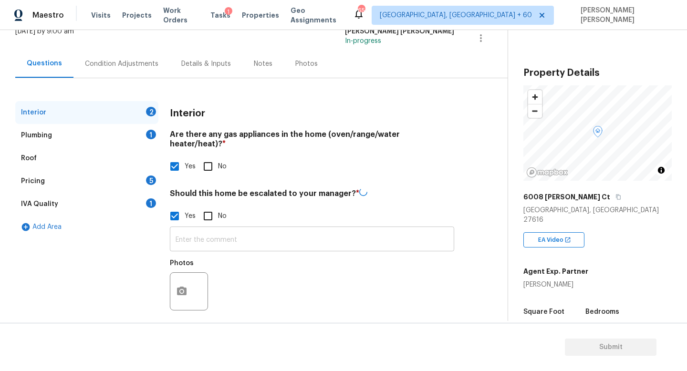
scroll to position [65, 0]
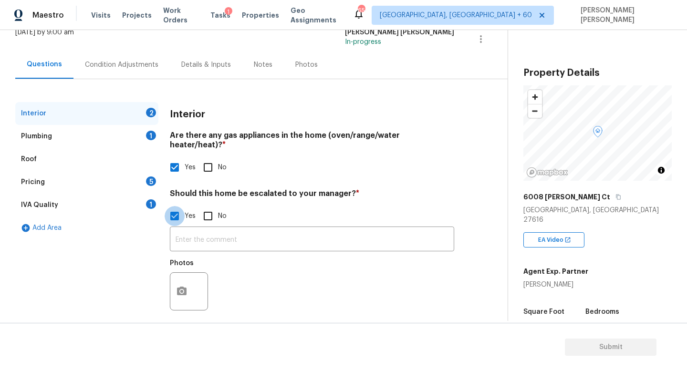
click at [182, 206] on input "Yes" at bounding box center [175, 216] width 20 height 20
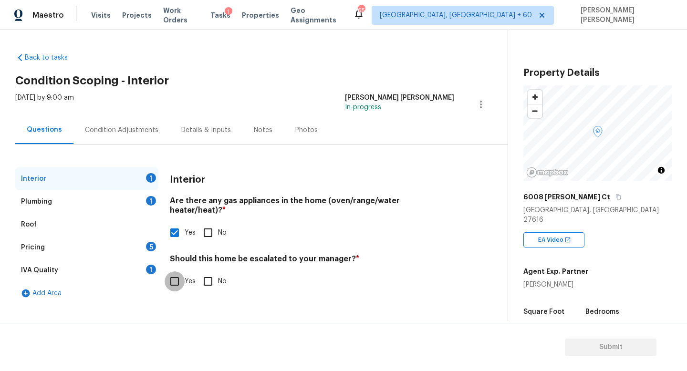
click at [174, 271] on input "Yes" at bounding box center [175, 281] width 20 height 20
checkbox input "true"
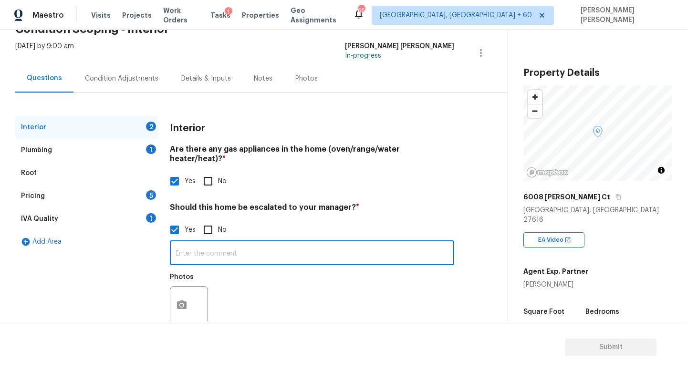
click at [212, 253] on input "text" at bounding box center [312, 254] width 284 height 22
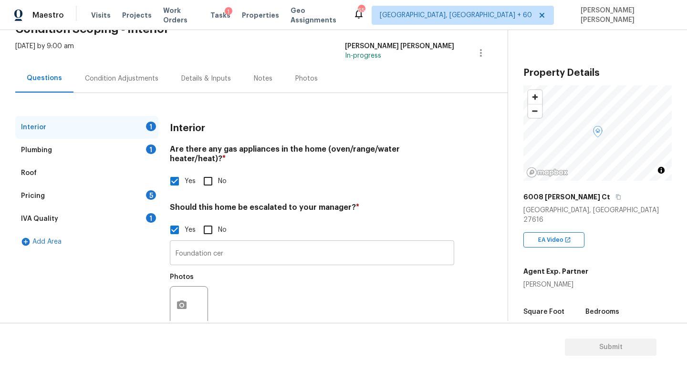
click at [281, 243] on input "Foundation cer" at bounding box center [312, 254] width 284 height 22
click at [427, 96] on div "Interior 1 Plumbing 1 Roof Pricing 5 IVA Quality 1 Add Area Interior Are there …" at bounding box center [249, 218] width 469 height 250
click at [353, 40] on div "Back to tasks Condition Scoping - Interior [DATE] by 9:00 am [PERSON_NAME] [PER…" at bounding box center [261, 169] width 492 height 351
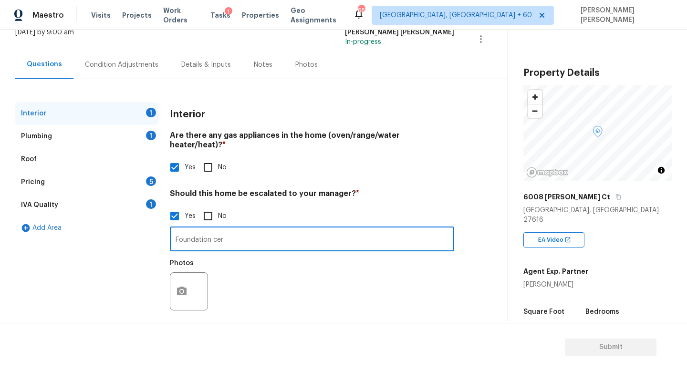
click at [245, 238] on input "Foundation cer" at bounding box center [312, 240] width 284 height 22
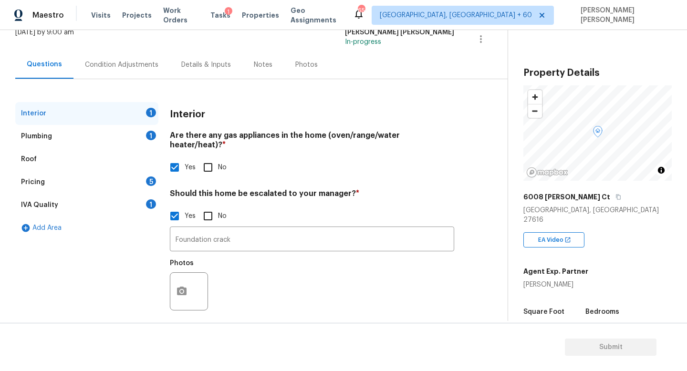
click at [365, 39] on div "[DATE] by 9:00 am [PERSON_NAME] [PERSON_NAME] In-progress" at bounding box center [261, 39] width 492 height 23
click at [580, 193] on div "6008 [PERSON_NAME] Ct" at bounding box center [597, 196] width 148 height 17
click at [615, 195] on icon "button" at bounding box center [618, 197] width 6 height 6
click at [184, 286] on icon "button" at bounding box center [181, 291] width 11 height 11
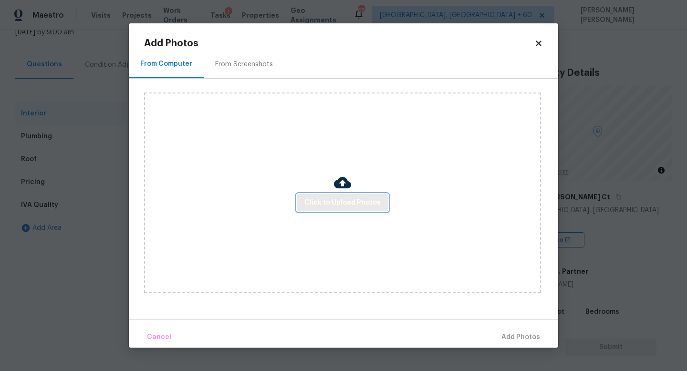
click at [379, 204] on button "Click to Upload Photos" at bounding box center [343, 203] width 92 height 18
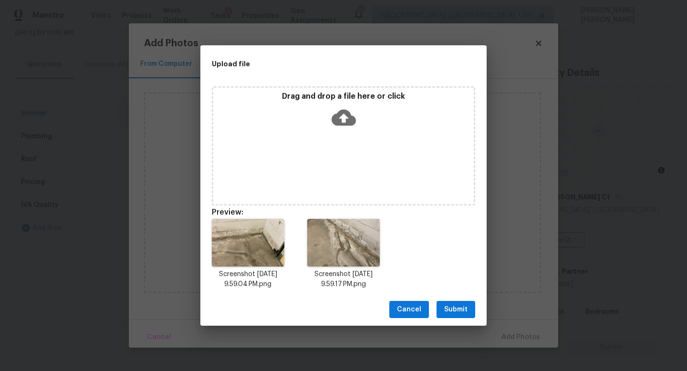
click at [456, 304] on span "Submit" at bounding box center [455, 310] width 23 height 12
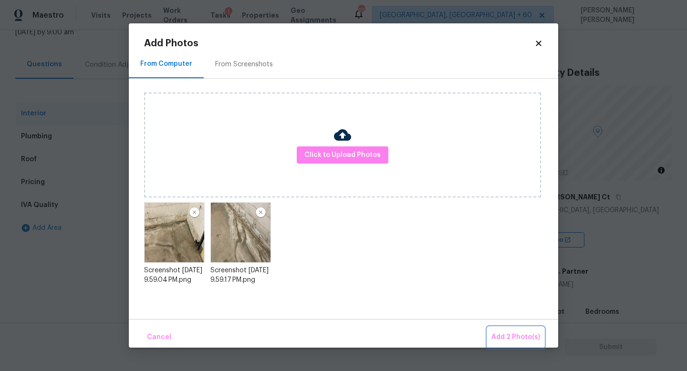
click at [525, 338] on span "Add 2 Photo(s)" at bounding box center [515, 338] width 49 height 12
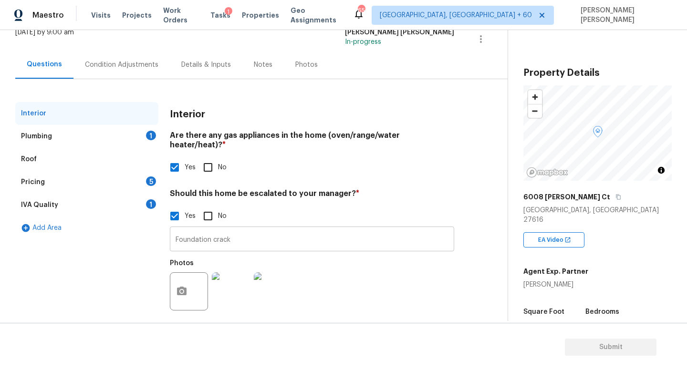
click at [268, 230] on input "Foundation crack" at bounding box center [312, 240] width 284 height 22
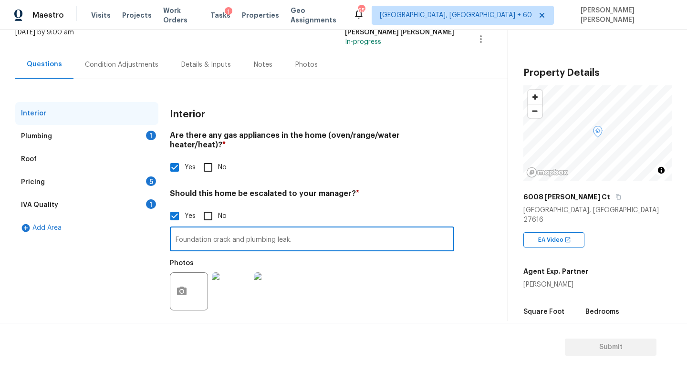
type input "Foundation crack and plumbing leak."
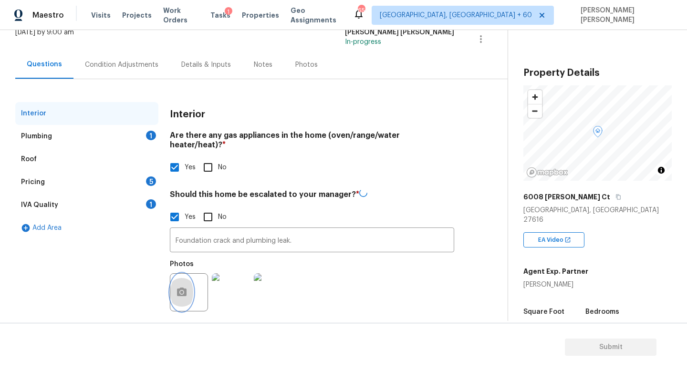
click at [171, 284] on button "button" at bounding box center [181, 292] width 23 height 37
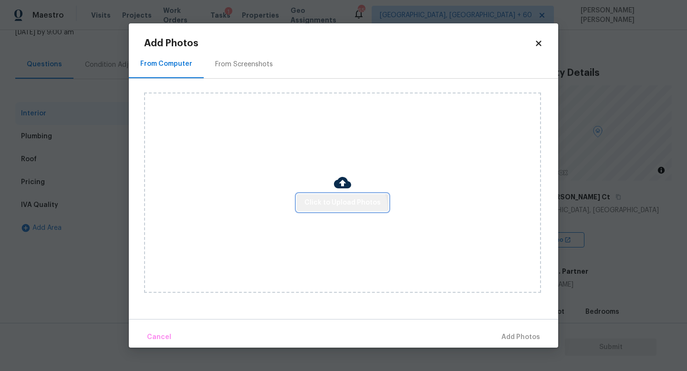
click at [338, 211] on button "Click to Upload Photos" at bounding box center [343, 203] width 92 height 18
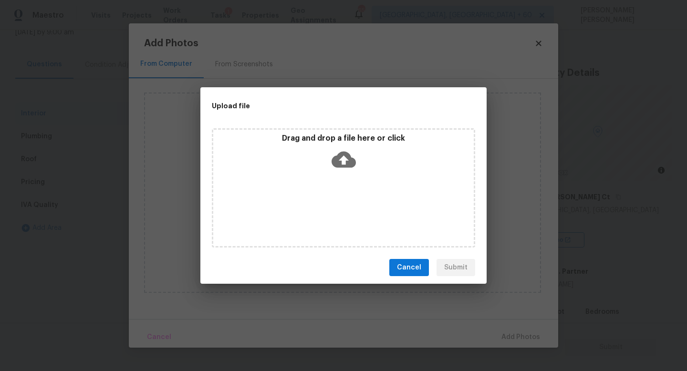
click at [136, 193] on div "Upload file Drag and drop a file here or click Cancel Submit" at bounding box center [343, 185] width 687 height 371
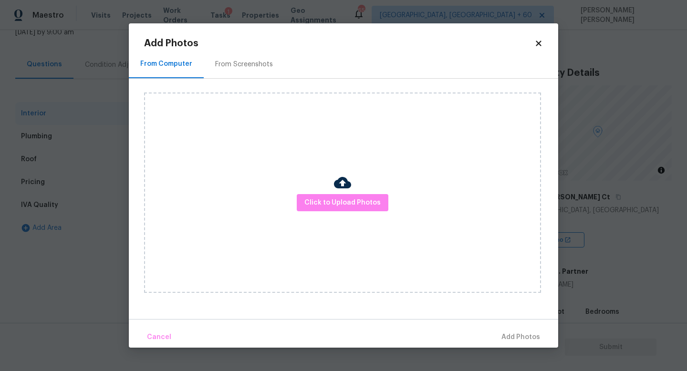
click at [74, 197] on body "Maestro Visits Projects Work Orders Tasks 1 Properties Geo Assignments 650 [GEO…" at bounding box center [343, 185] width 687 height 371
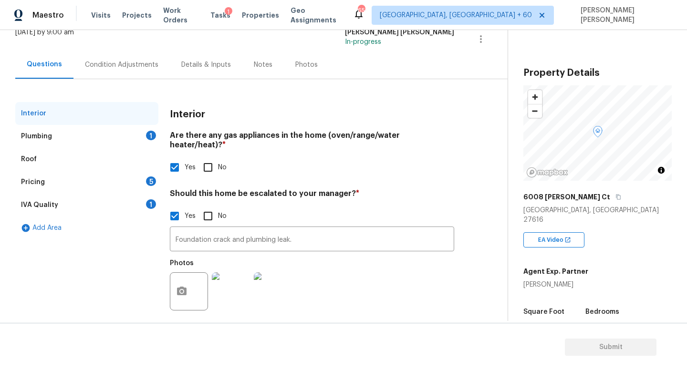
click at [130, 133] on div "Plumbing 1" at bounding box center [86, 136] width 143 height 23
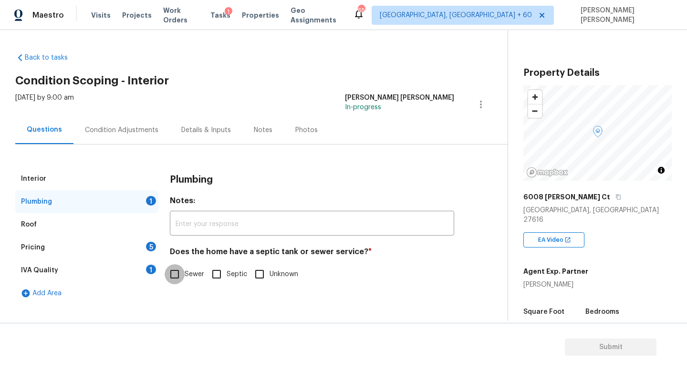
click at [182, 270] on input "Sewer" at bounding box center [175, 274] width 20 height 20
checkbox input "true"
click at [100, 247] on div "Pricing 5" at bounding box center [86, 247] width 143 height 23
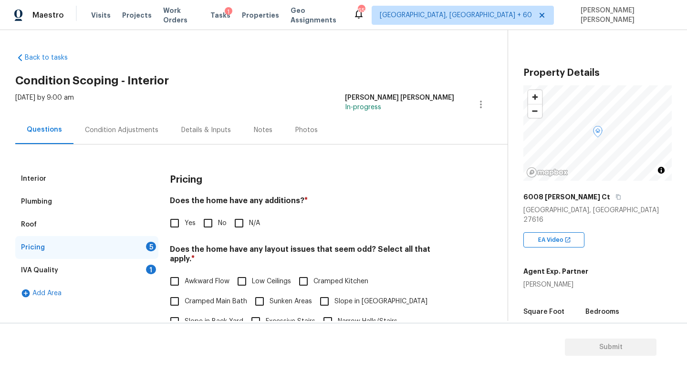
click at [210, 229] on input "No" at bounding box center [208, 223] width 20 height 20
checkbox input "true"
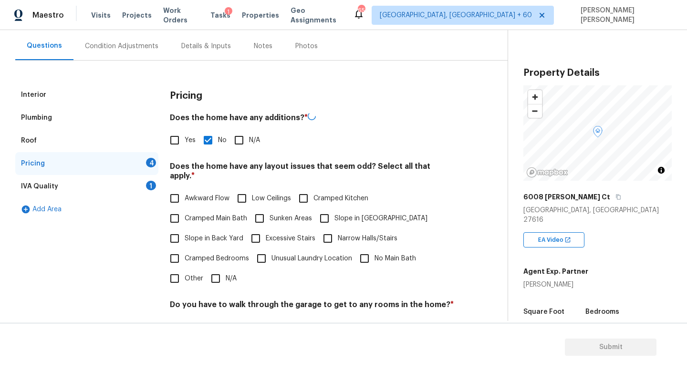
scroll to position [99, 0]
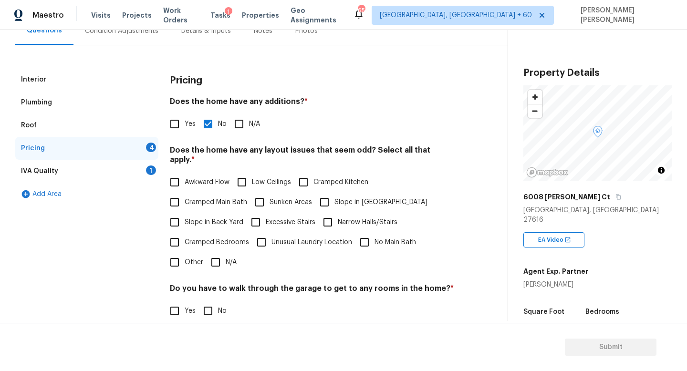
click at [342, 198] on span "Slope in [GEOGRAPHIC_DATA]" at bounding box center [380, 203] width 93 height 10
click at [334, 193] on input "Slope in [GEOGRAPHIC_DATA]" at bounding box center [324, 202] width 20 height 20
checkbox input "true"
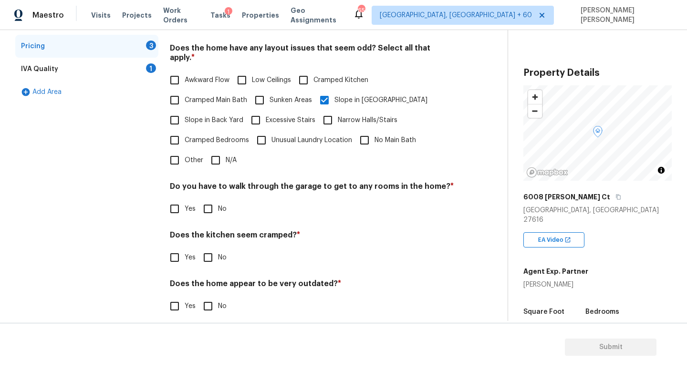
click at [214, 187] on div "Do you have to walk through the garage to get to any rooms in the home? * Yes No" at bounding box center [312, 200] width 284 height 37
click at [211, 199] on input "No" at bounding box center [208, 209] width 20 height 20
checkbox input "true"
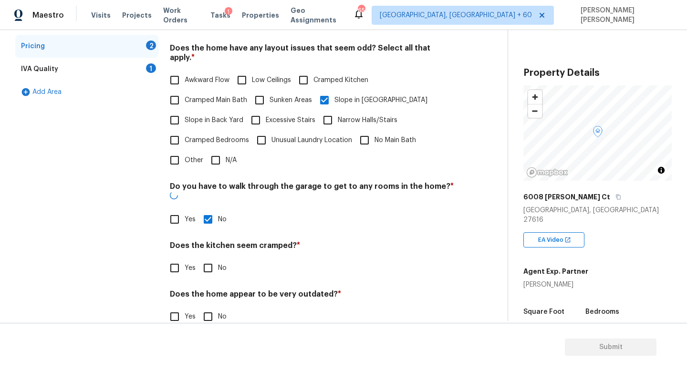
click at [208, 258] on input "No" at bounding box center [208, 268] width 20 height 20
checkbox input "true"
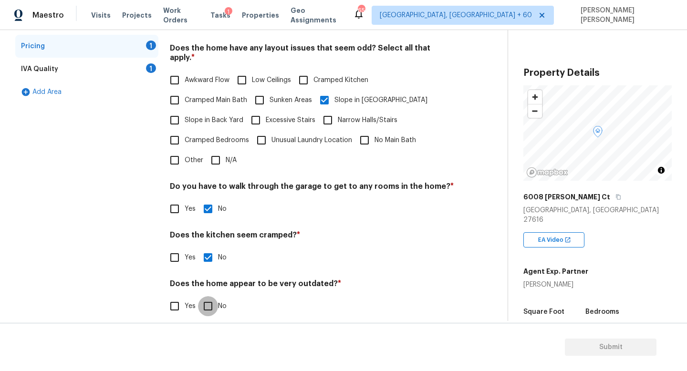
click at [207, 296] on input "No" at bounding box center [208, 306] width 20 height 20
checkbox input "true"
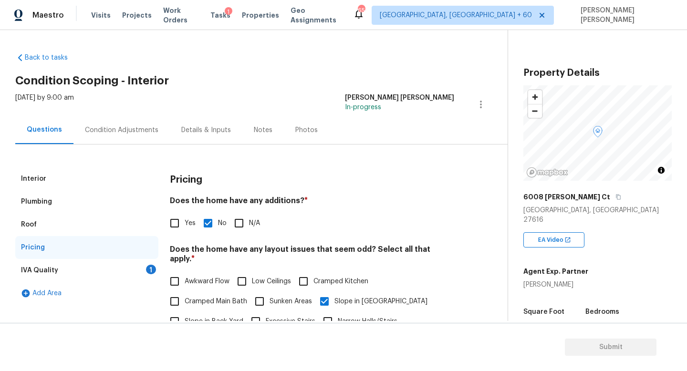
click at [139, 268] on div "IVA Quality 1" at bounding box center [86, 270] width 143 height 23
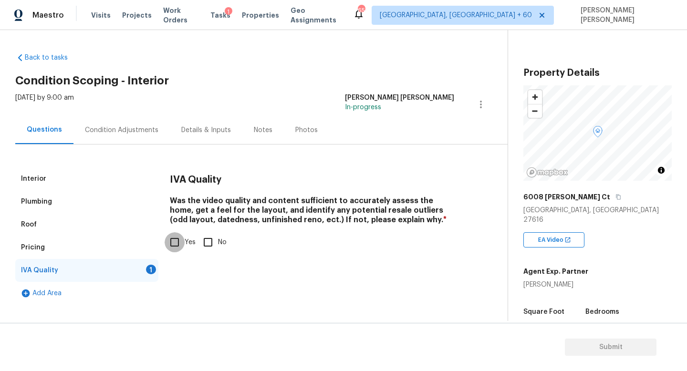
click at [181, 242] on input "Yes" at bounding box center [175, 242] width 20 height 20
checkbox input "true"
click at [119, 125] on div "Condition Adjustments" at bounding box center [121, 130] width 96 height 28
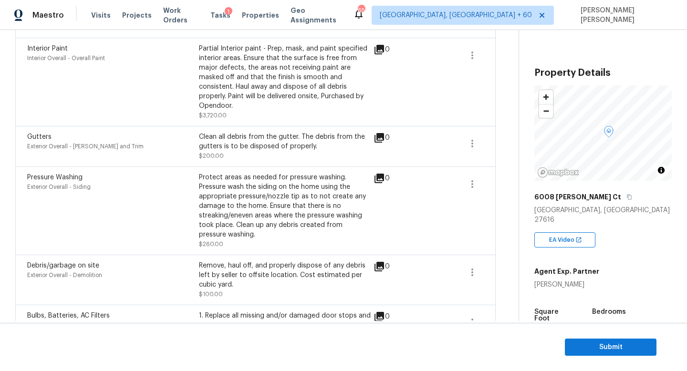
scroll to position [2668, 0]
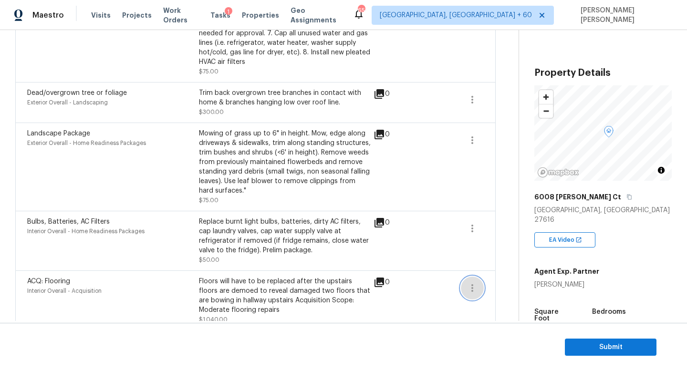
click at [476, 282] on icon "button" at bounding box center [472, 287] width 11 height 11
click at [504, 272] on div "Edit" at bounding box center [526, 274] width 74 height 10
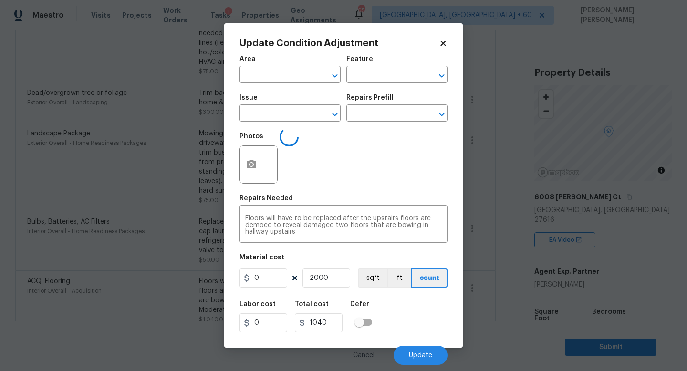
type input "Interior Overall"
type input "Acquisition"
type input "ACQ: Flooring"
type input "0.52"
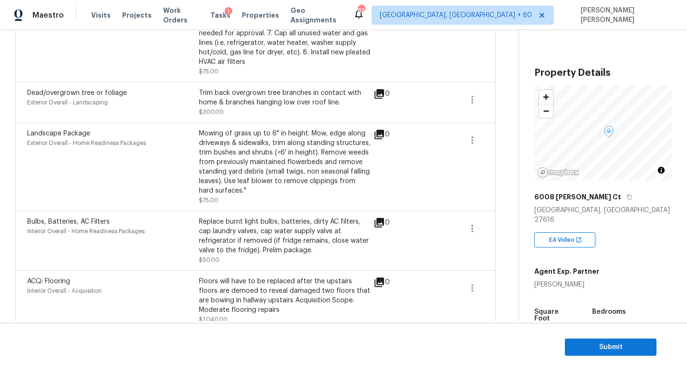
click at [492, 236] on body "Maestro Visits Projects Work Orders Tasks 1 Properties Geo Assignments 650 [GEO…" at bounding box center [343, 185] width 687 height 371
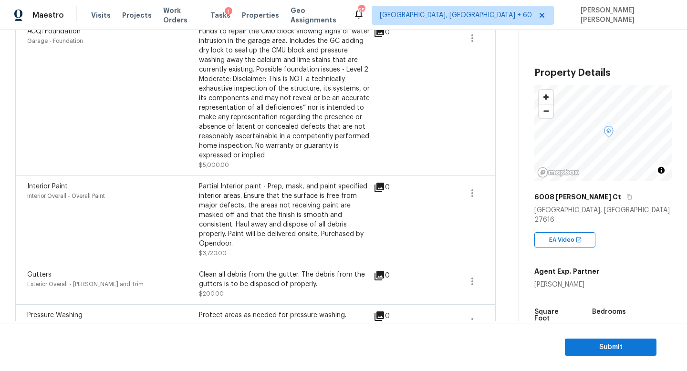
scroll to position [2095, 0]
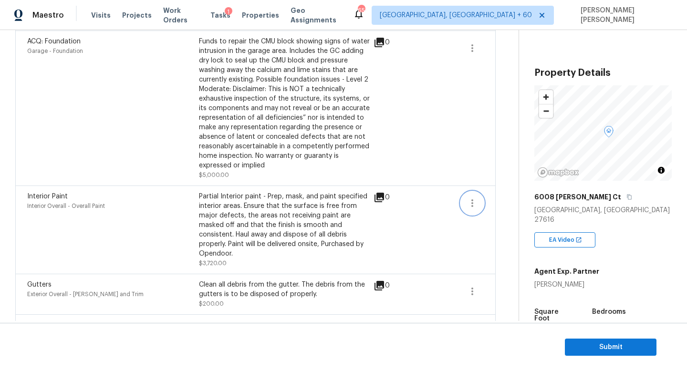
click at [467, 198] on icon "button" at bounding box center [472, 203] width 11 height 11
click at [489, 180] on link "Edit" at bounding box center [526, 187] width 81 height 14
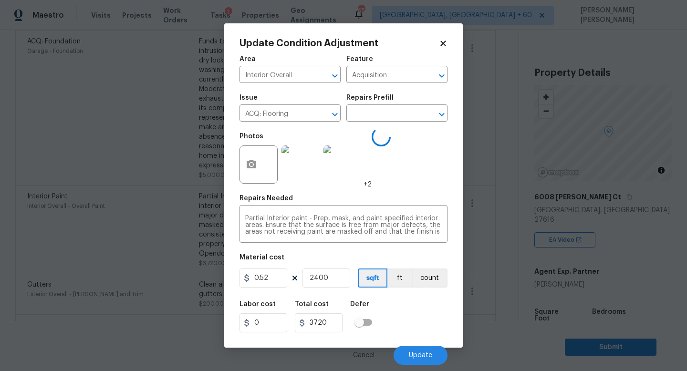
type input "Overall Paint"
type input "Interior Paint"
type input "1.55"
click at [498, 171] on body "Maestro Visits Projects Work Orders Tasks 1 Properties Geo Assignments 650 [GEO…" at bounding box center [343, 185] width 687 height 371
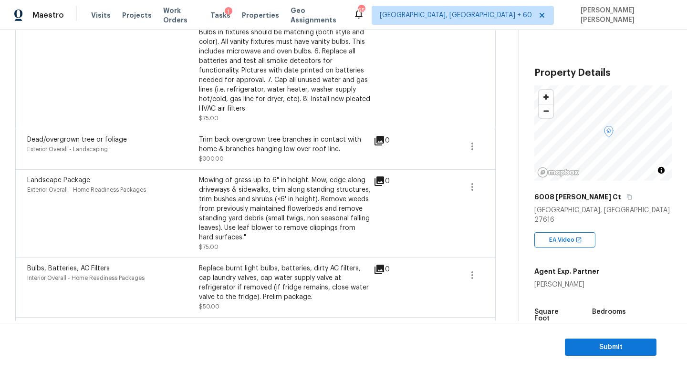
scroll to position [2668, 0]
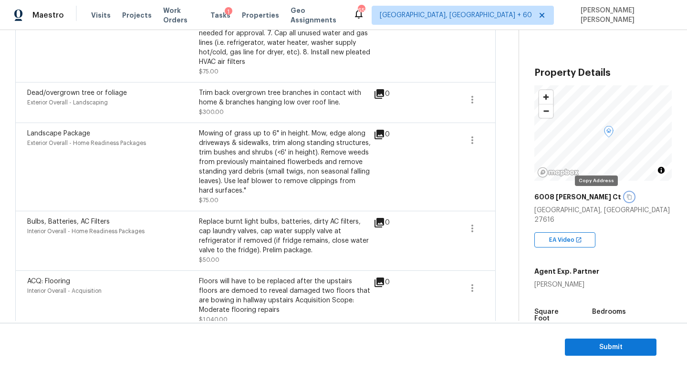
click at [626, 195] on icon "button" at bounding box center [629, 197] width 6 height 6
click at [626, 198] on icon "button" at bounding box center [629, 197] width 6 height 6
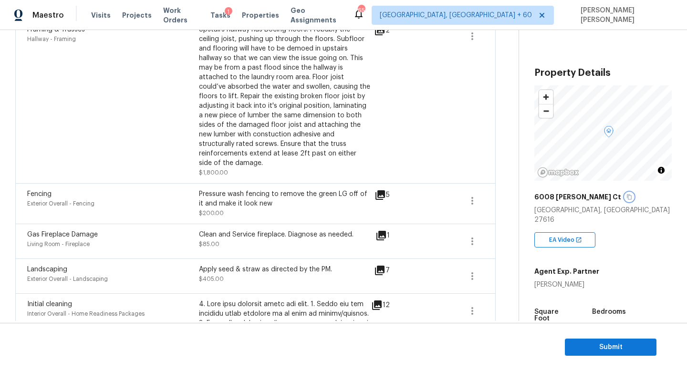
scroll to position [2, 0]
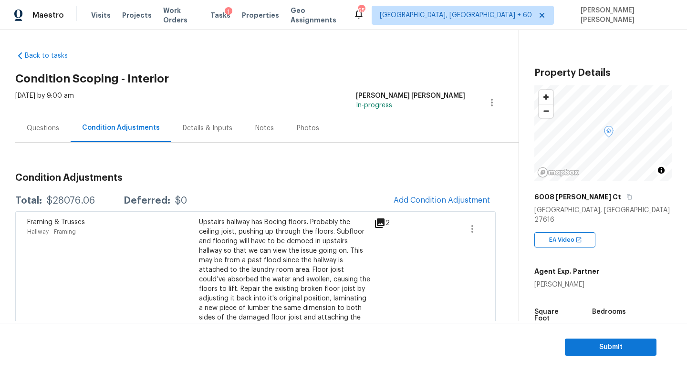
click at [44, 126] on div "Questions" at bounding box center [43, 129] width 32 height 10
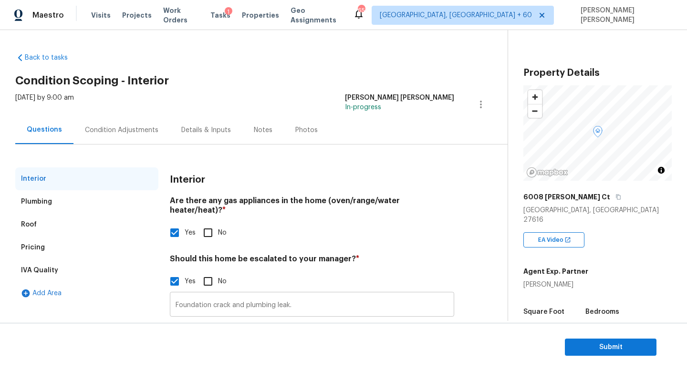
click at [299, 297] on input "Foundation crack and plumbing leak." at bounding box center [312, 305] width 284 height 22
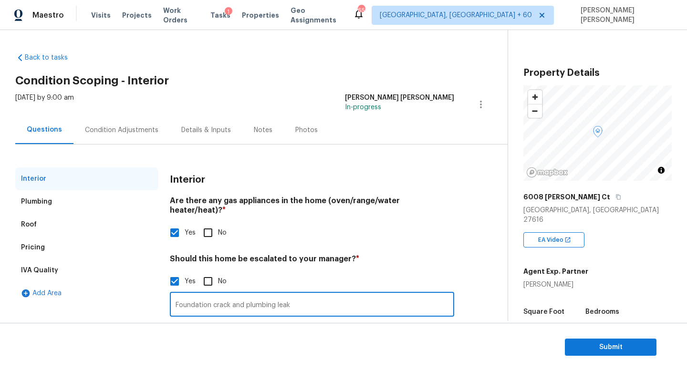
click at [297, 297] on input "Foundation crack and plumbing leak" at bounding box center [312, 305] width 284 height 22
click at [247, 296] on input "Foundation crack and plumbing leak" at bounding box center [312, 305] width 284 height 22
click at [360, 300] on input "Foundation crack and possible plumbing leak" at bounding box center [312, 305] width 284 height 22
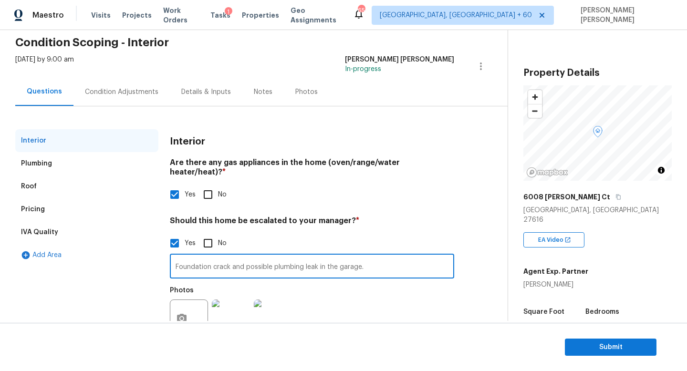
type input "Foundation crack and possible plumbing leak in the garage."
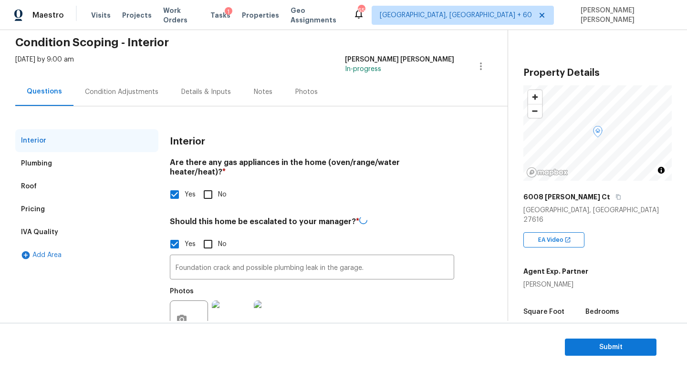
click at [381, 292] on div "Photos" at bounding box center [312, 313] width 284 height 62
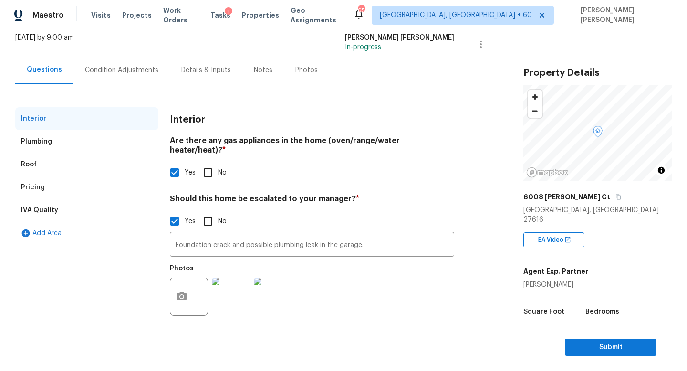
scroll to position [65, 0]
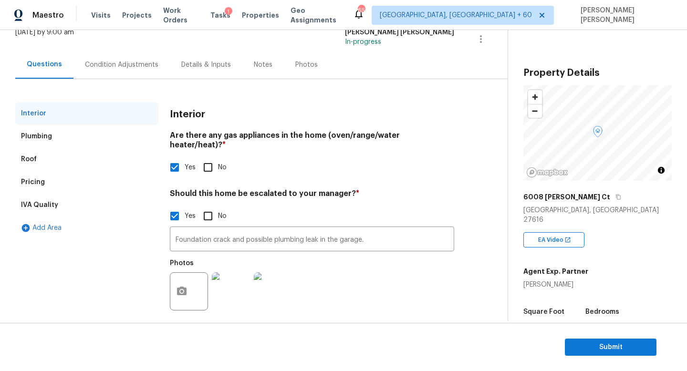
click at [122, 69] on div "Condition Adjustments" at bounding box center [121, 65] width 73 height 10
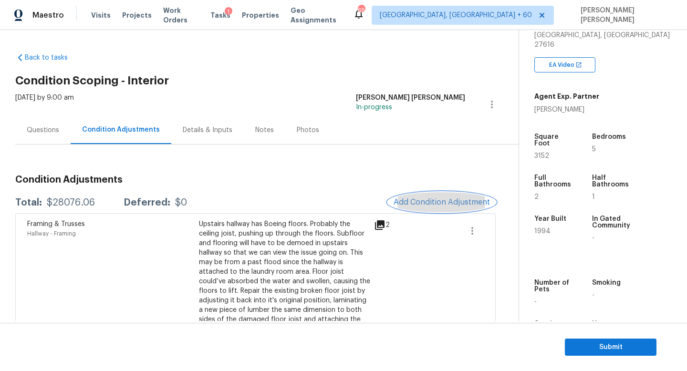
click at [447, 212] on button "Add Condition Adjustment" at bounding box center [442, 202] width 108 height 20
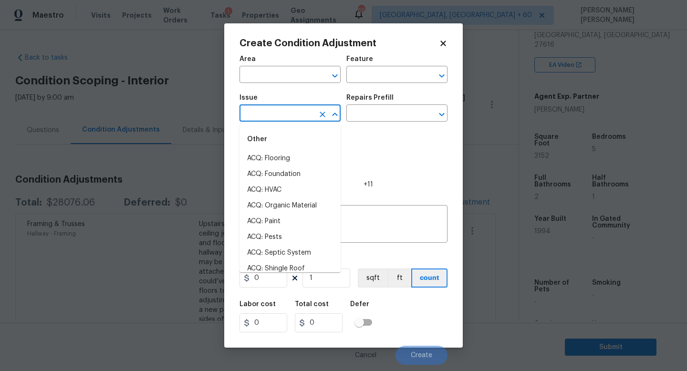
click at [290, 116] on input "text" at bounding box center [277, 114] width 74 height 15
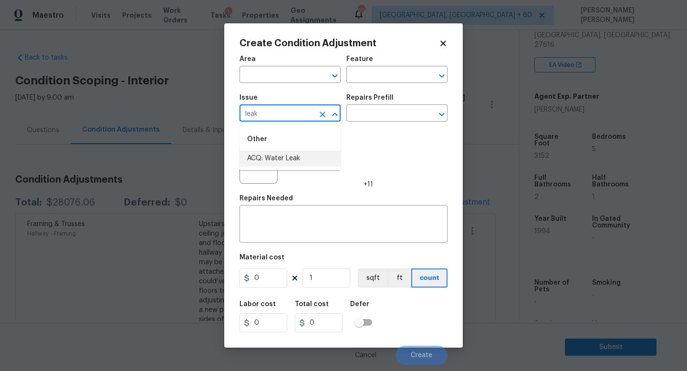
click at [297, 152] on li "ACQ: Water Leak" at bounding box center [290, 159] width 101 height 16
type input "ACQ: Water Leak"
click at [384, 100] on h5 "Repairs Prefill" at bounding box center [369, 97] width 47 height 7
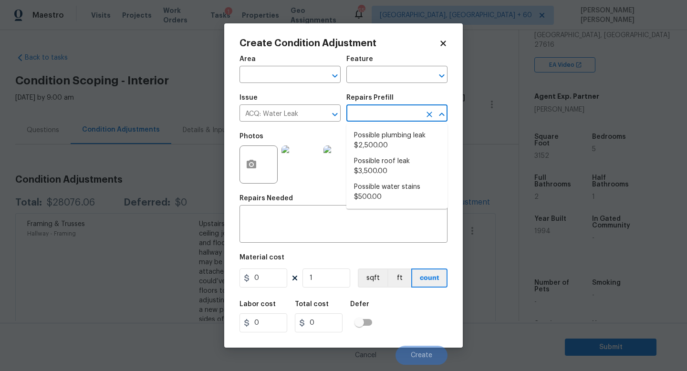
click at [380, 120] on input "text" at bounding box center [383, 114] width 74 height 15
click at [379, 149] on li "Possible plumbing leak $2,500.00" at bounding box center [396, 141] width 101 height 26
type input "Acquisition"
type textarea "Acquisition Scope: Possible plumbing leak"
type input "2500"
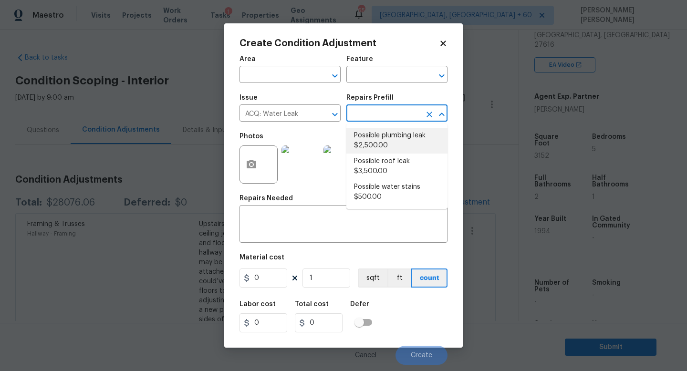
type input "2500"
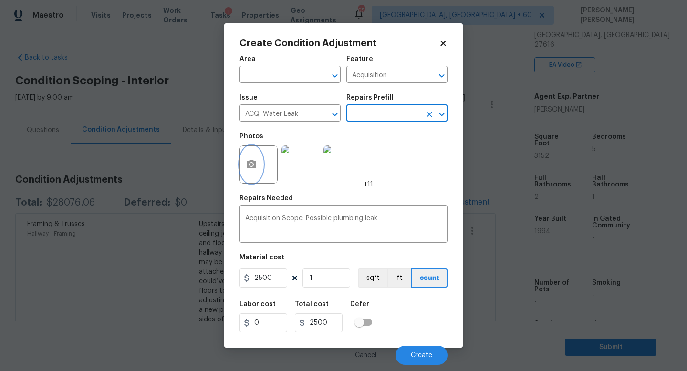
click at [252, 167] on icon "button" at bounding box center [252, 164] width 10 height 9
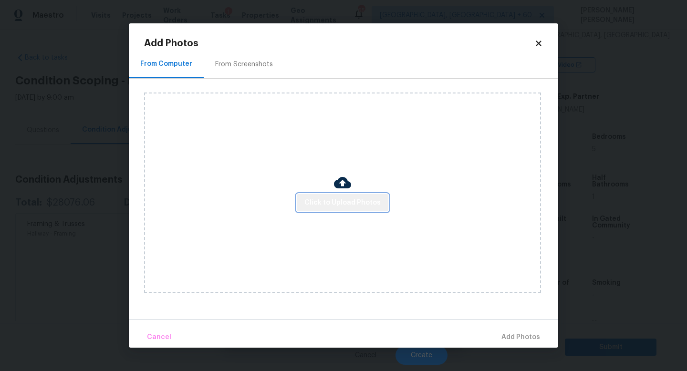
click at [351, 203] on span "Click to Upload Photos" at bounding box center [342, 203] width 76 height 12
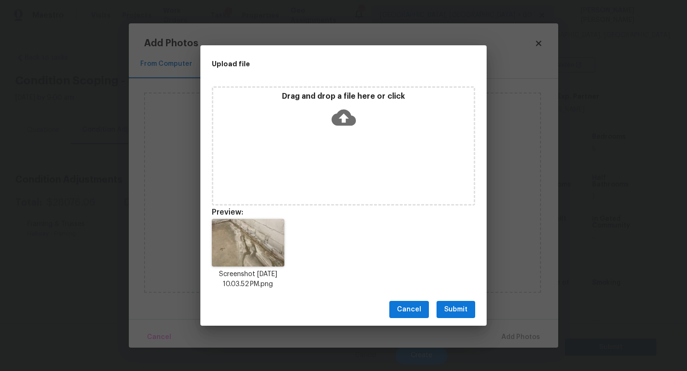
click at [459, 310] on span "Submit" at bounding box center [455, 310] width 23 height 12
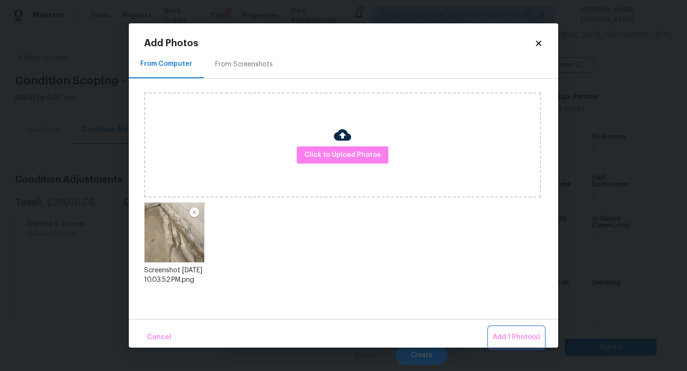
click at [512, 337] on span "Add 1 Photo(s)" at bounding box center [516, 338] width 47 height 12
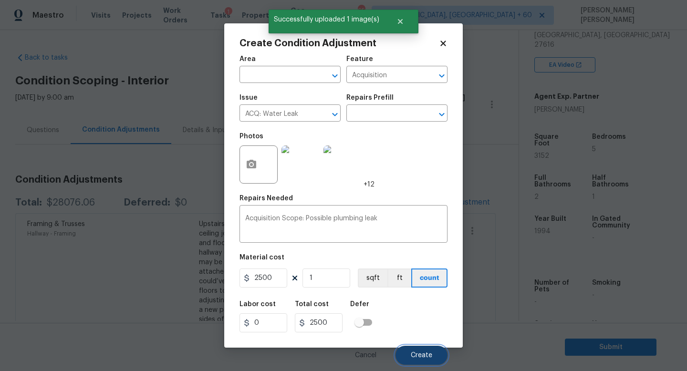
click at [415, 354] on span "Create" at bounding box center [421, 355] width 21 height 7
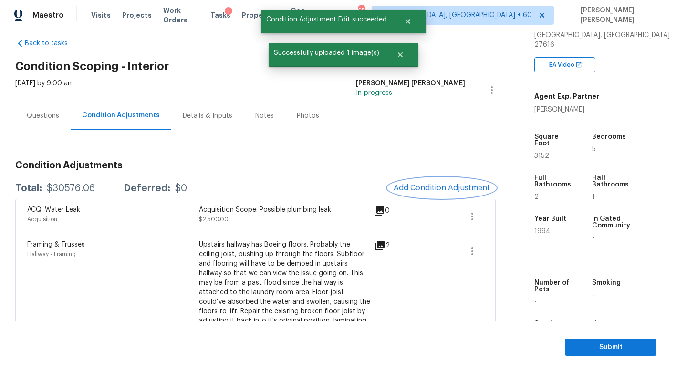
scroll to position [16, 0]
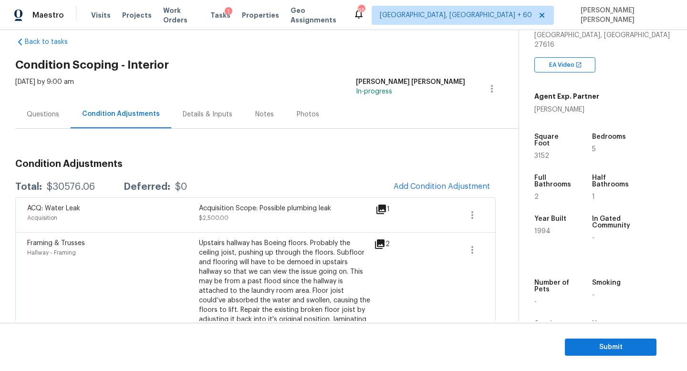
click at [65, 193] on div "Total: $30576.06 Deferred: $0 Add Condition Adjustment" at bounding box center [255, 187] width 480 height 21
copy div "$30576.06"
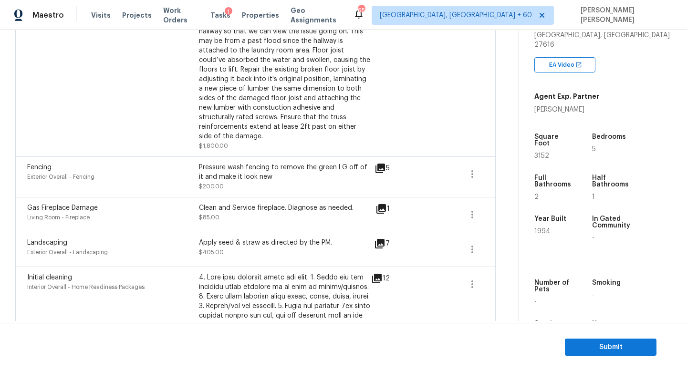
scroll to position [0, 0]
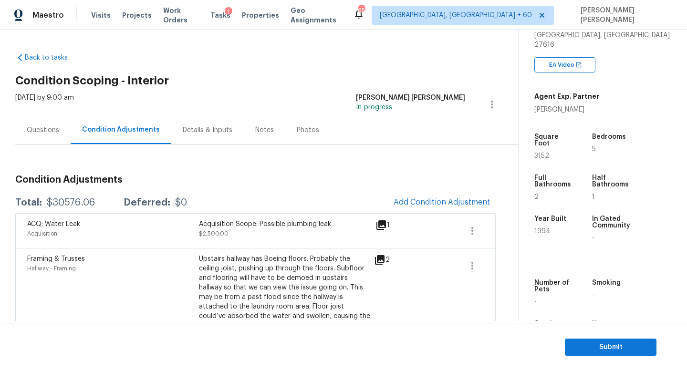
click at [35, 136] on div "Questions" at bounding box center [42, 130] width 55 height 28
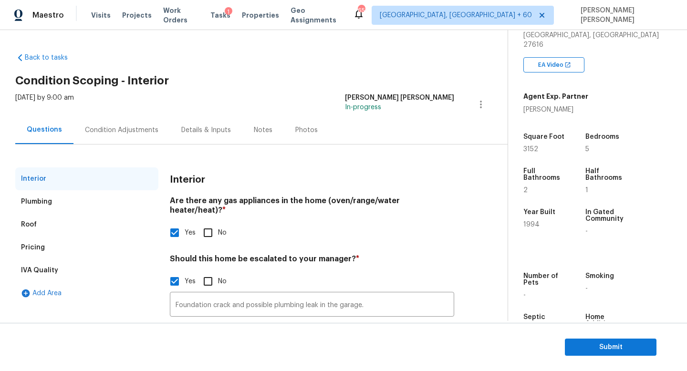
scroll to position [65, 0]
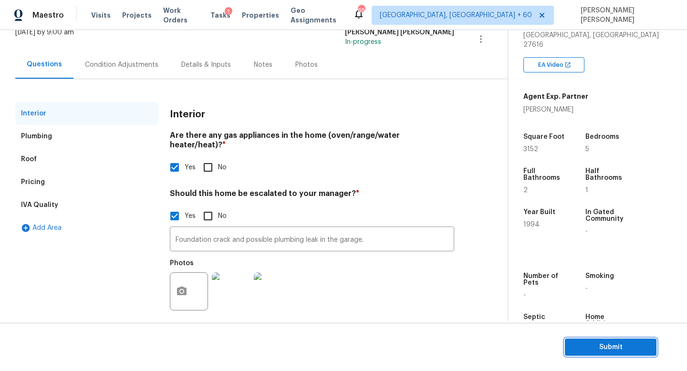
click at [598, 351] on span "Submit" at bounding box center [611, 348] width 76 height 12
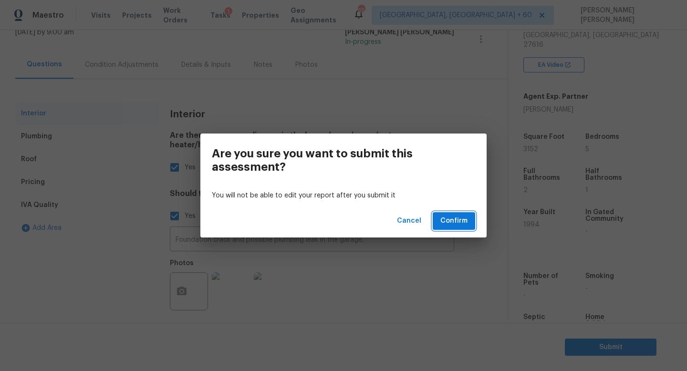
click at [453, 219] on span "Confirm" at bounding box center [453, 221] width 27 height 12
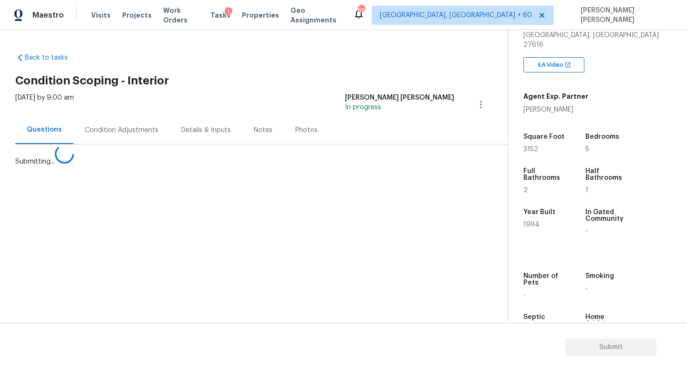
scroll to position [0, 0]
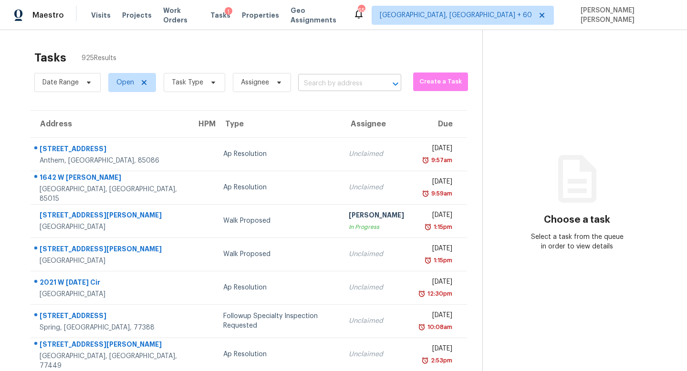
click at [329, 76] on input "text" at bounding box center [336, 83] width 76 height 15
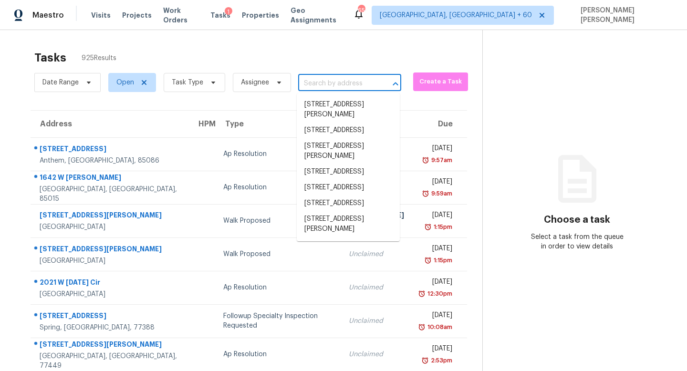
paste input "[STREET_ADDRESS]"
type input "[STREET_ADDRESS]"
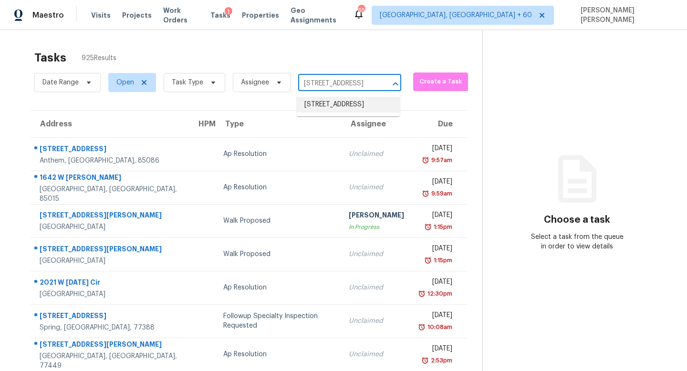
click at [327, 104] on li "[STREET_ADDRESS]" at bounding box center [348, 105] width 103 height 16
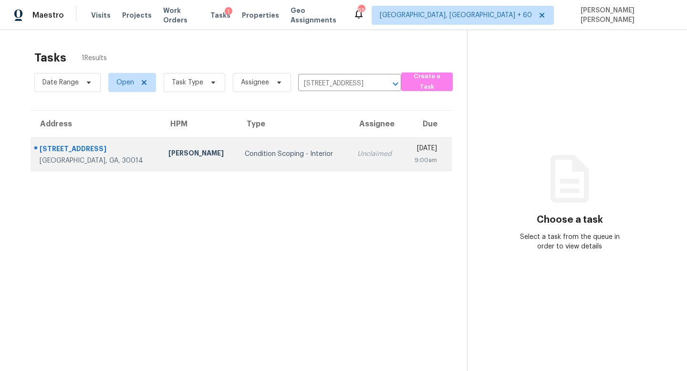
click at [303, 148] on td "Condition Scoping - Interior" at bounding box center [293, 153] width 112 height 33
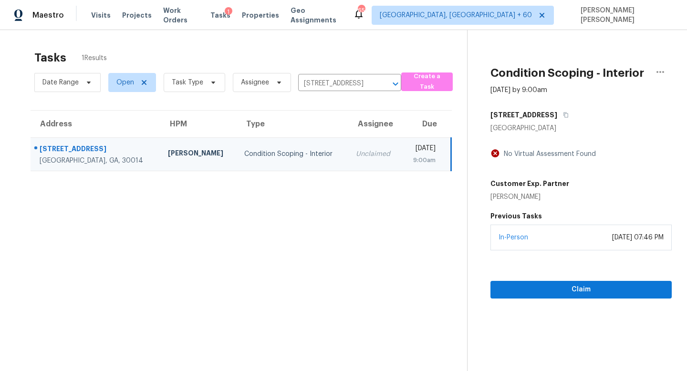
click at [634, 247] on div "In-Person [DATE] 07:46 PM" at bounding box center [580, 238] width 181 height 26
click at [601, 285] on span "Claim" at bounding box center [581, 290] width 166 height 12
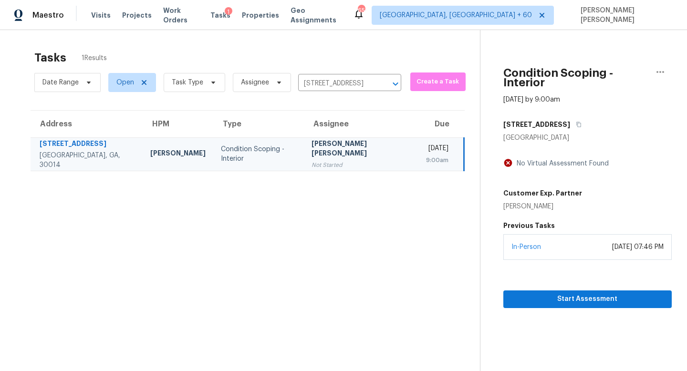
click at [626, 298] on section "Condition Scoping - Interior [DATE] by 9:00am [STREET_ADDRESS][PERSON_NAME] No …" at bounding box center [576, 215] width 192 height 371
click at [611, 293] on span "Start Assessment" at bounding box center [588, 299] width 154 height 12
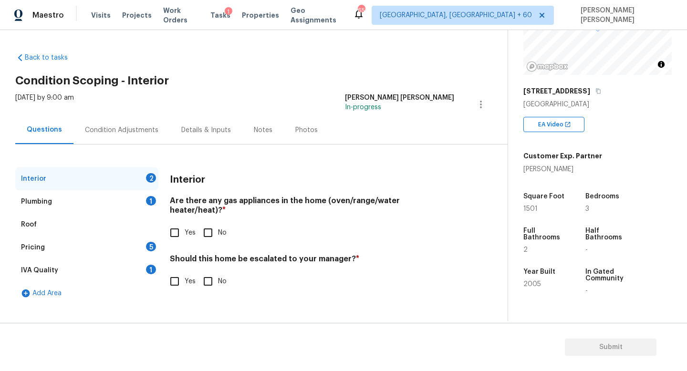
scroll to position [107, 0]
click at [594, 86] on button "button" at bounding box center [598, 90] width 9 height 9
click at [211, 228] on input "No" at bounding box center [208, 233] width 20 height 20
checkbox input "true"
click at [213, 272] on input "No" at bounding box center [208, 281] width 20 height 20
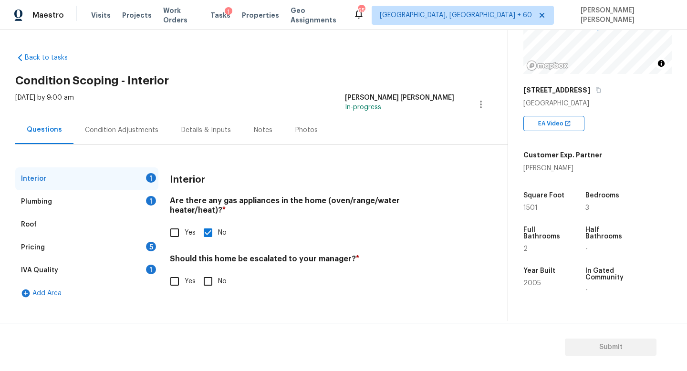
checkbox input "true"
click at [130, 203] on div "Plumbing 1" at bounding box center [86, 201] width 143 height 23
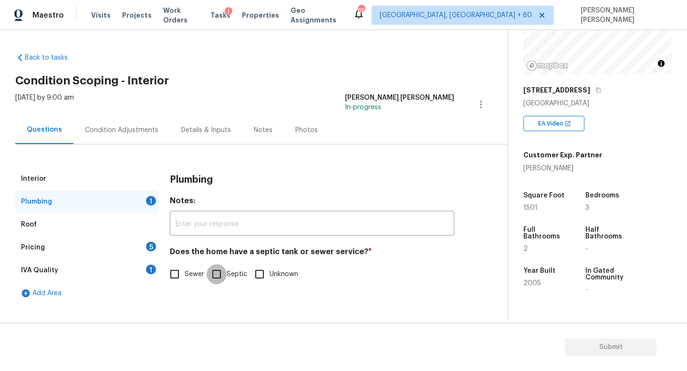
click at [224, 278] on input "Septic" at bounding box center [217, 274] width 20 height 20
checkbox input "true"
click at [119, 248] on div "Pricing 5" at bounding box center [86, 247] width 143 height 23
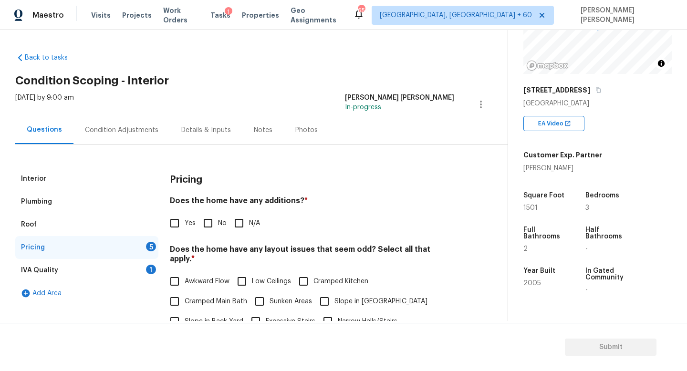
scroll to position [69, 0]
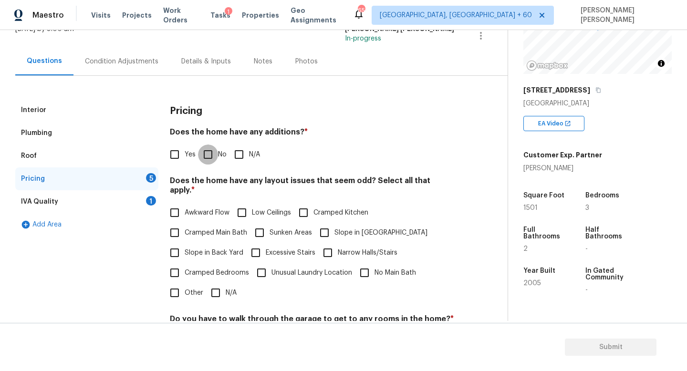
click at [210, 150] on input "No" at bounding box center [208, 155] width 20 height 20
checkbox input "true"
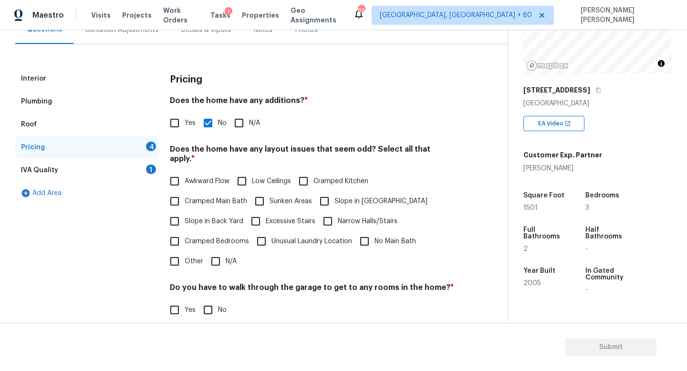
click at [224, 251] on input "N/A" at bounding box center [216, 261] width 20 height 20
checkbox input "true"
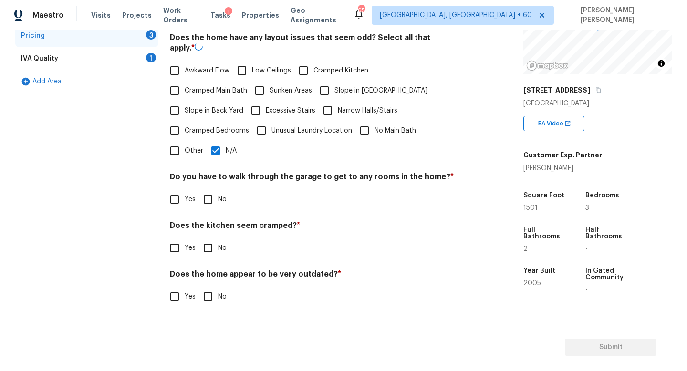
scroll to position [201, 0]
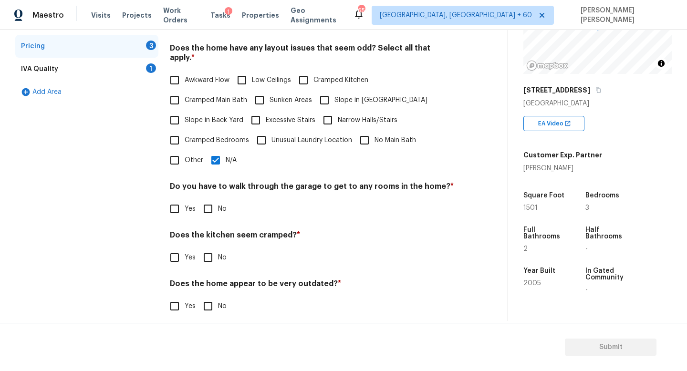
click at [207, 199] on input "No" at bounding box center [208, 209] width 20 height 20
checkbox input "true"
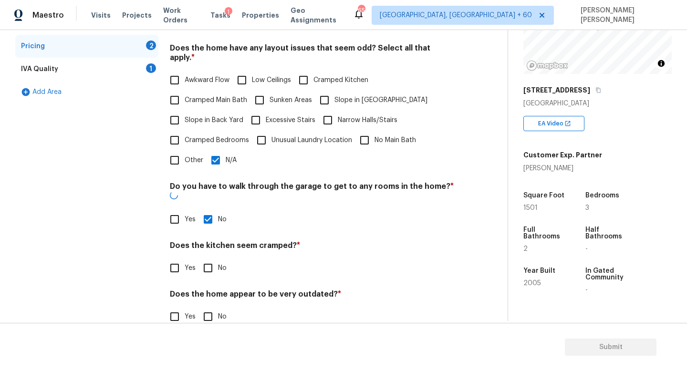
click at [212, 258] on input "No" at bounding box center [208, 268] width 20 height 20
checkbox input "true"
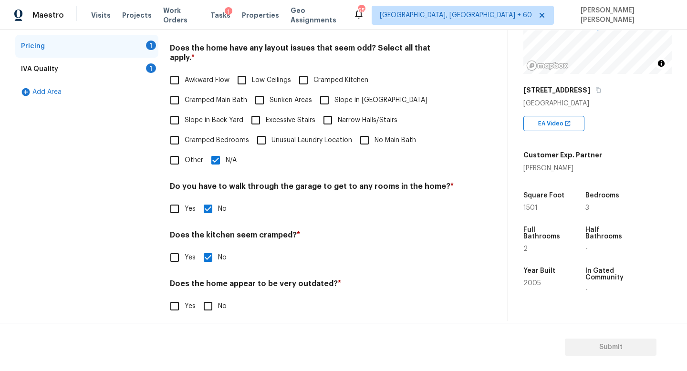
click at [210, 296] on input "No" at bounding box center [208, 306] width 20 height 20
checkbox input "true"
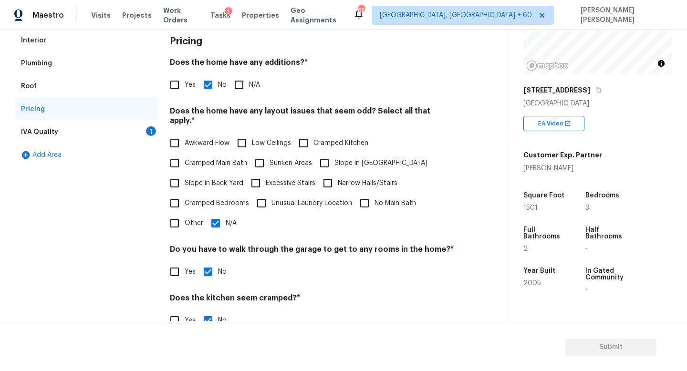
scroll to position [35, 0]
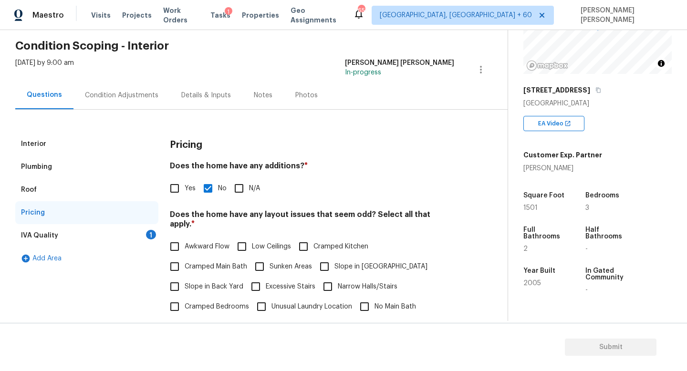
click at [104, 231] on div "IVA Quality 1" at bounding box center [86, 235] width 143 height 23
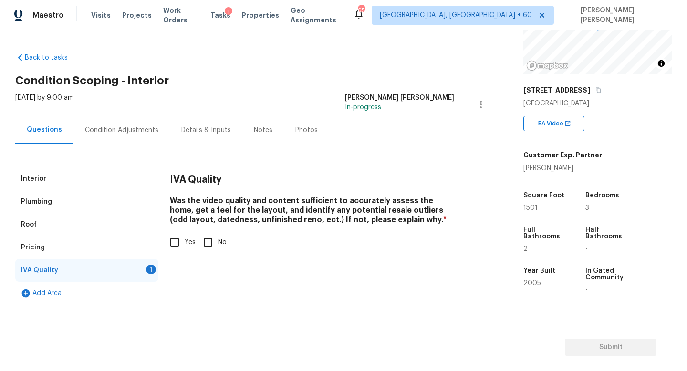
scroll to position [0, 0]
click at [176, 242] on input "Yes" at bounding box center [175, 242] width 20 height 20
checkbox input "true"
click at [143, 133] on div "Condition Adjustments" at bounding box center [121, 130] width 73 height 10
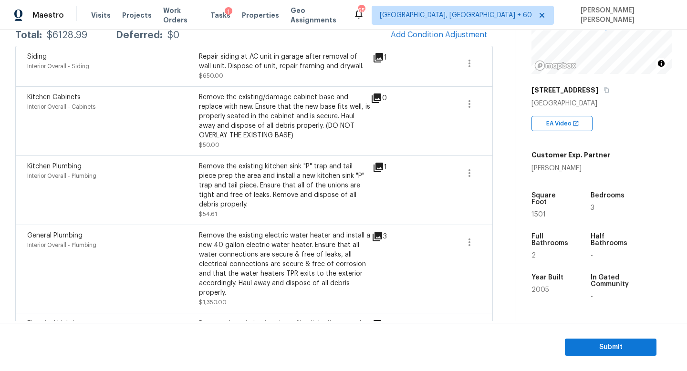
scroll to position [146, 0]
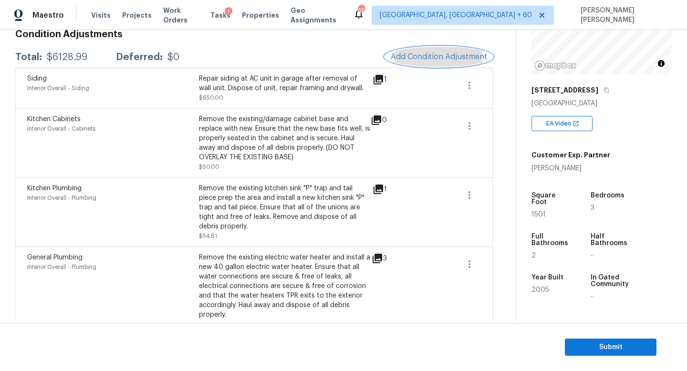
click at [445, 47] on button "Add Condition Adjustment" at bounding box center [439, 57] width 108 height 20
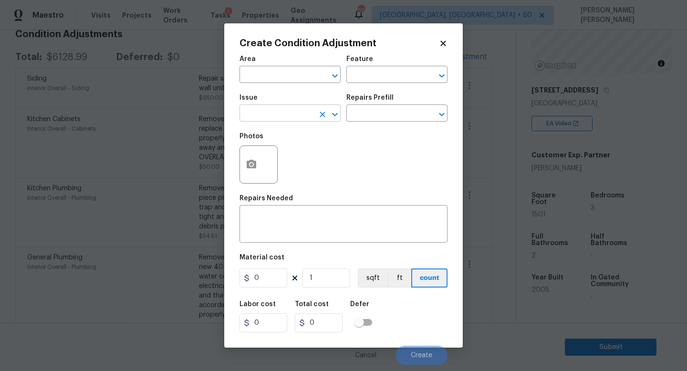
click at [279, 111] on input "text" at bounding box center [277, 114] width 74 height 15
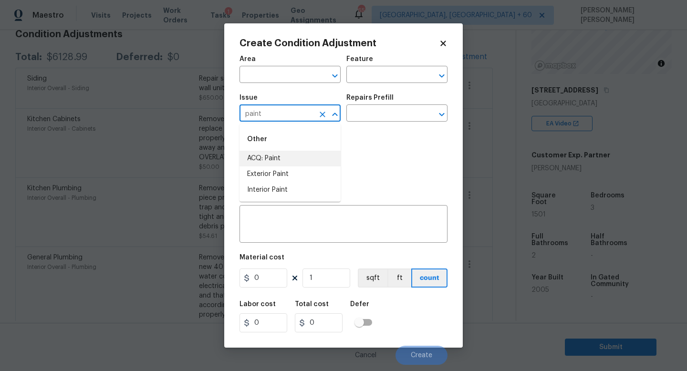
click at [272, 158] on li "ACQ: Paint" at bounding box center [290, 159] width 101 height 16
type input "ACQ: Paint"
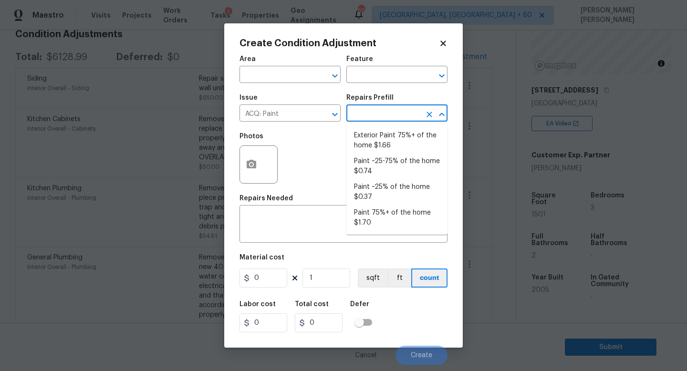
click at [379, 115] on input "text" at bounding box center [383, 114] width 74 height 15
click at [399, 218] on li "Paint 75%+ of the home $1.70" at bounding box center [396, 218] width 101 height 26
type input "Acquisition"
type textarea "Acquisition Scope: 75%+ of the home will likely require interior paint"
type input "1.7"
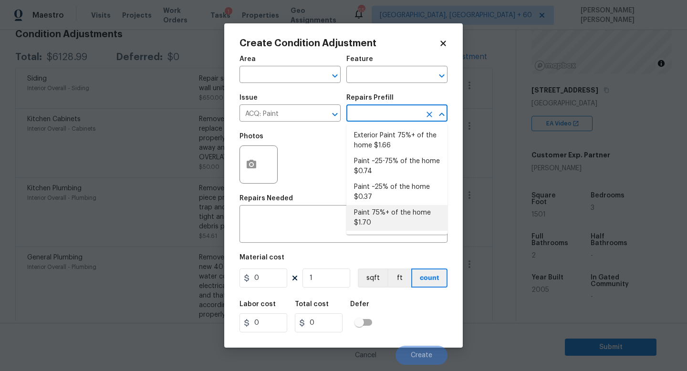
type input "1.7"
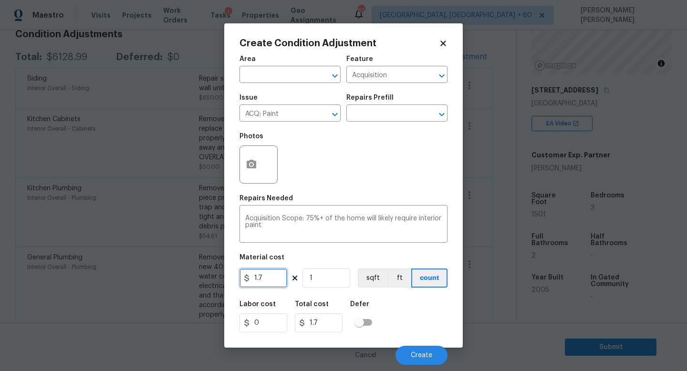
drag, startPoint x: 281, startPoint y: 271, endPoint x: 177, endPoint y: 296, distance: 106.7
click at [180, 296] on div "Create Condition Adjustment Area ​ Feature Acquisition ​ Issue ACQ: Paint ​ Rep…" at bounding box center [343, 185] width 687 height 371
drag, startPoint x: 282, startPoint y: 278, endPoint x: 138, endPoint y: 265, distance: 144.7
click at [153, 268] on div "Create Condition Adjustment Area ​ Feature Acquisition ​ Issue ACQ: Paint ​ Rep…" at bounding box center [343, 185] width 687 height 371
type input "2.2"
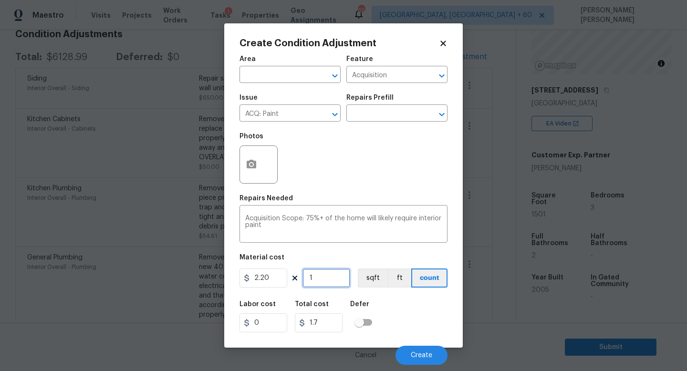
type input "2.2"
click at [328, 277] on input "1" at bounding box center [327, 278] width 48 height 19
type input "15"
type input "33.00000000000001"
type input "150"
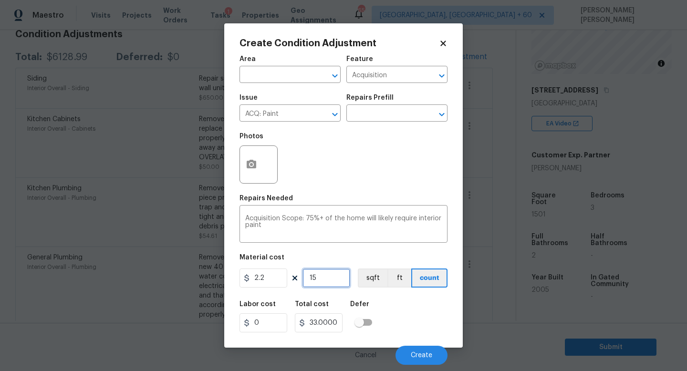
type input "330.00000000000006"
type input "1501"
type input "3302.2000000000007"
type input "1501"
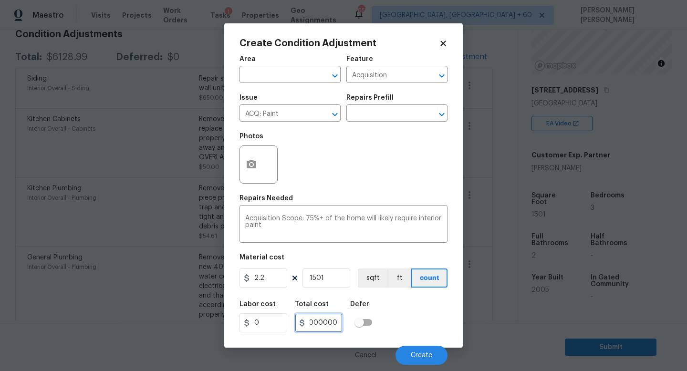
drag, startPoint x: 329, startPoint y: 320, endPoint x: 458, endPoint y: 333, distance: 128.9
click at [458, 333] on div "Create Condition Adjustment Area ​ Feature Acquisition ​ Issue ACQ: Paint ​ Rep…" at bounding box center [343, 185] width 239 height 324
click at [318, 321] on input "3302.2000000000007" at bounding box center [319, 322] width 48 height 19
drag, startPoint x: 318, startPoint y: 321, endPoint x: 209, endPoint y: 323, distance: 108.8
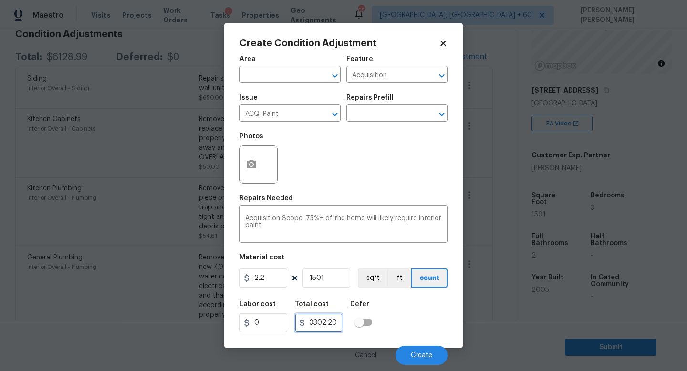
click at [209, 323] on div "Create Condition Adjustment Area ​ Feature Acquisition ​ Issue ACQ: Paint ​ Rep…" at bounding box center [343, 185] width 687 height 371
click at [335, 323] on input "3302.2000000000007" at bounding box center [319, 322] width 48 height 19
drag, startPoint x: 325, startPoint y: 322, endPoint x: 251, endPoint y: 322, distance: 74.4
click at [251, 322] on div "Labor cost 0 Total cost 3302.2000000000007 Defer" at bounding box center [344, 316] width 208 height 43
type input "3302.2000000000007"
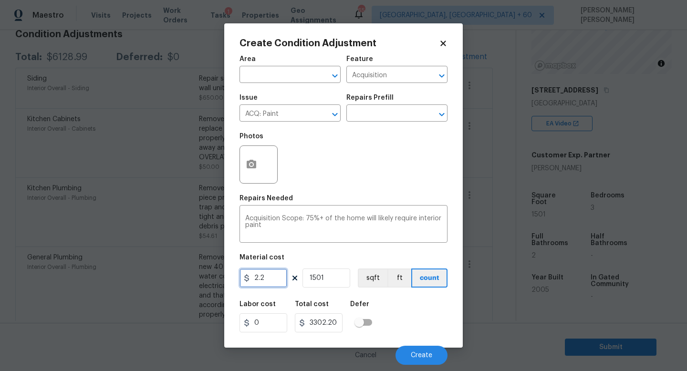
drag, startPoint x: 277, startPoint y: 278, endPoint x: 159, endPoint y: 277, distance: 117.9
click at [172, 278] on div "Create Condition Adjustment Area ​ Feature Acquisition ​ Issue ACQ: Paint ​ Rep…" at bounding box center [343, 185] width 687 height 371
paste input "330"
type input "3302"
type input "4956302"
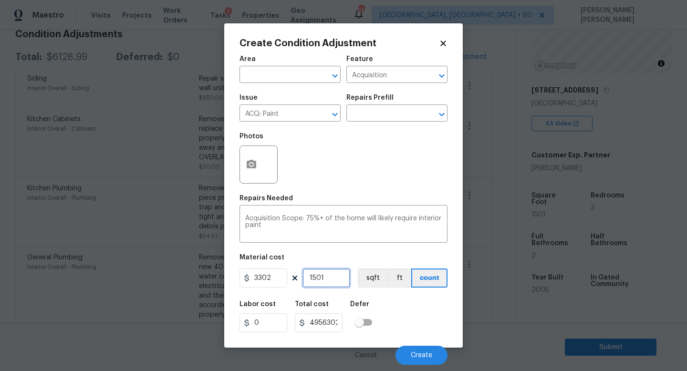
drag, startPoint x: 333, startPoint y: 278, endPoint x: 261, endPoint y: 270, distance: 71.6
click at [312, 278] on input "1501" at bounding box center [327, 278] width 48 height 19
type input "11"
type input "36322"
type input "1"
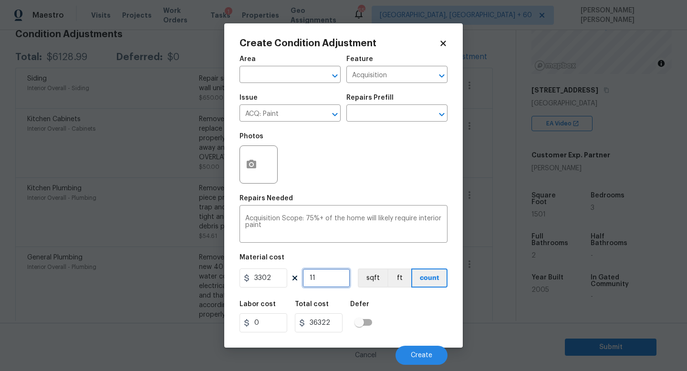
type input "3302"
type input "1"
click at [418, 351] on button "Create" at bounding box center [422, 355] width 52 height 19
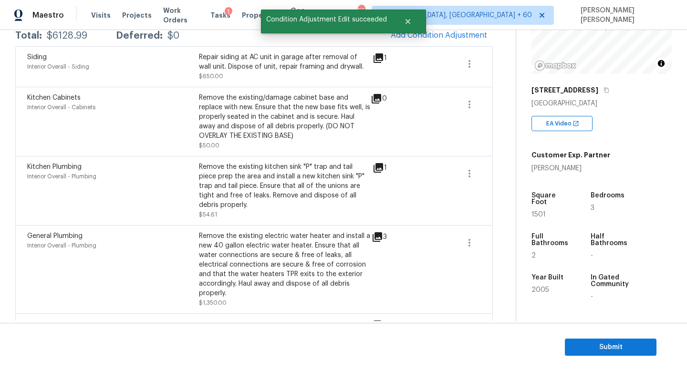
scroll to position [146, 0]
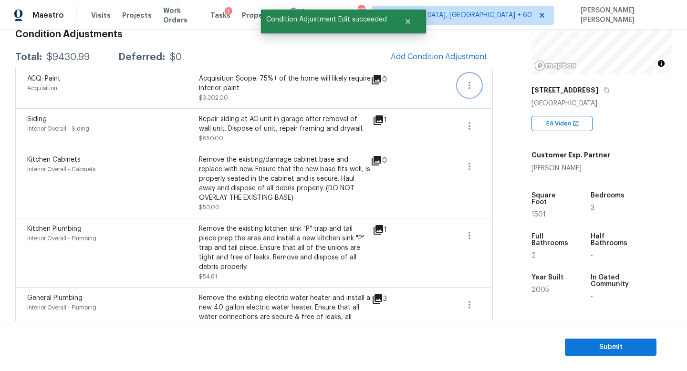
click at [463, 94] on button "button" at bounding box center [469, 85] width 23 height 23
click at [483, 88] on link "Edit" at bounding box center [523, 83] width 81 height 14
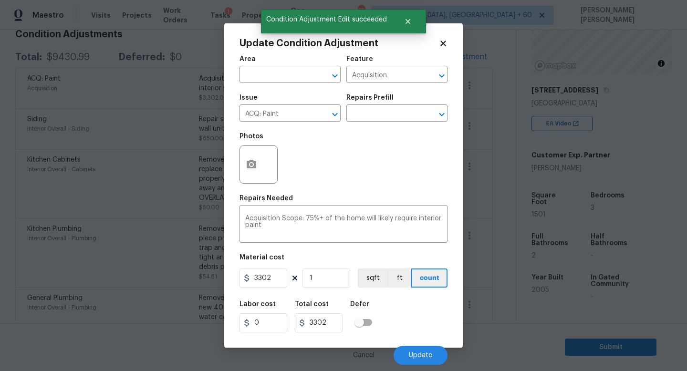
click at [236, 172] on div "Update Condition Adjustment Area ​ Feature Acquisition ​ Issue ACQ: Paint ​ Rep…" at bounding box center [343, 185] width 239 height 324
click at [240, 169] on div at bounding box center [259, 165] width 38 height 38
click at [254, 167] on icon "button" at bounding box center [252, 164] width 10 height 9
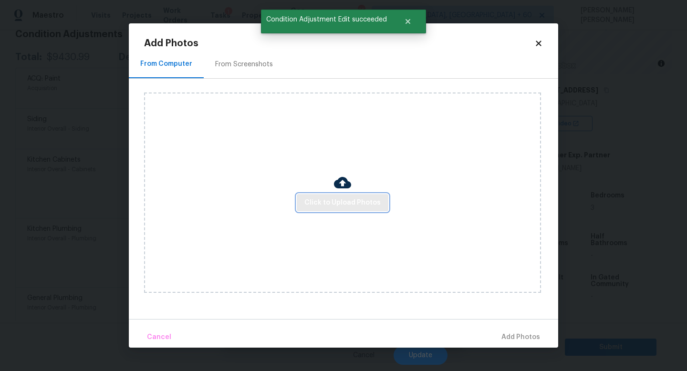
click at [370, 202] on span "Click to Upload Photos" at bounding box center [342, 203] width 76 height 12
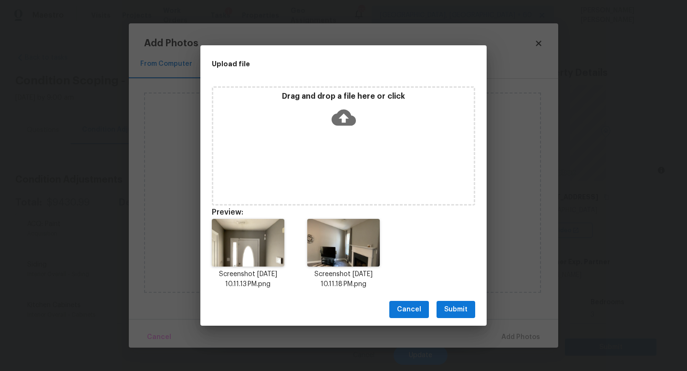
scroll to position [107, 0]
click at [455, 306] on span "Submit" at bounding box center [455, 310] width 23 height 12
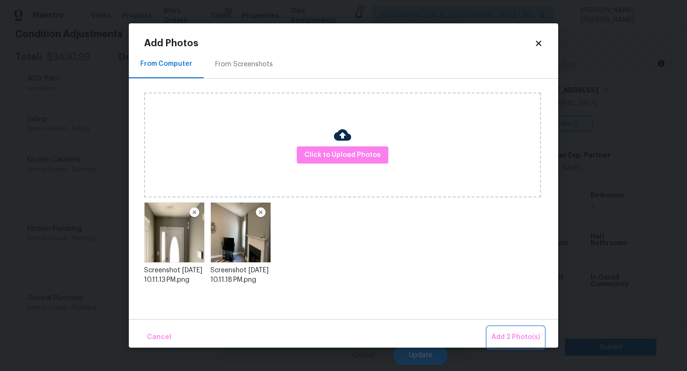
click at [522, 334] on span "Add 2 Photo(s)" at bounding box center [515, 338] width 49 height 12
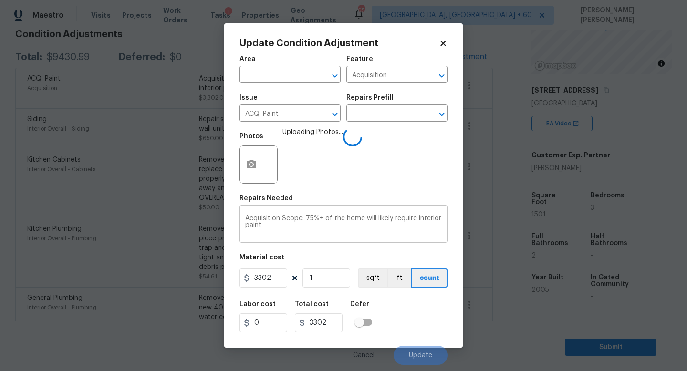
click at [309, 225] on textarea "Acquisition Scope: 75%+ of the home will likely require interior paint" at bounding box center [343, 225] width 197 height 20
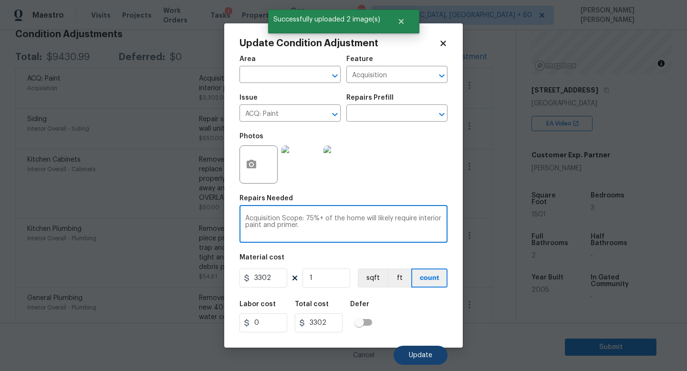
type textarea "Acquisition Scope: 75%+ of the home will likely require interior paint and prim…"
click at [433, 354] on button "Update" at bounding box center [421, 355] width 54 height 19
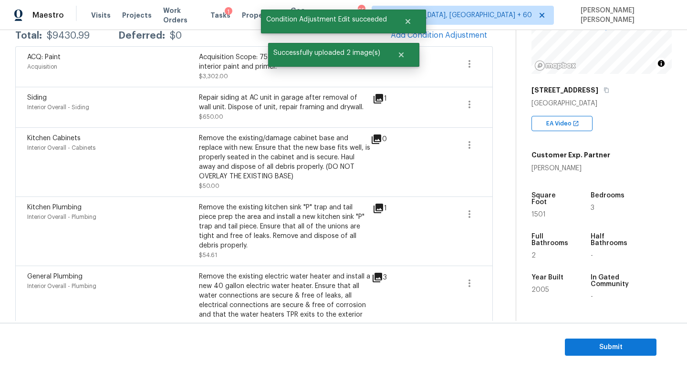
scroll to position [146, 0]
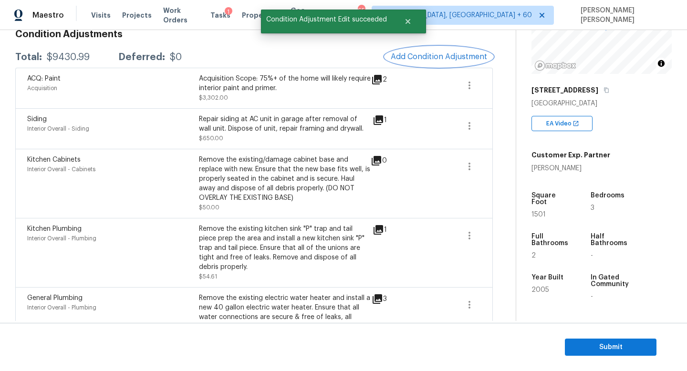
click at [462, 58] on span "Add Condition Adjustment" at bounding box center [439, 56] width 96 height 9
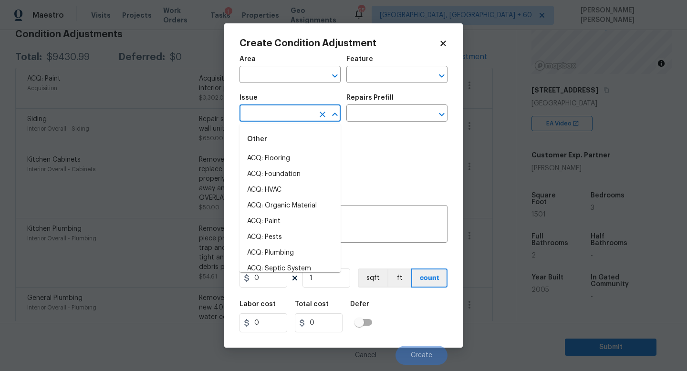
click at [294, 117] on input "text" at bounding box center [277, 114] width 74 height 15
type input "po"
type input "p"
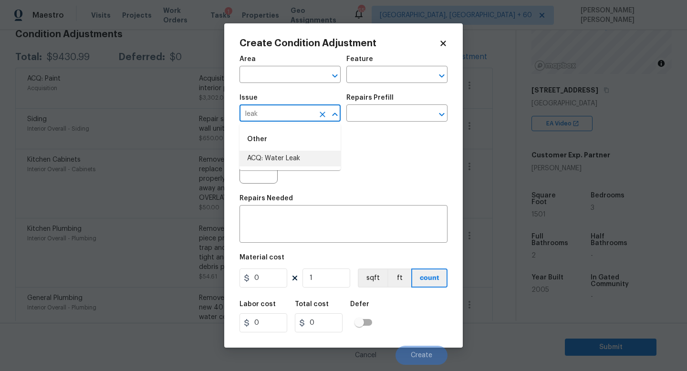
click at [305, 155] on li "ACQ: Water Leak" at bounding box center [290, 159] width 101 height 16
type input "ACQ: Water Leak"
click at [384, 122] on body "Maestro Visits Projects Work Orders Tasks 1 Properties Geo Assignments 650 Knox…" at bounding box center [343, 185] width 687 height 371
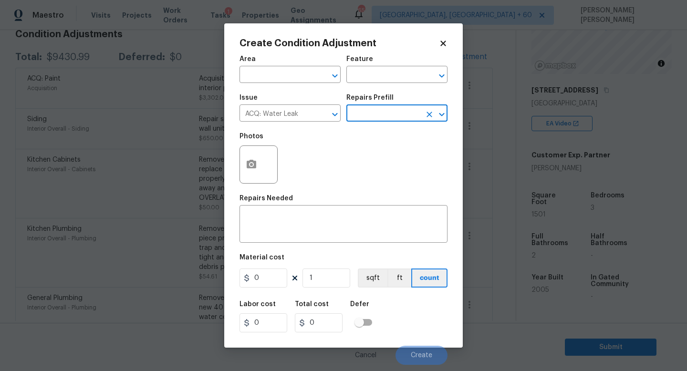
click at [384, 115] on input "text" at bounding box center [383, 114] width 74 height 15
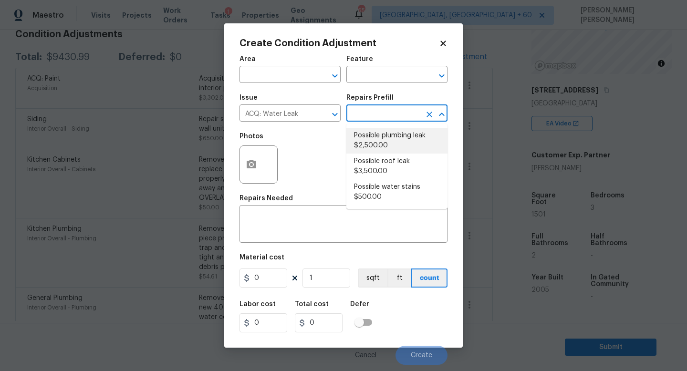
click at [383, 142] on li "Possible plumbing leak $2,500.00" at bounding box center [396, 141] width 101 height 26
type input "Acquisition"
type textarea "Acquisition Scope: Possible plumbing leak"
type input "2500"
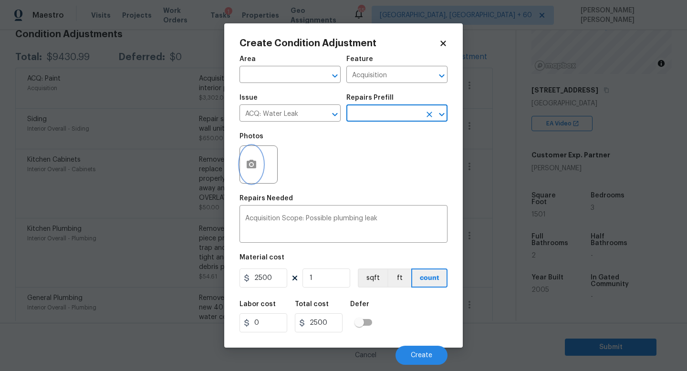
click at [246, 165] on icon "button" at bounding box center [251, 164] width 11 height 11
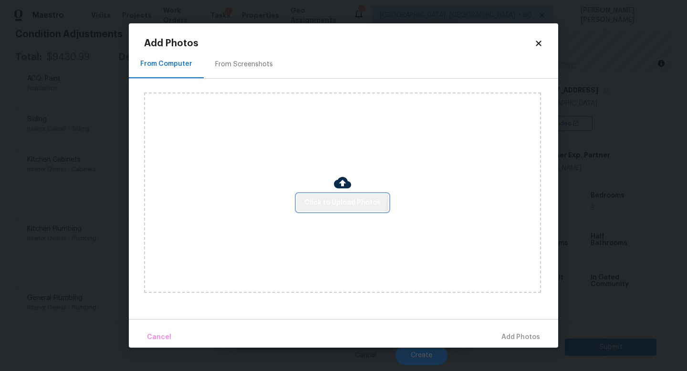
click at [339, 196] on button "Click to Upload Photos" at bounding box center [343, 203] width 92 height 18
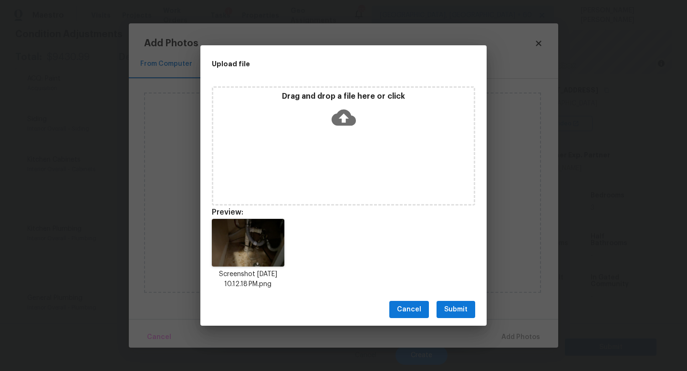
click at [452, 307] on span "Submit" at bounding box center [455, 310] width 23 height 12
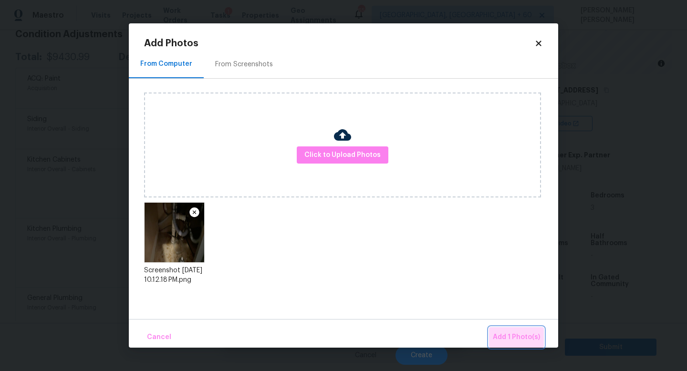
click at [521, 338] on span "Add 1 Photo(s)" at bounding box center [516, 338] width 47 height 12
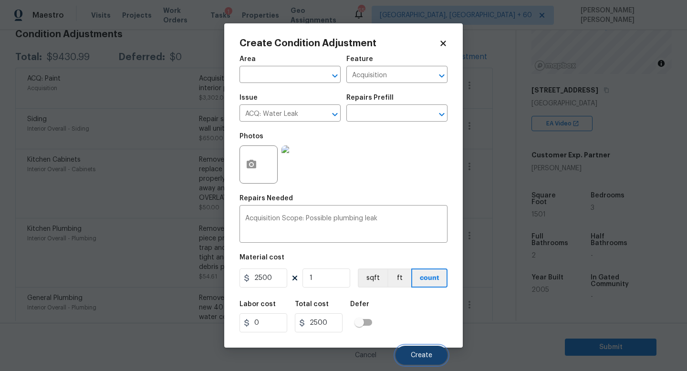
click at [421, 352] on button "Create" at bounding box center [422, 355] width 52 height 19
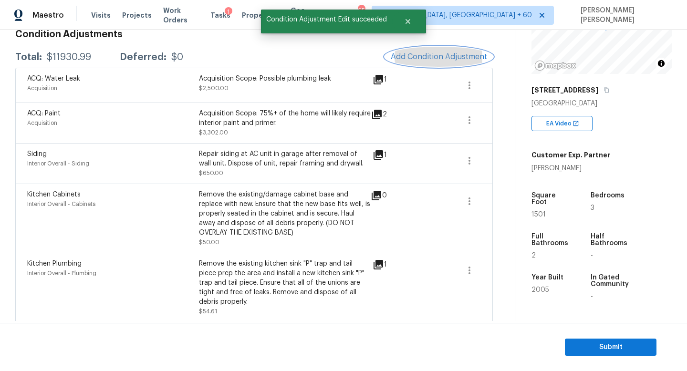
click at [454, 62] on button "Add Condition Adjustment" at bounding box center [439, 57] width 108 height 20
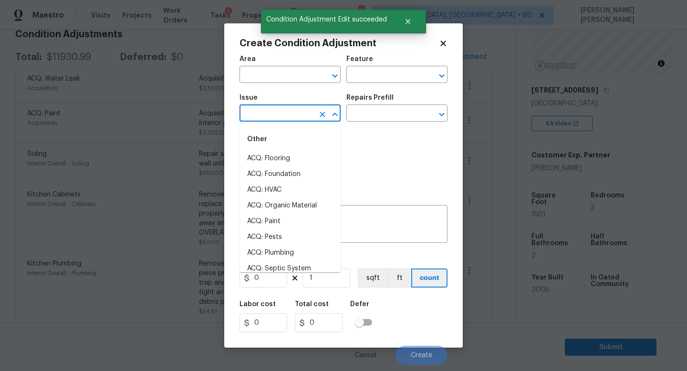
click at [290, 113] on input "text" at bounding box center [277, 114] width 74 height 15
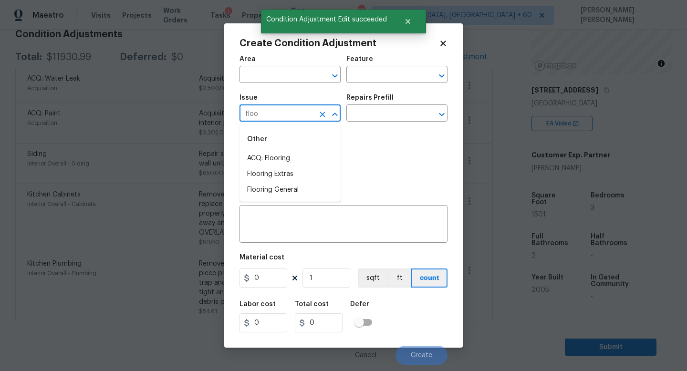
click at [292, 151] on li "ACQ: Flooring" at bounding box center [290, 159] width 101 height 16
type input "ACQ: Flooring"
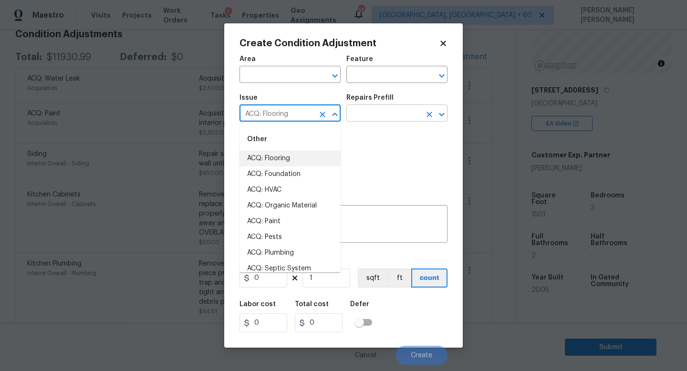
click at [386, 110] on input "text" at bounding box center [383, 114] width 74 height 15
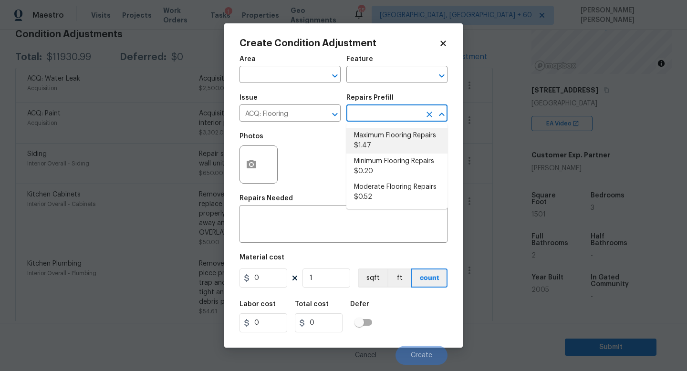
click at [372, 136] on li "Maximum Flooring Repairs $1.47" at bounding box center [396, 141] width 101 height 26
type input "Acquisition"
type textarea "Acquisition Scope: Maximum flooring repairs"
type input "1.47"
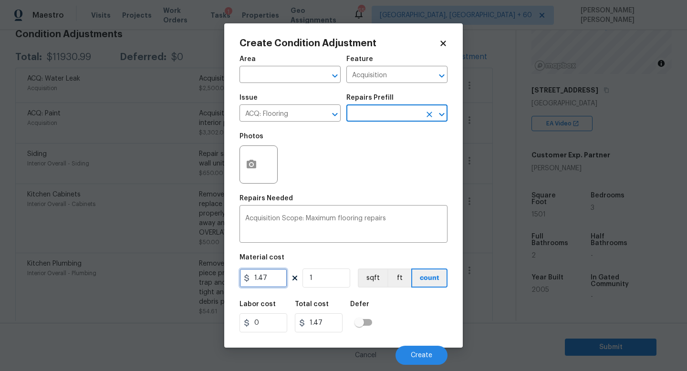
click at [274, 283] on input "1.47" at bounding box center [264, 278] width 48 height 19
type input "1.69"
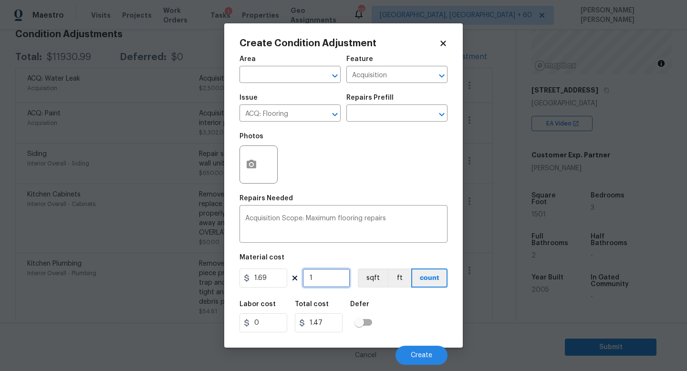
type input "1.69"
click at [334, 280] on input "1" at bounding box center [327, 278] width 48 height 19
type input "0"
type input "1"
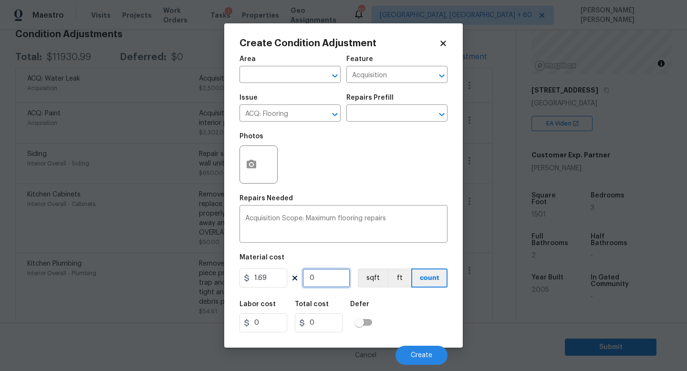
type input "1.69"
type input "11"
type input "18.59"
type input "110"
type input "185.9"
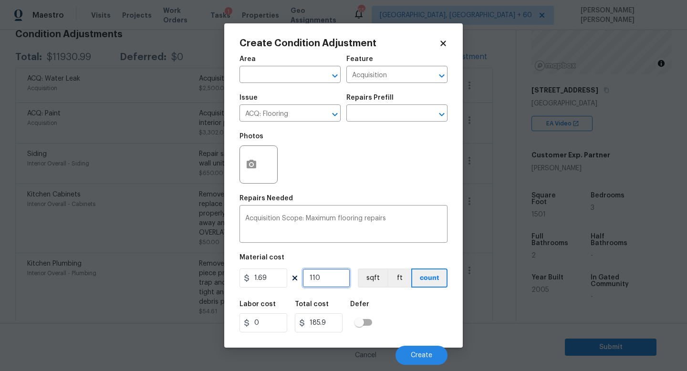
type input "1100"
type input "1859"
type input "1100"
click at [251, 162] on icon "button" at bounding box center [252, 164] width 10 height 9
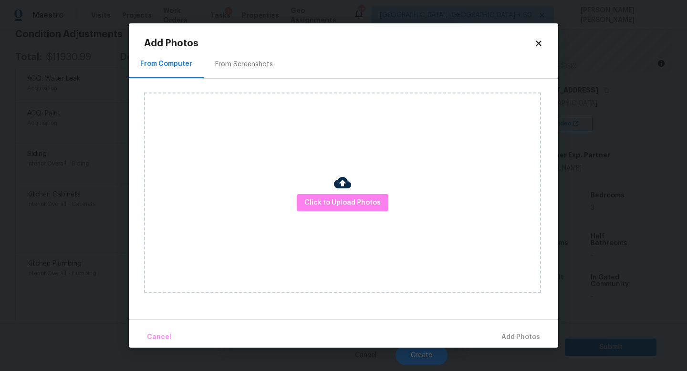
click at [370, 214] on div "Click to Upload Photos" at bounding box center [342, 193] width 397 height 200
click at [365, 206] on span "Click to Upload Photos" at bounding box center [342, 203] width 76 height 12
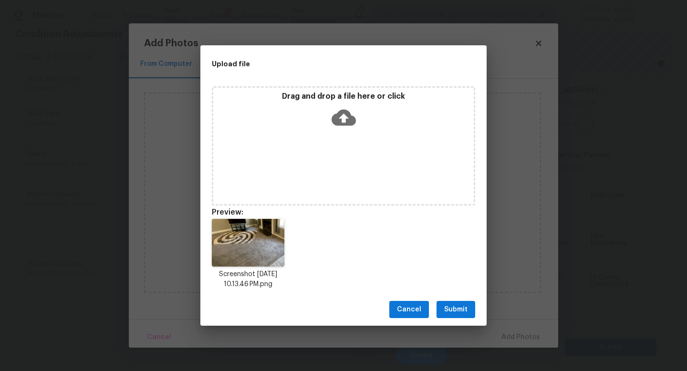
click at [398, 186] on div "Drag and drop a file here or click" at bounding box center [343, 145] width 263 height 119
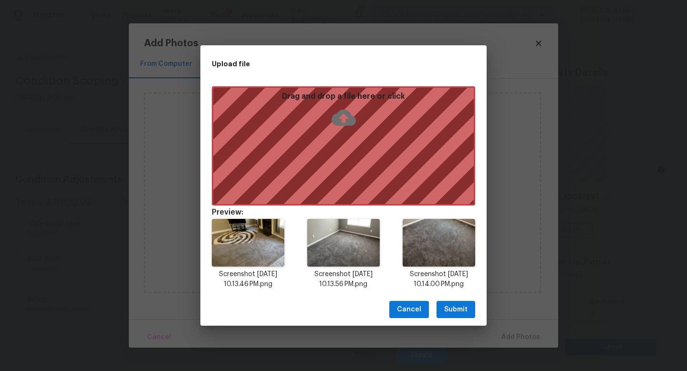
scroll to position [107, 0]
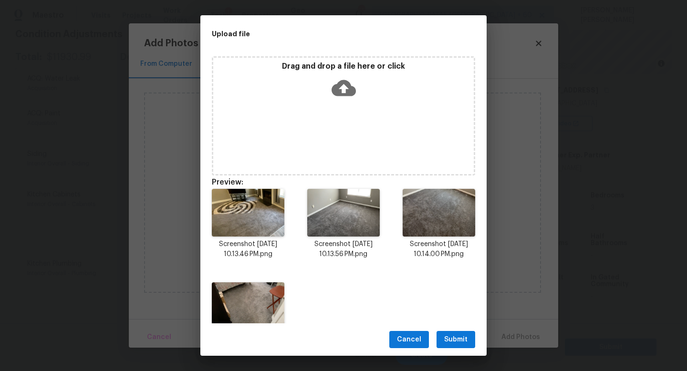
click at [449, 342] on span "Submit" at bounding box center [455, 340] width 23 height 12
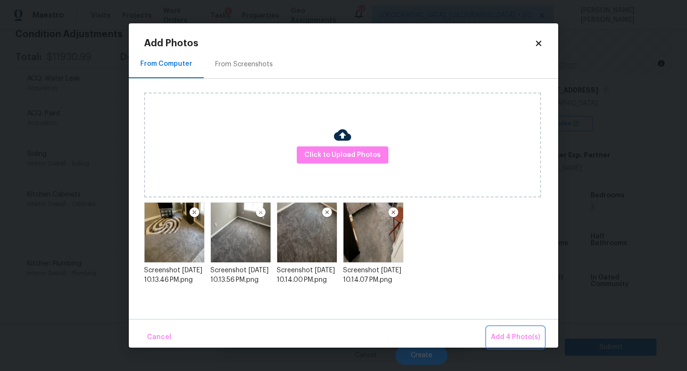
click at [511, 336] on span "Add 4 Photo(s)" at bounding box center [515, 338] width 49 height 12
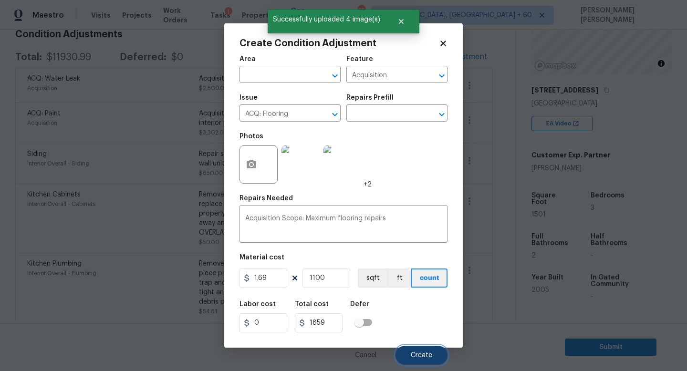
click at [413, 353] on span "Create" at bounding box center [421, 355] width 21 height 7
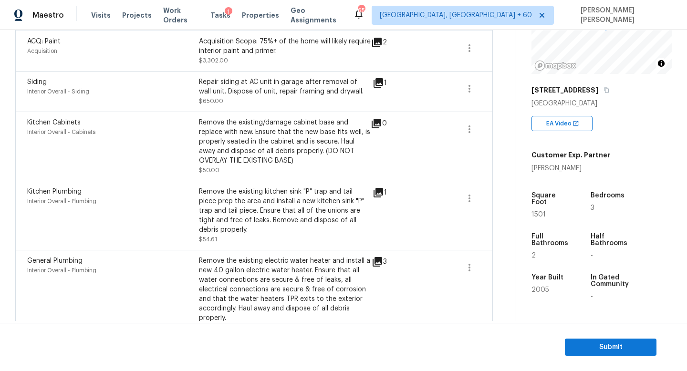
scroll to position [243, 0]
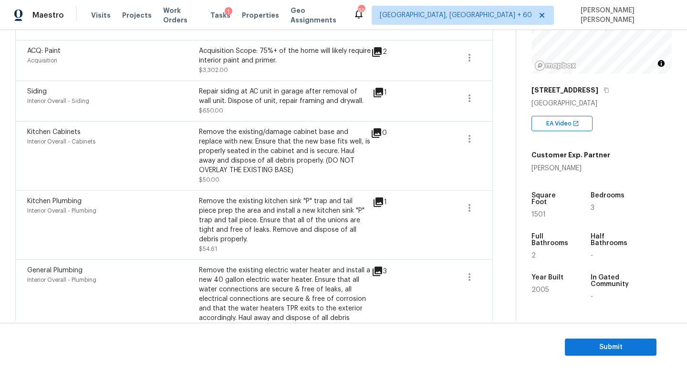
click at [380, 202] on icon at bounding box center [379, 203] width 10 height 10
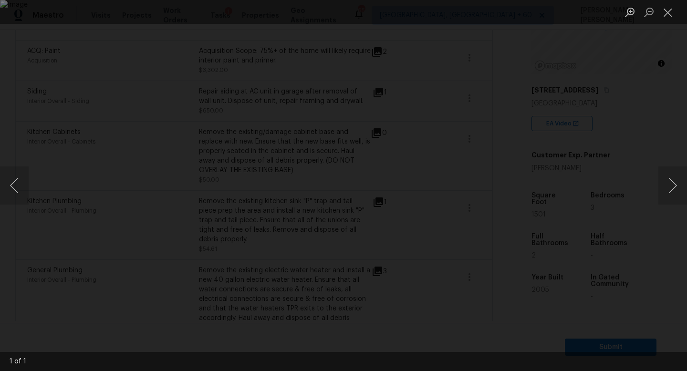
click at [630, 131] on div "Lightbox" at bounding box center [343, 185] width 687 height 371
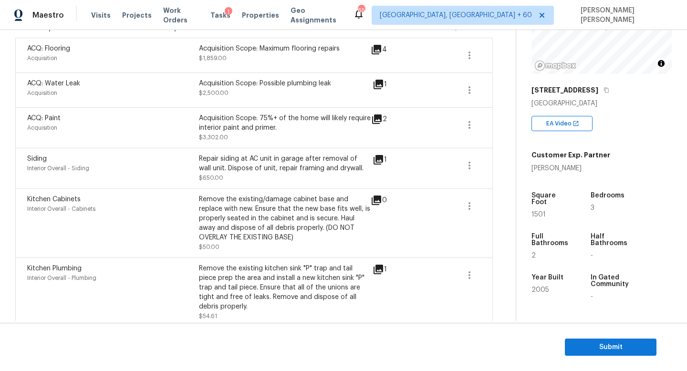
scroll to position [0, 0]
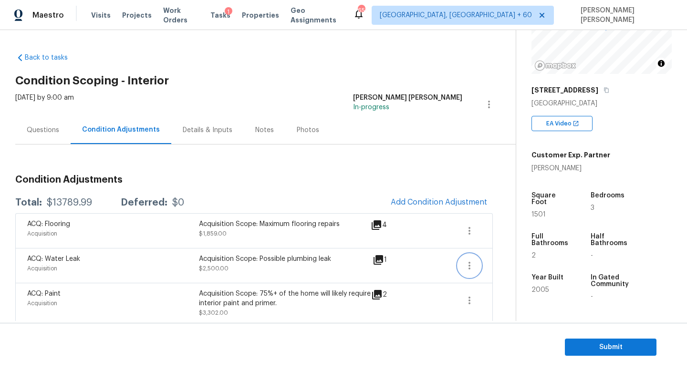
click at [469, 256] on button "button" at bounding box center [469, 265] width 23 height 23
click at [499, 256] on ul "Edit" at bounding box center [524, 263] width 86 height 19
click at [498, 264] on div "Edit" at bounding box center [524, 264] width 74 height 10
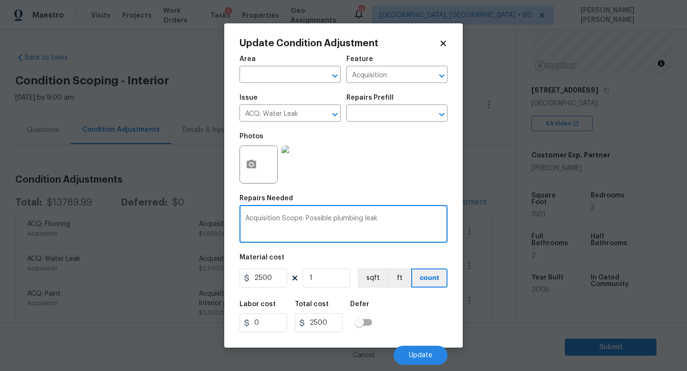
click at [332, 220] on textarea "Acquisition Scope: Possible plumbing leak" at bounding box center [343, 225] width 197 height 20
type textarea "Please ignore this line item"
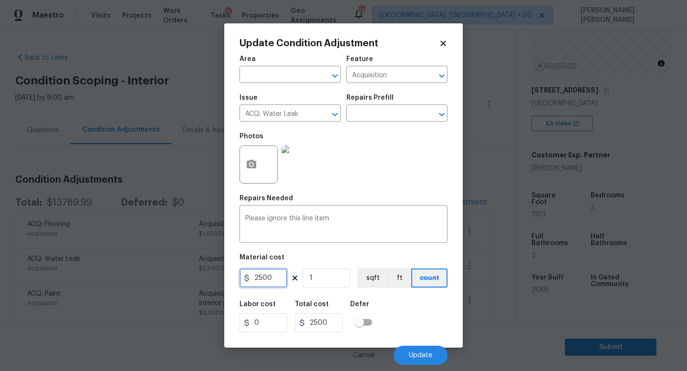
drag, startPoint x: 272, startPoint y: 279, endPoint x: 174, endPoint y: 279, distance: 98.3
click at [218, 279] on div "Update Condition Adjustment Area ​ Feature Acquisition ​ Issue ACQ: Water Leak …" at bounding box center [343, 185] width 687 height 371
type input "1"
click at [429, 350] on button "Update" at bounding box center [421, 355] width 54 height 19
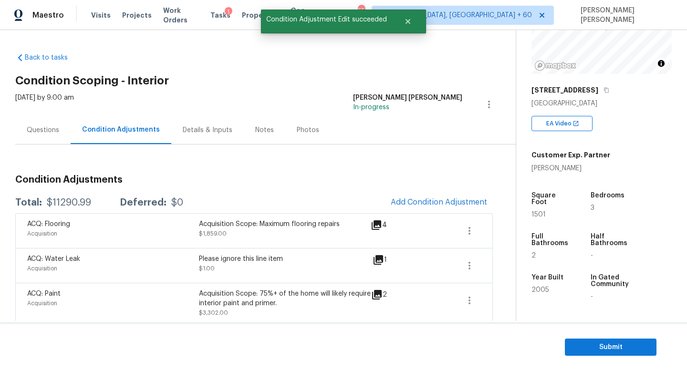
click at [60, 201] on div "$11290.99" at bounding box center [69, 203] width 44 height 10
copy div "$11290.99"
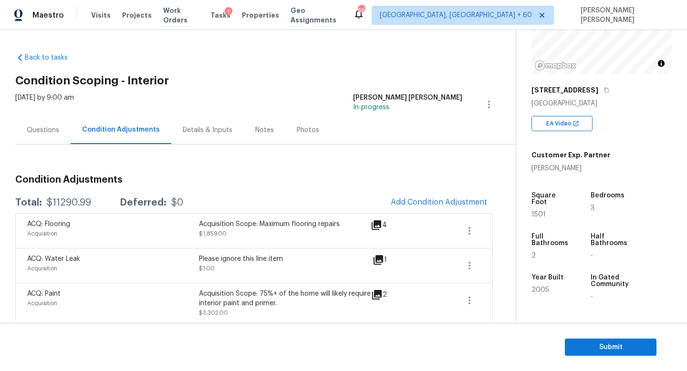
click at [243, 196] on div "Total: $11290.99 Deferred: $0 Add Condition Adjustment" at bounding box center [254, 202] width 478 height 21
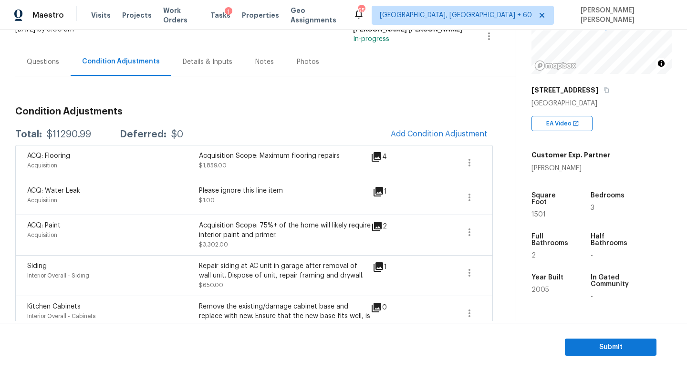
scroll to position [80, 0]
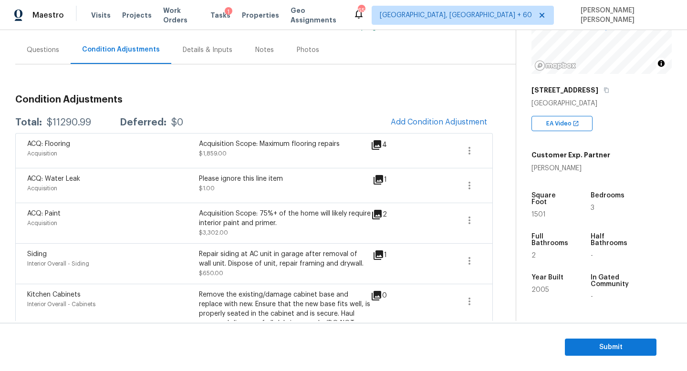
click at [43, 57] on div "Questions" at bounding box center [42, 50] width 55 height 28
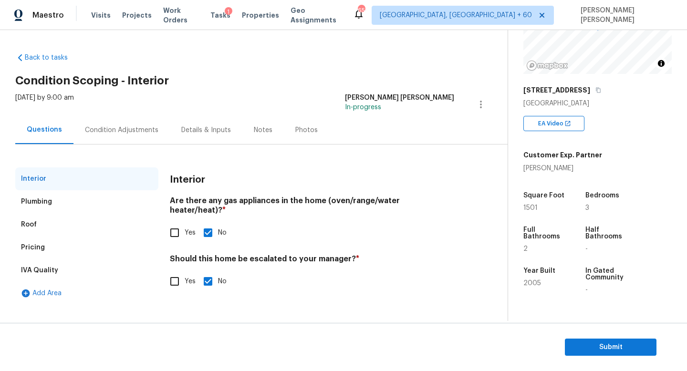
click at [17, 107] on div "[DATE] by 9:00 am" at bounding box center [44, 104] width 59 height 23
click at [104, 129] on div "Condition Adjustments" at bounding box center [121, 130] width 73 height 10
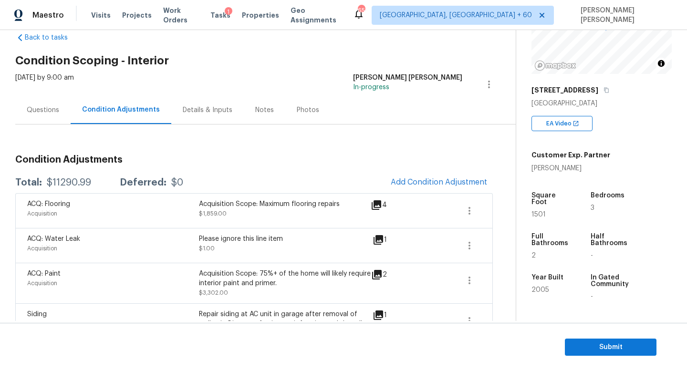
scroll to position [21, 0]
click at [71, 184] on div "$11290.99" at bounding box center [69, 182] width 44 height 10
copy div "$11290.99"
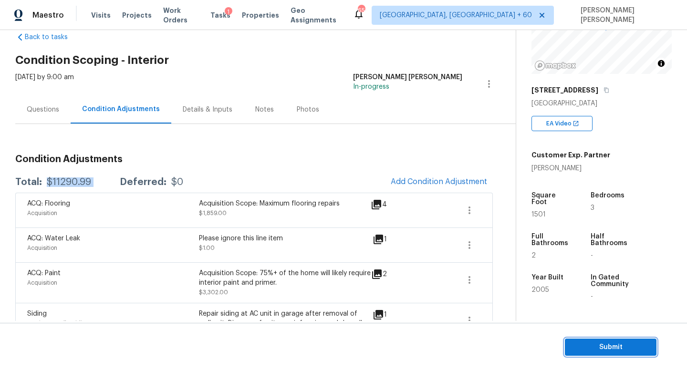
click at [597, 347] on span "Submit" at bounding box center [611, 348] width 76 height 12
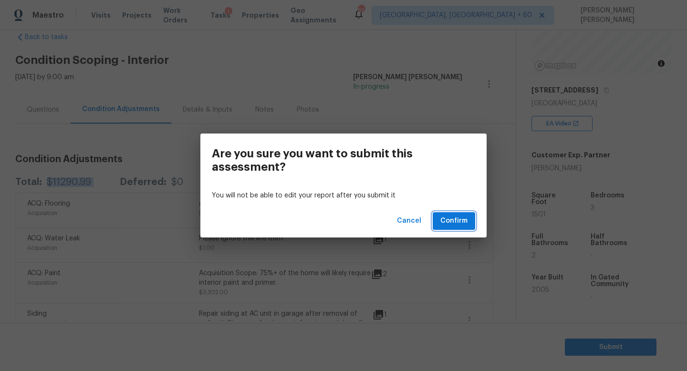
click at [457, 229] on button "Confirm" at bounding box center [454, 221] width 42 height 18
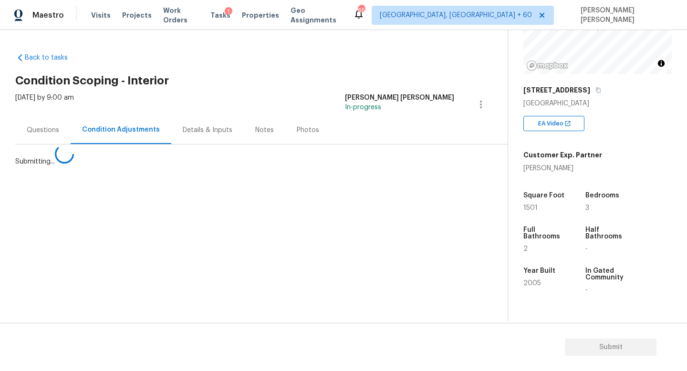
scroll to position [0, 0]
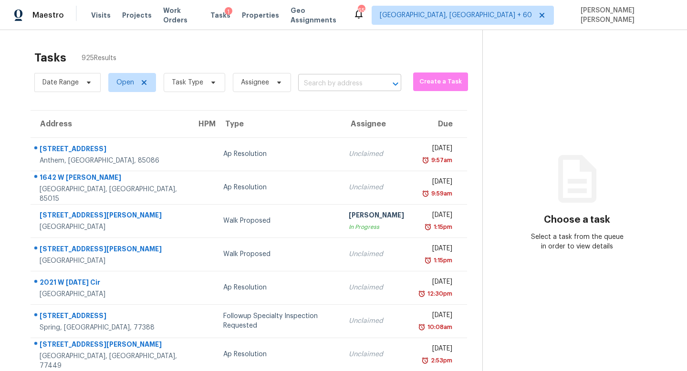
click at [351, 86] on input "text" at bounding box center [336, 83] width 76 height 15
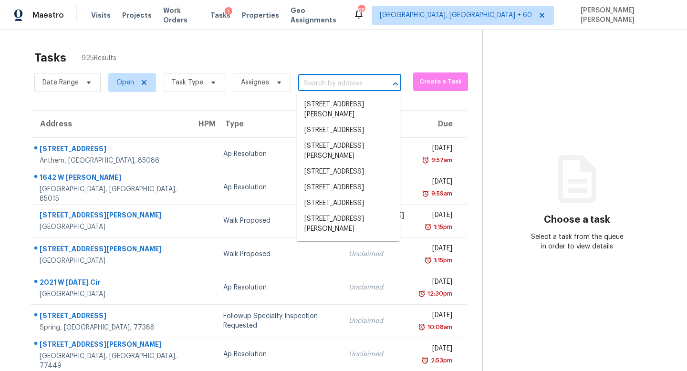
paste input "[STREET_ADDRESS]"
type input "[STREET_ADDRESS]"
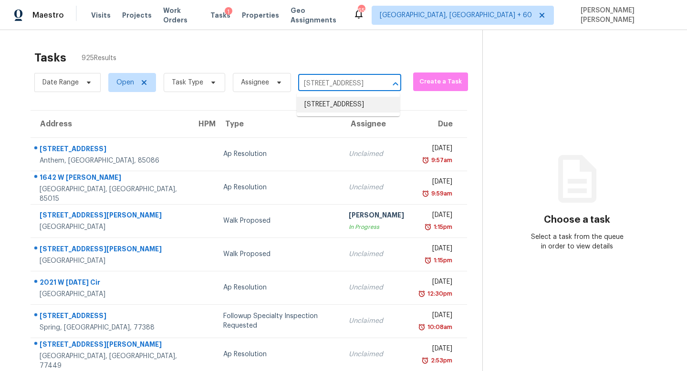
click at [335, 107] on li "[STREET_ADDRESS]" at bounding box center [348, 105] width 103 height 16
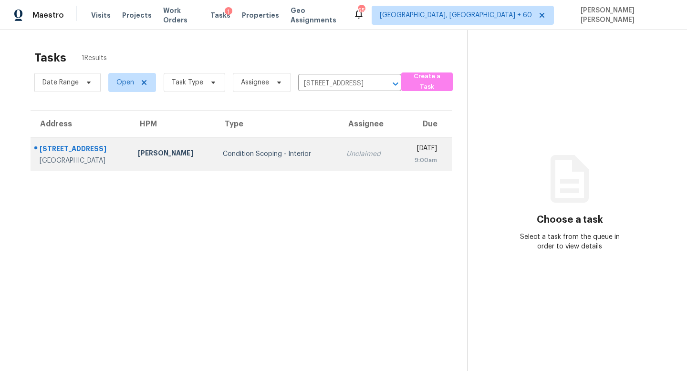
click at [339, 159] on td "Unclaimed" at bounding box center [368, 153] width 59 height 33
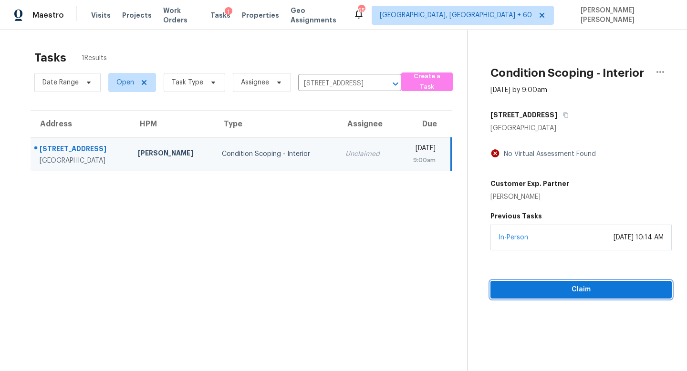
click at [585, 283] on button "Claim" at bounding box center [580, 290] width 181 height 18
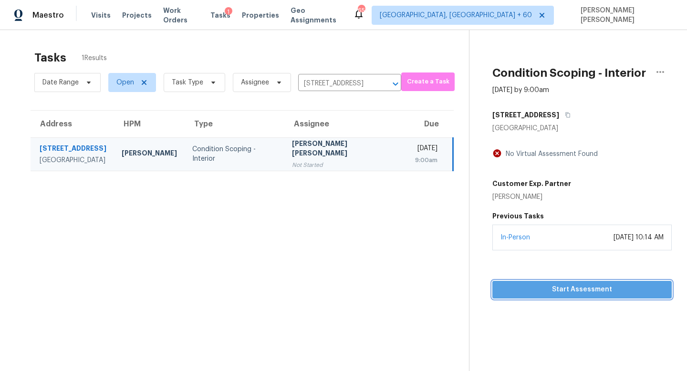
click at [569, 292] on span "Start Assessment" at bounding box center [582, 290] width 164 height 12
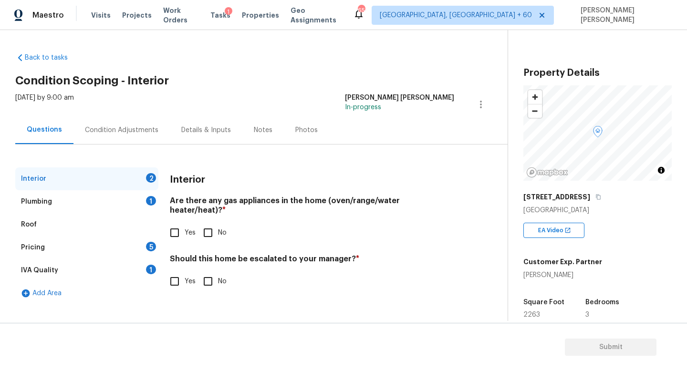
click at [169, 223] on input "Yes" at bounding box center [175, 233] width 20 height 20
checkbox input "true"
click at [133, 201] on div "Plumbing 1" at bounding box center [86, 201] width 143 height 23
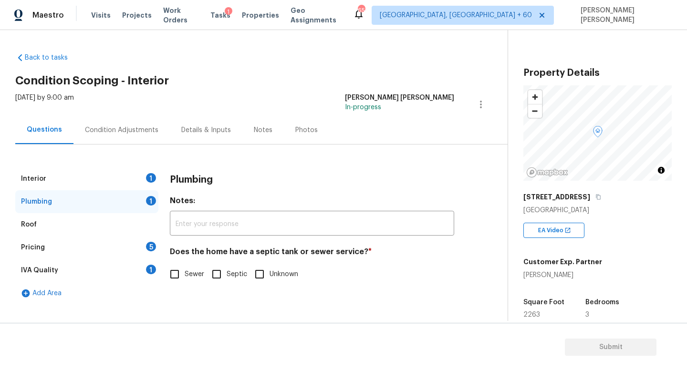
click at [173, 272] on input "Sewer" at bounding box center [175, 274] width 20 height 20
checkbox input "true"
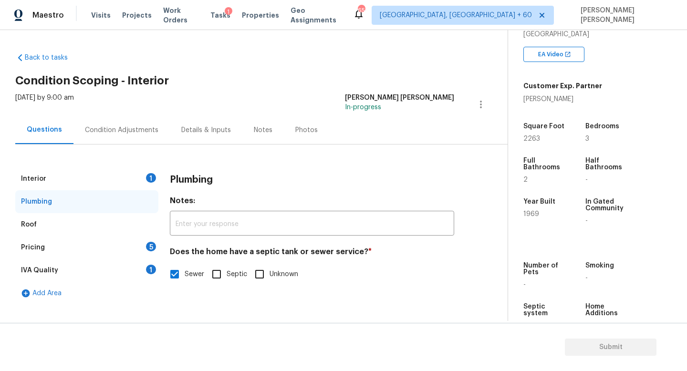
scroll to position [196, 0]
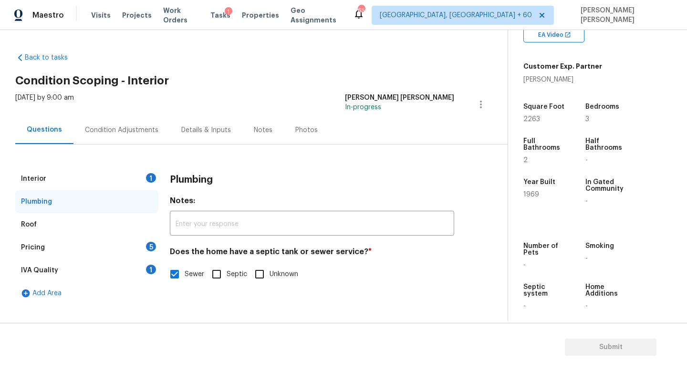
click at [104, 242] on div "Pricing 5" at bounding box center [86, 247] width 143 height 23
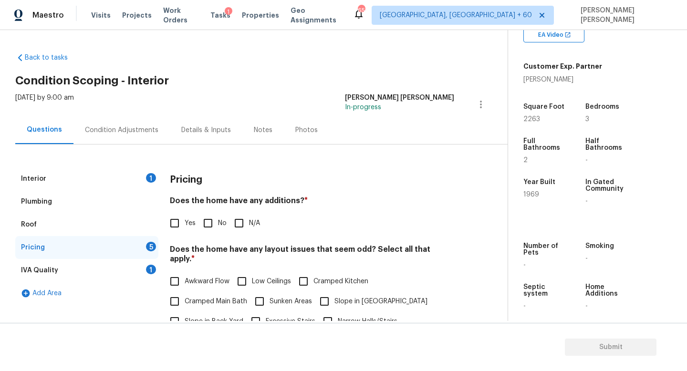
click at [180, 221] on input "Yes" at bounding box center [175, 223] width 20 height 20
checkbox input "true"
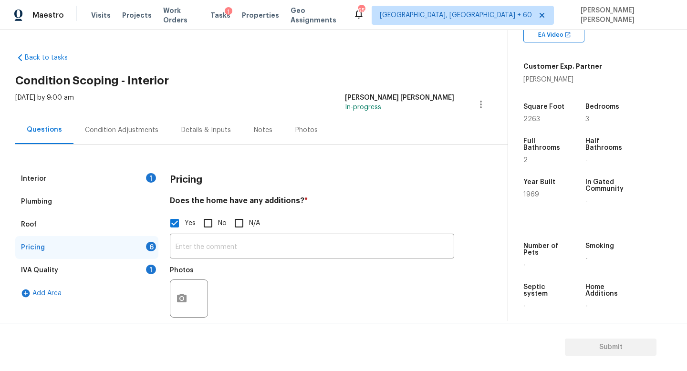
click at [228, 260] on div "​ Photos" at bounding box center [312, 278] width 284 height 90
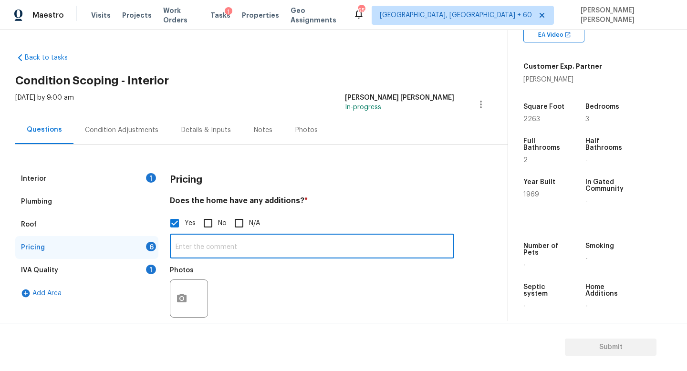
click at [233, 244] on input "text" at bounding box center [312, 247] width 284 height 22
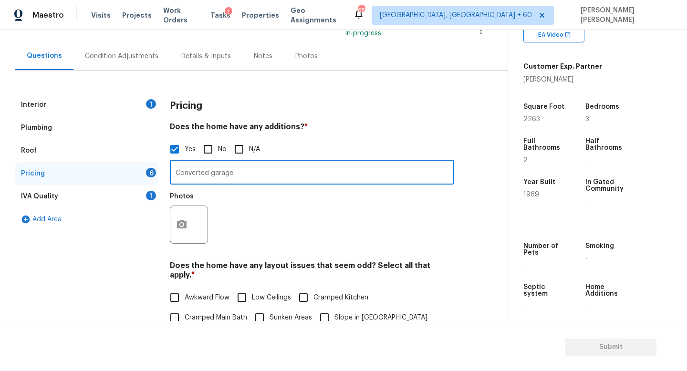
scroll to position [122, 0]
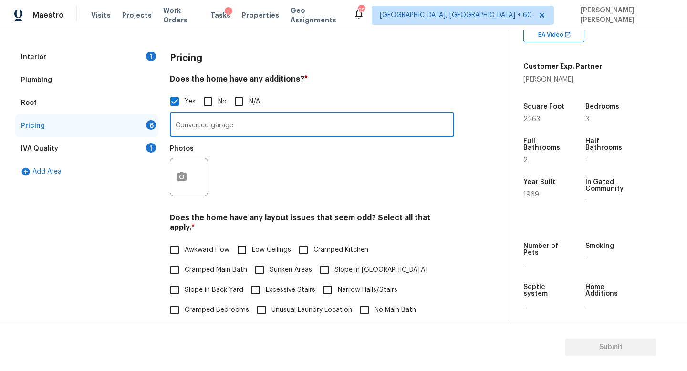
type input "Converted garage"
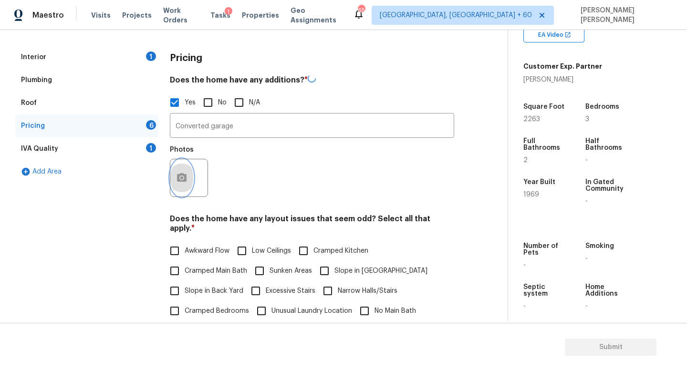
click at [183, 174] on icon "button" at bounding box center [182, 177] width 10 height 9
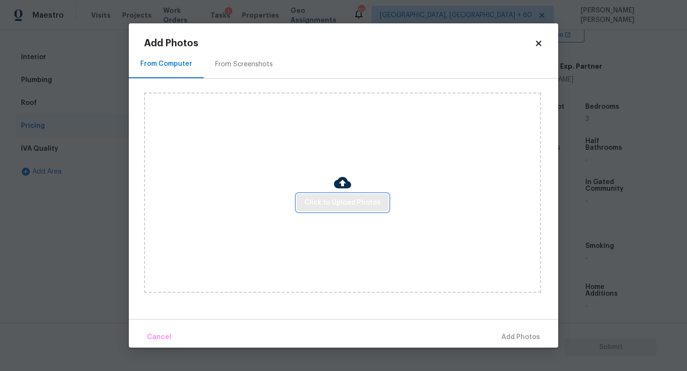
click at [330, 202] on span "Click to Upload Photos" at bounding box center [342, 203] width 76 height 12
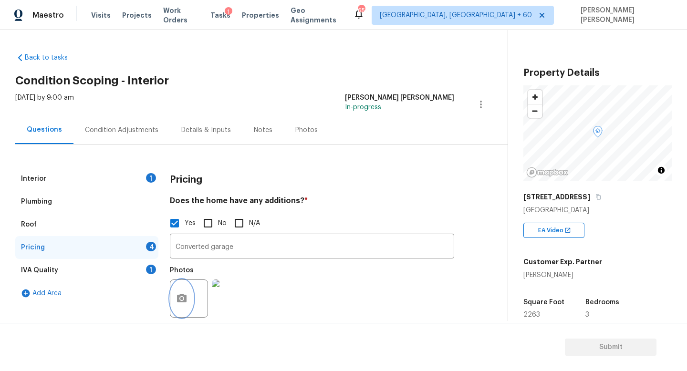
scroll to position [196, 0]
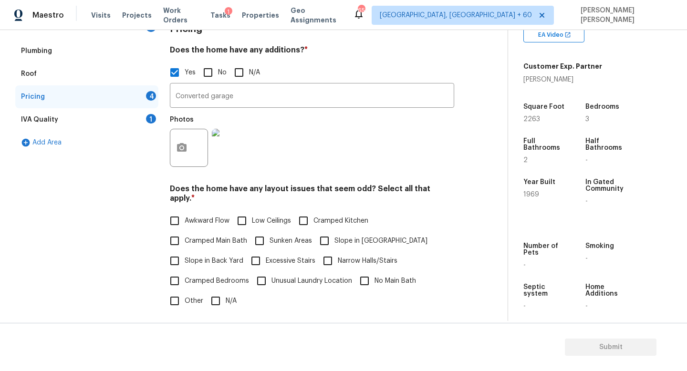
click at [271, 276] on span "Unusual Laundry Location" at bounding box center [311, 281] width 81 height 10
click at [270, 271] on input "Unusual Laundry Location" at bounding box center [261, 281] width 20 height 20
checkbox input "true"
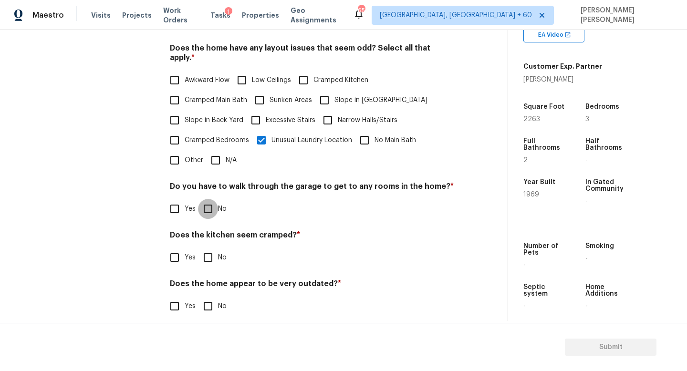
click at [203, 199] on input "No" at bounding box center [208, 209] width 20 height 20
checkbox input "true"
click at [221, 253] on span "No" at bounding box center [222, 258] width 9 height 10
click at [218, 248] on input "No" at bounding box center [208, 258] width 20 height 20
checkbox input "true"
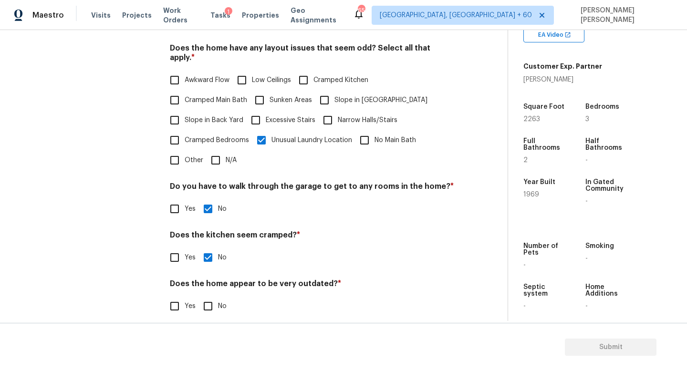
click at [198, 296] on input "No" at bounding box center [208, 306] width 20 height 20
checkbox input "true"
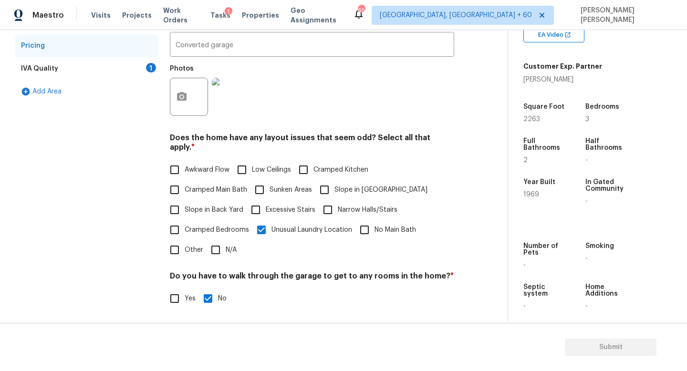
scroll to position [0, 0]
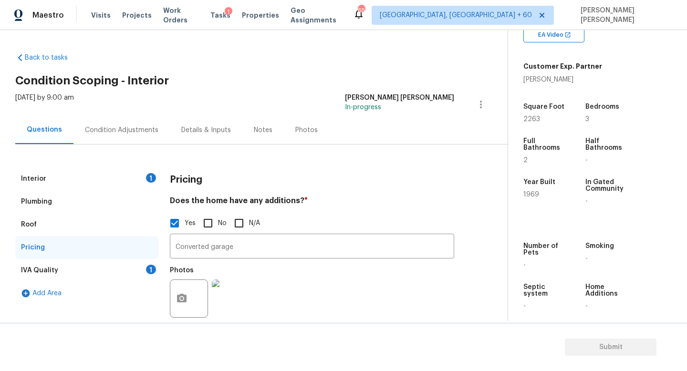
click at [119, 267] on div "IVA Quality 1" at bounding box center [86, 270] width 143 height 23
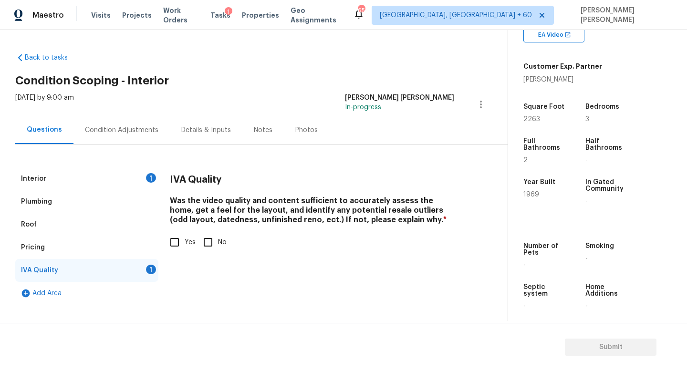
click at [168, 247] on input "Yes" at bounding box center [175, 242] width 20 height 20
checkbox input "true"
click at [98, 143] on div "Condition Adjustments" at bounding box center [121, 130] width 96 height 28
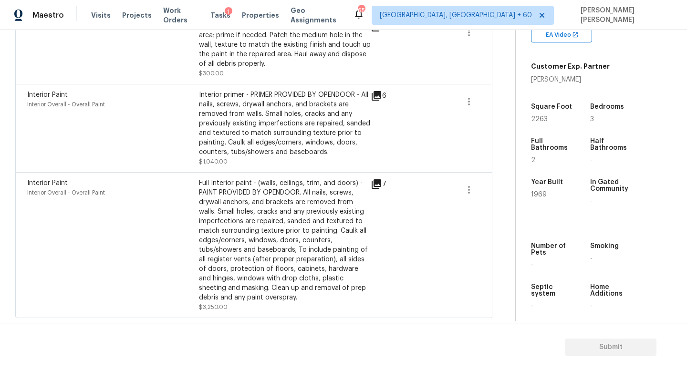
scroll to position [480, 0]
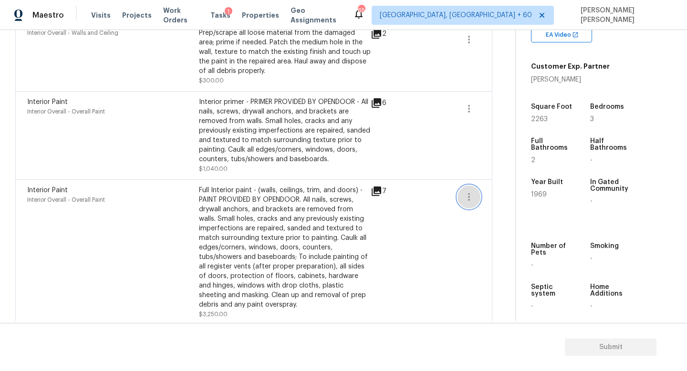
click at [470, 201] on icon "button" at bounding box center [468, 196] width 11 height 11
click at [508, 201] on div "Edit" at bounding box center [523, 197] width 74 height 10
click at [508, 201] on body "Maestro Visits Projects Work Orders Tasks 1 Properties Geo Assignments 650 [GEO…" at bounding box center [343, 185] width 687 height 371
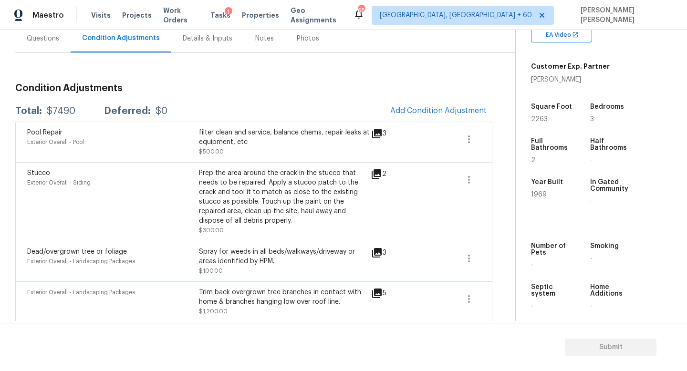
scroll to position [60, 0]
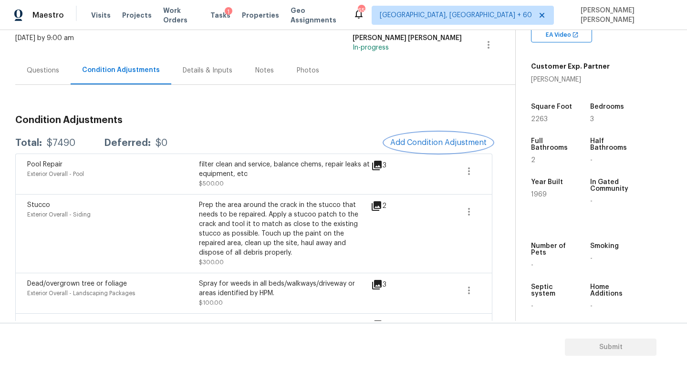
click at [440, 138] on span "Add Condition Adjustment" at bounding box center [438, 142] width 96 height 9
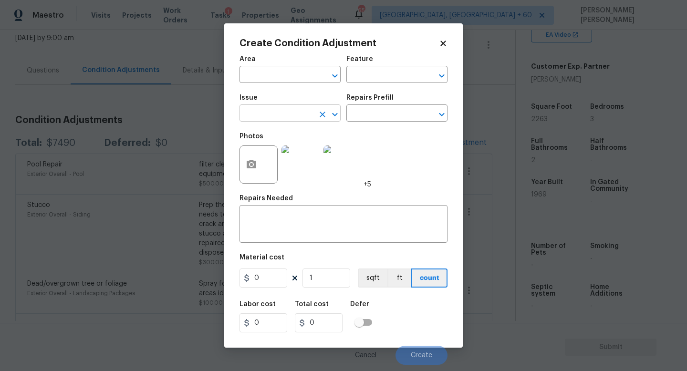
click at [277, 115] on input "text" at bounding box center [277, 114] width 74 height 15
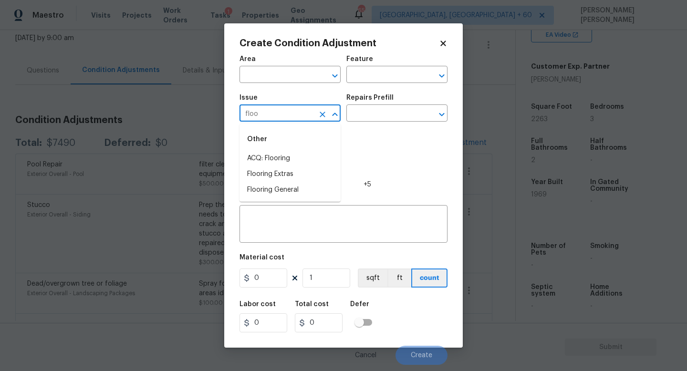
click at [281, 151] on li "ACQ: Flooring" at bounding box center [290, 159] width 101 height 16
type input "ACQ: Flooring"
click at [361, 120] on input "text" at bounding box center [383, 114] width 74 height 15
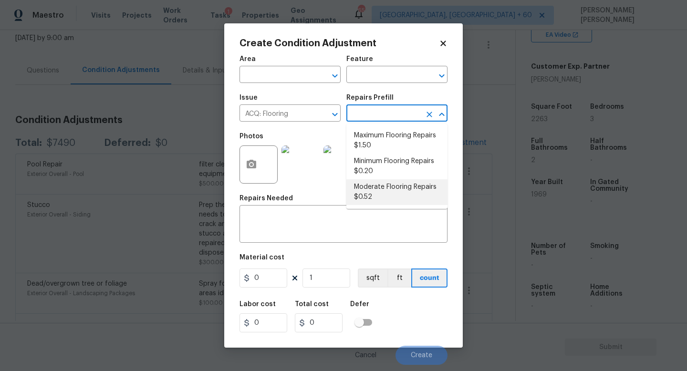
click at [398, 188] on li "Moderate Flooring Repairs $0.52" at bounding box center [396, 192] width 101 height 26
type input "Acquisition"
type textarea "Acquisition Scope: Moderate flooring repairs"
type input "0.52"
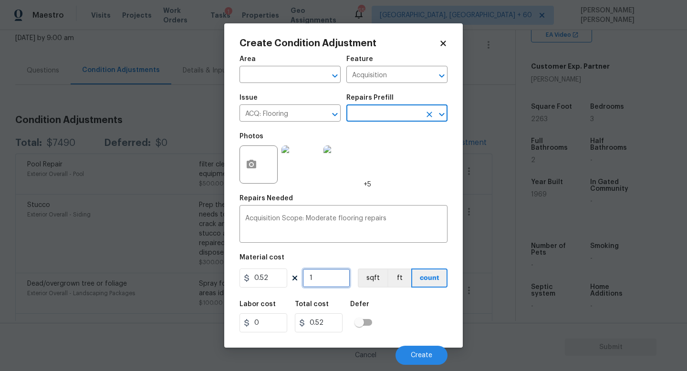
click at [333, 280] on input "1" at bounding box center [327, 278] width 48 height 19
type input "0"
type input "2"
type input "1.04"
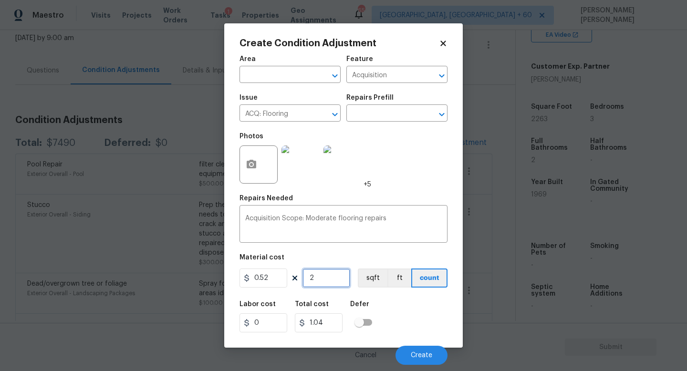
type input "22"
type input "11.44"
type input "226"
type input "117.52"
type input "2263"
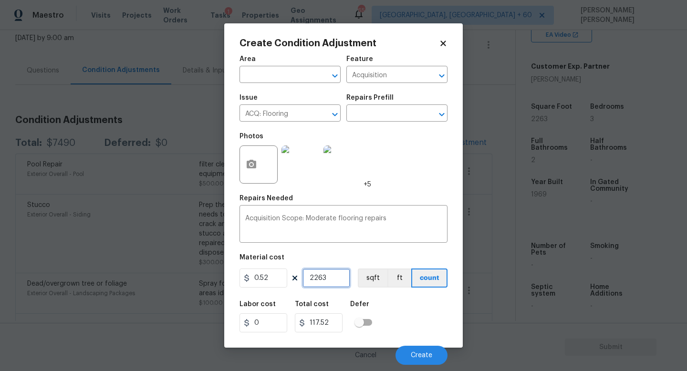
type input "1176.76"
type input "2263"
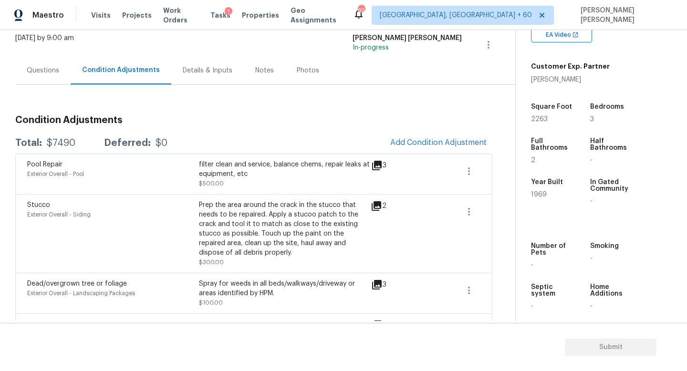
click at [151, 209] on body "Maestro Visits Projects Work Orders Tasks 1 Properties Geo Assignments 650 [GEO…" at bounding box center [343, 185] width 687 height 371
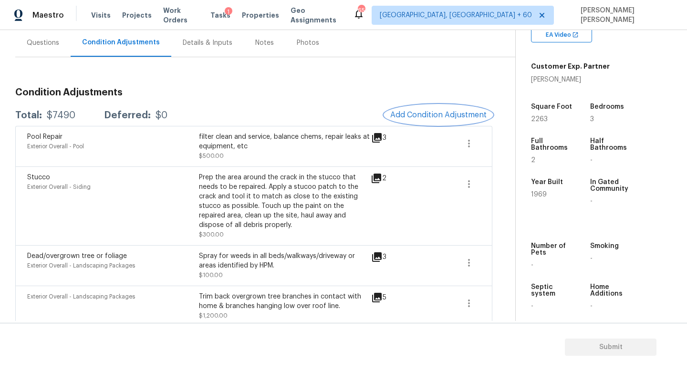
scroll to position [73, 0]
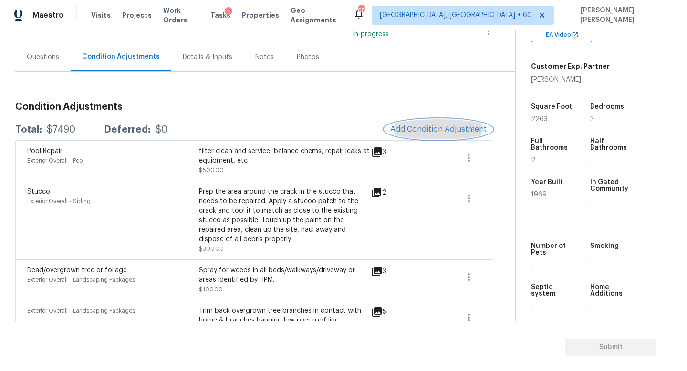
click at [451, 126] on span "Add Condition Adjustment" at bounding box center [438, 129] width 96 height 9
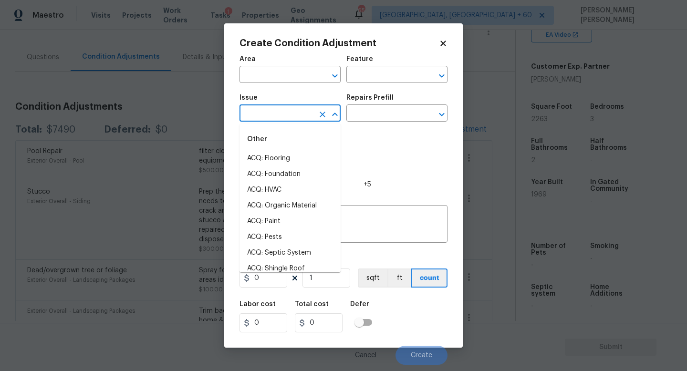
click at [293, 119] on input "text" at bounding box center [277, 114] width 74 height 15
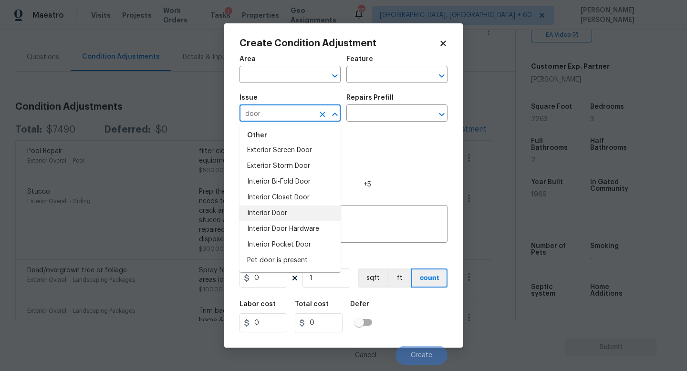
click at [286, 215] on li "Interior Door" at bounding box center [290, 214] width 101 height 16
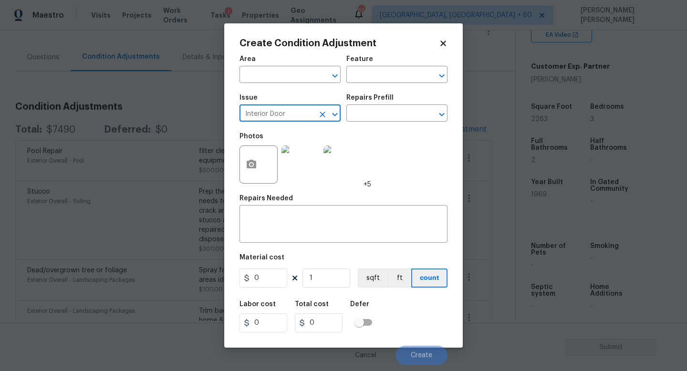
type input "Interior Door"
click at [379, 106] on div "Repairs Prefill" at bounding box center [396, 100] width 101 height 12
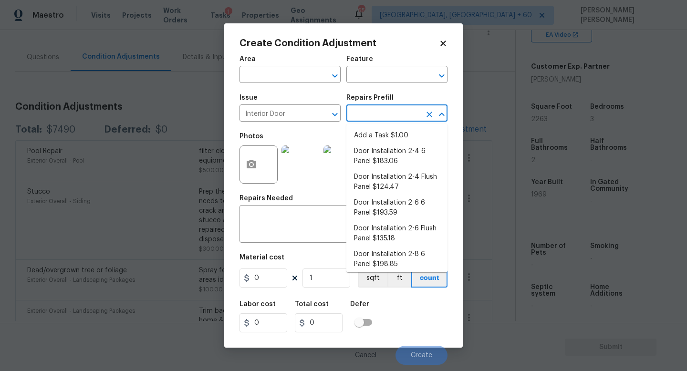
click at [379, 114] on input "text" at bounding box center [383, 114] width 74 height 15
click at [388, 157] on li "Door Installation 2-4 6 Panel $183.06" at bounding box center [396, 157] width 101 height 26
type input "Interior Door"
type textarea "Remove the existing door (if present). Install a new pre-hung 2-4 6 panel inter…"
type input "183.06"
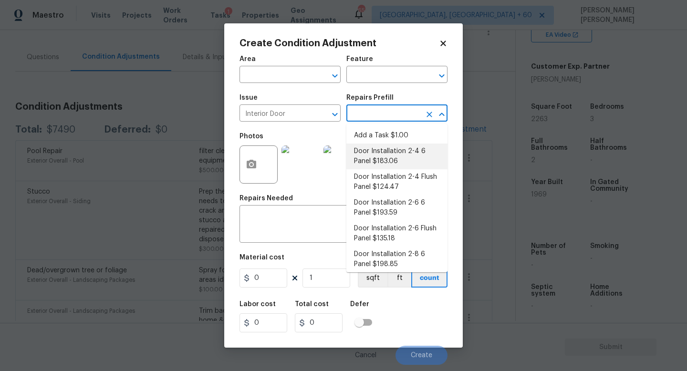
type input "183.06"
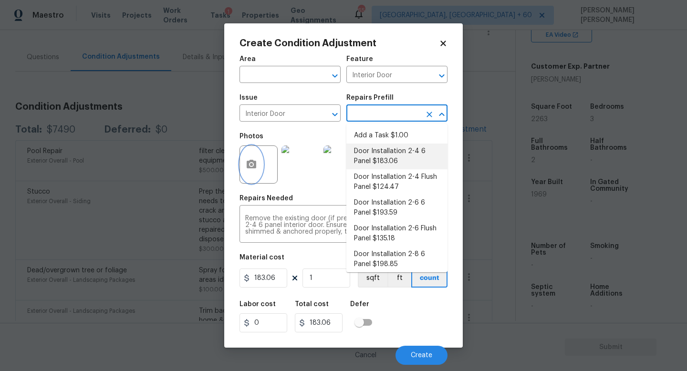
click at [249, 156] on button "button" at bounding box center [251, 164] width 23 height 37
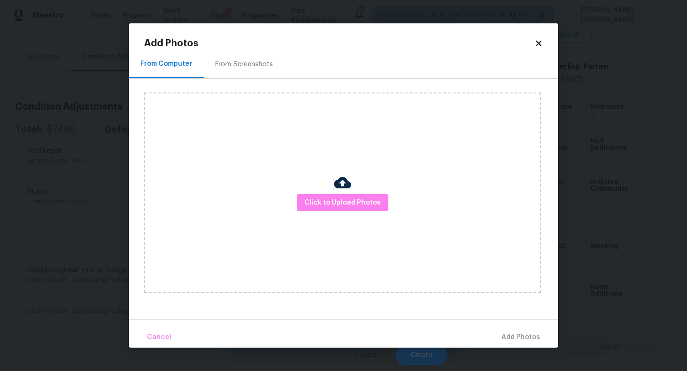
click at [368, 212] on div "Click to Upload Photos" at bounding box center [342, 193] width 397 height 200
click at [372, 211] on button "Click to Upload Photos" at bounding box center [343, 203] width 92 height 18
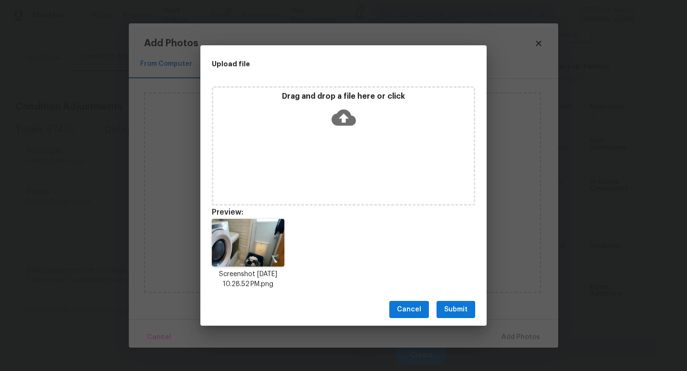
click at [466, 308] on span "Submit" at bounding box center [455, 310] width 23 height 12
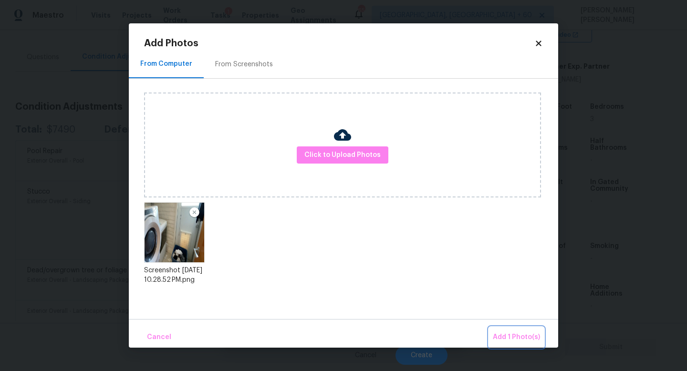
click at [531, 332] on span "Add 1 Photo(s)" at bounding box center [516, 338] width 47 height 12
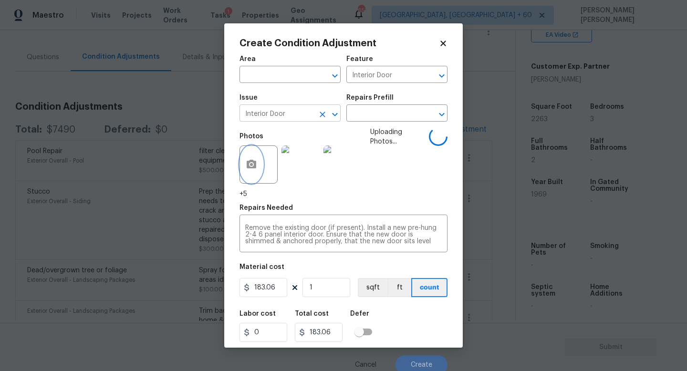
click at [320, 115] on icon "Clear" at bounding box center [323, 115] width 10 height 10
type input "f"
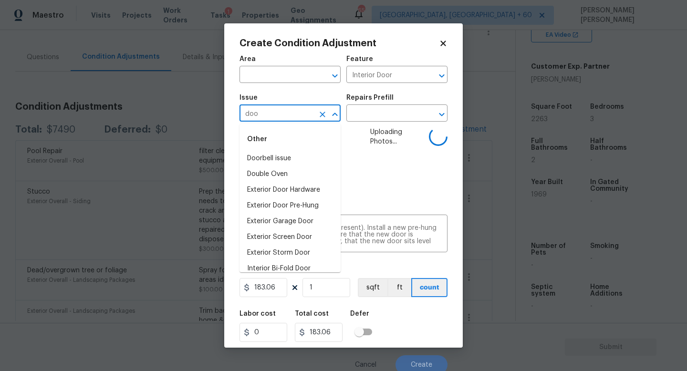
type input "door"
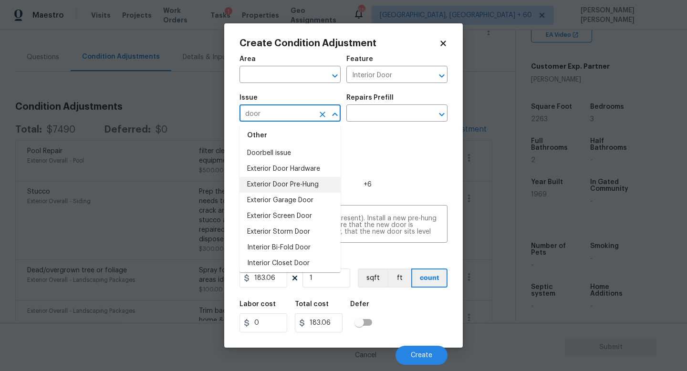
scroll to position [0, 0]
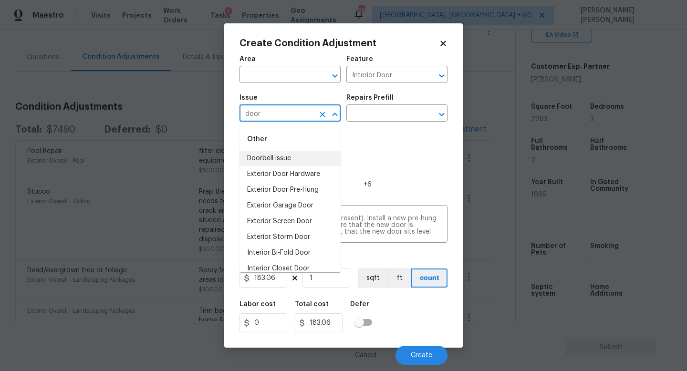
type input "door"
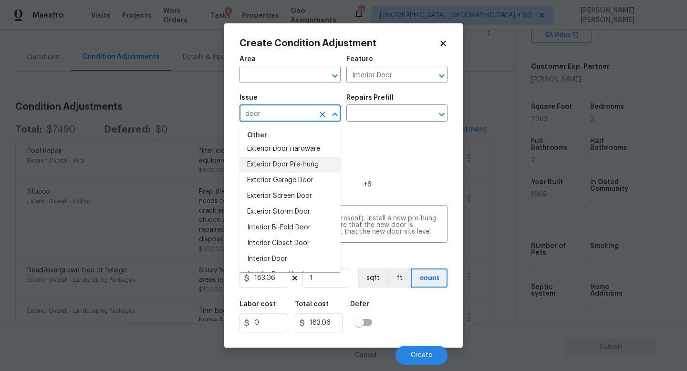
scroll to position [28, 0]
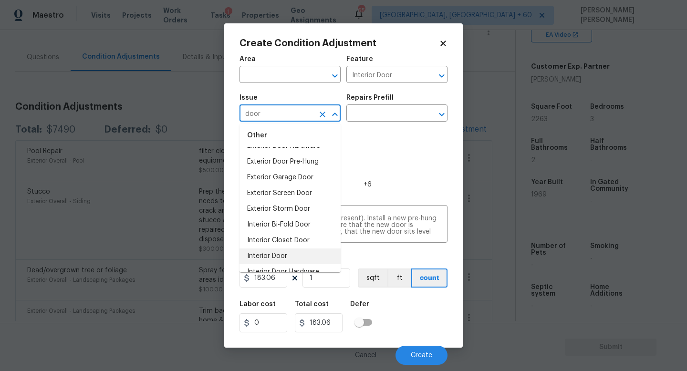
click at [284, 252] on li "Interior Door" at bounding box center [290, 257] width 101 height 16
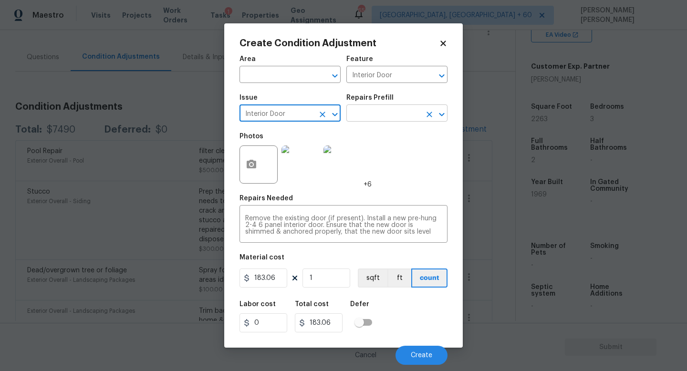
type input "Interior Door"
click at [363, 114] on input "text" at bounding box center [383, 114] width 74 height 15
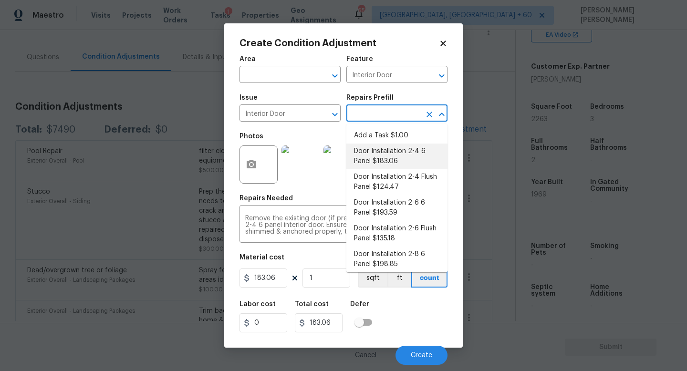
click at [367, 156] on li "Door Installation 2-4 6 Panel $183.06" at bounding box center [396, 157] width 101 height 26
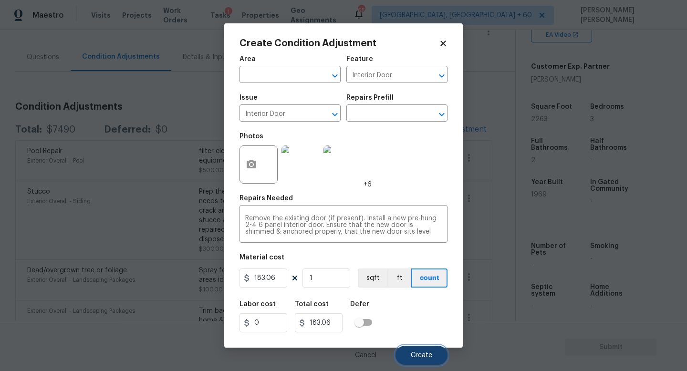
click at [409, 347] on button "Create" at bounding box center [422, 355] width 52 height 19
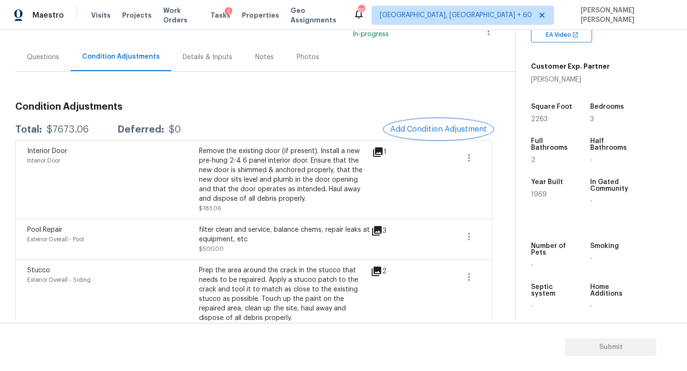
click at [420, 128] on span "Add Condition Adjustment" at bounding box center [438, 129] width 96 height 9
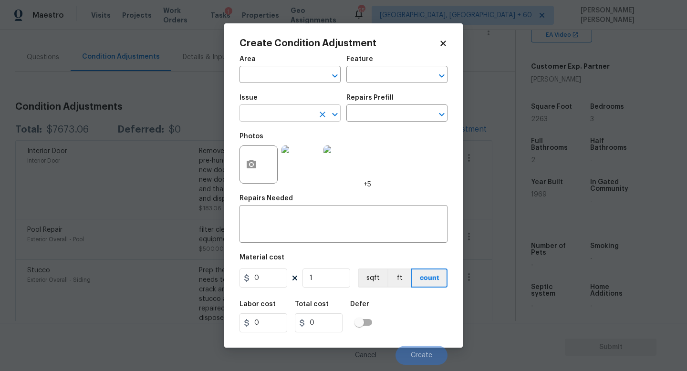
click at [292, 117] on input "text" at bounding box center [277, 114] width 74 height 15
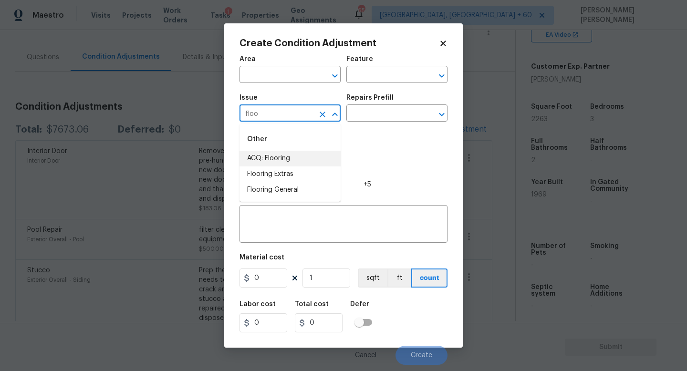
click at [303, 153] on li "ACQ: Flooring" at bounding box center [290, 159] width 101 height 16
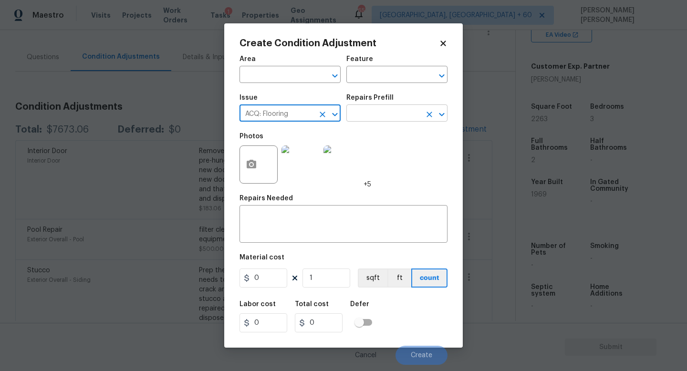
type input "ACQ: Flooring"
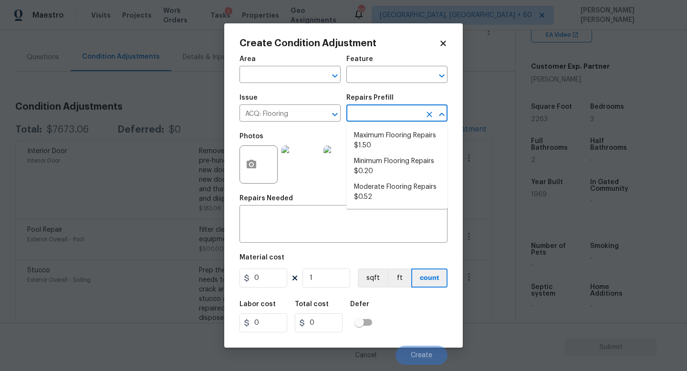
click at [361, 117] on input "text" at bounding box center [383, 114] width 74 height 15
click at [372, 190] on li "Moderate Flooring Repairs $0.52" at bounding box center [396, 192] width 101 height 26
type input "Acquisition"
type textarea "Acquisition Scope: Moderate flooring repairs"
type input "0.52"
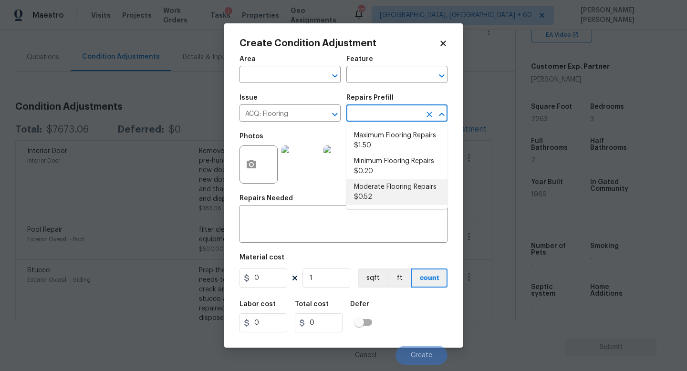
type input "0.52"
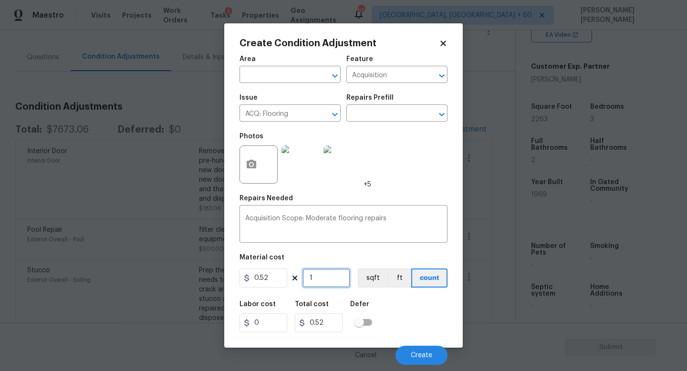
click at [331, 278] on input "1" at bounding box center [327, 278] width 48 height 19
type input "0"
type input "2"
type input "1.04"
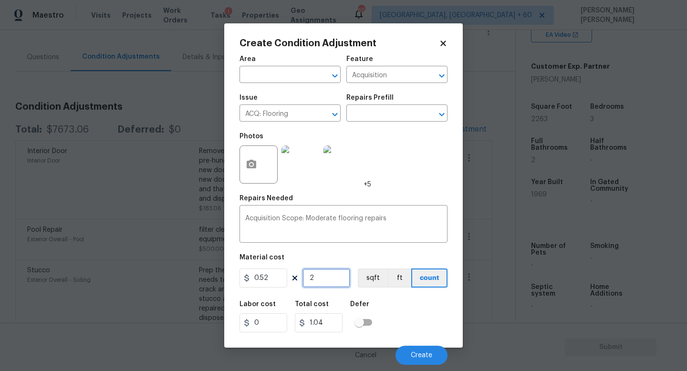
type input "22"
type input "11.44"
type input "226"
type input "117.52"
type input "2263"
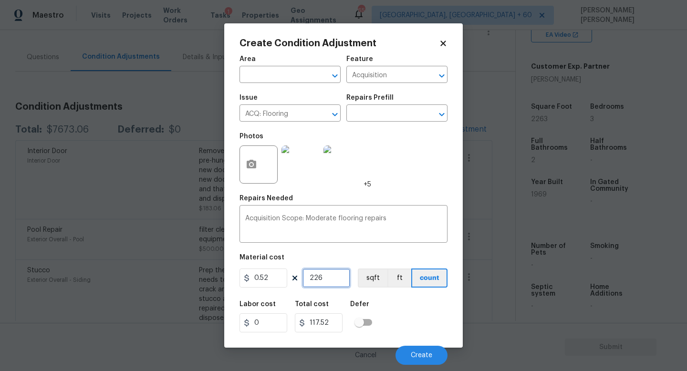
type input "1176.76"
type input "2263"
click at [255, 163] on icon "button" at bounding box center [252, 164] width 10 height 9
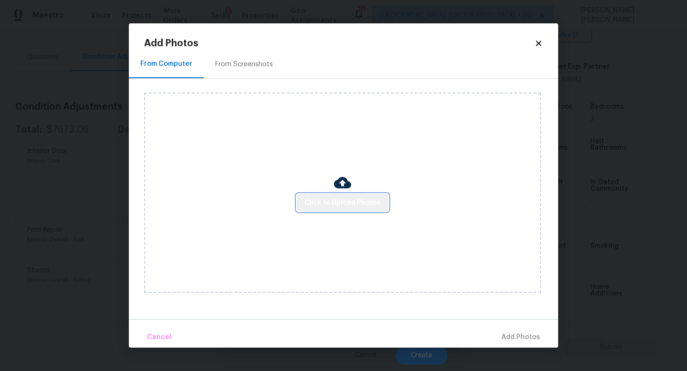
click at [345, 201] on span "Click to Upload Photos" at bounding box center [342, 203] width 76 height 12
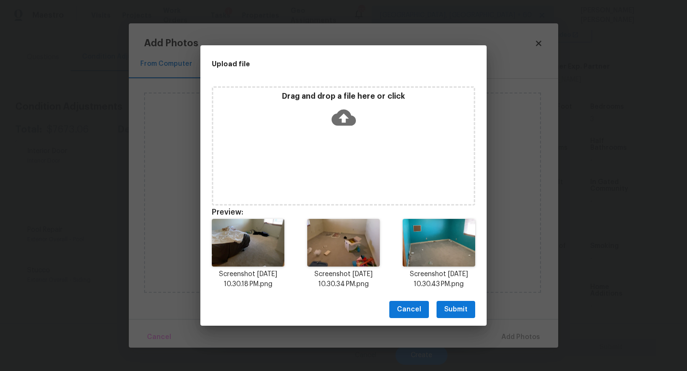
click at [452, 310] on span "Submit" at bounding box center [455, 310] width 23 height 12
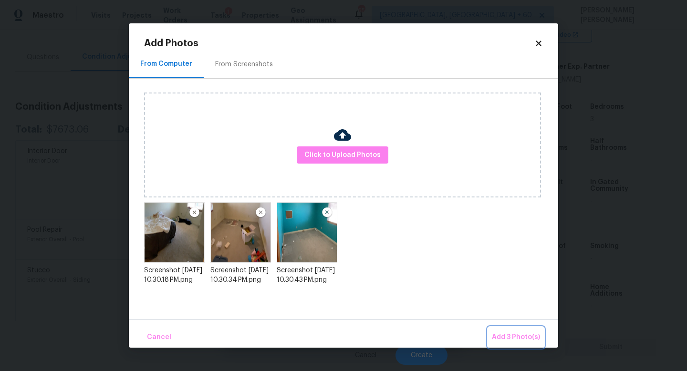
click at [499, 331] on button "Add 3 Photo(s)" at bounding box center [516, 337] width 56 height 21
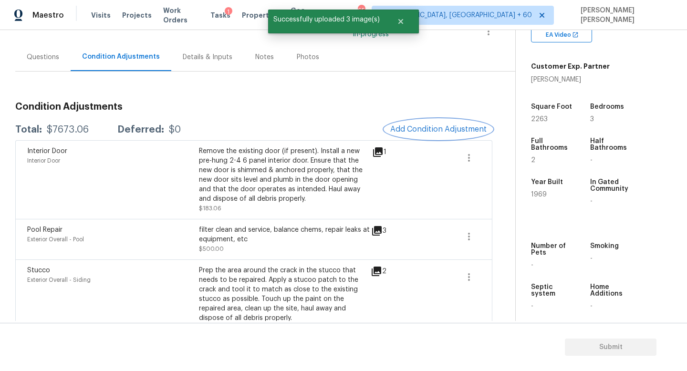
click at [434, 129] on span "Add Condition Adjustment" at bounding box center [438, 129] width 96 height 9
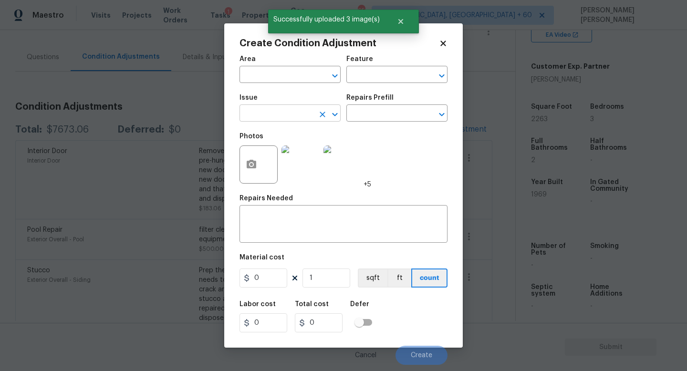
click at [296, 114] on input "text" at bounding box center [277, 114] width 74 height 15
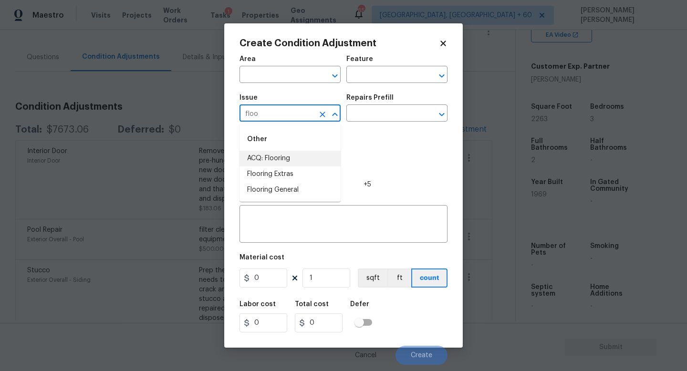
click at [314, 156] on li "ACQ: Flooring" at bounding box center [290, 159] width 101 height 16
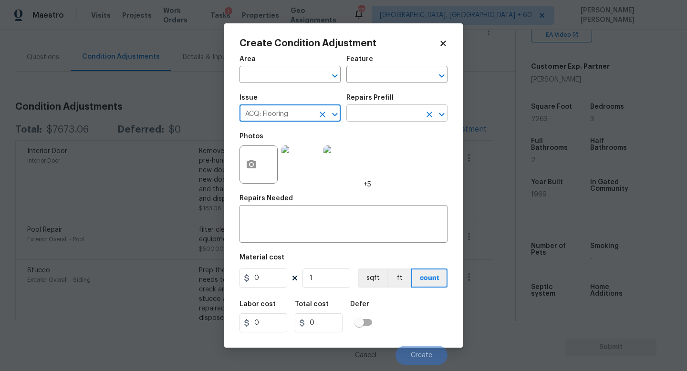
type input "ACQ: Flooring"
click at [384, 118] on input "text" at bounding box center [383, 114] width 74 height 15
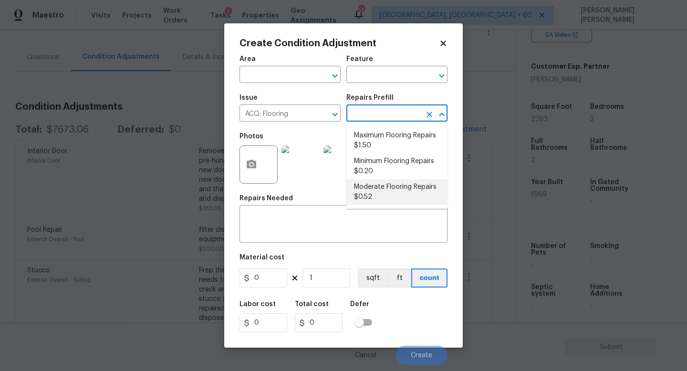
click at [386, 186] on li "Moderate Flooring Repairs $0.52" at bounding box center [396, 192] width 101 height 26
type input "Acquisition"
type textarea "Acquisition Scope: Moderate flooring repairs"
type input "0.52"
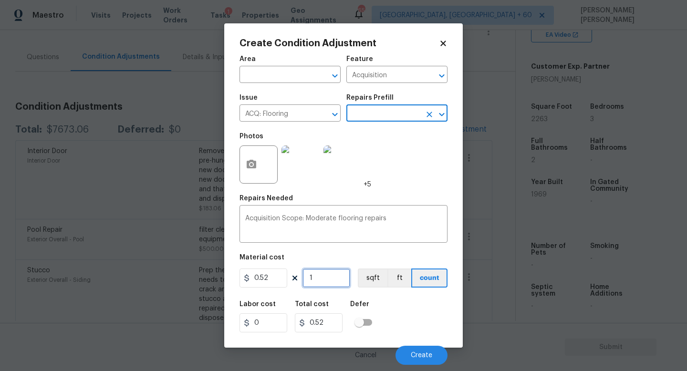
click at [324, 278] on input "1" at bounding box center [327, 278] width 48 height 19
type input "0"
type input "2"
type input "1.04"
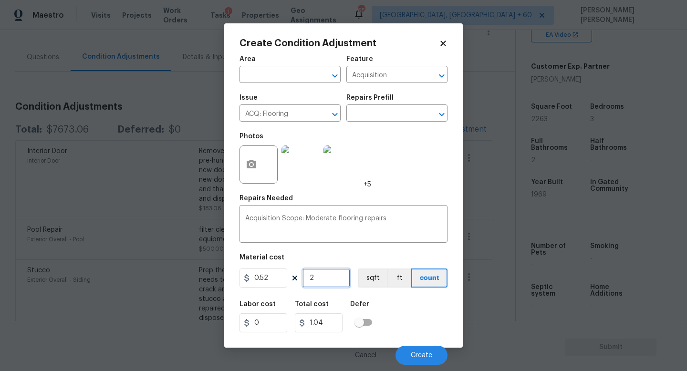
type input "22"
type input "11.44"
type input "226"
type input "117.52"
type input "2263"
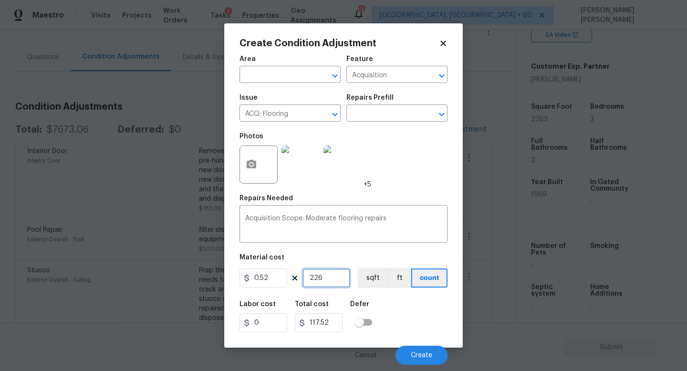
type input "1176.76"
type input "2263"
click at [421, 364] on button "Create" at bounding box center [422, 355] width 52 height 19
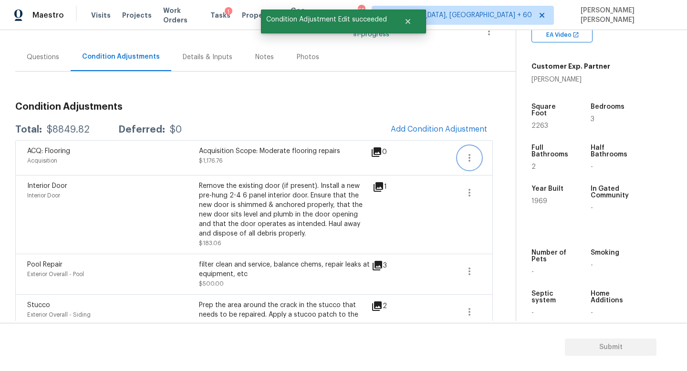
click at [471, 158] on icon "button" at bounding box center [469, 157] width 11 height 11
click at [503, 162] on link "Edit" at bounding box center [523, 156] width 81 height 14
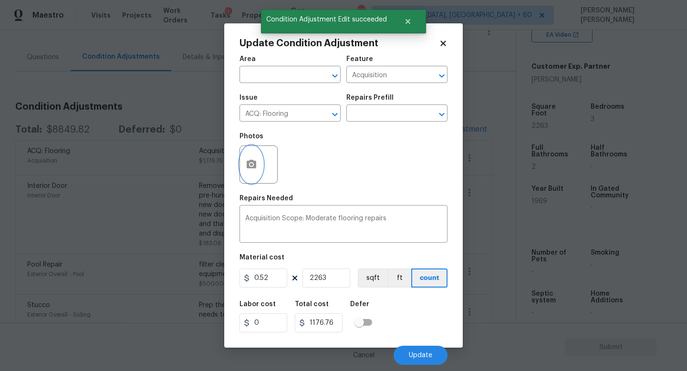
click at [247, 164] on icon "button" at bounding box center [252, 164] width 10 height 9
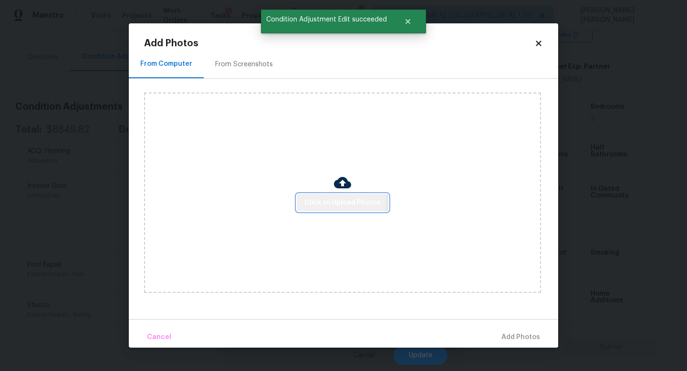
click at [331, 198] on span "Click to Upload Photos" at bounding box center [342, 203] width 76 height 12
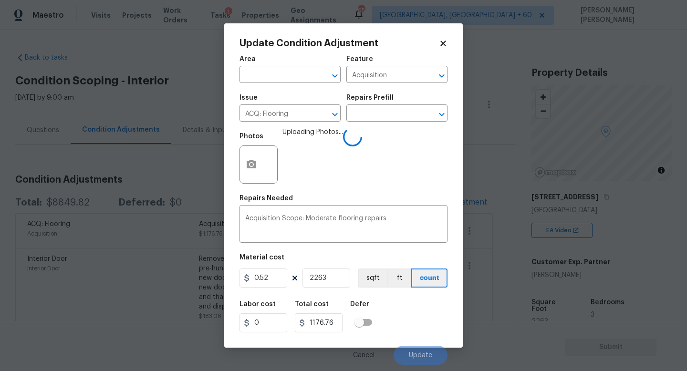
scroll to position [196, 0]
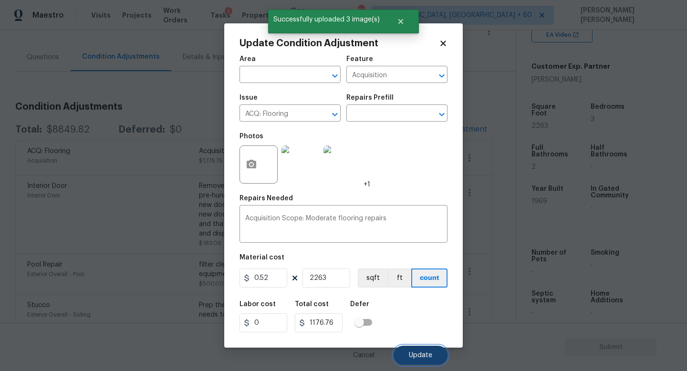
click at [420, 354] on span "Update" at bounding box center [420, 355] width 23 height 7
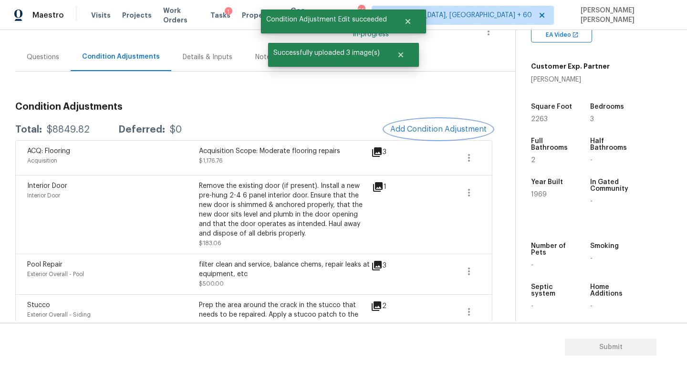
click at [455, 134] on button "Add Condition Adjustment" at bounding box center [439, 129] width 108 height 20
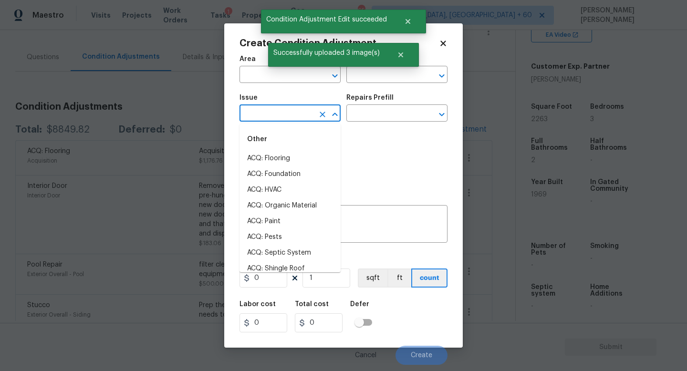
click at [280, 108] on input "text" at bounding box center [277, 114] width 74 height 15
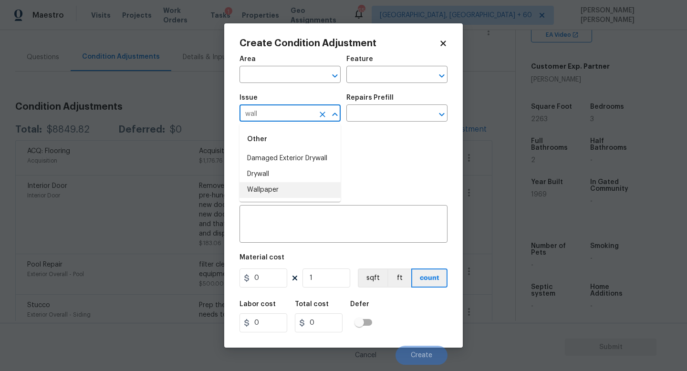
click at [289, 186] on li "Wallpaper" at bounding box center [290, 190] width 101 height 16
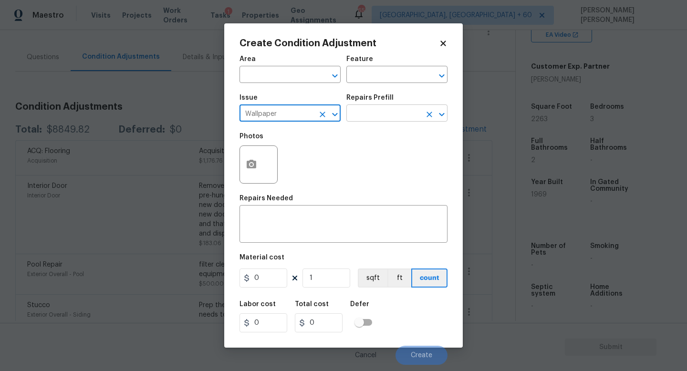
type input "Wallpaper"
click at [385, 116] on input "text" at bounding box center [383, 114] width 74 height 15
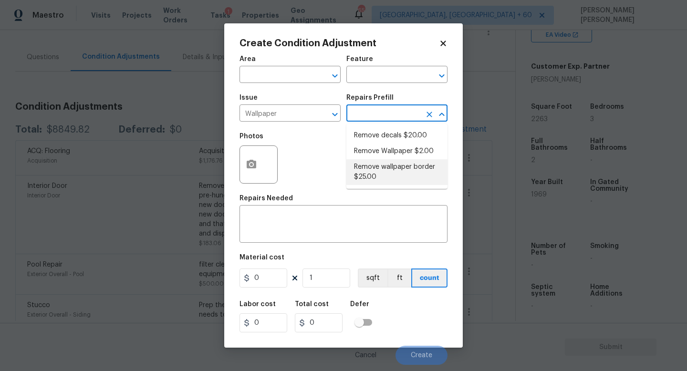
click at [384, 168] on li "Remove wallpaper border $25.00" at bounding box center [396, 172] width 101 height 26
type input "Walls and Ceiling"
type textarea "Remove wallpaper border in rooms/areas identified by HPM, texture to match, and…"
type input "25"
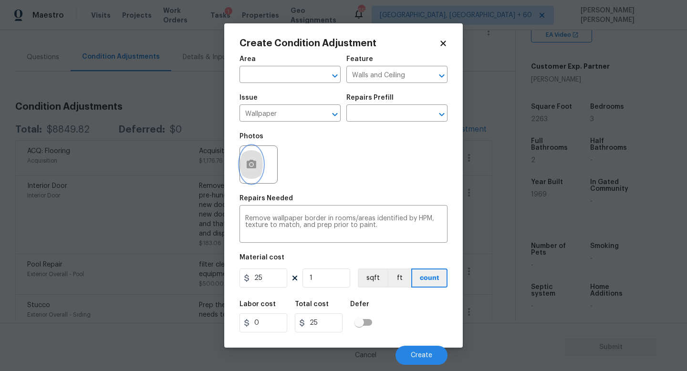
click at [257, 163] on button "button" at bounding box center [251, 164] width 23 height 37
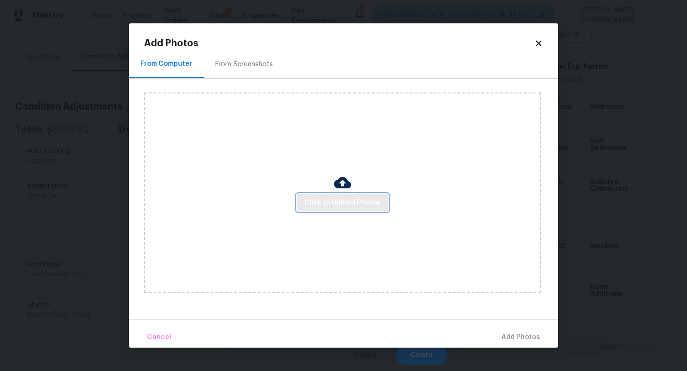
click at [317, 195] on button "Click to Upload Photos" at bounding box center [343, 203] width 92 height 18
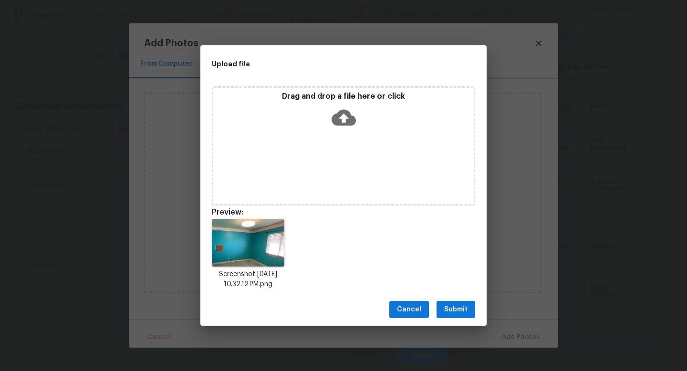
click at [453, 304] on span "Submit" at bounding box center [455, 310] width 23 height 12
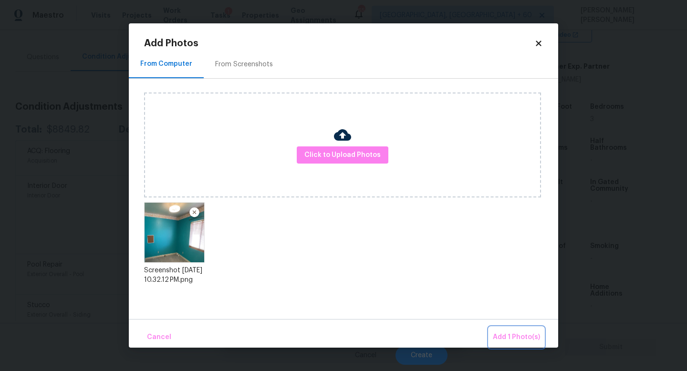
click at [513, 336] on span "Add 1 Photo(s)" at bounding box center [516, 338] width 47 height 12
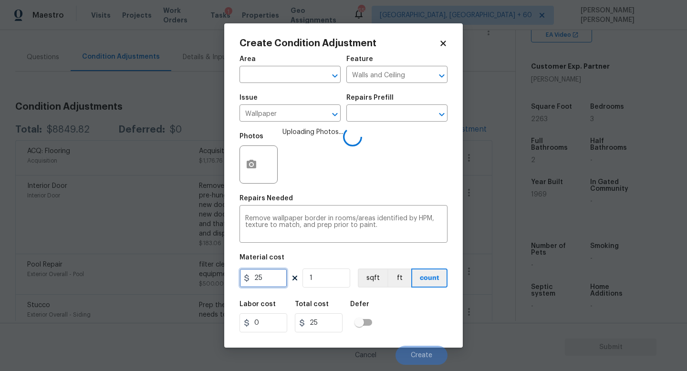
drag, startPoint x: 271, startPoint y: 285, endPoint x: 223, endPoint y: 279, distance: 48.6
click at [233, 282] on div "Create Condition Adjustment Area ​ Feature Walls and Ceiling ​ Issue Wallpaper …" at bounding box center [343, 185] width 239 height 324
type input "100"
click at [408, 322] on div "Labor cost 0 Total cost 100 Defer" at bounding box center [344, 316] width 208 height 43
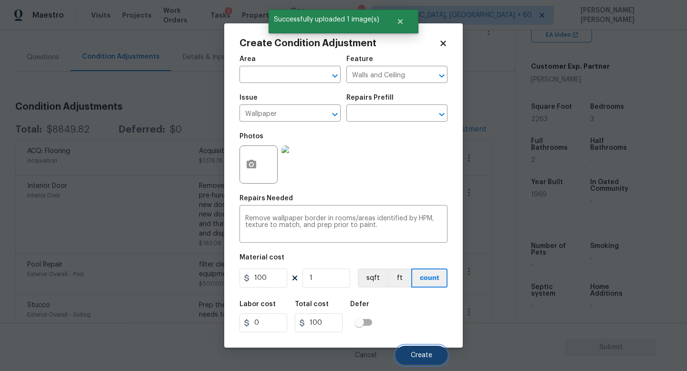
click at [420, 354] on span "Create" at bounding box center [421, 355] width 21 height 7
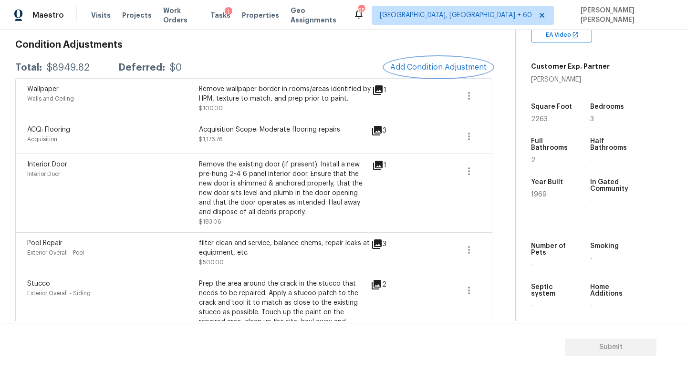
scroll to position [0, 0]
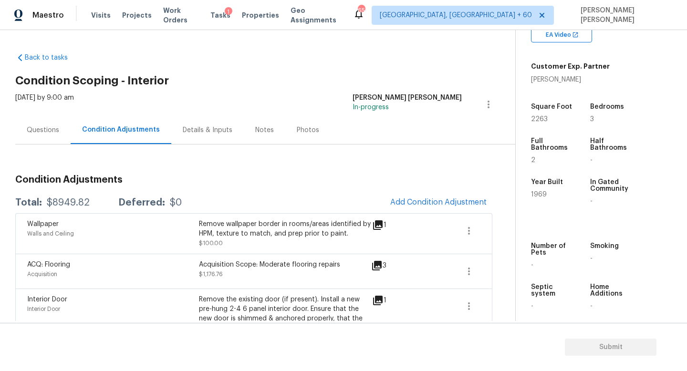
click at [409, 196] on button "Add Condition Adjustment" at bounding box center [439, 202] width 108 height 20
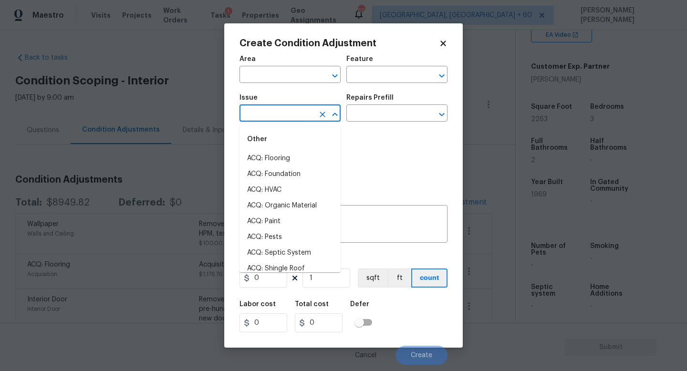
click at [288, 119] on input "text" at bounding box center [277, 114] width 74 height 15
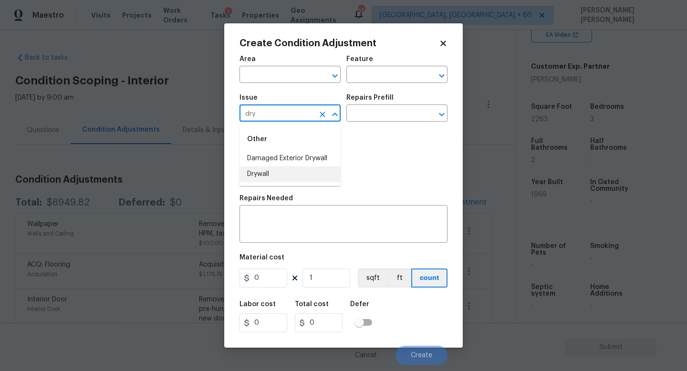
click at [277, 171] on li "Drywall" at bounding box center [290, 175] width 101 height 16
type input "Drywall"
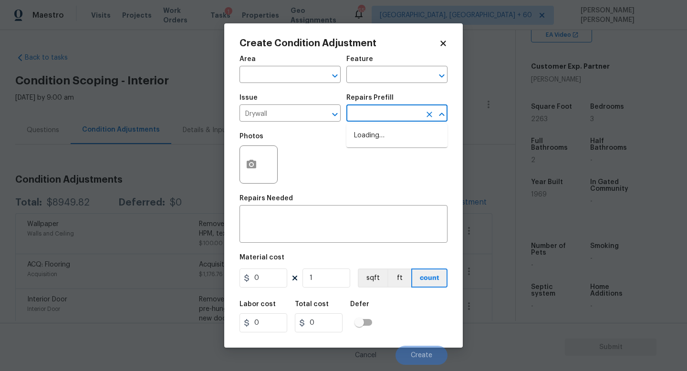
click at [376, 117] on input "text" at bounding box center [383, 114] width 74 height 15
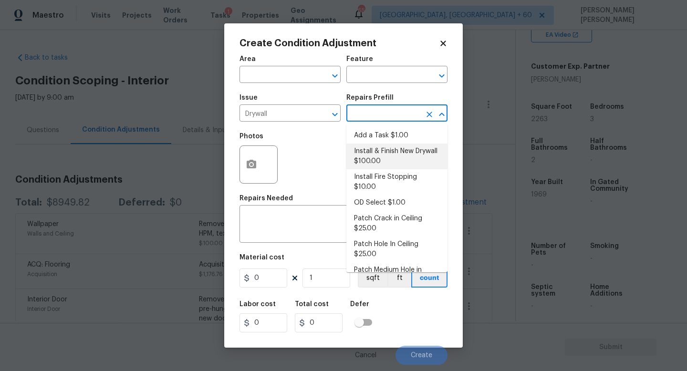
click at [384, 155] on li "Install & Finish New Drywall $100.00" at bounding box center [396, 157] width 101 height 26
type input "Walls and Ceiling"
type textarea "Remove the existing damaged drywall and replace with new. Ensure that the new d…"
type input "100"
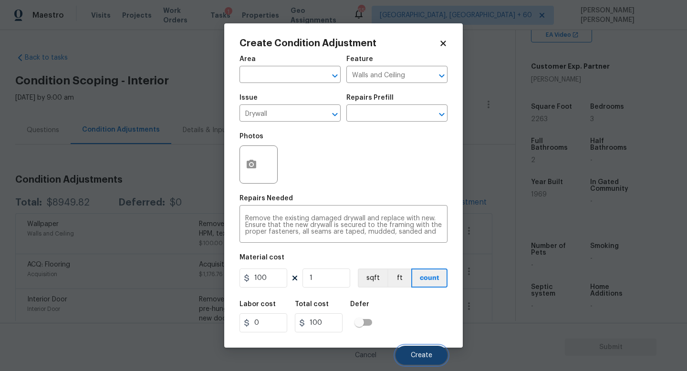
click at [424, 353] on span "Create" at bounding box center [421, 355] width 21 height 7
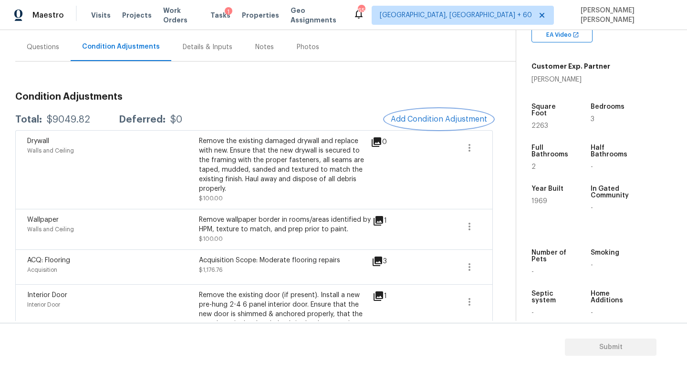
scroll to position [65, 0]
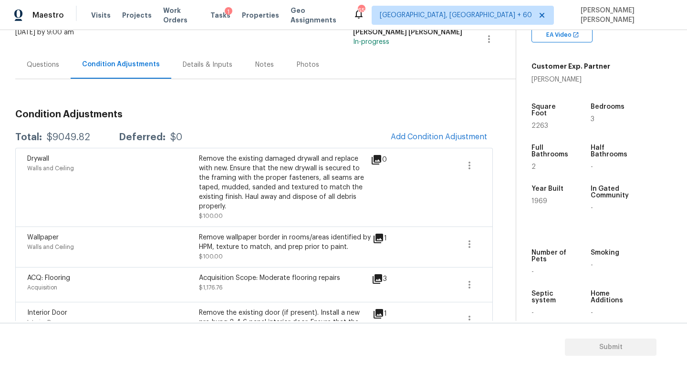
click at [67, 138] on div "$9049.82" at bounding box center [68, 138] width 43 height 10
copy div "$9049.82"
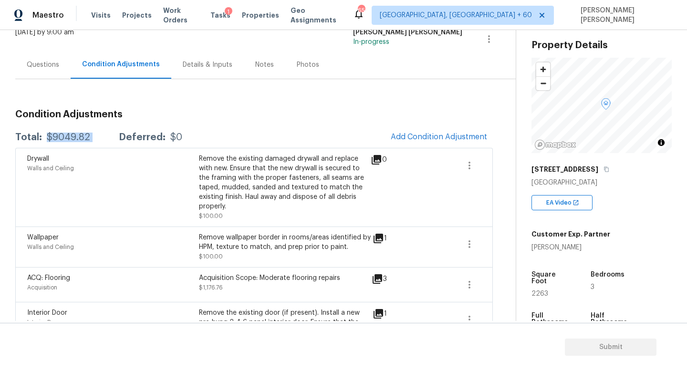
scroll to position [0, 0]
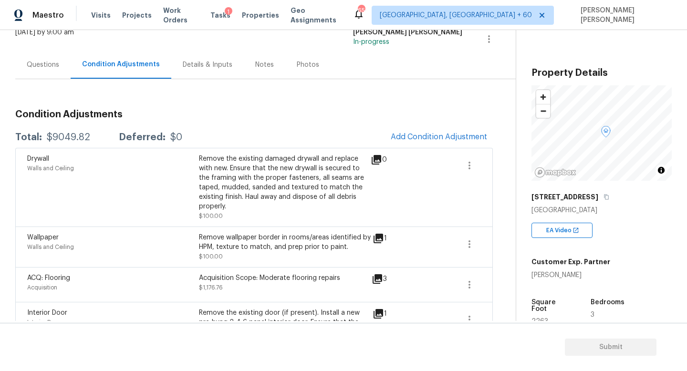
click at [613, 202] on div "[STREET_ADDRESS]" at bounding box center [602, 196] width 140 height 17
click at [616, 192] on div "[STREET_ADDRESS]" at bounding box center [602, 196] width 140 height 17
click at [609, 197] on icon "button" at bounding box center [607, 197] width 6 height 6
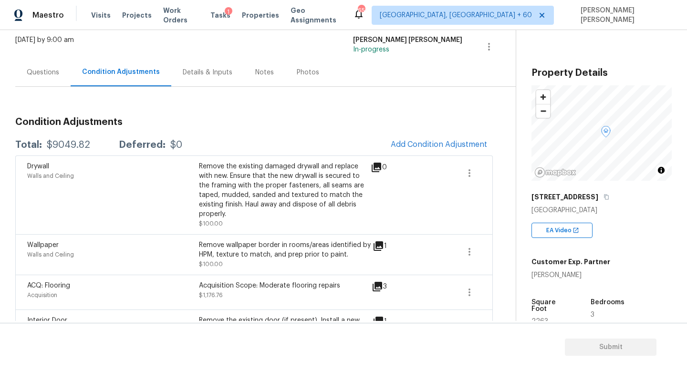
scroll to position [58, 0]
click at [81, 139] on div "Total: $9049.82 Deferred: $0 Add Condition Adjustment" at bounding box center [254, 144] width 478 height 21
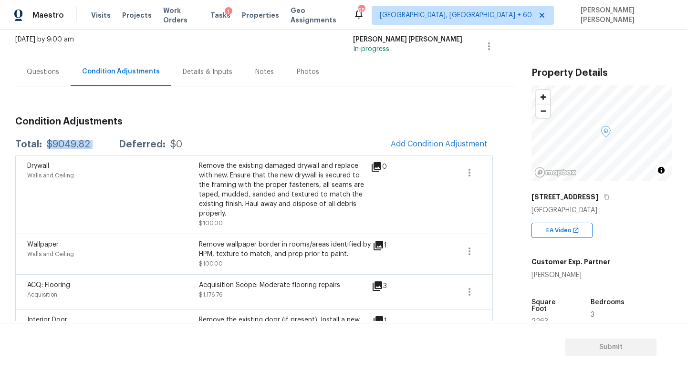
copy div "$9049.82"
click at [48, 76] on div "Questions" at bounding box center [43, 72] width 32 height 10
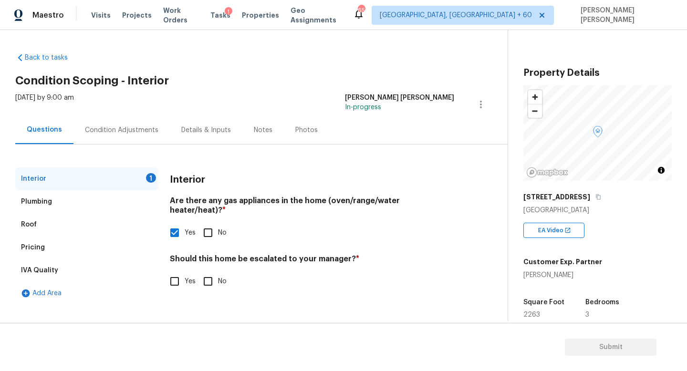
click at [214, 274] on input "No" at bounding box center [208, 281] width 20 height 20
checkbox input "true"
click at [614, 349] on span "Submit" at bounding box center [611, 348] width 76 height 12
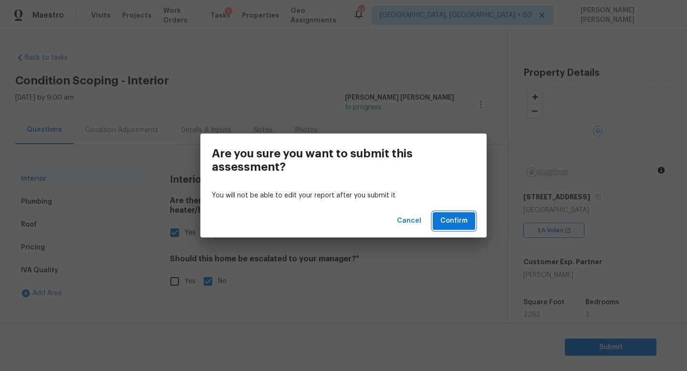
click at [459, 223] on span "Confirm" at bounding box center [453, 221] width 27 height 12
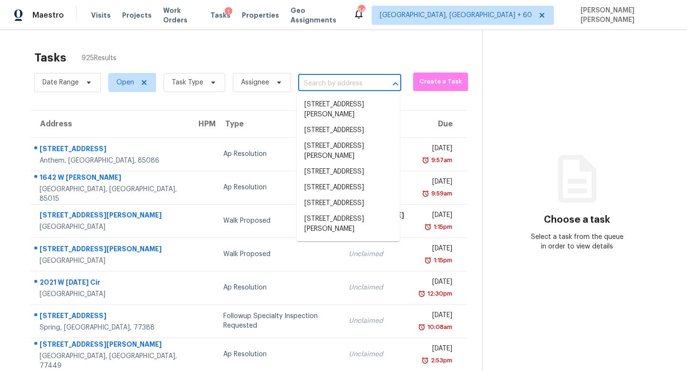
click at [354, 80] on input "text" at bounding box center [336, 83] width 76 height 15
paste input "Lor-ipsum dolor sit ametconse adip elit seddoei te i utla etdo magn aliquaenim …"
type input "Lor-ipsum dolor sit ametconse adip elit seddoei te i utla etdo magn aliquaenim …"
paste input "[STREET_ADDRESS][PERSON_NAME]"
type input "[STREET_ADDRESS][PERSON_NAME]"
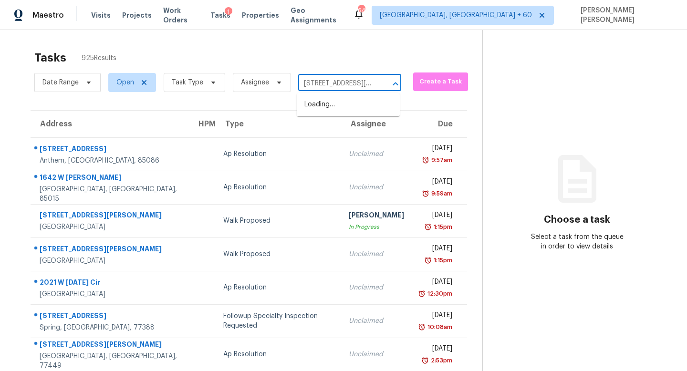
scroll to position [0, 43]
click at [337, 99] on li "[STREET_ADDRESS][PERSON_NAME]" at bounding box center [348, 110] width 103 height 26
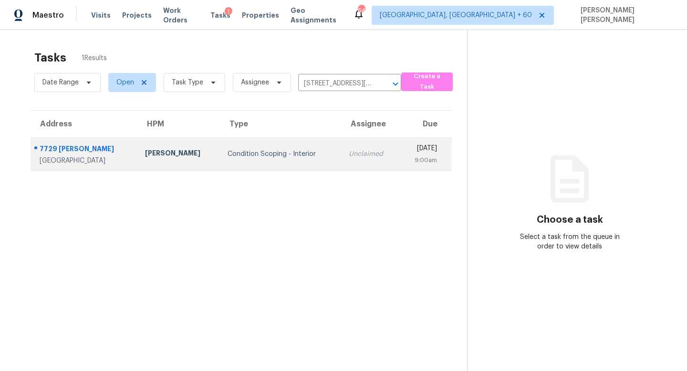
click at [341, 169] on td "Unclaimed" at bounding box center [370, 153] width 58 height 33
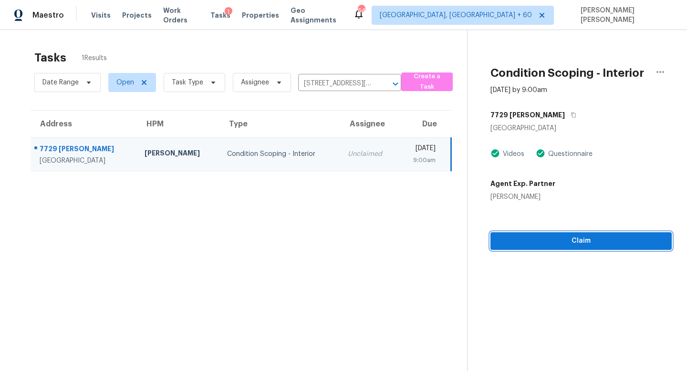
click at [556, 240] on span "Claim" at bounding box center [581, 241] width 166 height 12
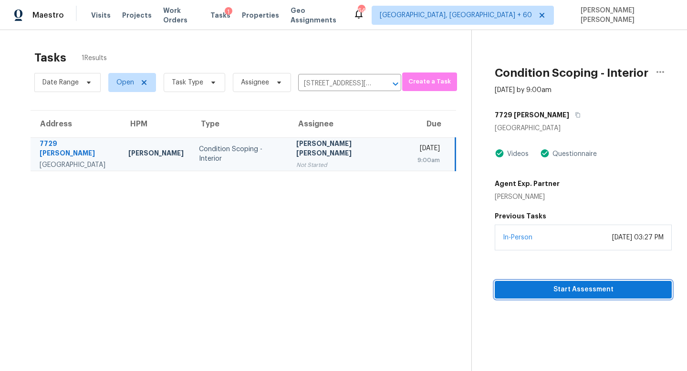
click at [564, 292] on span "Start Assessment" at bounding box center [583, 290] width 162 height 12
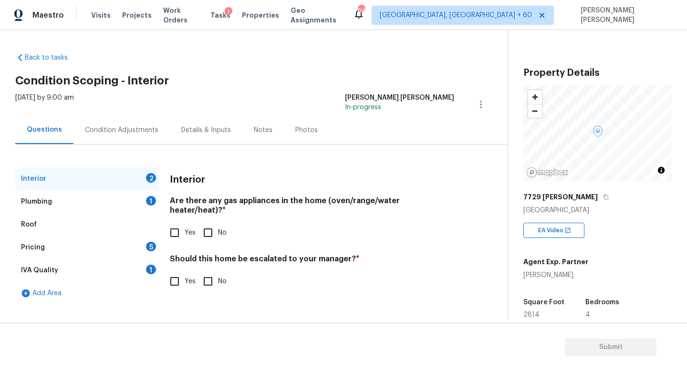
click at [171, 226] on input "Yes" at bounding box center [175, 233] width 20 height 20
checkbox input "true"
click at [206, 271] on input "No" at bounding box center [208, 281] width 20 height 20
checkbox input "true"
click at [88, 187] on div "Interior" at bounding box center [86, 178] width 143 height 23
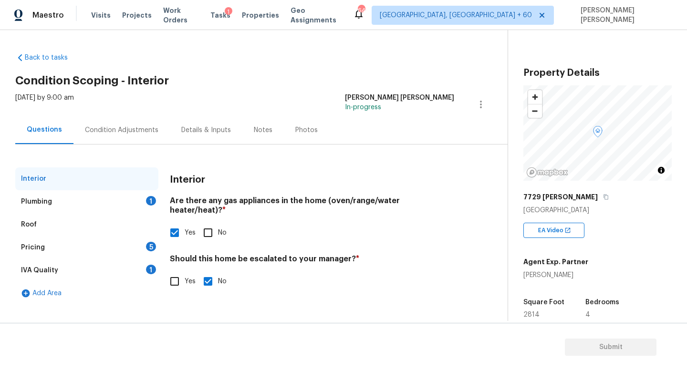
click at [100, 199] on div "Plumbing 1" at bounding box center [86, 201] width 143 height 23
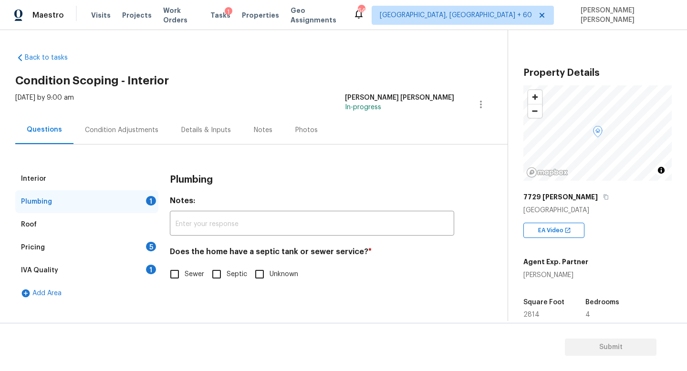
click at [178, 268] on input "Sewer" at bounding box center [175, 274] width 20 height 20
checkbox input "true"
click at [119, 246] on div "Pricing 5" at bounding box center [86, 247] width 143 height 23
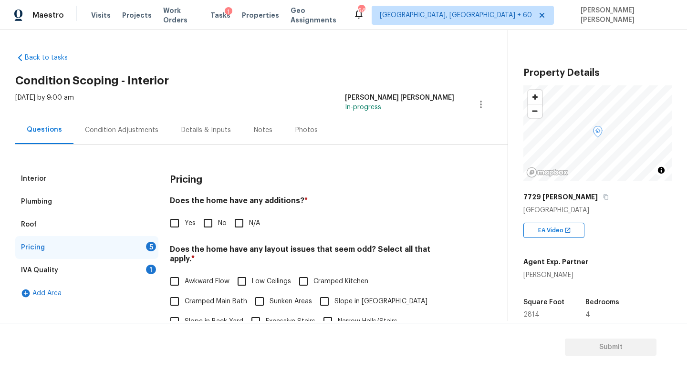
scroll to position [113, 0]
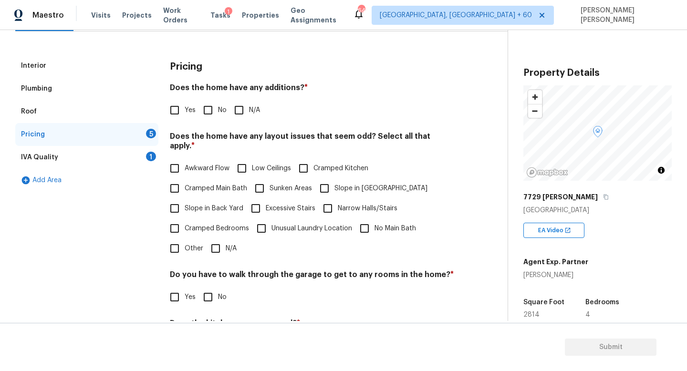
click at [209, 114] on input "No" at bounding box center [208, 110] width 20 height 20
checkbox input "true"
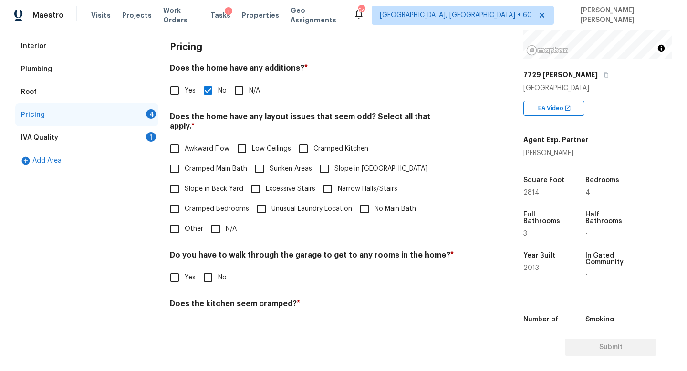
scroll to position [138, 0]
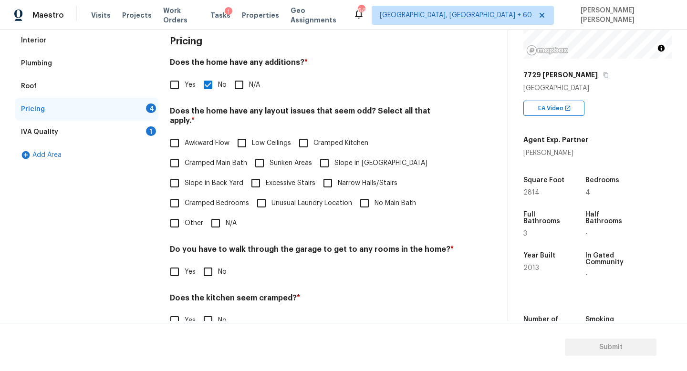
click at [233, 227] on div "Pricing Does the home have any additions? * Yes No N/A Does the home have any l…" at bounding box center [312, 210] width 284 height 362
click at [221, 219] on input "N/A" at bounding box center [216, 223] width 20 height 20
checkbox input "true"
click at [205, 272] on input "No" at bounding box center [208, 273] width 20 height 20
checkbox input "true"
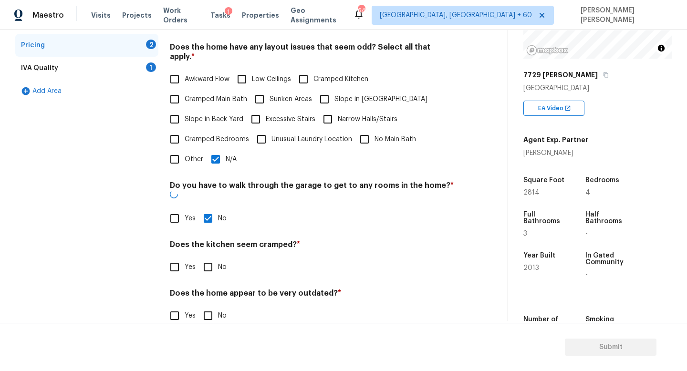
scroll to position [201, 0]
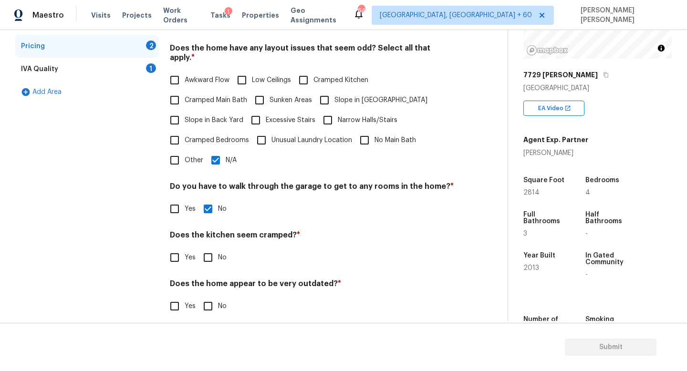
click at [208, 248] on input "No" at bounding box center [208, 258] width 20 height 20
checkbox input "true"
click at [208, 301] on input "No" at bounding box center [208, 307] width 20 height 20
checkbox input "true"
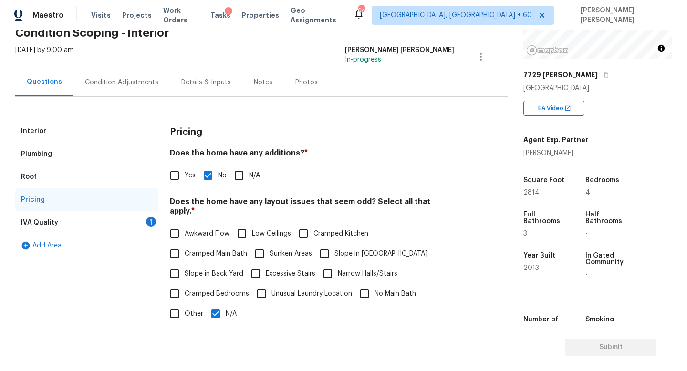
scroll to position [0, 0]
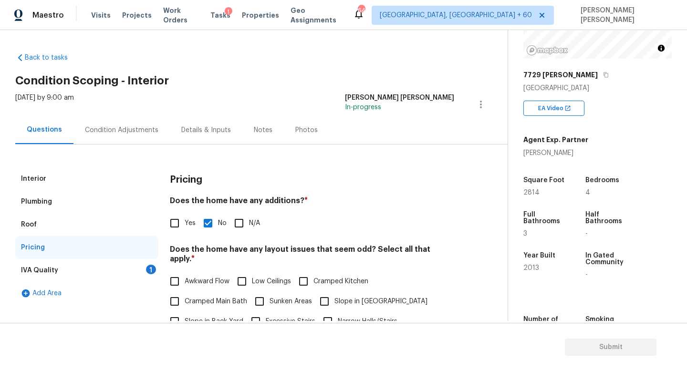
click at [141, 263] on div "IVA Quality 1" at bounding box center [86, 270] width 143 height 23
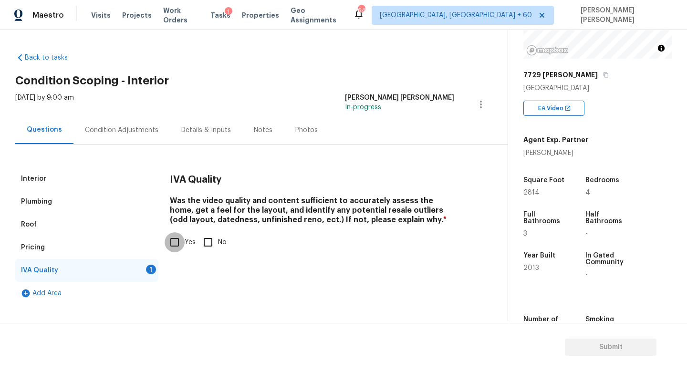
click at [172, 241] on input "Yes" at bounding box center [175, 242] width 20 height 20
checkbox input "true"
click at [123, 123] on div "Condition Adjustments" at bounding box center [121, 130] width 96 height 28
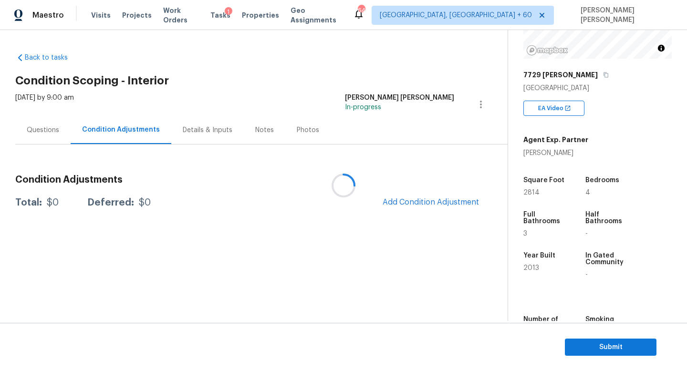
drag, startPoint x: 123, startPoint y: 123, endPoint x: 206, endPoint y: 160, distance: 91.2
click at [199, 155] on div at bounding box center [343, 185] width 687 height 371
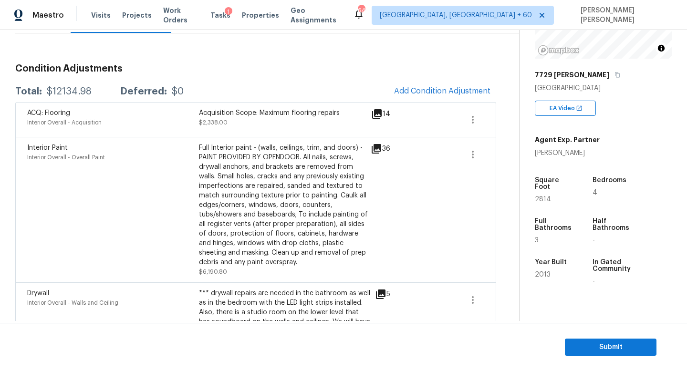
scroll to position [118, 0]
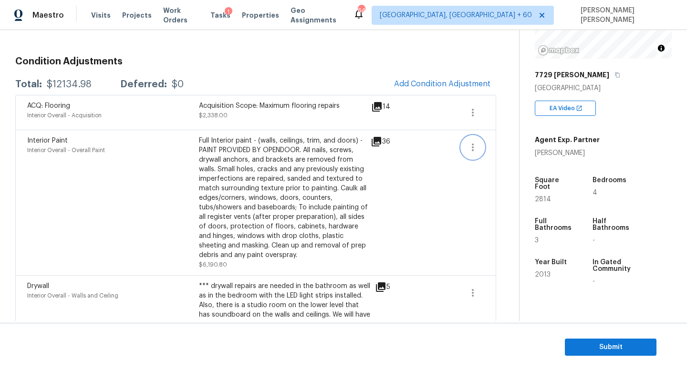
click at [471, 147] on icon "button" at bounding box center [472, 147] width 11 height 11
click at [484, 147] on ul "Edit" at bounding box center [527, 145] width 86 height 19
click at [498, 147] on div "Edit" at bounding box center [527, 146] width 74 height 10
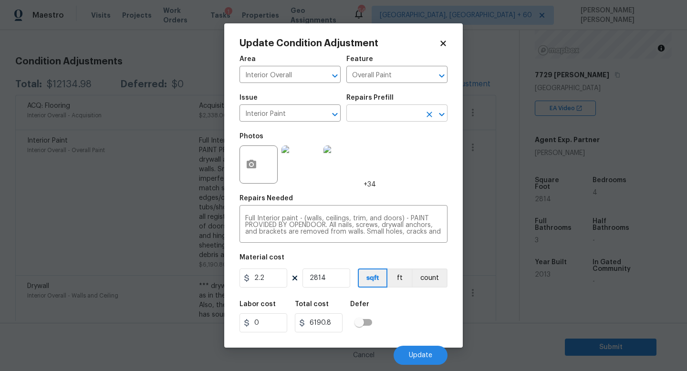
click at [381, 111] on input "text" at bounding box center [383, 114] width 74 height 15
click at [298, 177] on img at bounding box center [301, 165] width 38 height 38
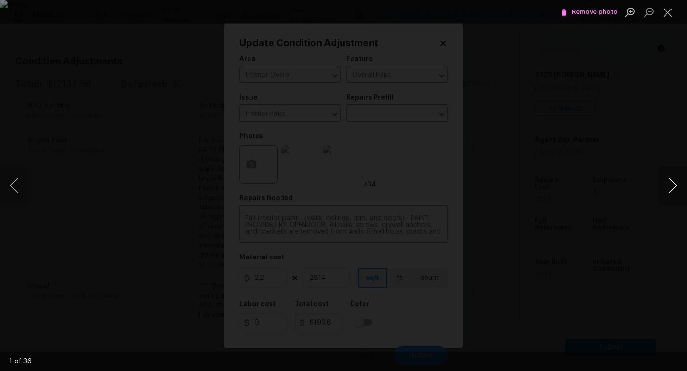
click at [675, 186] on button "Next image" at bounding box center [672, 186] width 29 height 38
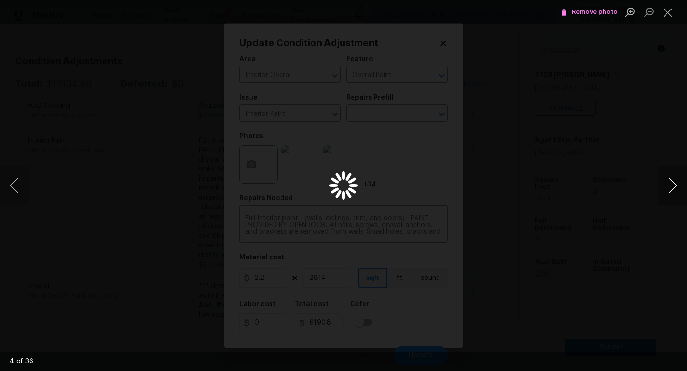
click at [675, 186] on button "Next image" at bounding box center [672, 186] width 29 height 38
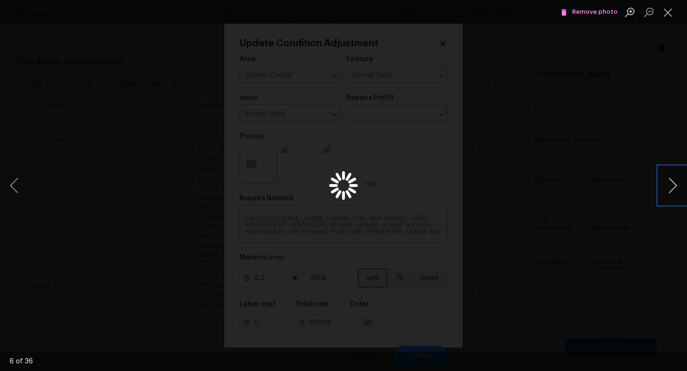
click at [675, 186] on button "Next image" at bounding box center [672, 186] width 29 height 38
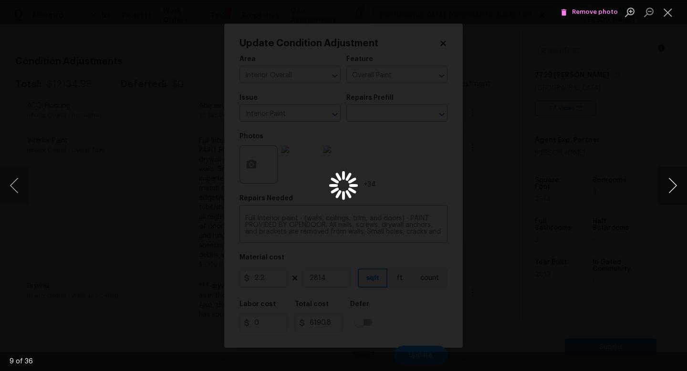
click at [675, 186] on button "Next image" at bounding box center [672, 186] width 29 height 38
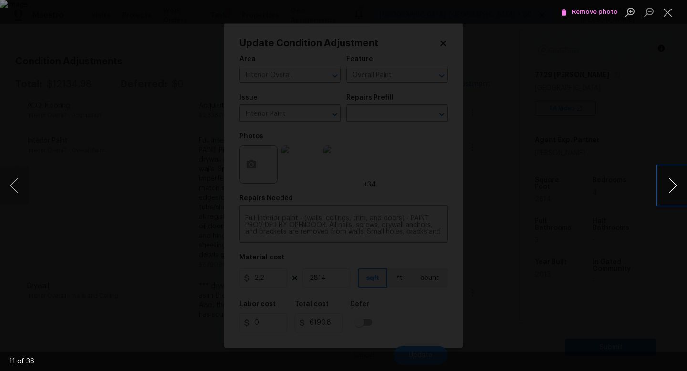
click at [675, 186] on button "Next image" at bounding box center [672, 186] width 29 height 38
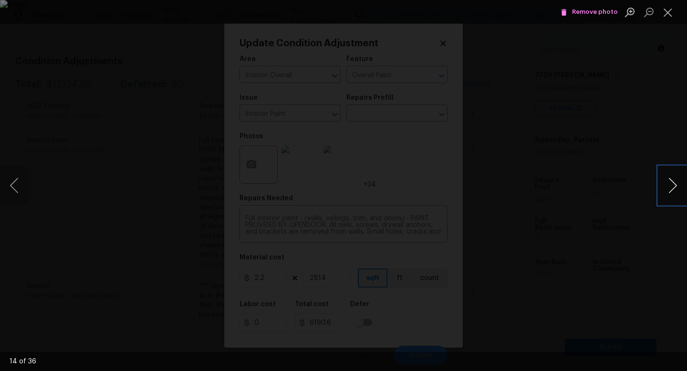
click at [675, 186] on button "Next image" at bounding box center [672, 186] width 29 height 38
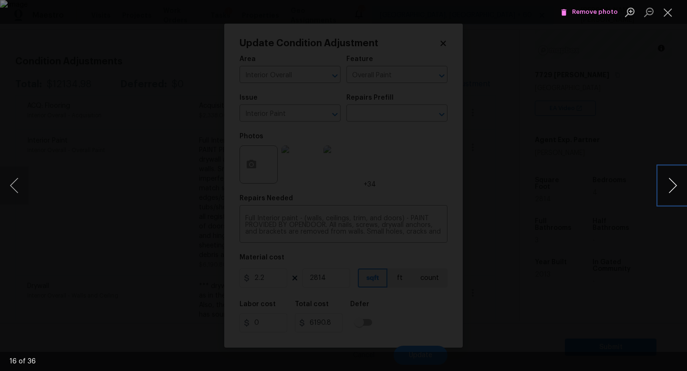
click at [675, 186] on button "Next image" at bounding box center [672, 186] width 29 height 38
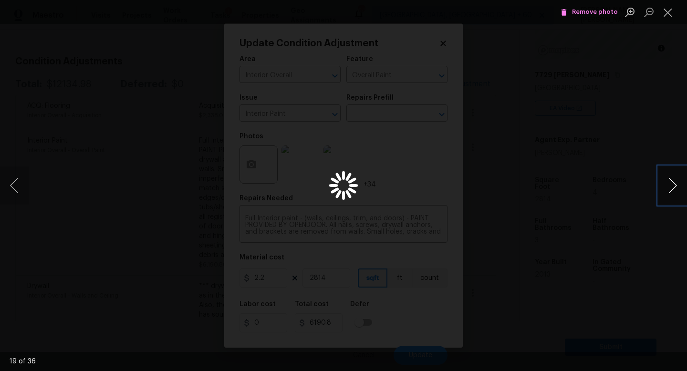
click at [675, 186] on button "Next image" at bounding box center [672, 186] width 29 height 38
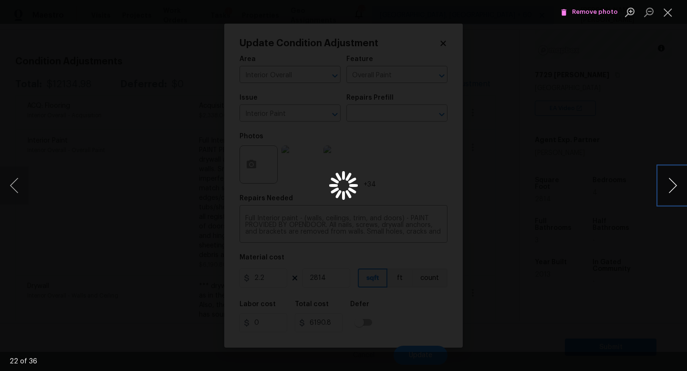
click at [675, 186] on button "Next image" at bounding box center [672, 186] width 29 height 38
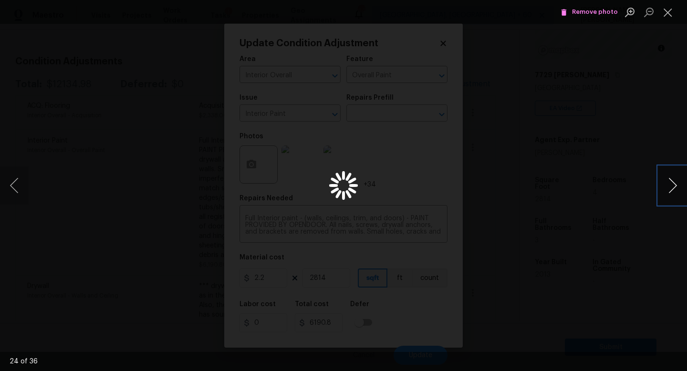
click at [675, 186] on button "Next image" at bounding box center [672, 186] width 29 height 38
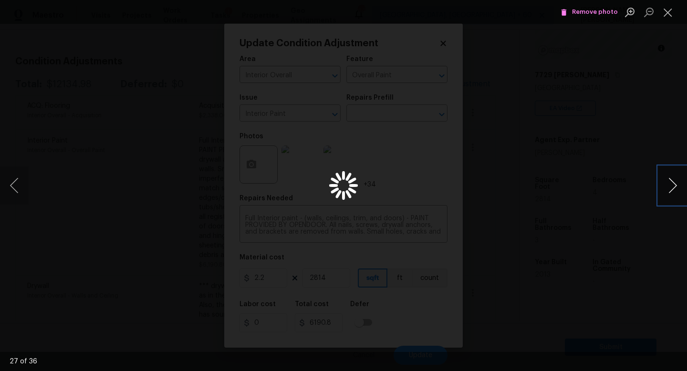
click at [675, 186] on button "Next image" at bounding box center [672, 186] width 29 height 38
click at [642, 132] on div "Lightbox" at bounding box center [343, 185] width 687 height 371
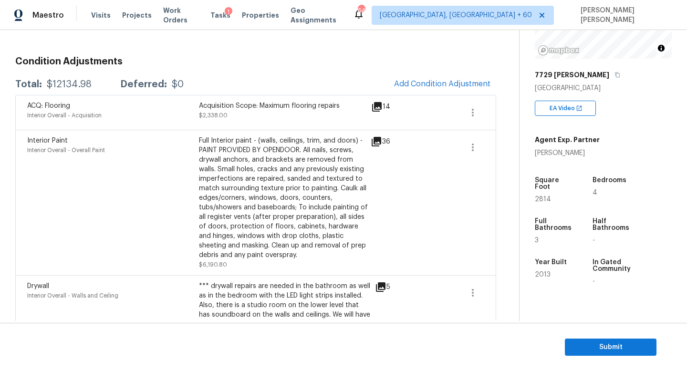
click at [116, 177] on body "Maestro Visits Projects Work Orders Tasks 1 Properties Geo Assignments 649 [GEO…" at bounding box center [343, 185] width 687 height 371
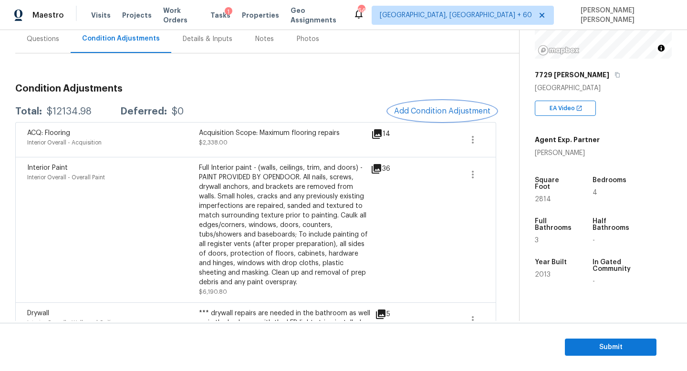
click at [448, 120] on button "Add Condition Adjustment" at bounding box center [442, 111] width 108 height 20
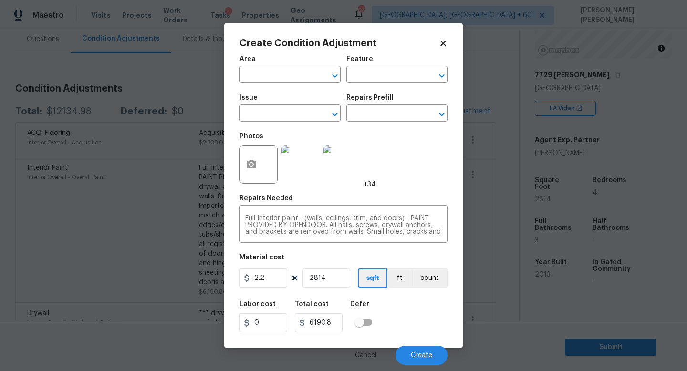
type input "Interior Overall"
type input "Overall Paint"
type input "Interior Paint"
type input "1"
type input "0"
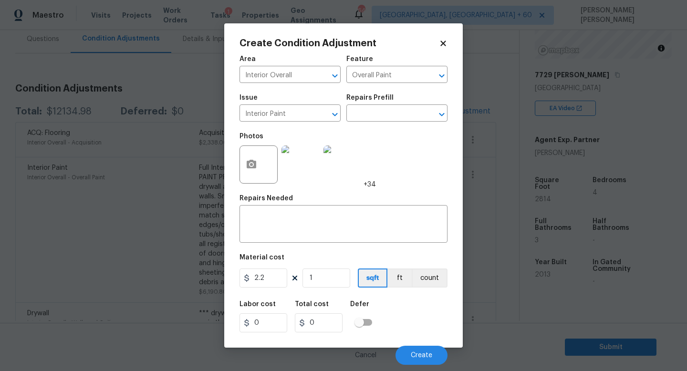
type input "0"
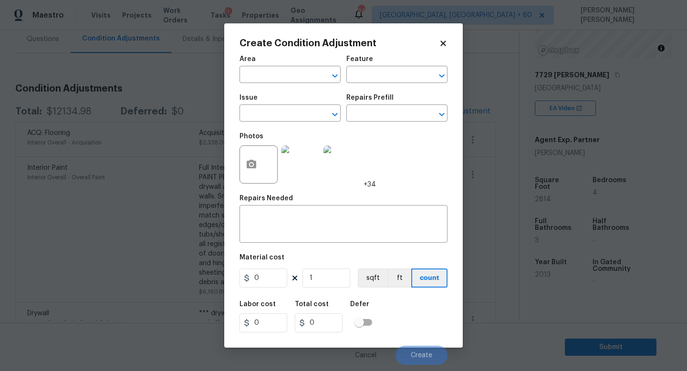
click at [96, 128] on body "Maestro Visits Projects Work Orders Tasks 1 Properties Geo Assignments 649 [GEO…" at bounding box center [343, 185] width 687 height 371
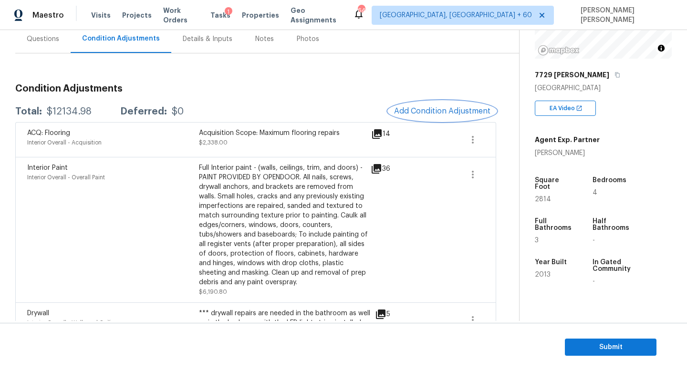
click at [424, 117] on button "Add Condition Adjustment" at bounding box center [442, 111] width 108 height 20
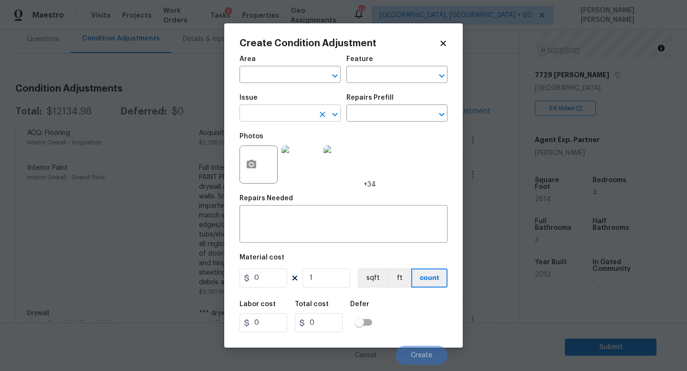
click at [280, 120] on input "text" at bounding box center [277, 114] width 74 height 15
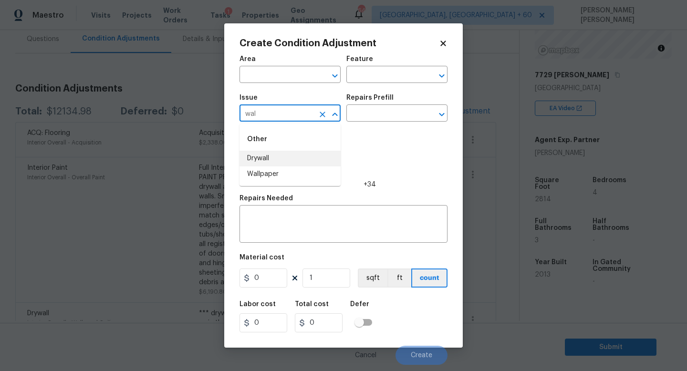
click at [291, 161] on li "Drywall" at bounding box center [290, 159] width 101 height 16
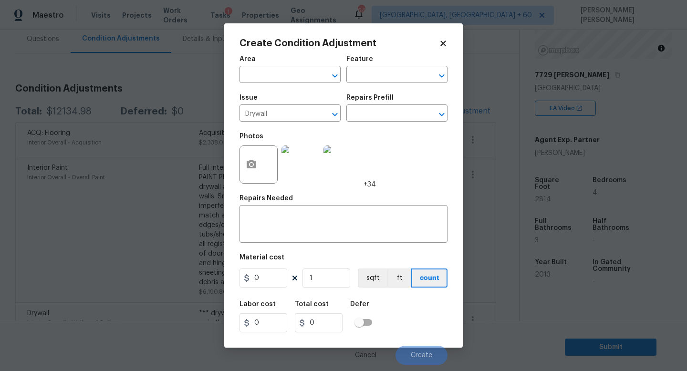
click at [291, 161] on img at bounding box center [301, 165] width 38 height 38
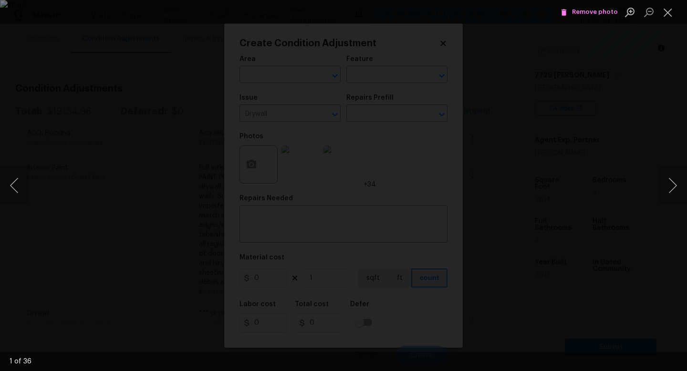
click at [4, 96] on div "Lightbox" at bounding box center [343, 185] width 687 height 371
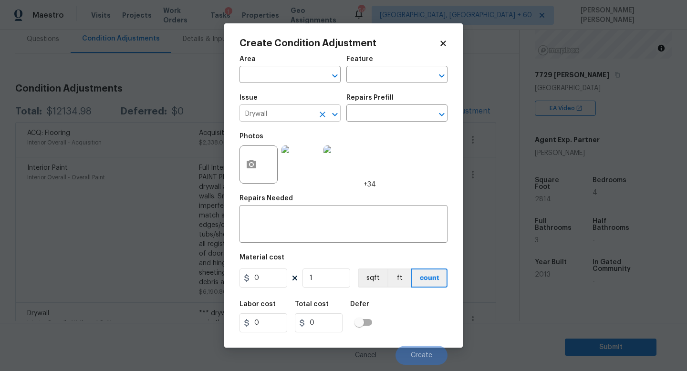
click at [294, 110] on input "Drywall" at bounding box center [277, 114] width 74 height 15
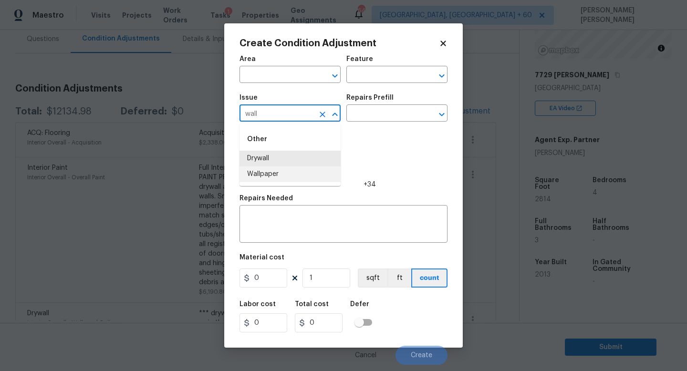
click at [310, 173] on li "Wallpaper" at bounding box center [290, 175] width 101 height 16
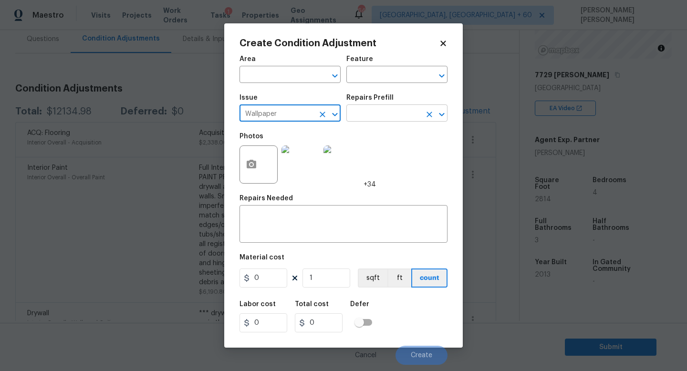
type input "Wallpaper"
click at [383, 116] on input "text" at bounding box center [383, 114] width 74 height 15
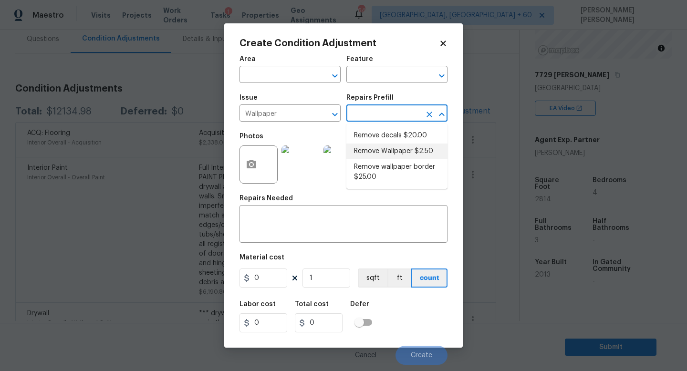
click at [380, 156] on li "Remove Wallpaper $2.50" at bounding box center [396, 152] width 101 height 16
type input "Walls and Ceiling"
type textarea "Remove wallpaper and texture walls to best match existing conditions"
type input "2.5"
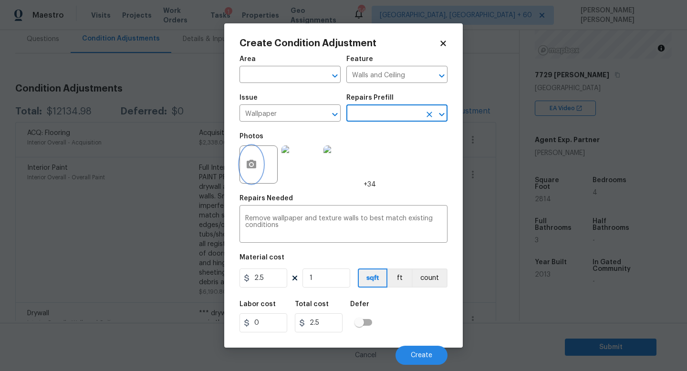
click at [251, 166] on circle "button" at bounding box center [251, 164] width 3 height 3
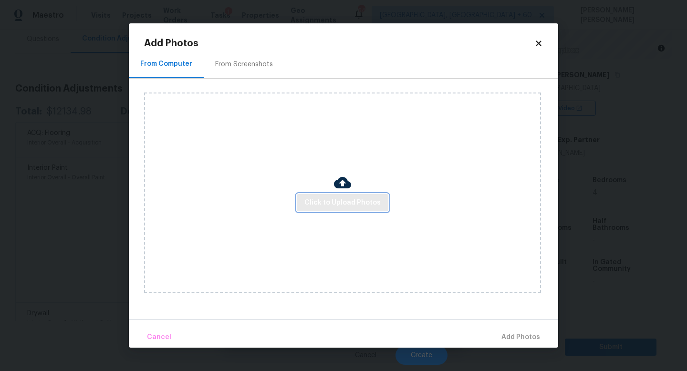
click at [325, 196] on button "Click to Upload Photos" at bounding box center [343, 203] width 92 height 18
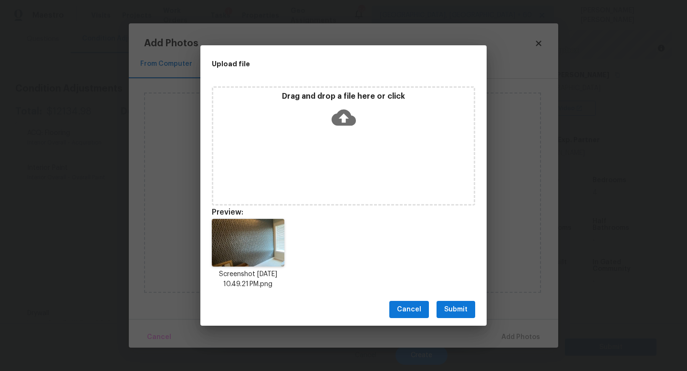
click at [459, 309] on span "Submit" at bounding box center [455, 310] width 23 height 12
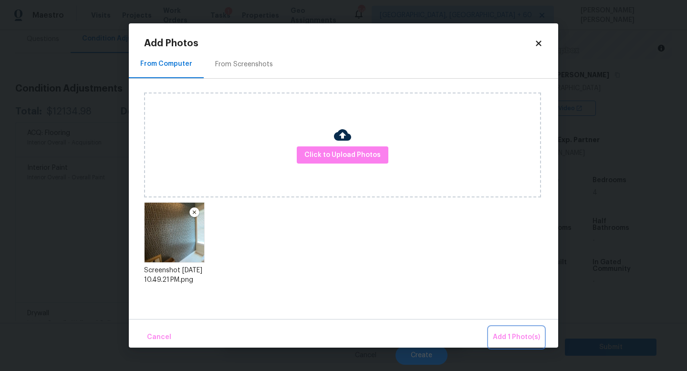
click at [518, 340] on span "Add 1 Photo(s)" at bounding box center [516, 338] width 47 height 12
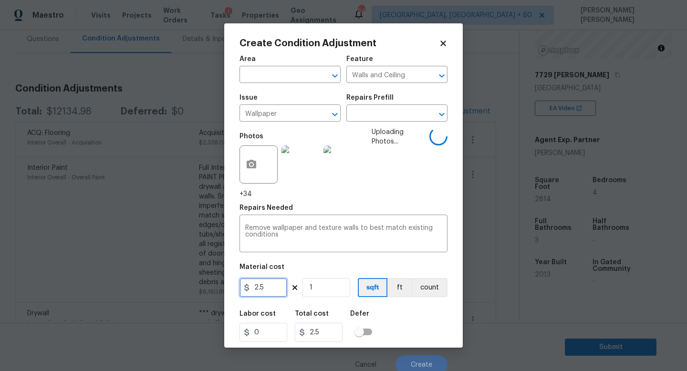
drag, startPoint x: 272, startPoint y: 294, endPoint x: 115, endPoint y: 294, distance: 157.0
click at [115, 294] on div "Create Condition Adjustment Area ​ Feature Walls and Ceiling ​ Issue Wallpaper …" at bounding box center [343, 185] width 687 height 371
type input "200"
click at [376, 257] on div "Area ​ Feature Walls and Ceiling ​ Issue Wallpaper ​ Repairs Prefill ​ Photos +…" at bounding box center [344, 212] width 208 height 324
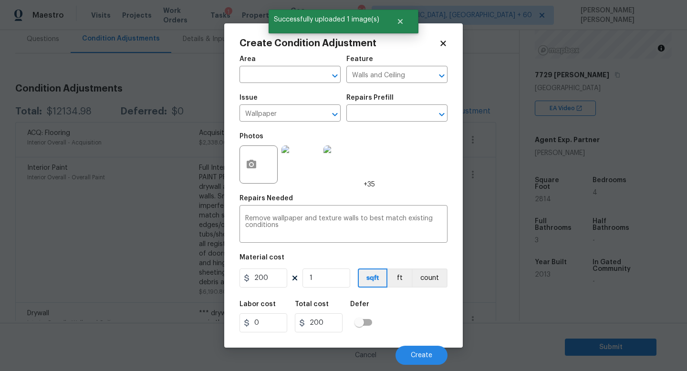
scroll to position [0, 0]
click at [423, 353] on span "Create" at bounding box center [421, 355] width 21 height 7
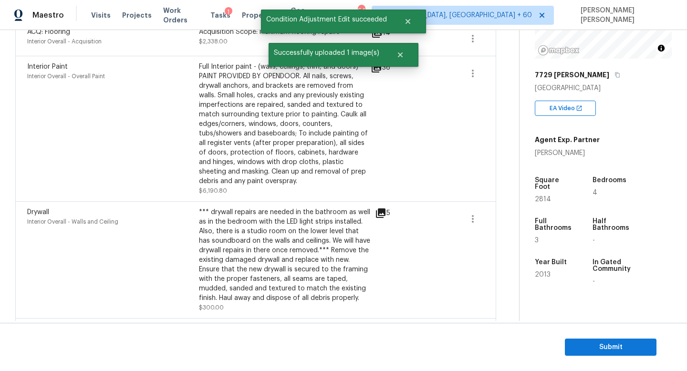
scroll to position [244, 0]
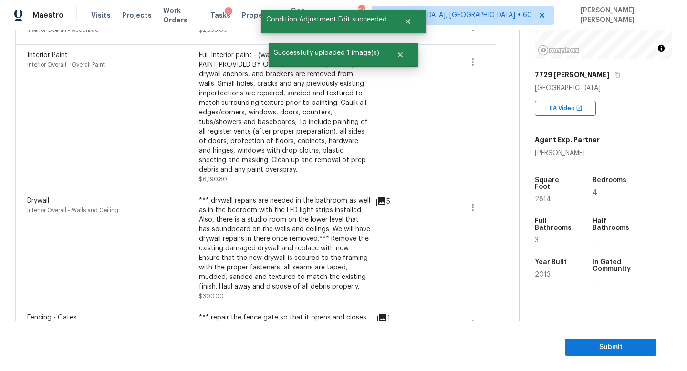
click at [389, 202] on div "5" at bounding box center [398, 201] width 46 height 11
click at [382, 198] on icon at bounding box center [381, 202] width 10 height 10
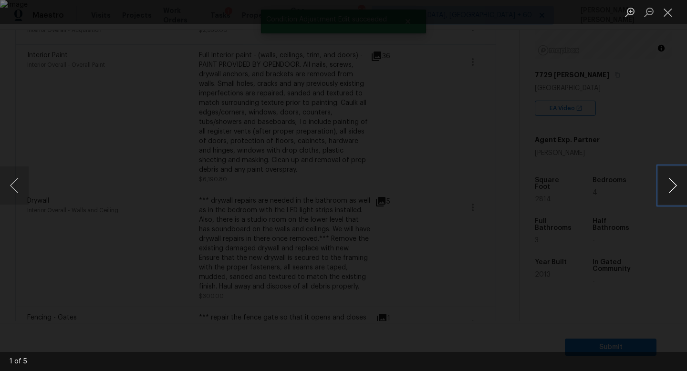
click at [673, 180] on button "Next image" at bounding box center [672, 186] width 29 height 38
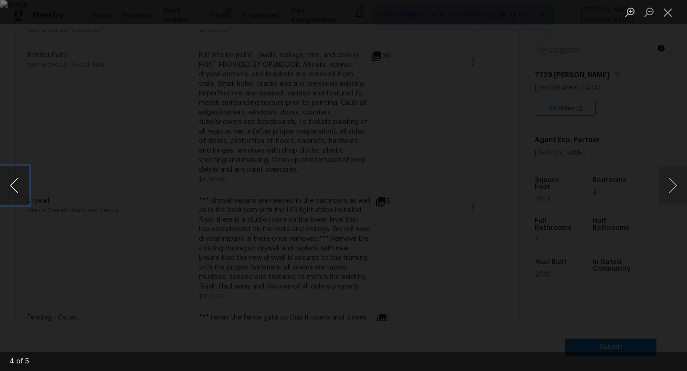
click at [6, 184] on button "Previous image" at bounding box center [14, 186] width 29 height 38
click at [36, 98] on div "Lightbox" at bounding box center [343, 185] width 687 height 371
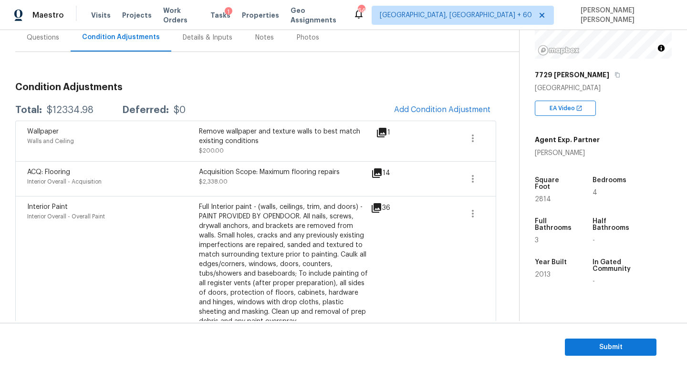
scroll to position [86, 0]
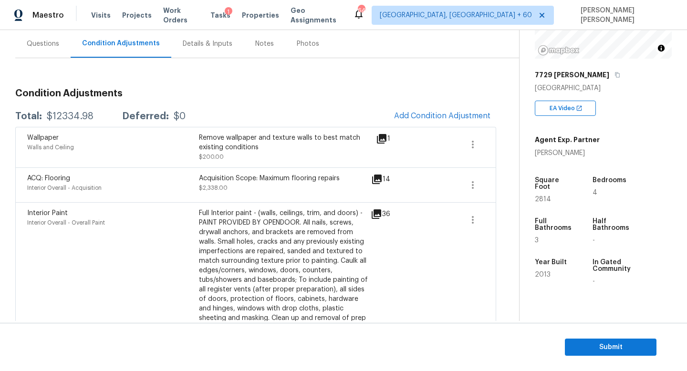
click at [68, 116] on div "$12334.98" at bounding box center [70, 117] width 47 height 10
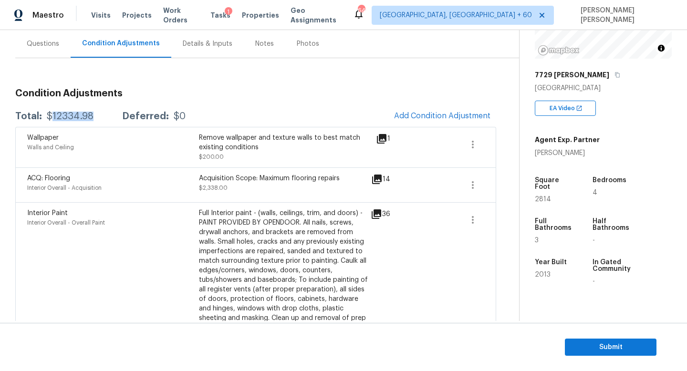
click at [68, 116] on div "$12334.98" at bounding box center [70, 117] width 47 height 10
copy div "$12334.98"
click at [613, 72] on button "button" at bounding box center [617, 75] width 9 height 9
click at [171, 309] on div "Interior Paint Interior Overall - Overall Paint" at bounding box center [113, 276] width 172 height 134
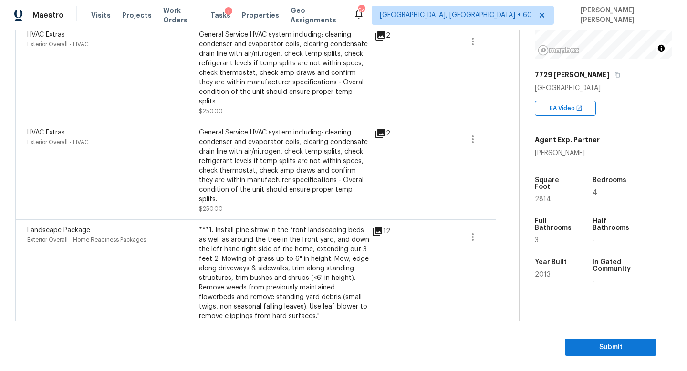
scroll to position [1147, 0]
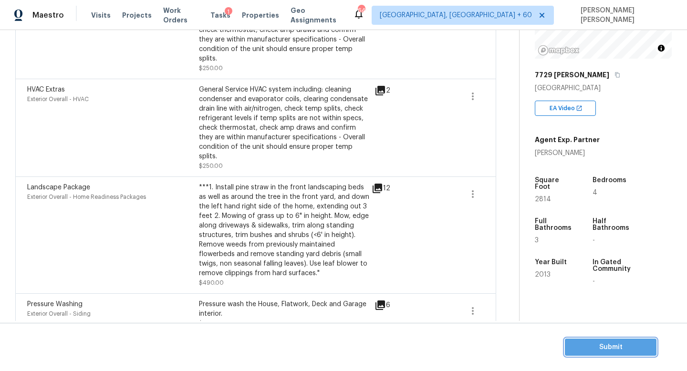
click at [596, 350] on span "Submit" at bounding box center [611, 348] width 76 height 12
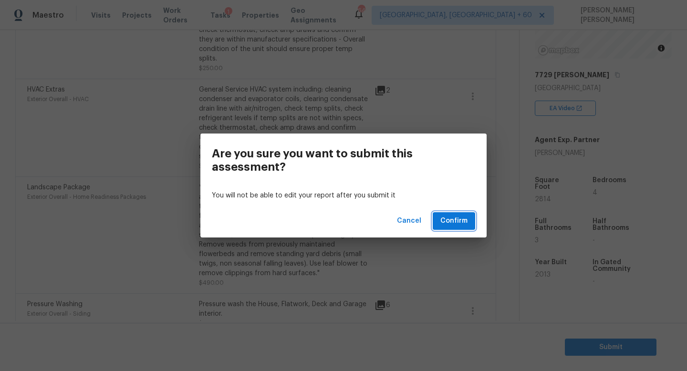
click at [458, 217] on span "Confirm" at bounding box center [453, 221] width 27 height 12
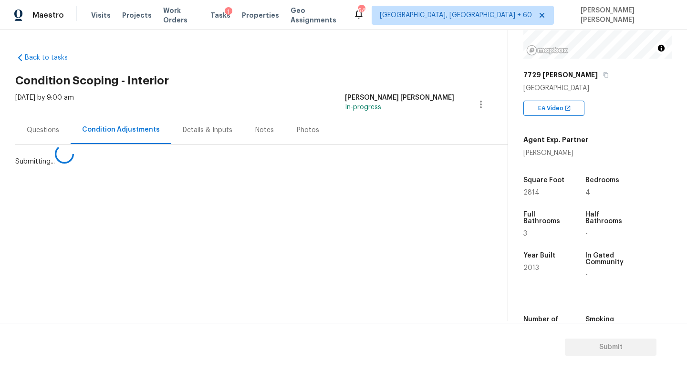
scroll to position [0, 0]
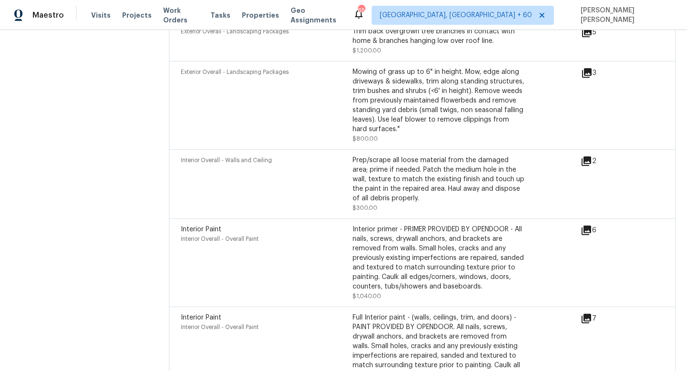
scroll to position [3028, 0]
